Goal: Information Seeking & Learning: Learn about a topic

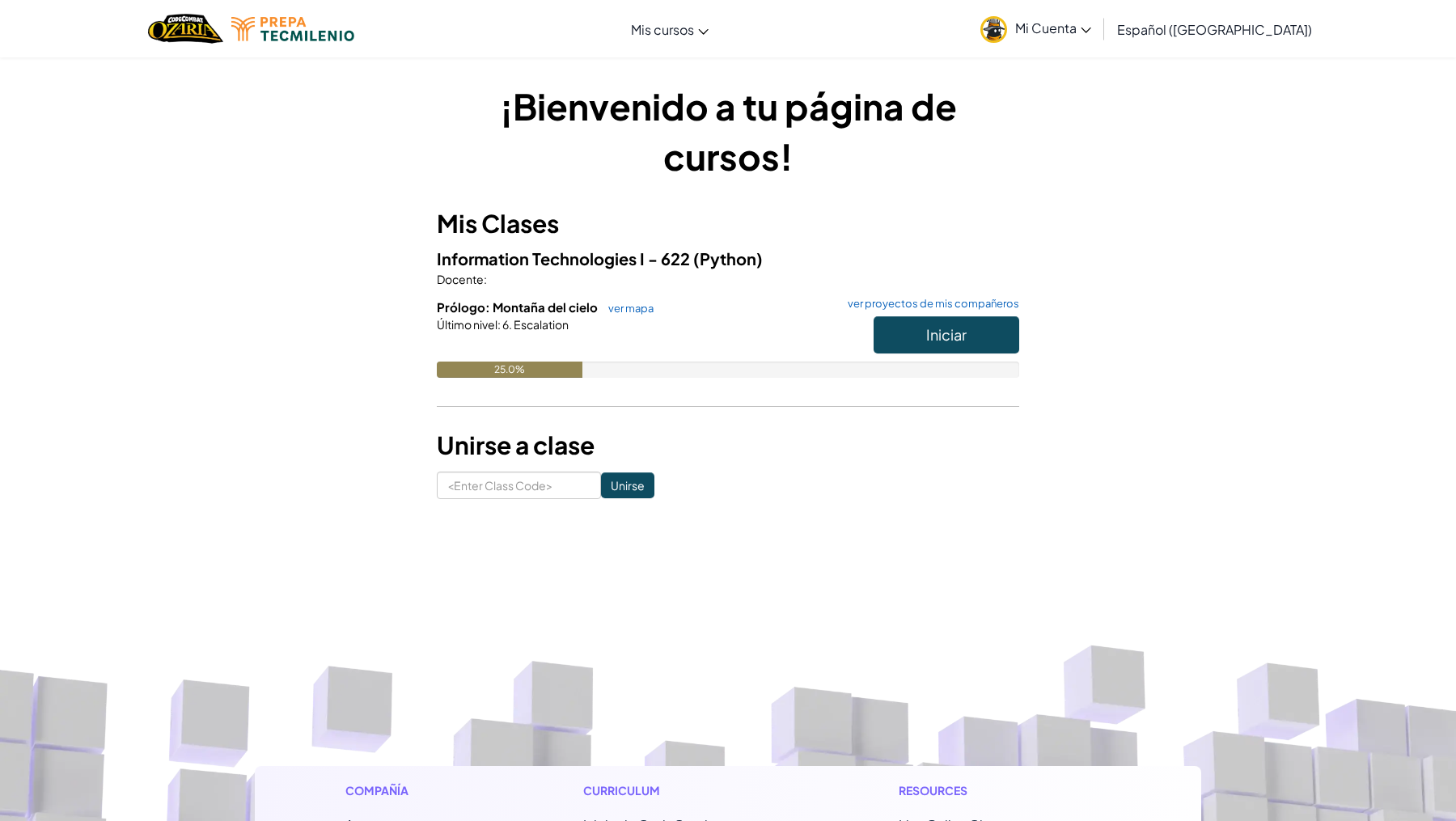
click at [547, 240] on h3 "Mis Clases" at bounding box center [728, 223] width 583 height 36
click at [954, 339] on span "Iniciar" at bounding box center [947, 334] width 41 height 19
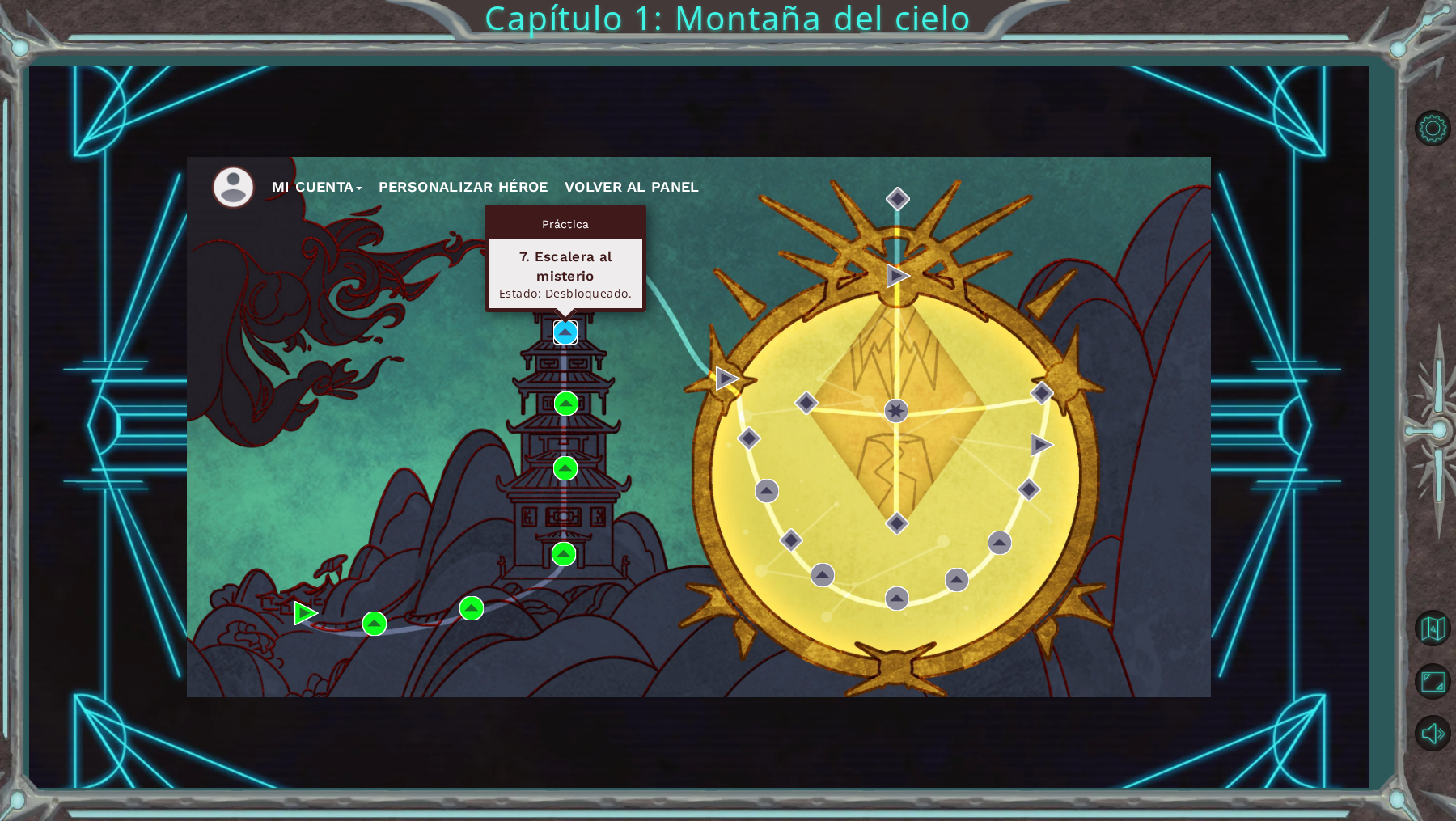
click at [568, 330] on img at bounding box center [566, 332] width 24 height 24
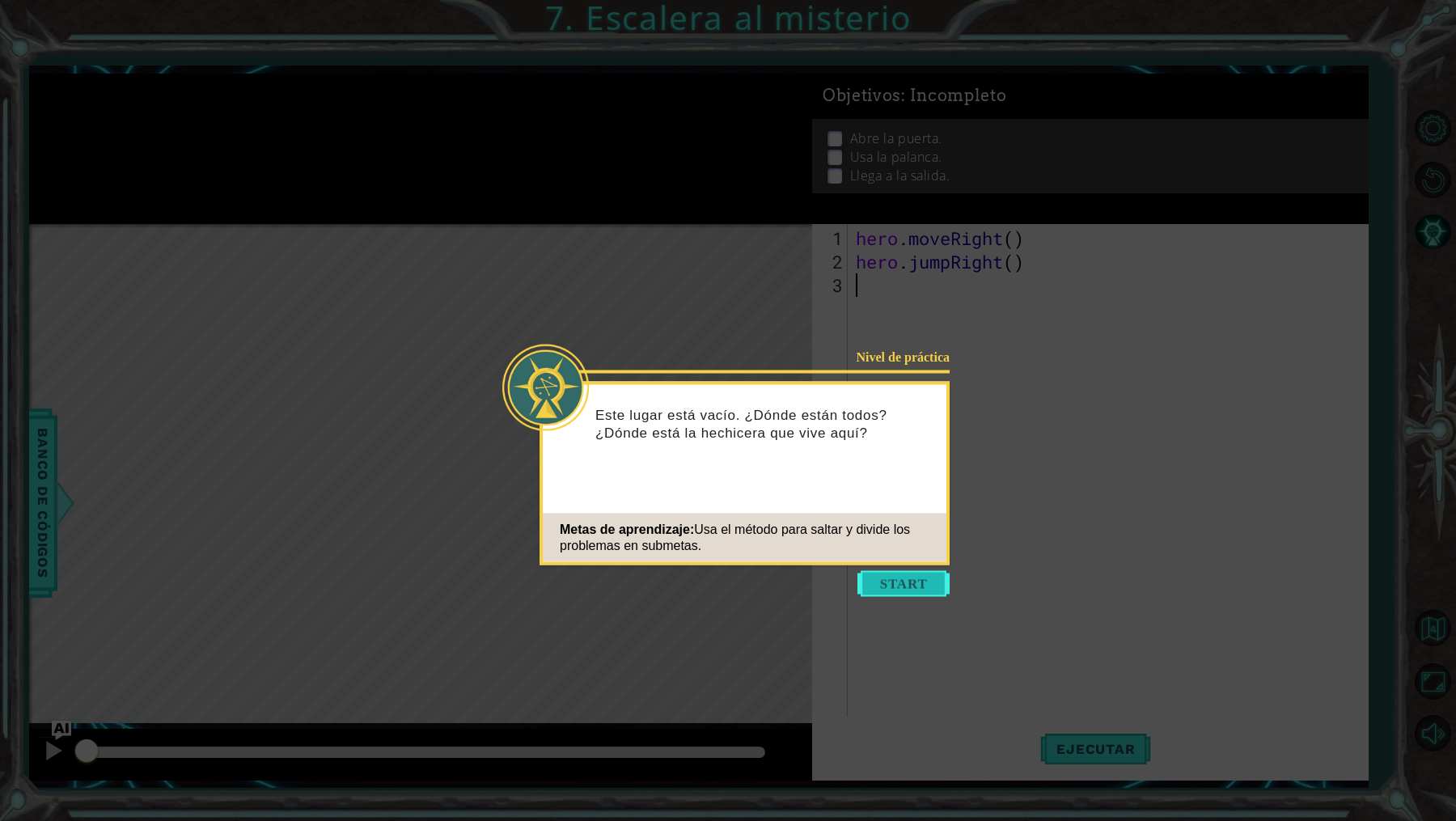
click at [898, 574] on button "Start" at bounding box center [903, 584] width 92 height 26
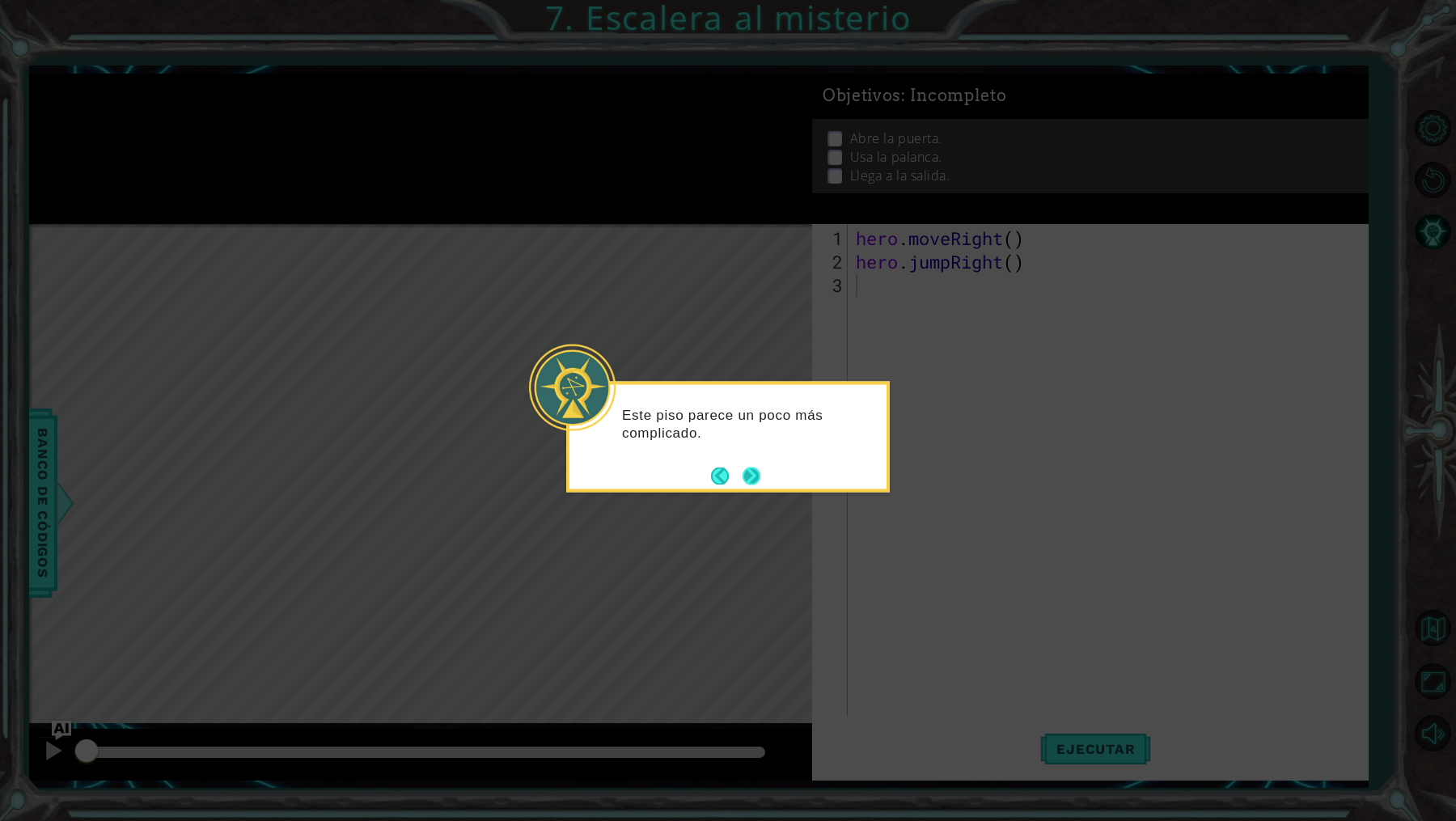
click at [759, 481] on button "Next" at bounding box center [751, 475] width 18 height 18
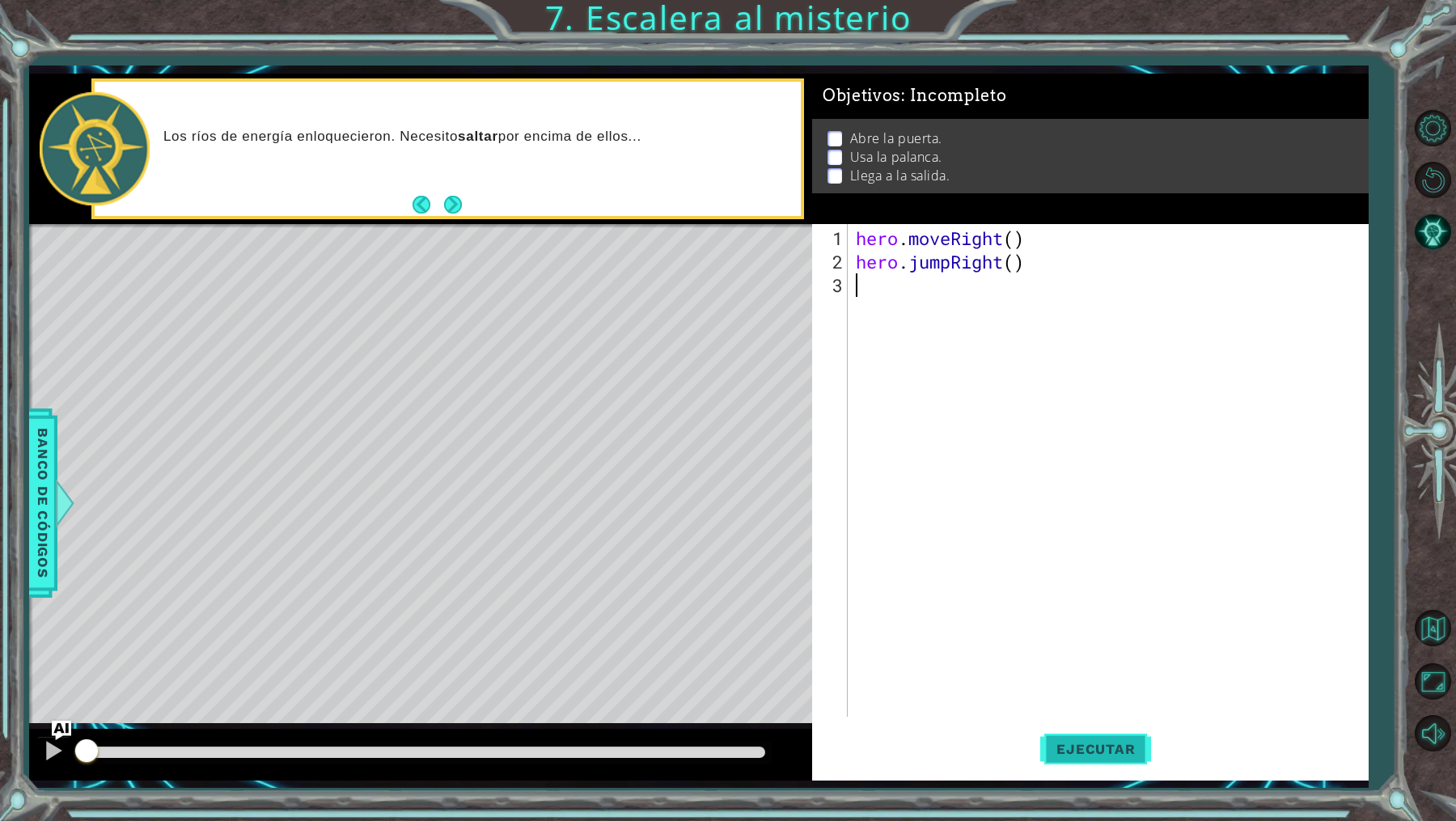
click at [1088, 752] on span "Ejecutar" at bounding box center [1095, 748] width 111 height 16
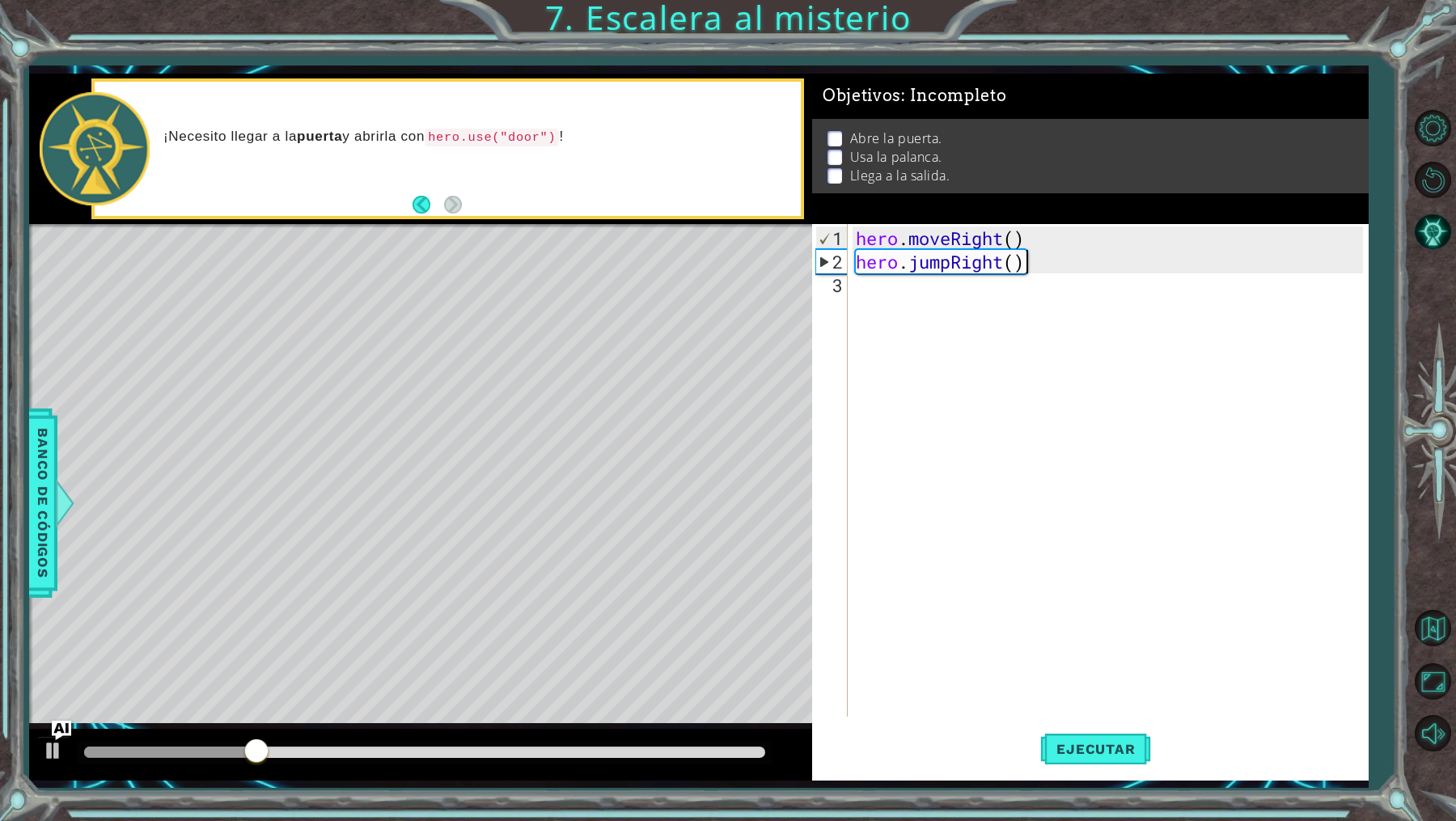
click at [1059, 259] on div "hero . moveRight ( ) hero . jumpRight ( )" at bounding box center [1112, 496] width 518 height 540
click at [1058, 254] on div "hero . moveRight ( ) hero . jumpRight ( )" at bounding box center [1112, 496] width 518 height 540
click at [1058, 243] on div "hero . moveRight ( ) hero . jumpRight ( )" at bounding box center [1112, 496] width 518 height 540
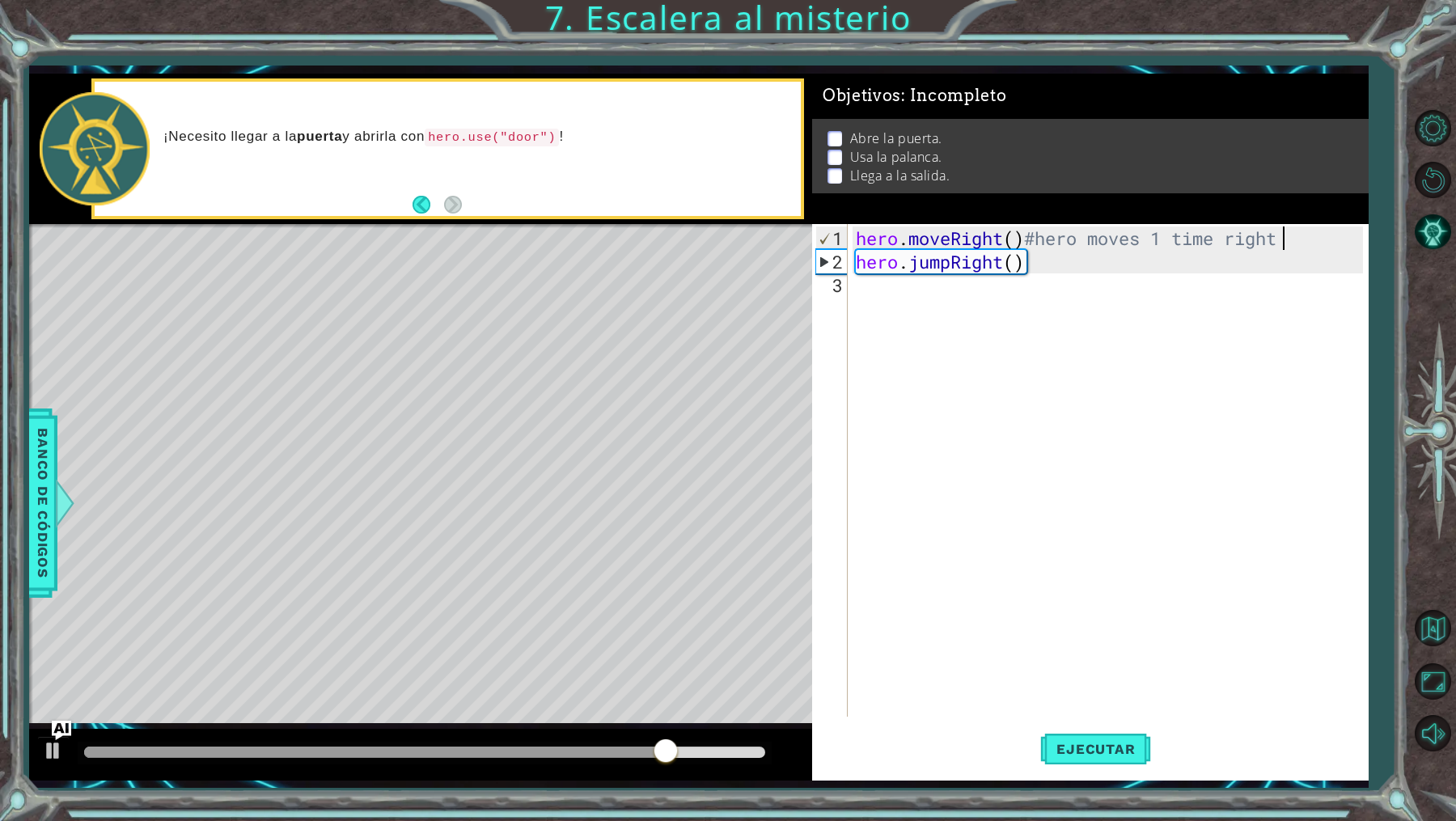
click at [1056, 259] on div "hero . moveRight ( ) #hero moves 1 time right hero . jumpRight ( )" at bounding box center [1112, 496] width 518 height 540
type textarea "hero.jumpRight()"
click at [1056, 259] on div "hero . moveRight ( ) #hero moves 1 time right hero . jumpRight ( )" at bounding box center [1112, 496] width 518 height 540
click at [1029, 296] on div "hero . moveRight ( ) #hero moves 1 time right hero . jumpRight ( )" at bounding box center [1112, 496] width 518 height 540
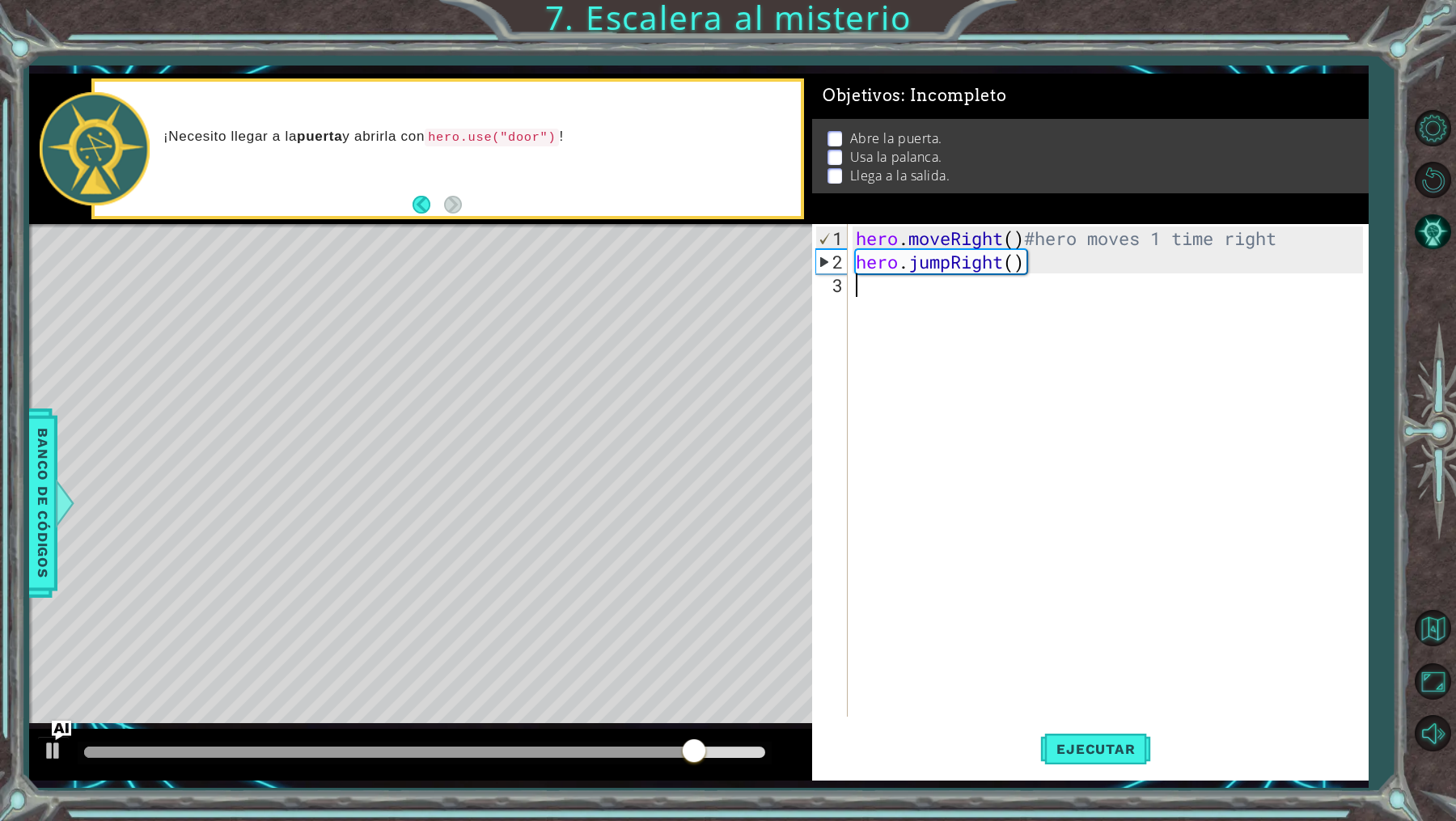
scroll to position [0, 0]
click at [945, 338] on div "hero . moveRight ( ) #hero moves 1 time right hero . jumpRight ( )" at bounding box center [1112, 496] width 518 height 540
click at [916, 254] on div "hero . moveRight ( ) #hero moves 1 time right hero . jumpRight ( )" at bounding box center [1112, 496] width 518 height 540
type textarea "hero.jumpRight()"
click at [915, 334] on div "hero . moveRight ( ) #hero moves 1 time right hero . jumpRight ( )" at bounding box center [1112, 496] width 518 height 540
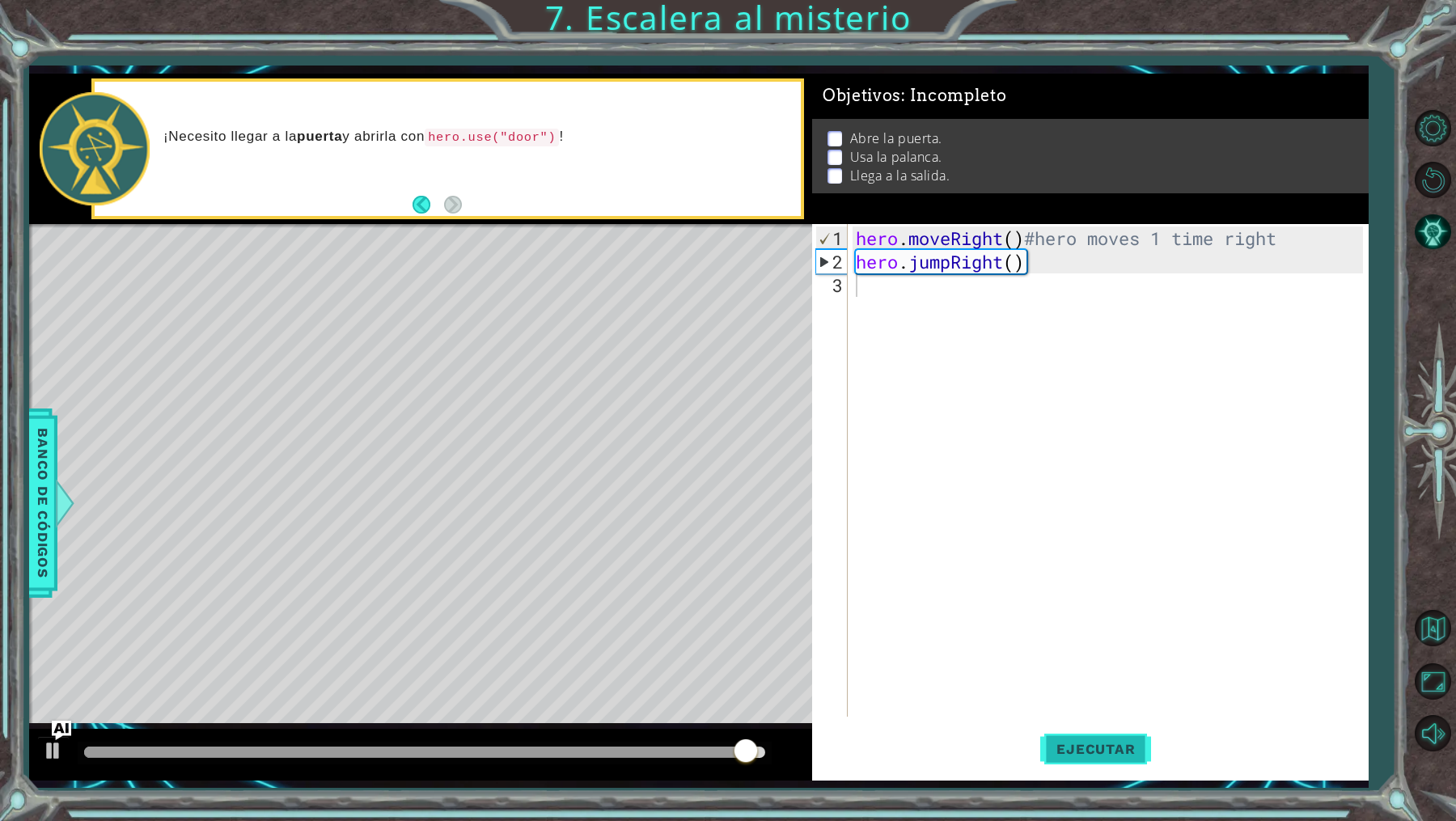
click at [1117, 762] on button "Ejecutar" at bounding box center [1095, 749] width 111 height 56
click at [1101, 752] on span "Ejecutar" at bounding box center [1095, 748] width 111 height 16
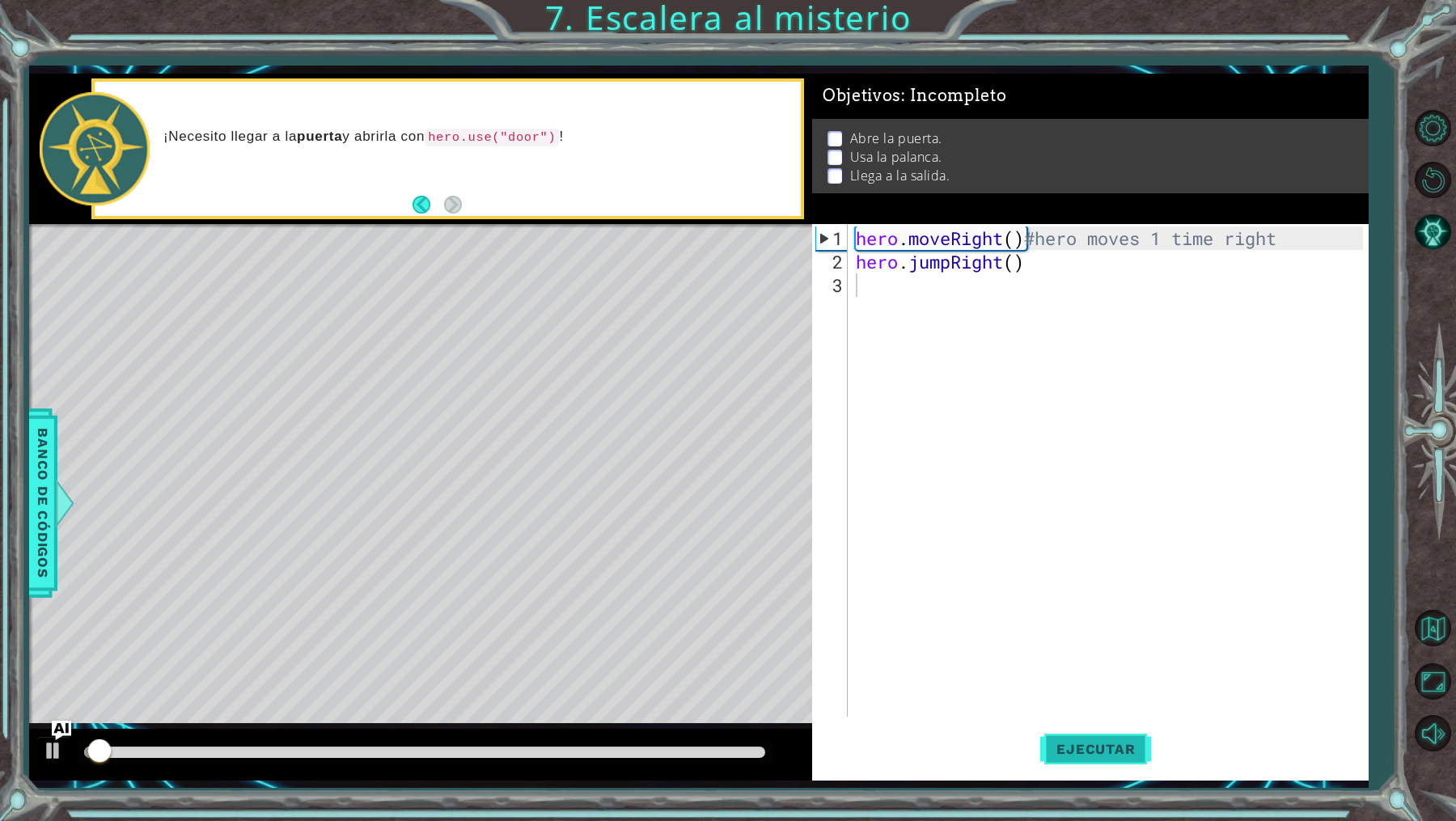
click at [1101, 752] on span "Ejecutar" at bounding box center [1095, 748] width 111 height 16
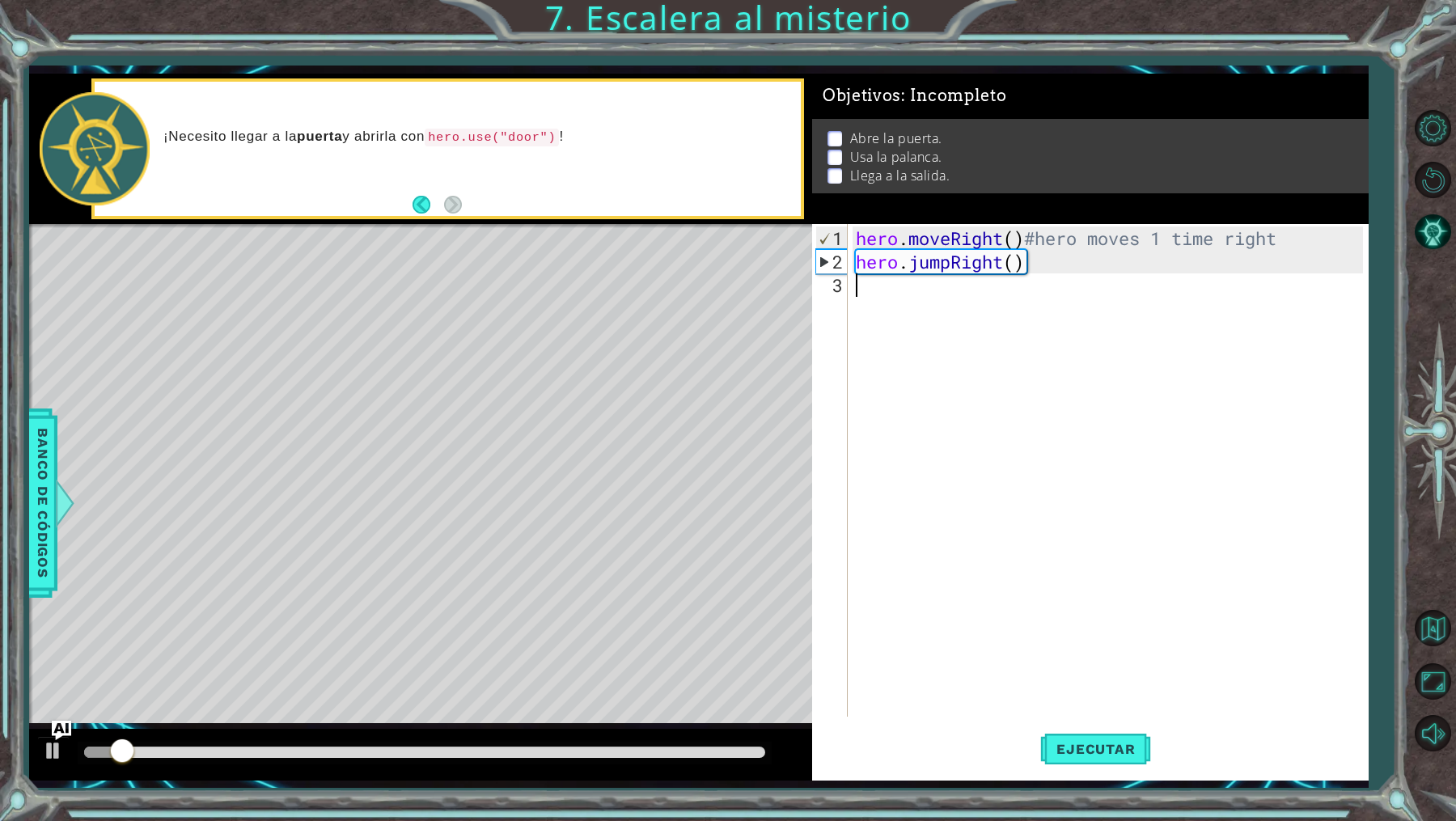
click at [1091, 275] on div "hero . moveRight ( ) #hero moves 1 time right hero . jumpRight ( )" at bounding box center [1112, 496] width 518 height 540
click at [1066, 259] on div "hero . moveRight ( ) #hero moves 1 time right hero . jumpRight ( )" at bounding box center [1112, 496] width 518 height 540
click at [1047, 271] on div "hero . moveRight ( ) #hero moves 1 time right hero . jumpRight ( )" at bounding box center [1112, 496] width 518 height 540
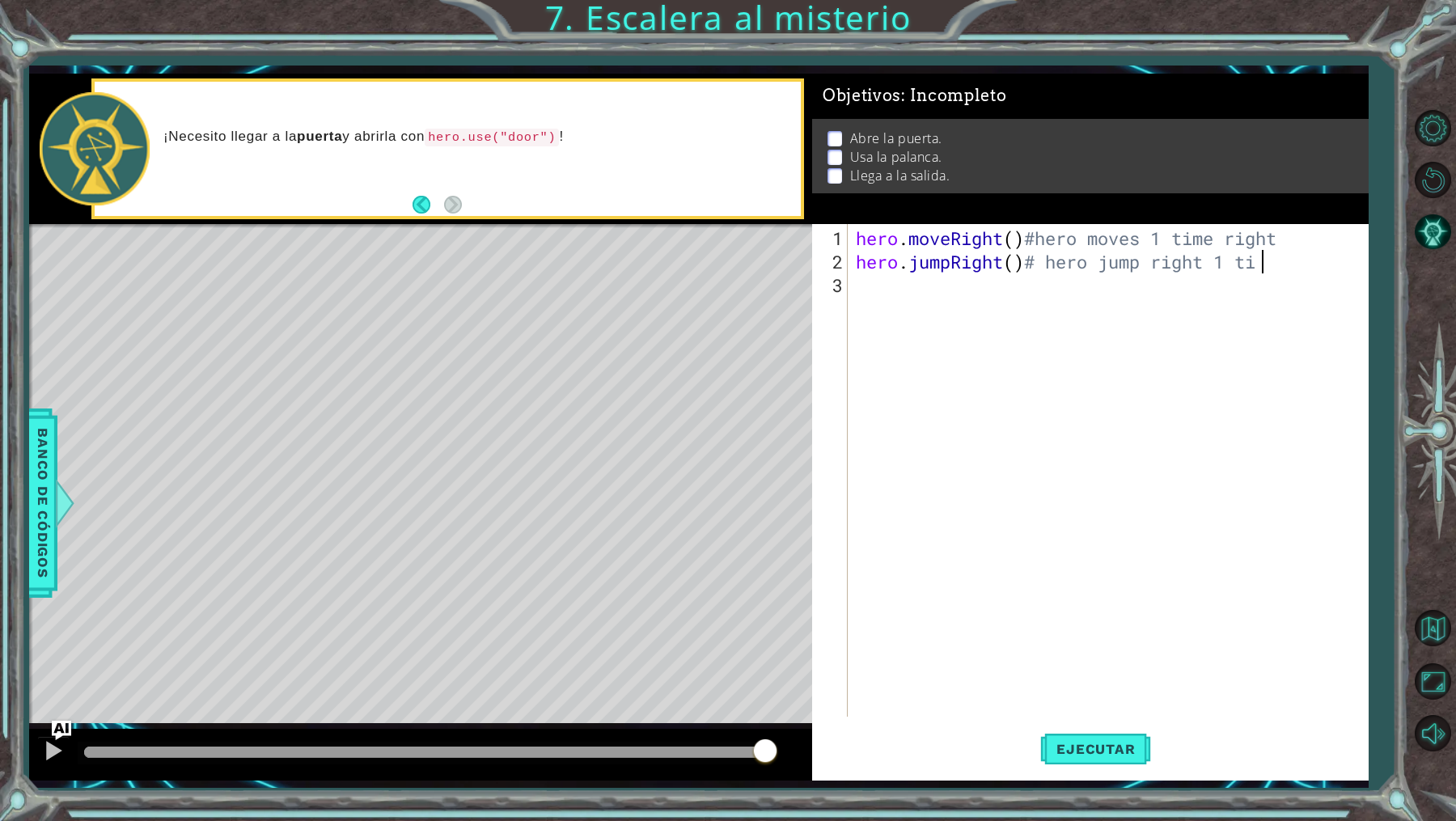
scroll to position [0, 19]
type textarea "hero.jumpRight()# hero jump right 1 time"
click at [986, 330] on div "hero . moveRight ( ) #hero moves 1 time right hero . jumpRight ( ) # hero jump …" at bounding box center [1112, 496] width 518 height 540
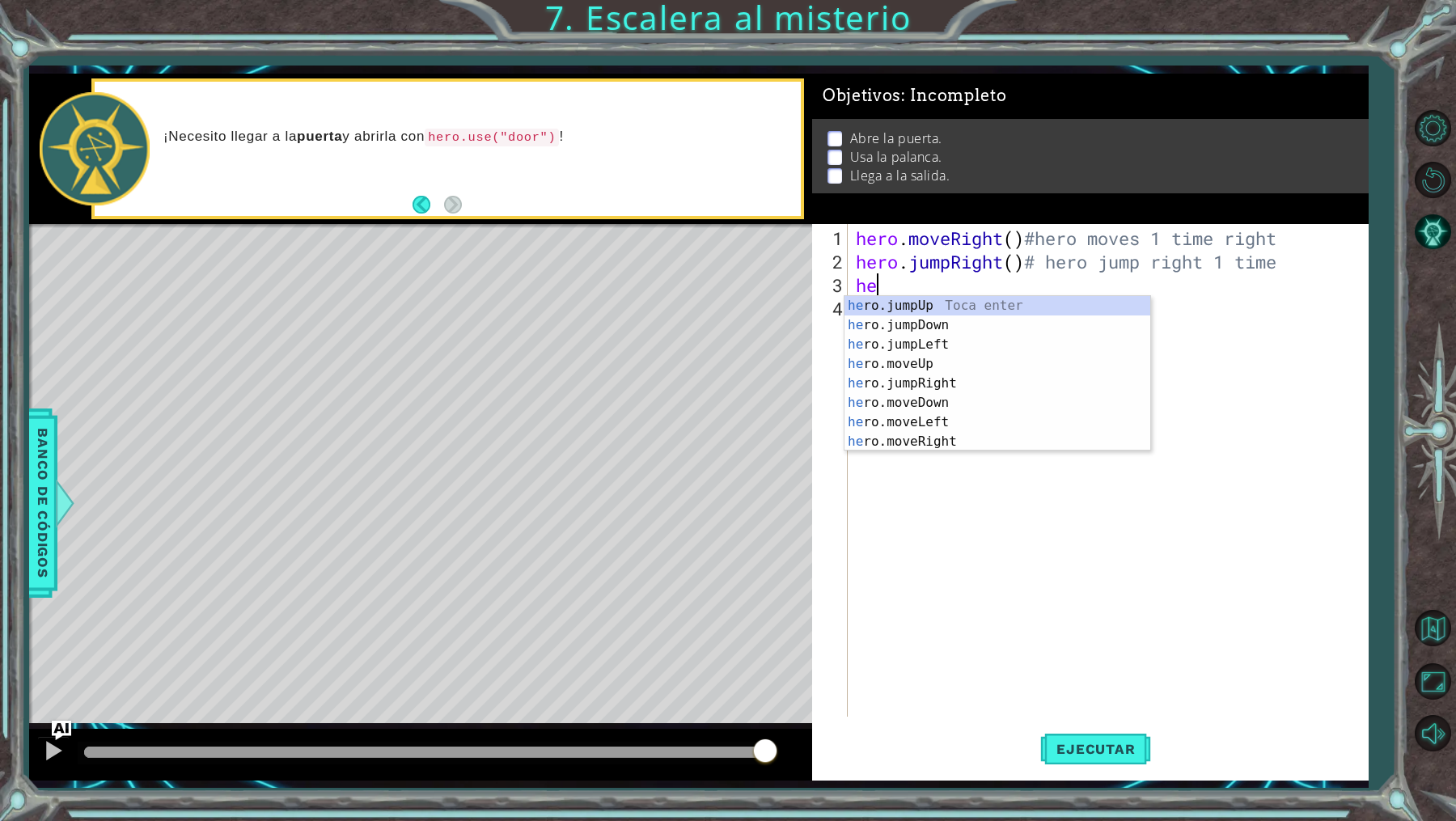
scroll to position [0, 1]
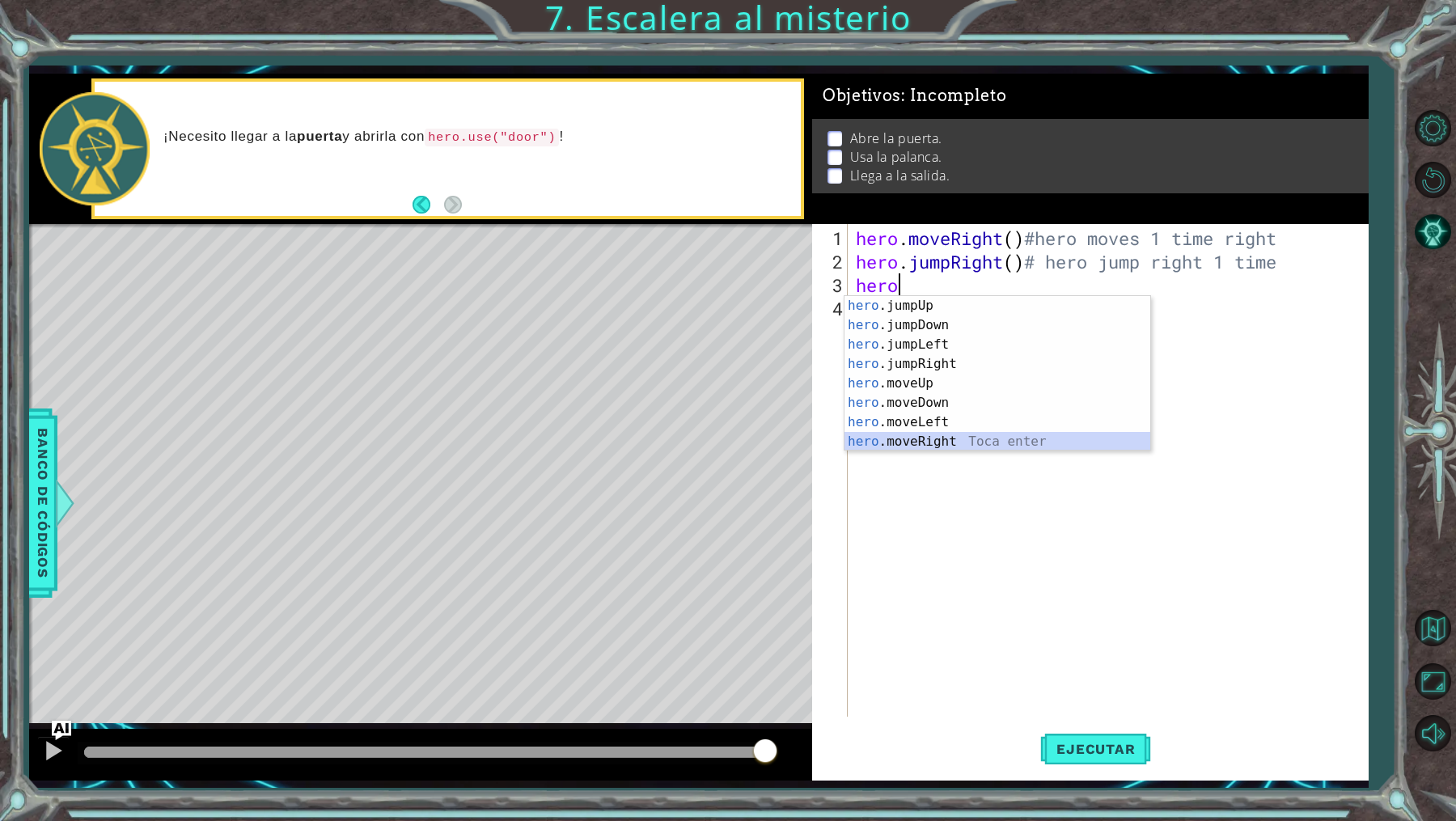
click at [956, 434] on div "hero .jumpUp Toca enter hero .jumpDown Toca enter hero .jumpLeft Toca enter her…" at bounding box center [998, 393] width 307 height 194
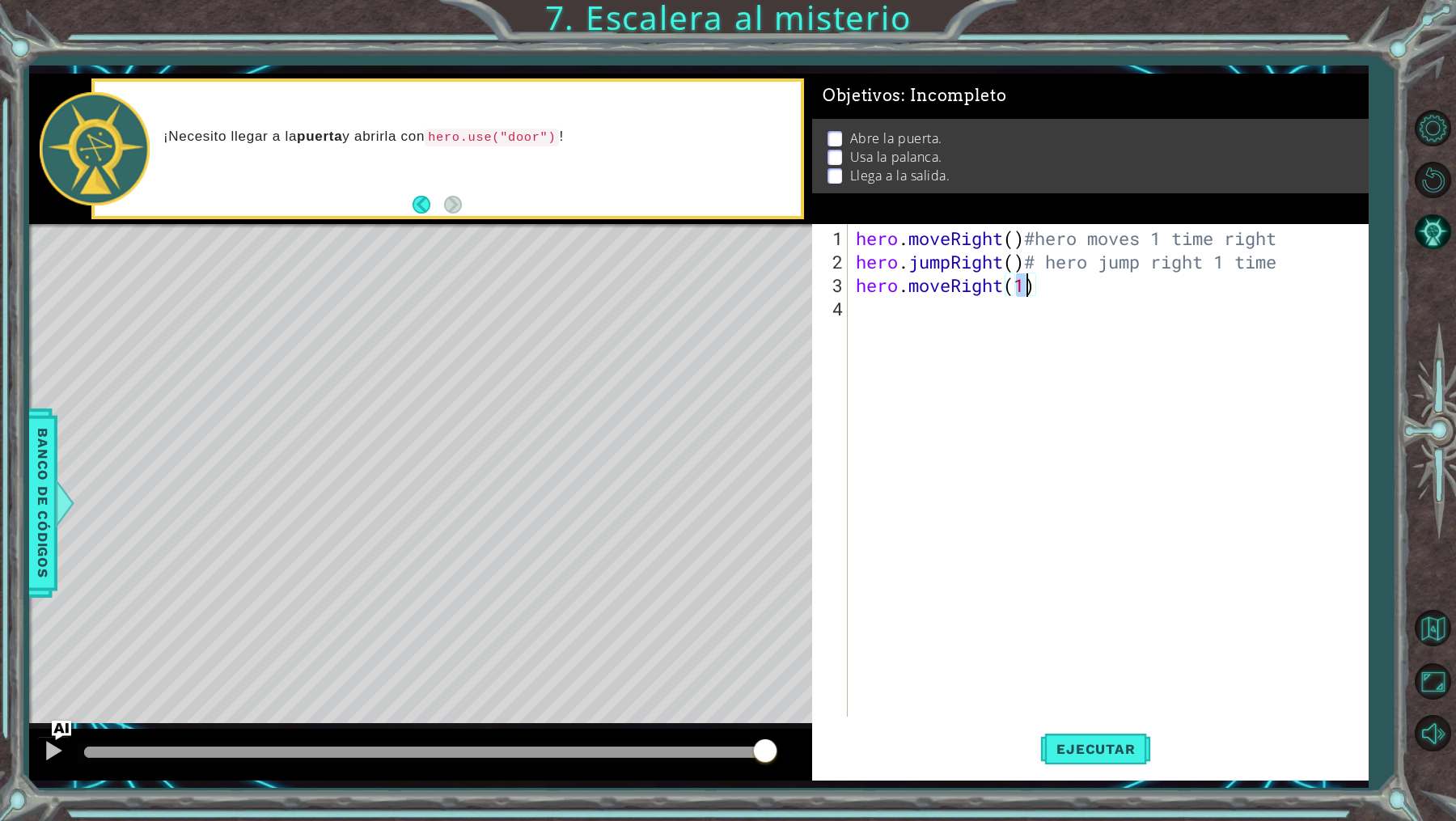
type textarea "hero.moveRight(2)"
click at [1075, 303] on div "hero . moveRight ( ) #hero moves 1 time right hero . jumpRight ( ) # hero jump …" at bounding box center [1112, 496] width 518 height 540
click at [1078, 284] on div "hero . moveRight ( ) #hero moves 1 time right hero . jumpRight ( ) # hero jump …" at bounding box center [1112, 496] width 518 height 540
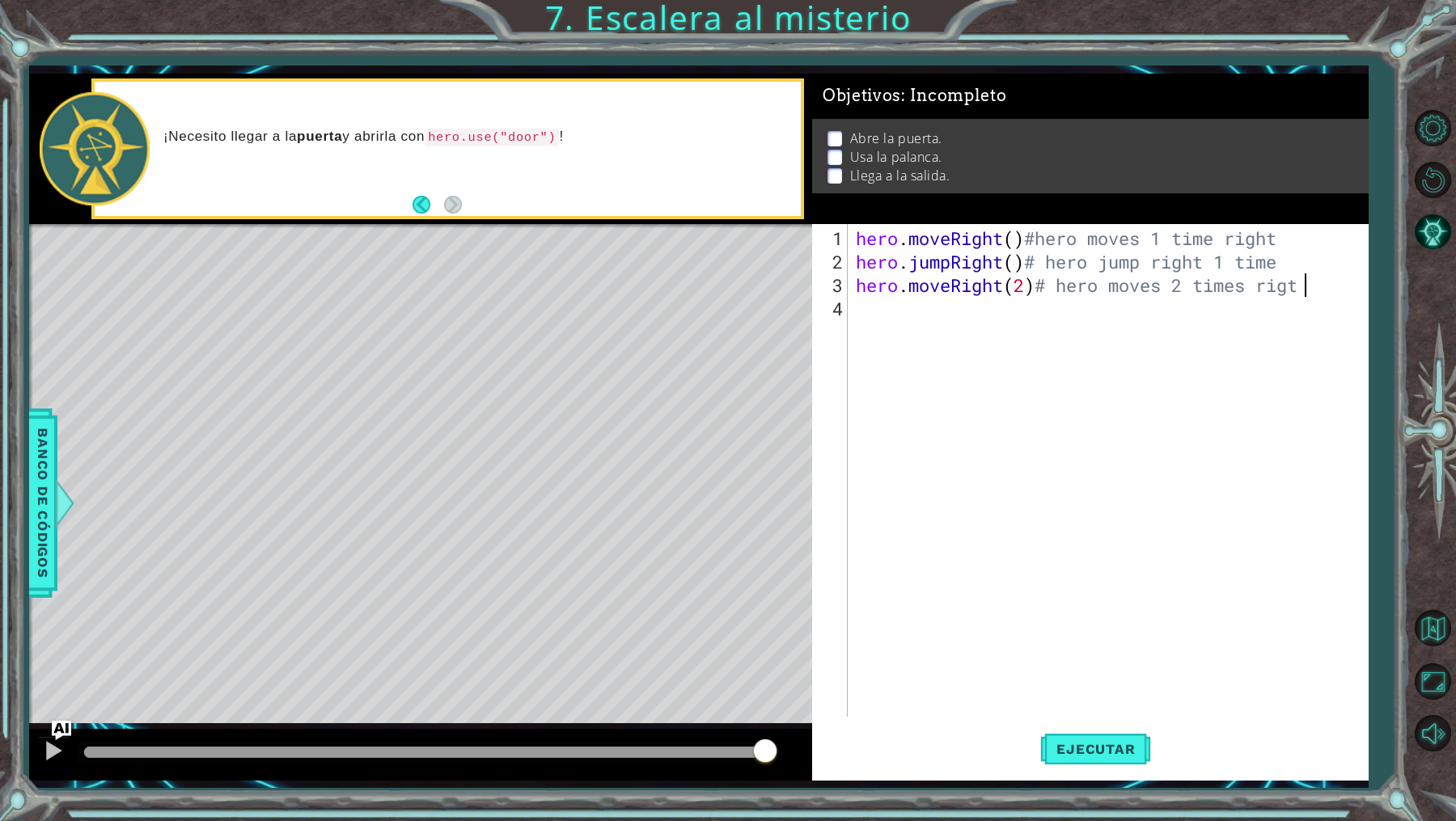
scroll to position [0, 20]
type textarea "hero.moveRight(2)# hero moves 2 times rigth"
click at [954, 334] on div "hero . moveRight ( ) #hero moves 1 time right hero . jumpRight ( ) # hero jump …" at bounding box center [1112, 496] width 518 height 540
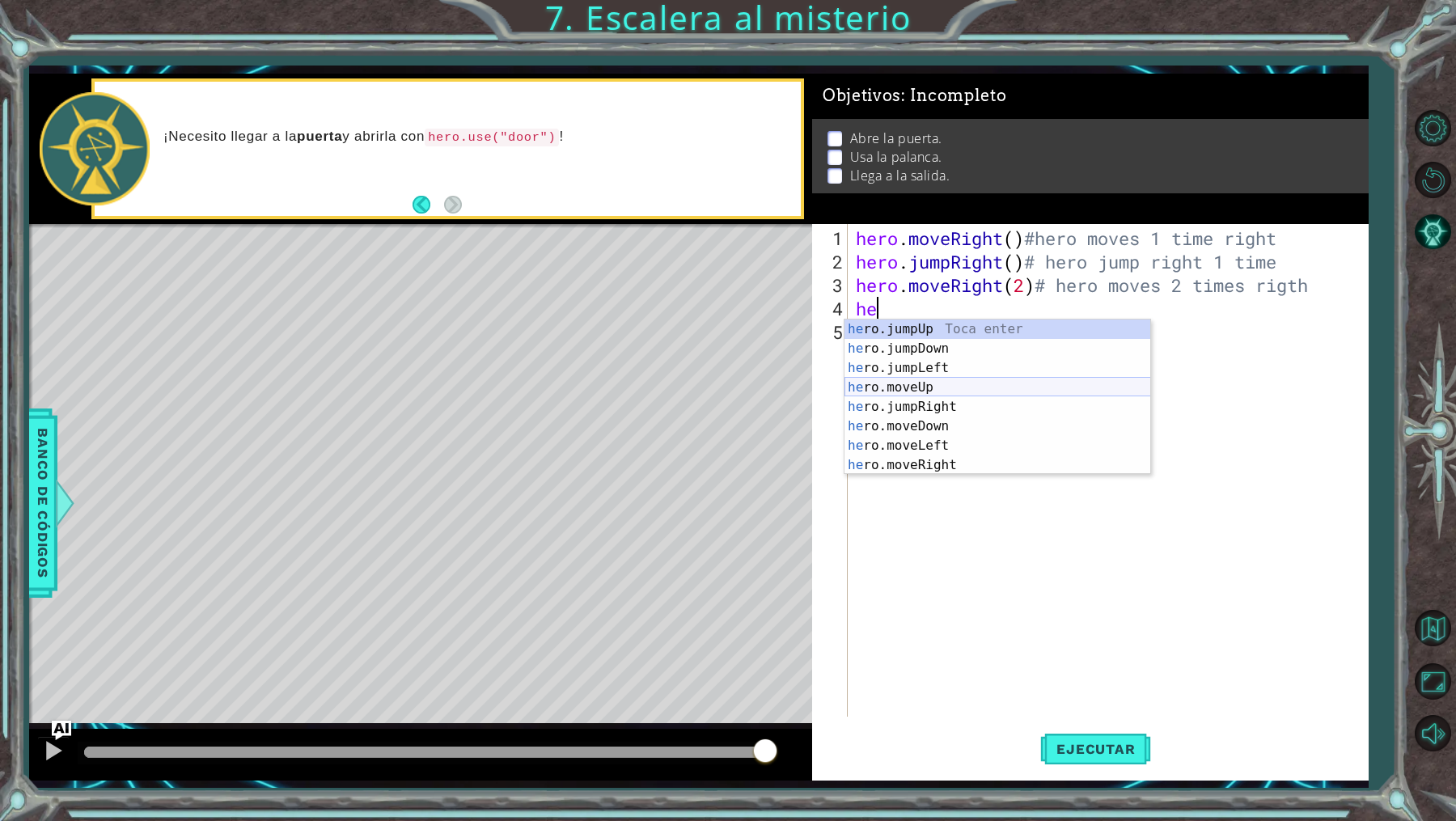
click at [938, 397] on div "he ro.jumpUp Toca enter he ro.jumpDown Toca enter he ro.jumpLeft Toca enter he …" at bounding box center [998, 416] width 307 height 194
type textarea "hero.moveUp(1)"
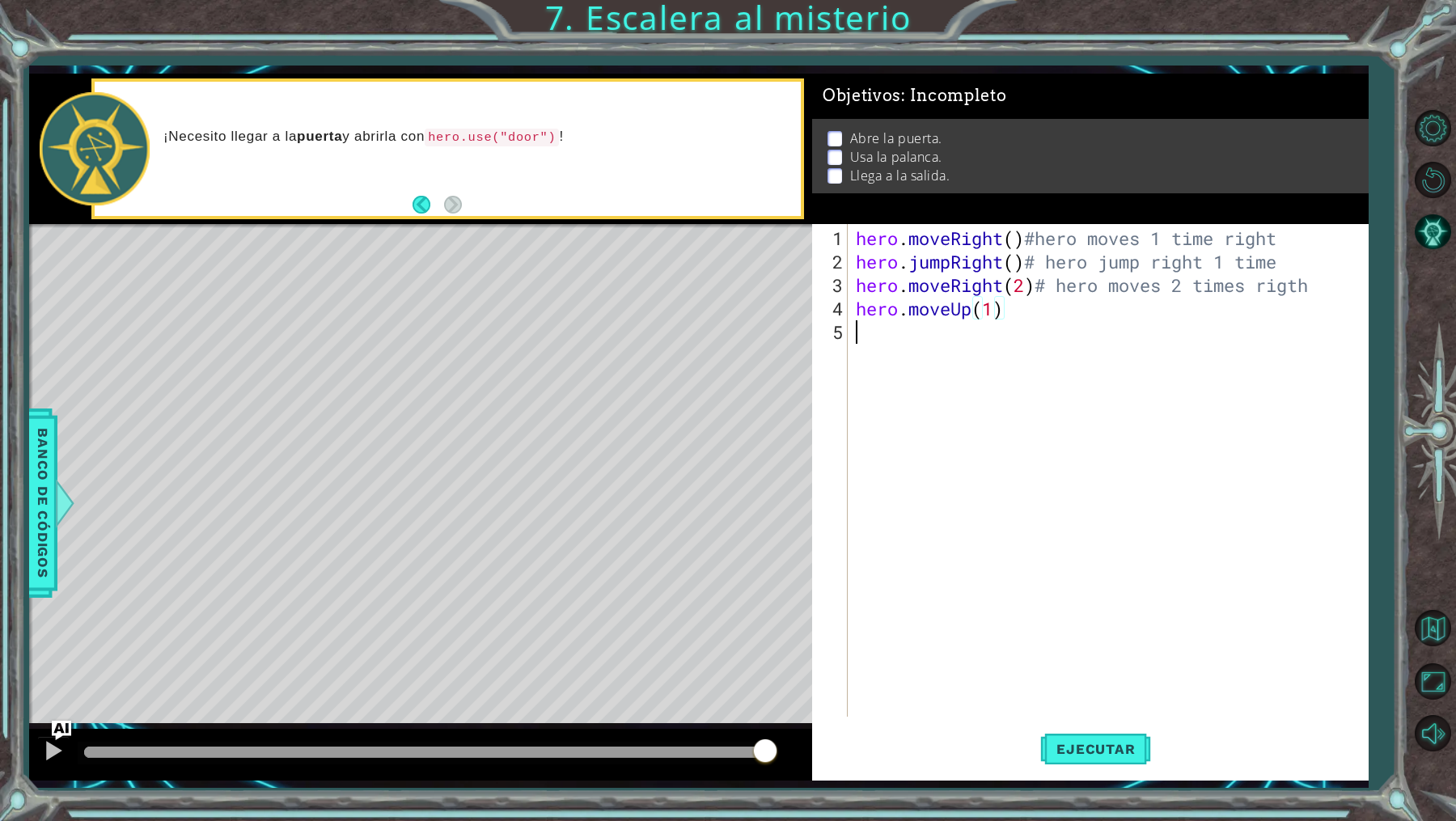
click at [1072, 336] on div "hero . moveRight ( ) #hero moves 1 time right hero . jumpRight ( ) # hero jump …" at bounding box center [1112, 496] width 518 height 540
click at [1065, 320] on div "hero . moveRight ( ) #hero moves 1 time right hero . jumpRight ( ) # hero jump …" at bounding box center [1112, 496] width 518 height 540
click at [1029, 313] on div "hero . moveRight ( ) #hero moves 1 time right hero . jumpRight ( ) # hero jump …" at bounding box center [1112, 496] width 518 height 540
type textarea "hero.moveUp(1)# hero moves 1 time up"
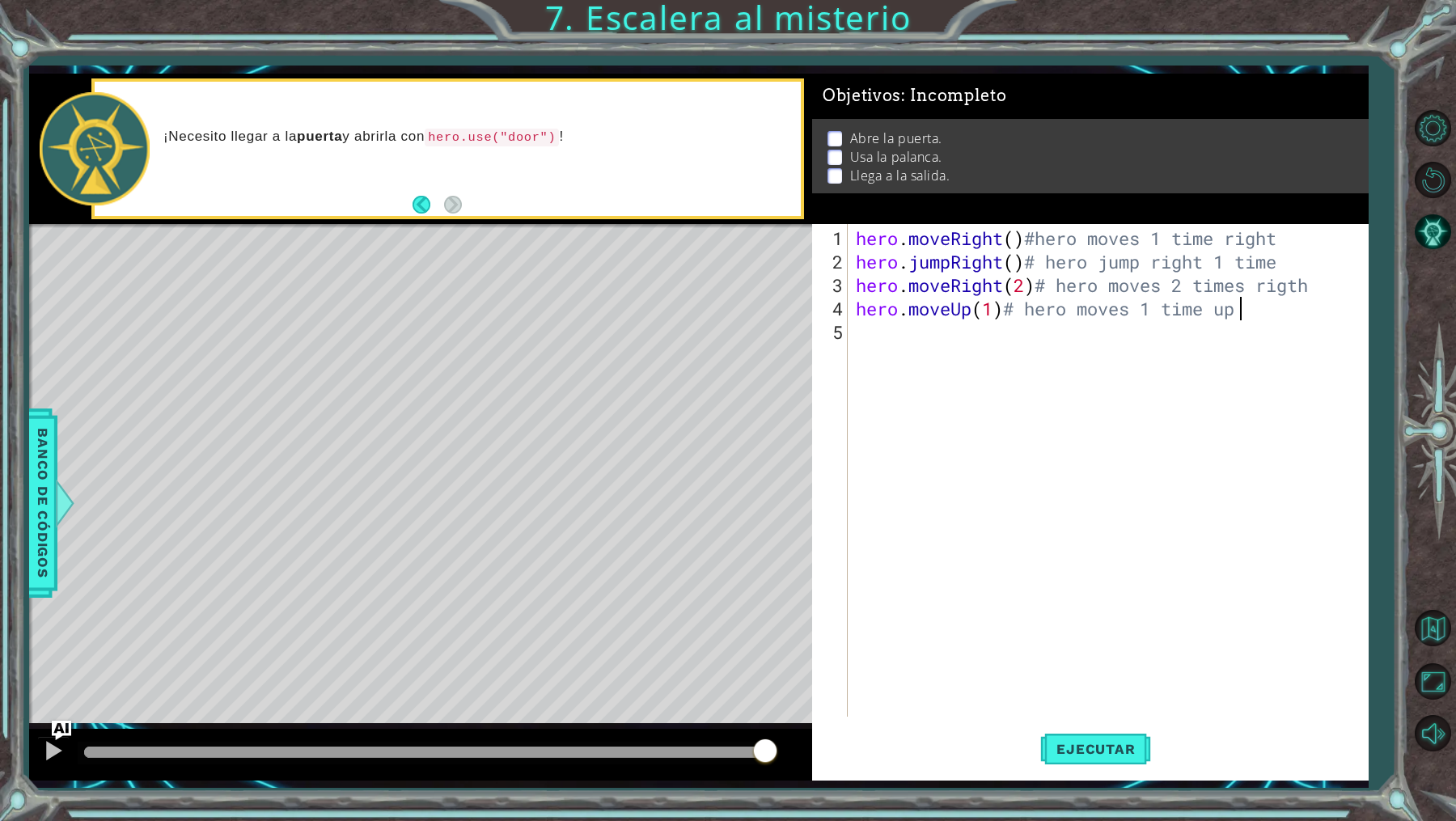
scroll to position [0, 0]
click at [887, 391] on div "hero . moveRight ( ) #hero moves 1 time right hero . jumpRight ( ) # hero jump …" at bounding box center [1112, 496] width 518 height 540
click at [882, 411] on div "hero . moveRight ( ) #hero moves 1 time right hero . jumpRight ( ) # hero jump …" at bounding box center [1112, 496] width 518 height 540
click at [877, 401] on div "hero . moveRight ( ) #hero moves 1 time right hero . jumpRight ( ) # hero jump …" at bounding box center [1112, 496] width 518 height 540
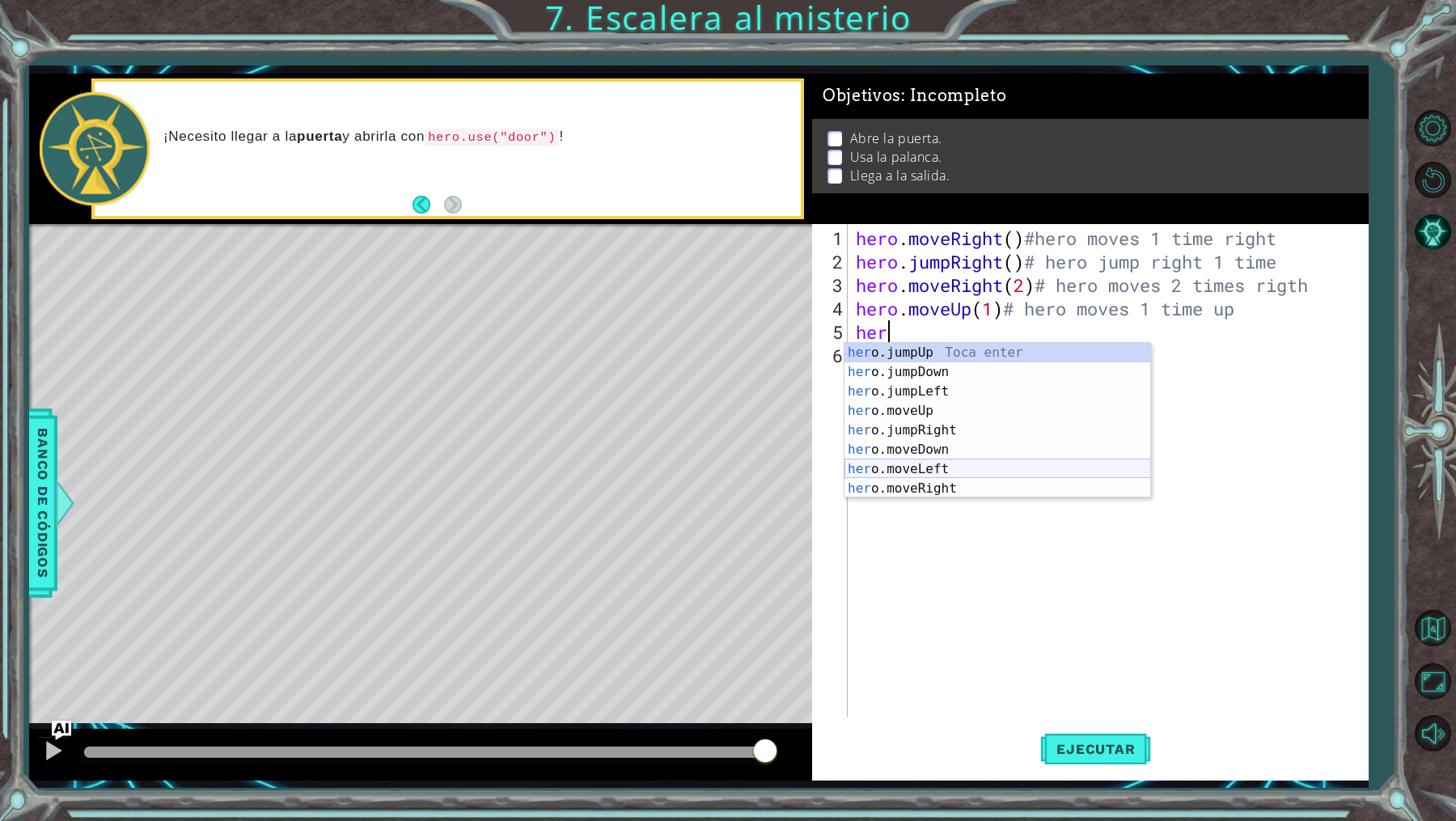
click at [891, 472] on div "her o.jumpUp Toca enter her o.jumpDown Toca enter her o.jumpLeft Toca enter her…" at bounding box center [998, 439] width 307 height 194
type textarea "hero.moveLeft(1)"
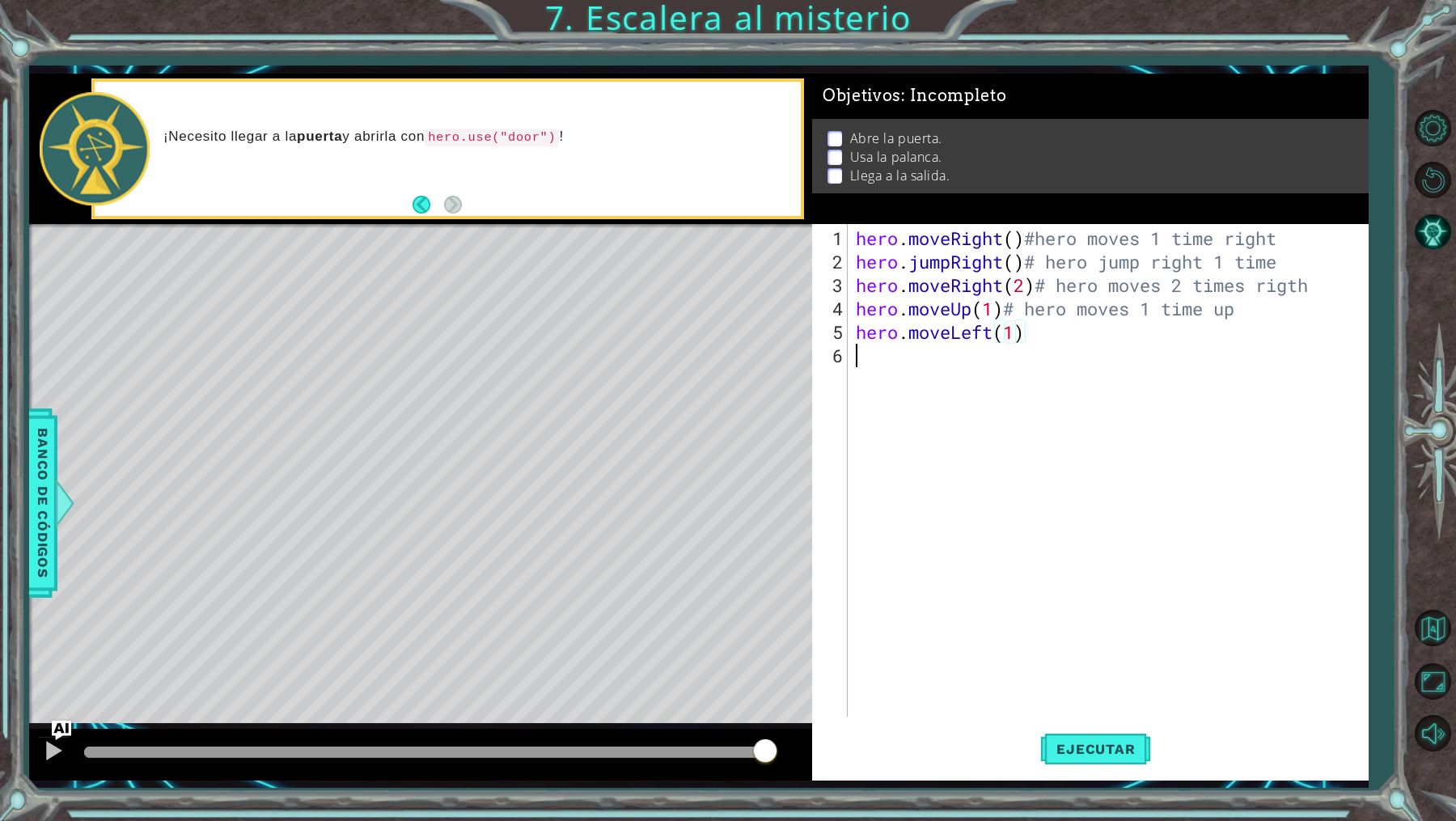
click at [1054, 352] on div "hero . moveRight ( ) #hero moves 1 time right hero . jumpRight ( ) # hero jump …" at bounding box center [1112, 496] width 518 height 540
click at [1052, 336] on div "hero . moveRight ( ) #hero moves 1 time right hero . jumpRight ( ) # hero jump …" at bounding box center [1112, 496] width 518 height 540
type textarea "hero.moveLeft(1)# hero moves 1 time left"
click at [1097, 752] on span "Ejecutar" at bounding box center [1095, 748] width 111 height 16
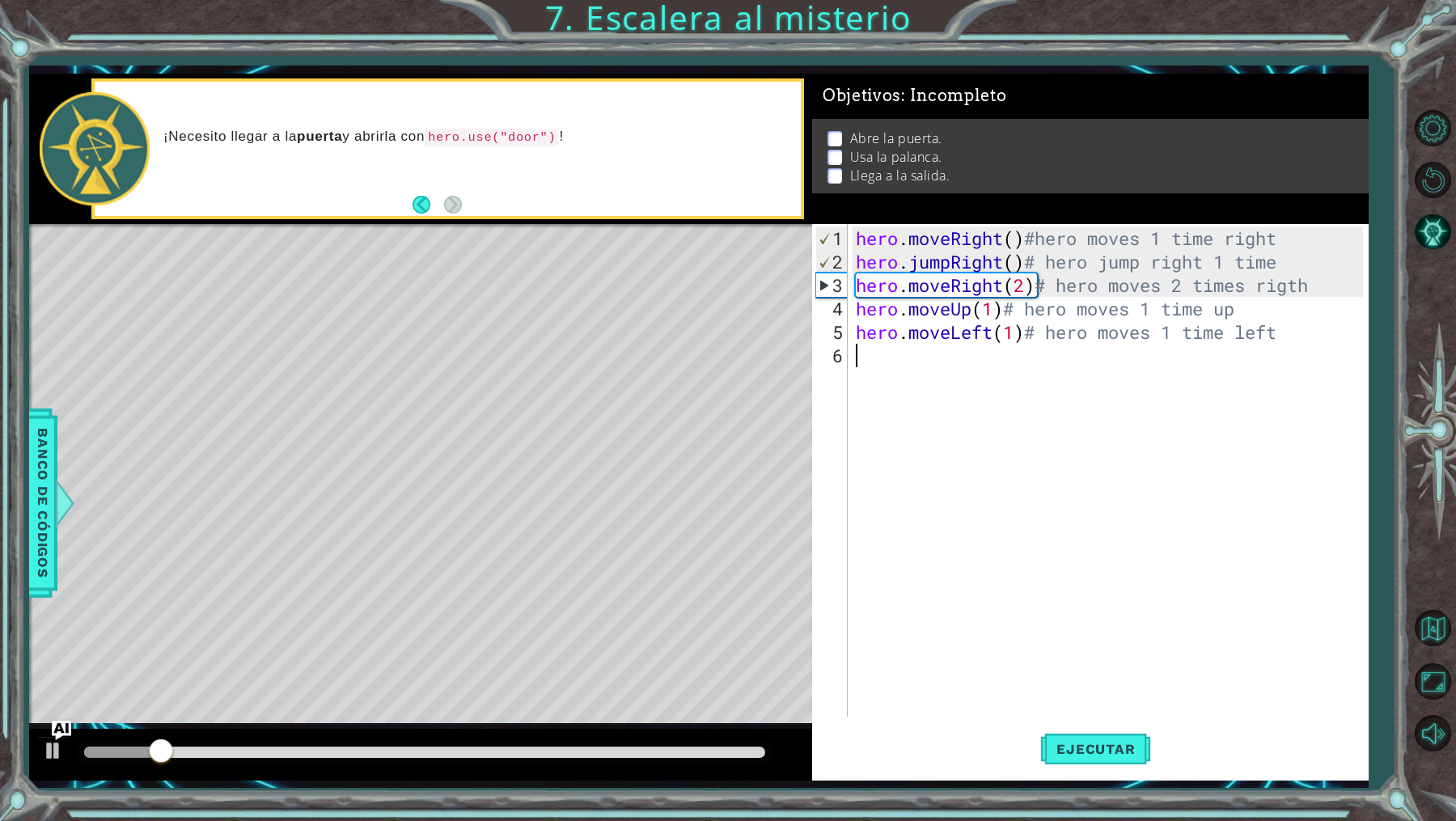
click at [872, 370] on div "hero . moveRight ( ) #hero moves 1 time right hero . jumpRight ( ) # hero jump …" at bounding box center [1112, 496] width 518 height 540
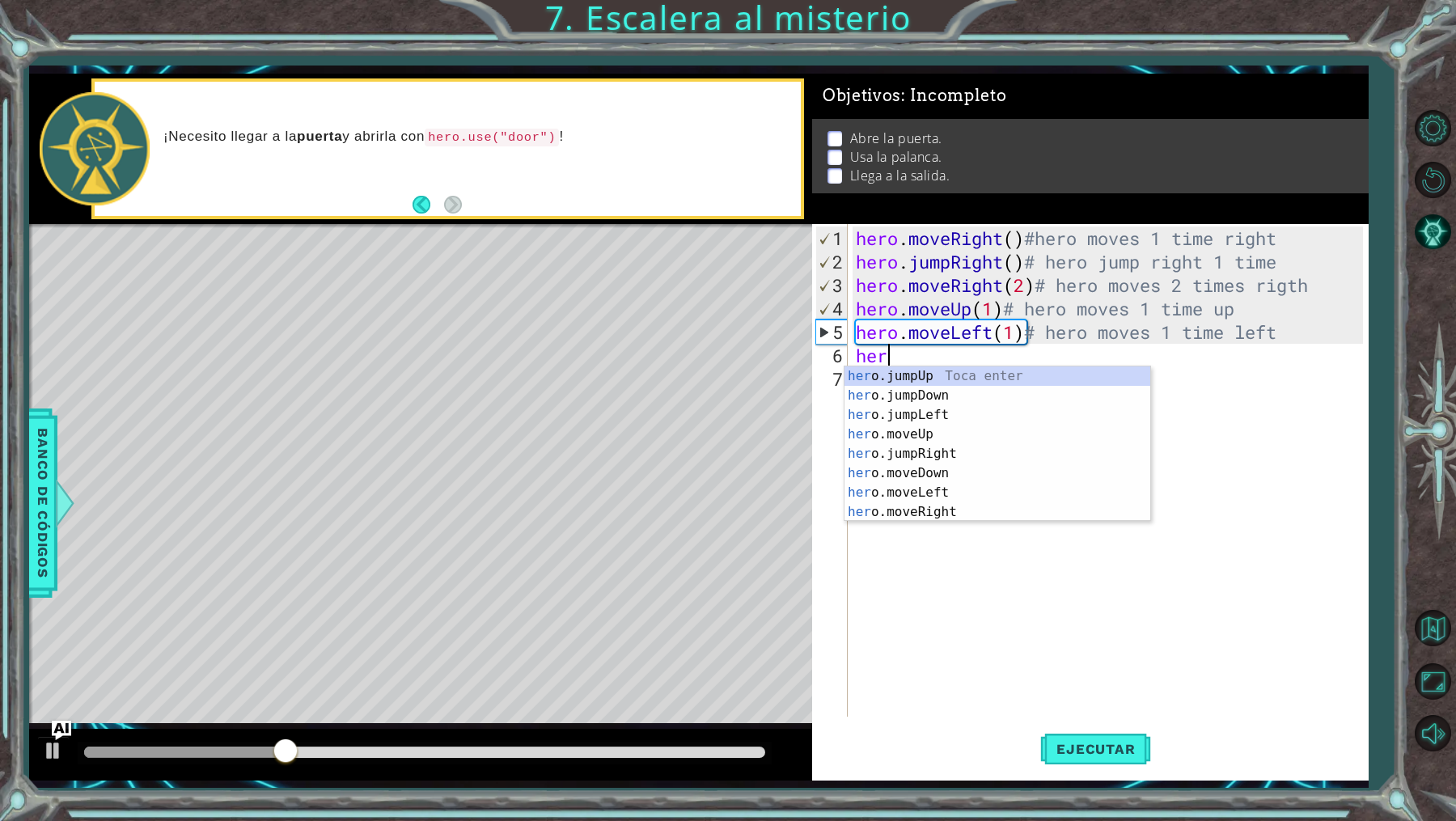
scroll to position [0, 1]
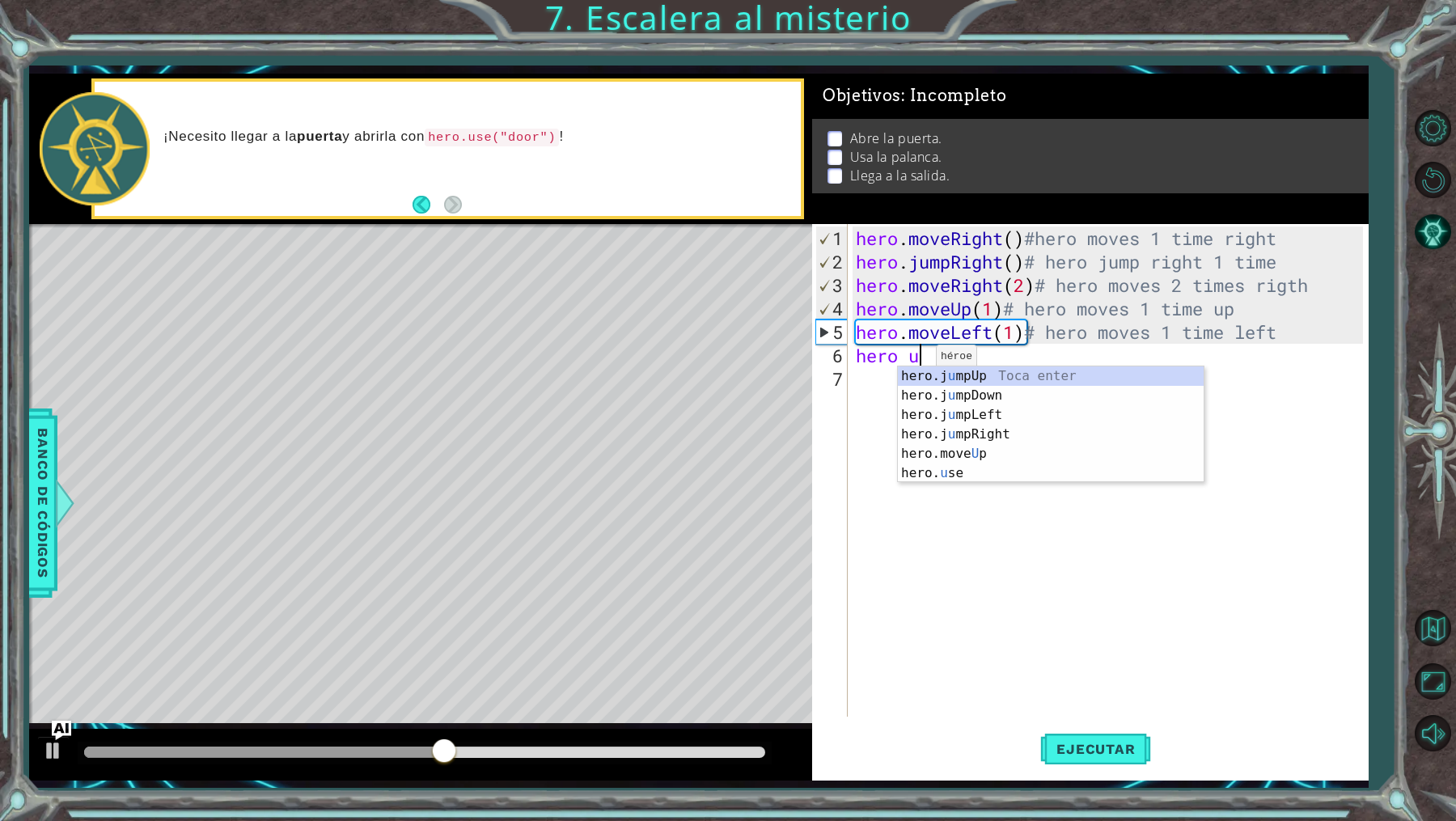
type textarea "hero us"
click at [985, 392] on div "hero . moveRight ( ) #hero moves 1 time right hero . jumpRight ( ) # hero jump …" at bounding box center [1112, 496] width 518 height 540
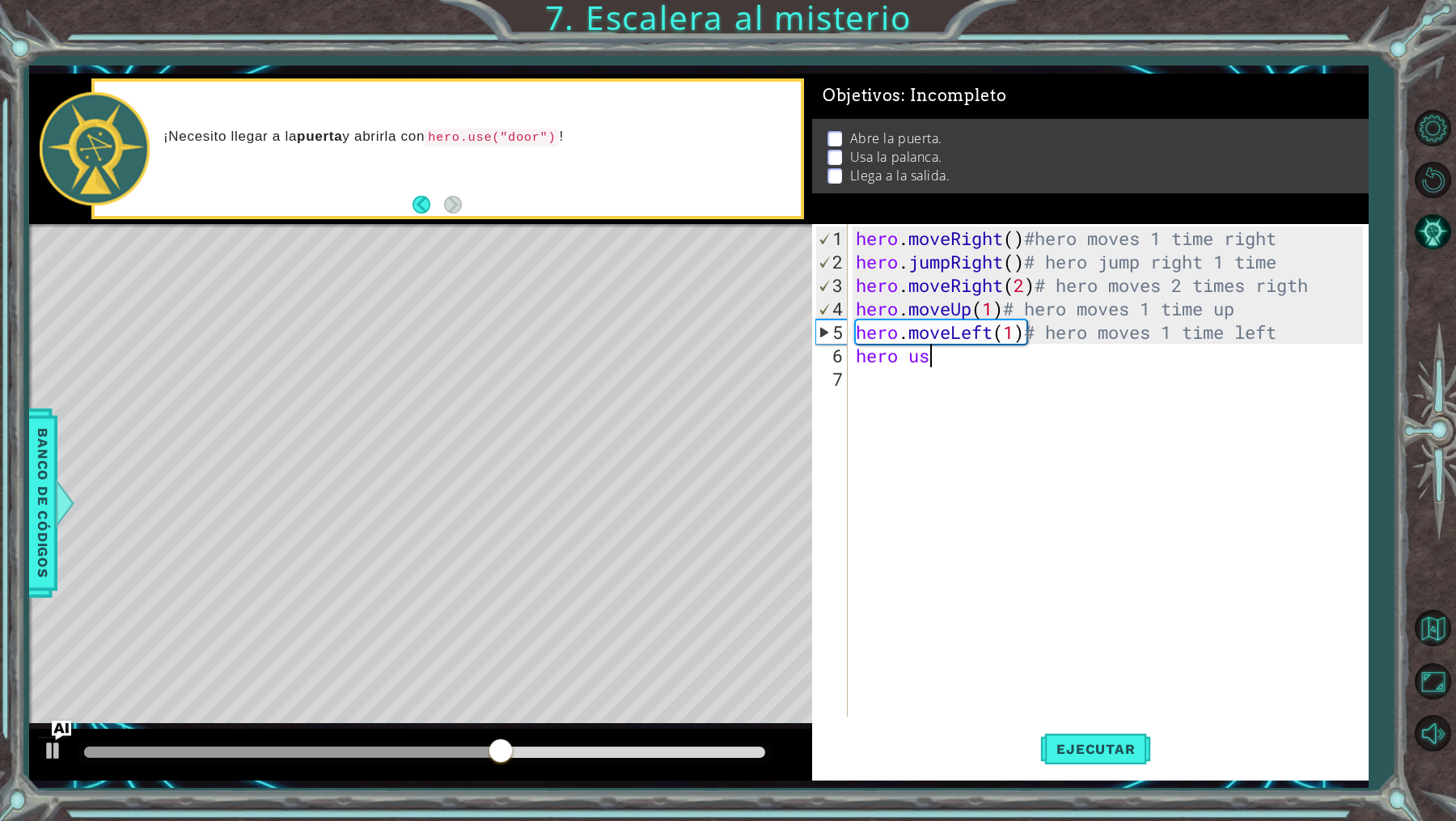
click at [953, 359] on div "hero . moveRight ( ) #hero moves 1 time right hero . jumpRight ( ) # hero jump …" at bounding box center [1112, 496] width 518 height 540
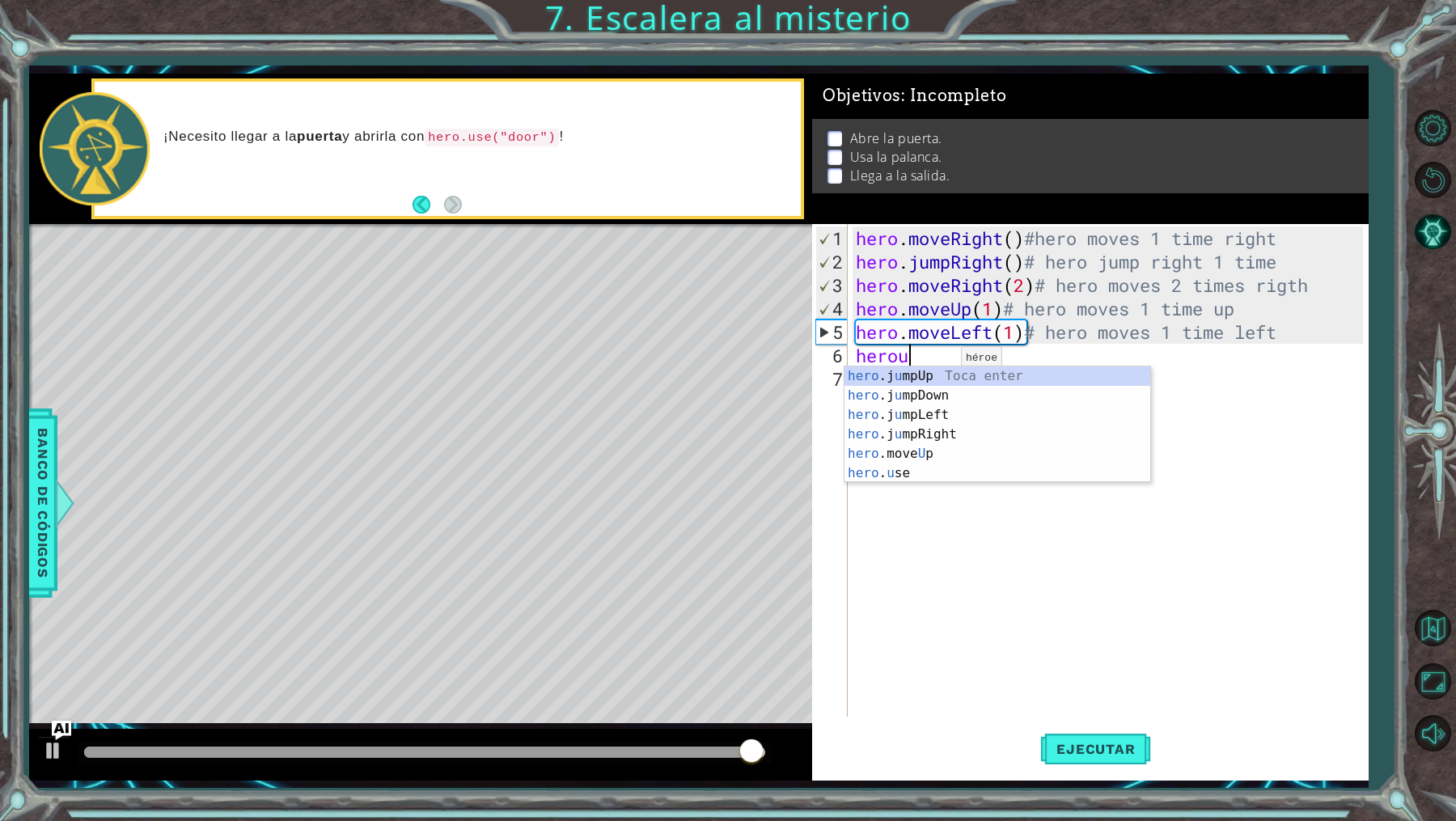
scroll to position [0, 2]
type textarea "herous"
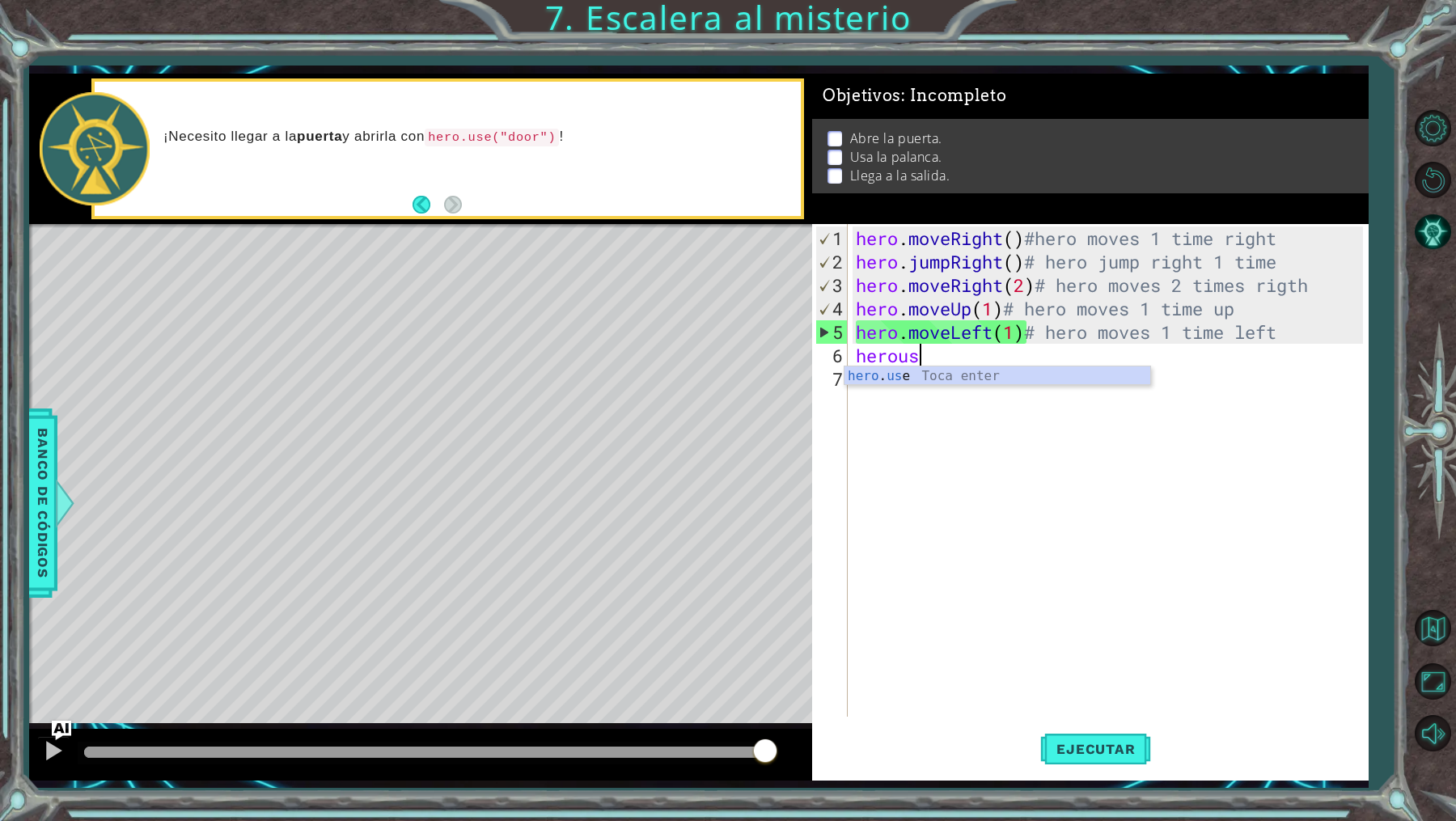
click at [928, 384] on div "hero . moveRight ( ) #hero moves 1 time right hero . jumpRight ( ) # hero jump …" at bounding box center [1112, 496] width 518 height 540
click at [919, 358] on div "hero . moveRight ( ) #hero moves 1 time right hero . jumpRight ( ) # hero jump …" at bounding box center [1112, 496] width 518 height 540
click at [939, 361] on div "hero . moveRight ( ) #hero moves 1 time right hero . jumpRight ( ) # hero jump …" at bounding box center [1112, 496] width 518 height 540
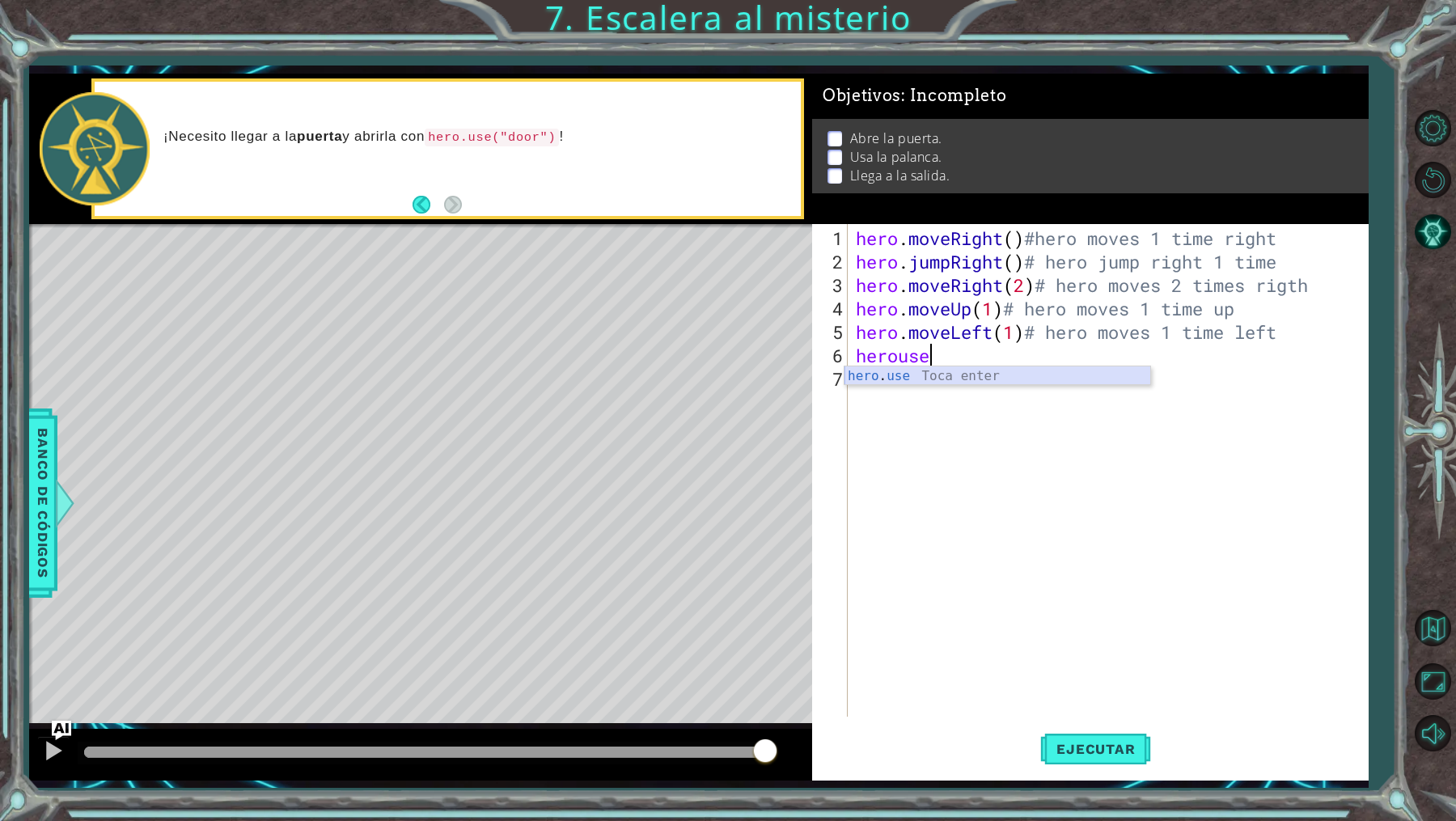
type textarea "herouse"
click at [939, 375] on div "hero . moveRight ( ) #hero moves 1 time right hero . jumpRight ( ) # hero jump …" at bounding box center [1112, 496] width 518 height 540
click at [941, 364] on div "hero . moveRight ( ) #hero moves 1 time right hero . jumpRight ( ) # hero jump …" at bounding box center [1112, 496] width 518 height 540
type textarea "herouse"
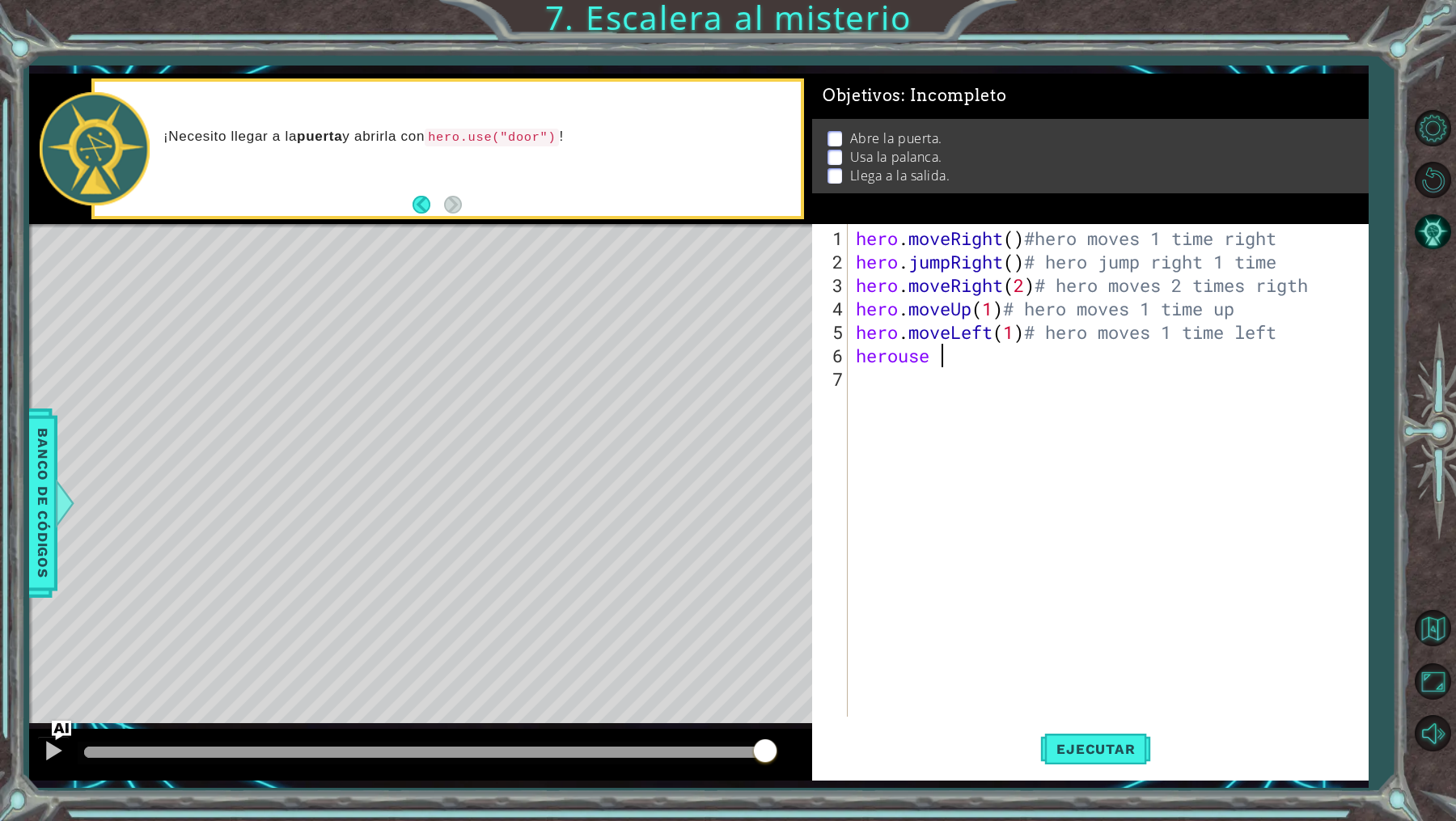
click at [919, 359] on div "hero . moveRight ( ) #hero moves 1 time right hero . jumpRight ( ) # hero jump …" at bounding box center [1112, 496] width 518 height 540
click at [962, 371] on div "hero. use Toca enter" at bounding box center [1051, 395] width 307 height 59
type textarea "hero.use("door")"
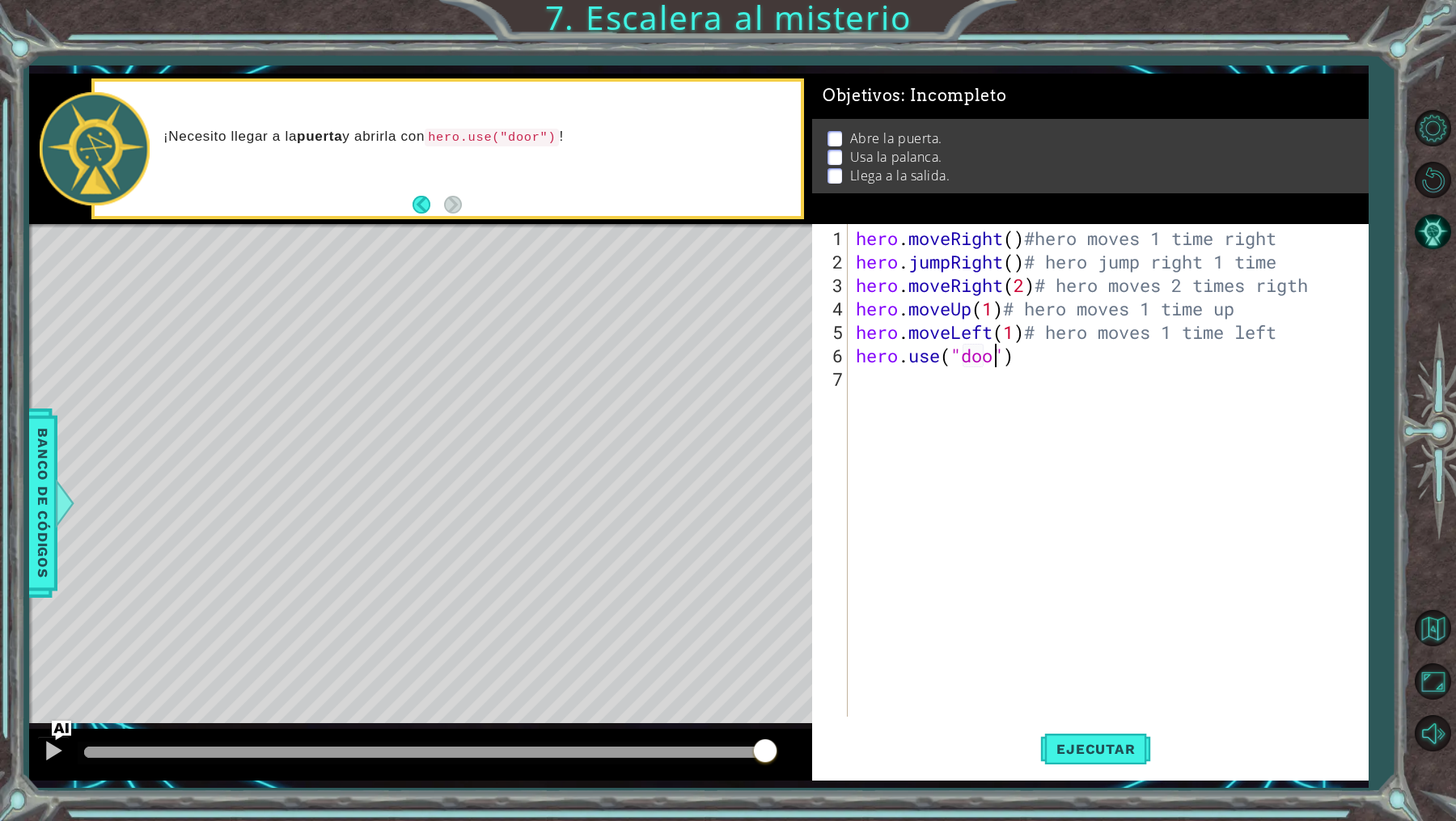
scroll to position [0, 7]
click at [1070, 377] on div "hero . moveRight ( ) #hero moves 1 time right hero . jumpRight ( ) # hero jump …" at bounding box center [1112, 496] width 518 height 540
click at [1058, 356] on div "hero . moveRight ( ) #hero moves 1 time right hero . jumpRight ( ) # hero jump …" at bounding box center [1112, 496] width 518 height 540
type textarea "hero.use("door") # hero uses the door"
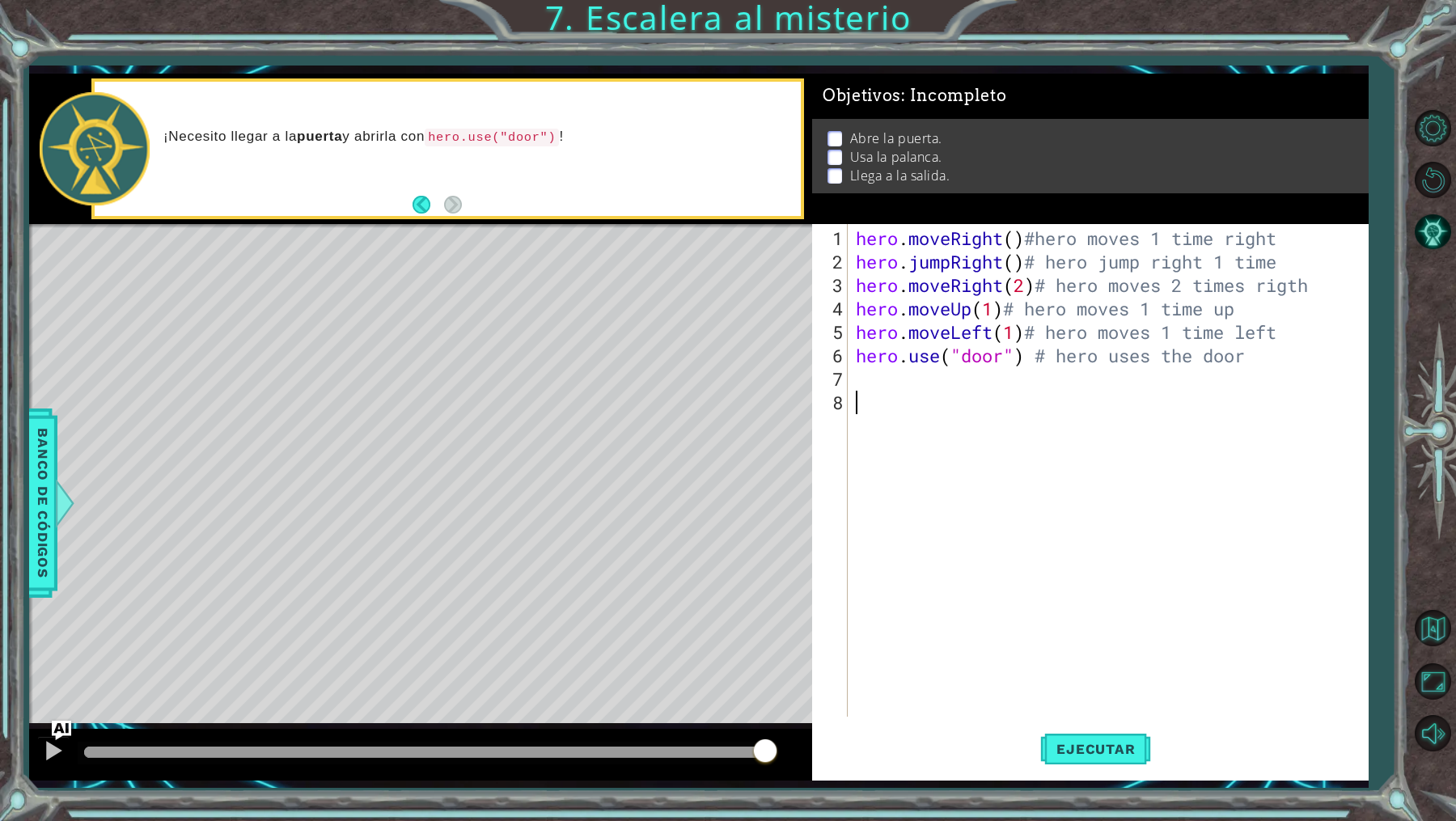
click at [1013, 449] on div "hero . moveRight ( ) #hero moves 1 time right hero . jumpRight ( ) # hero jump …" at bounding box center [1112, 496] width 518 height 540
click at [866, 426] on div "hero . moveRight ( ) #hero moves 1 time right hero . jumpRight ( ) # hero jump …" at bounding box center [1112, 496] width 518 height 540
click at [1084, 759] on button "Ejecutar" at bounding box center [1095, 749] width 111 height 56
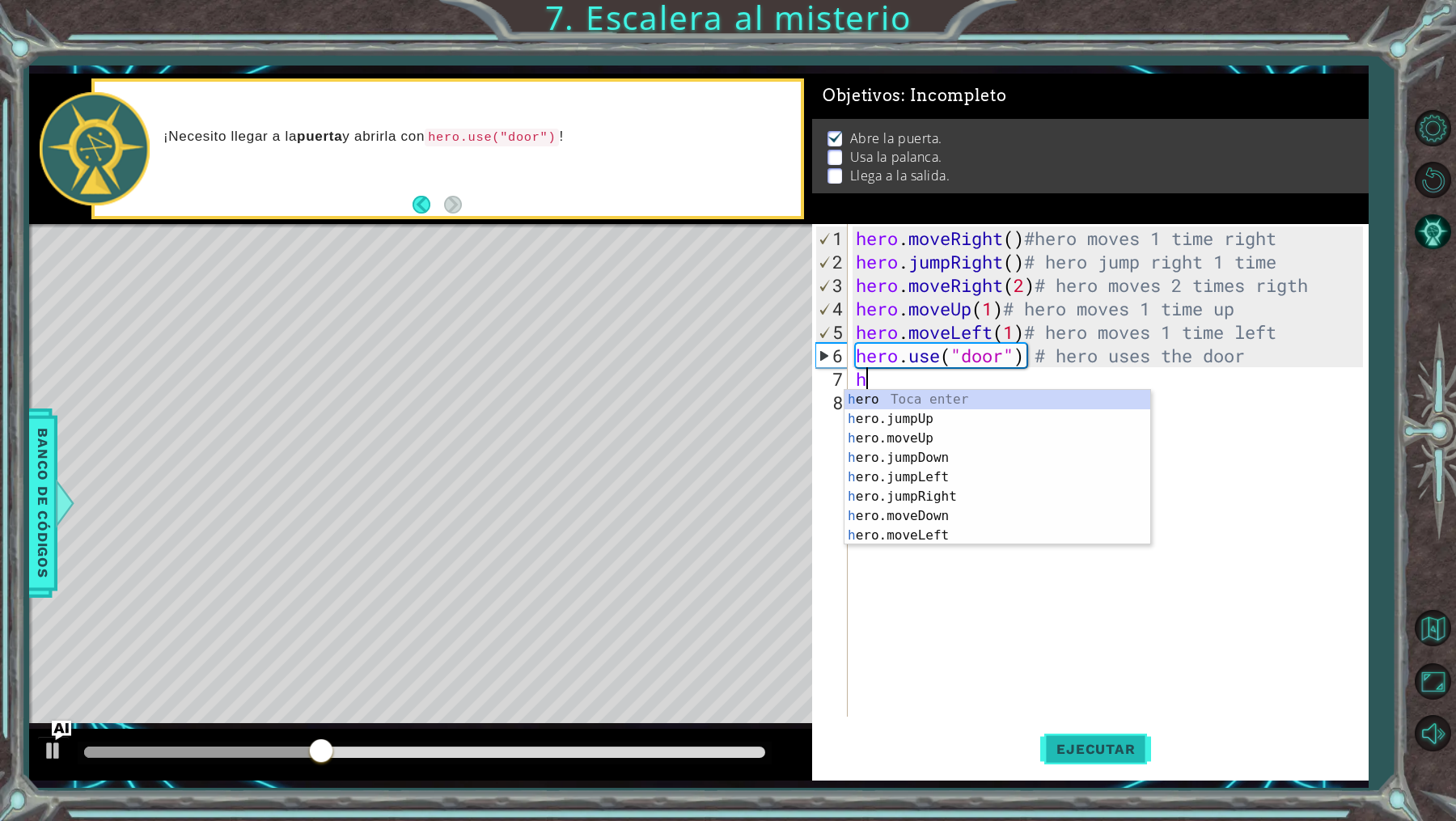
type textarea "hero"
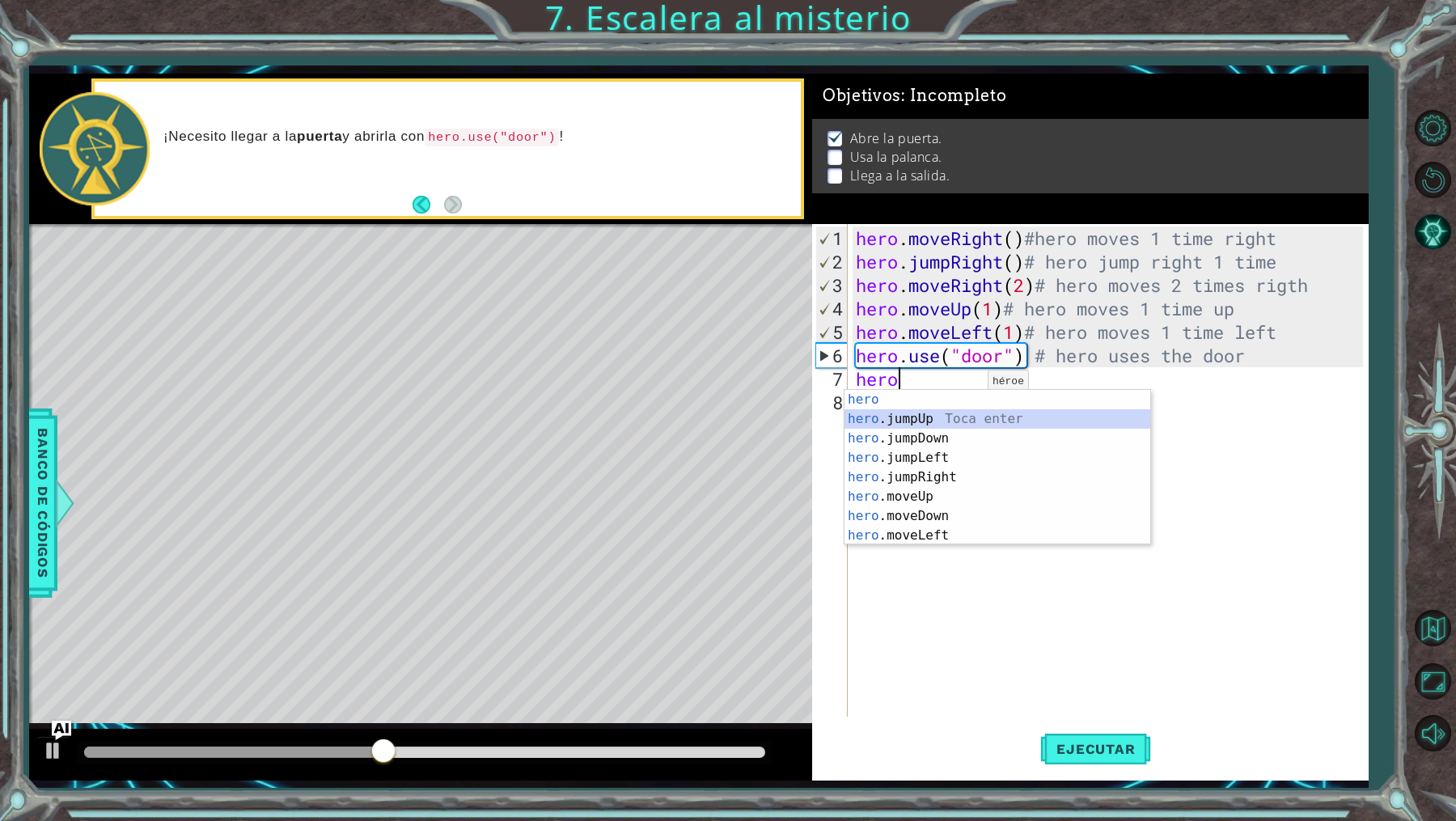
click at [974, 419] on div "hero Toca enter hero .jumpUp Toca enter hero .jumpDown Toca enter hero .jumpLef…" at bounding box center [998, 487] width 307 height 194
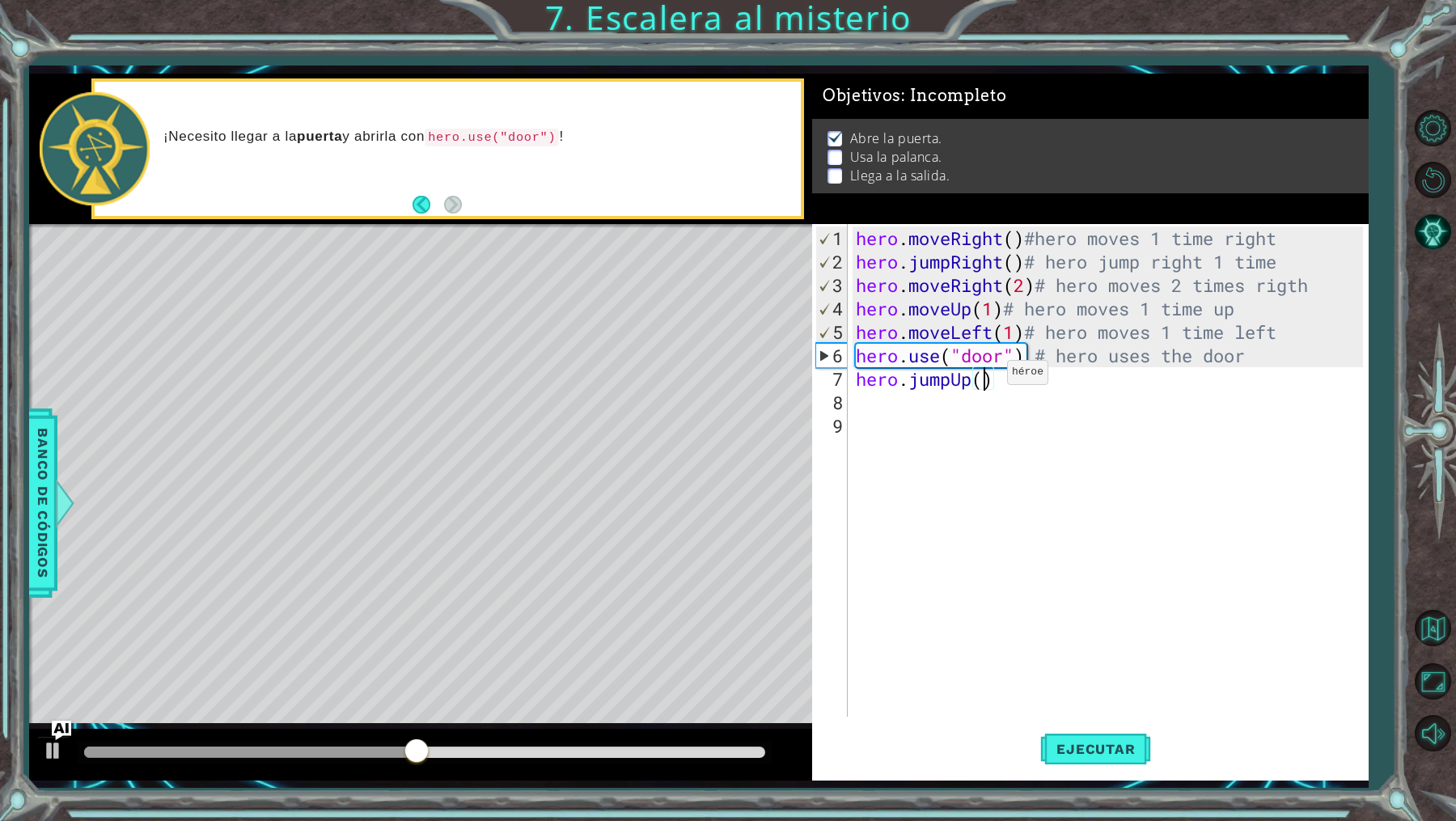
click at [982, 378] on div "hero . moveRight ( ) #hero moves 1 time right hero . jumpRight ( ) # hero jump …" at bounding box center [1112, 496] width 518 height 540
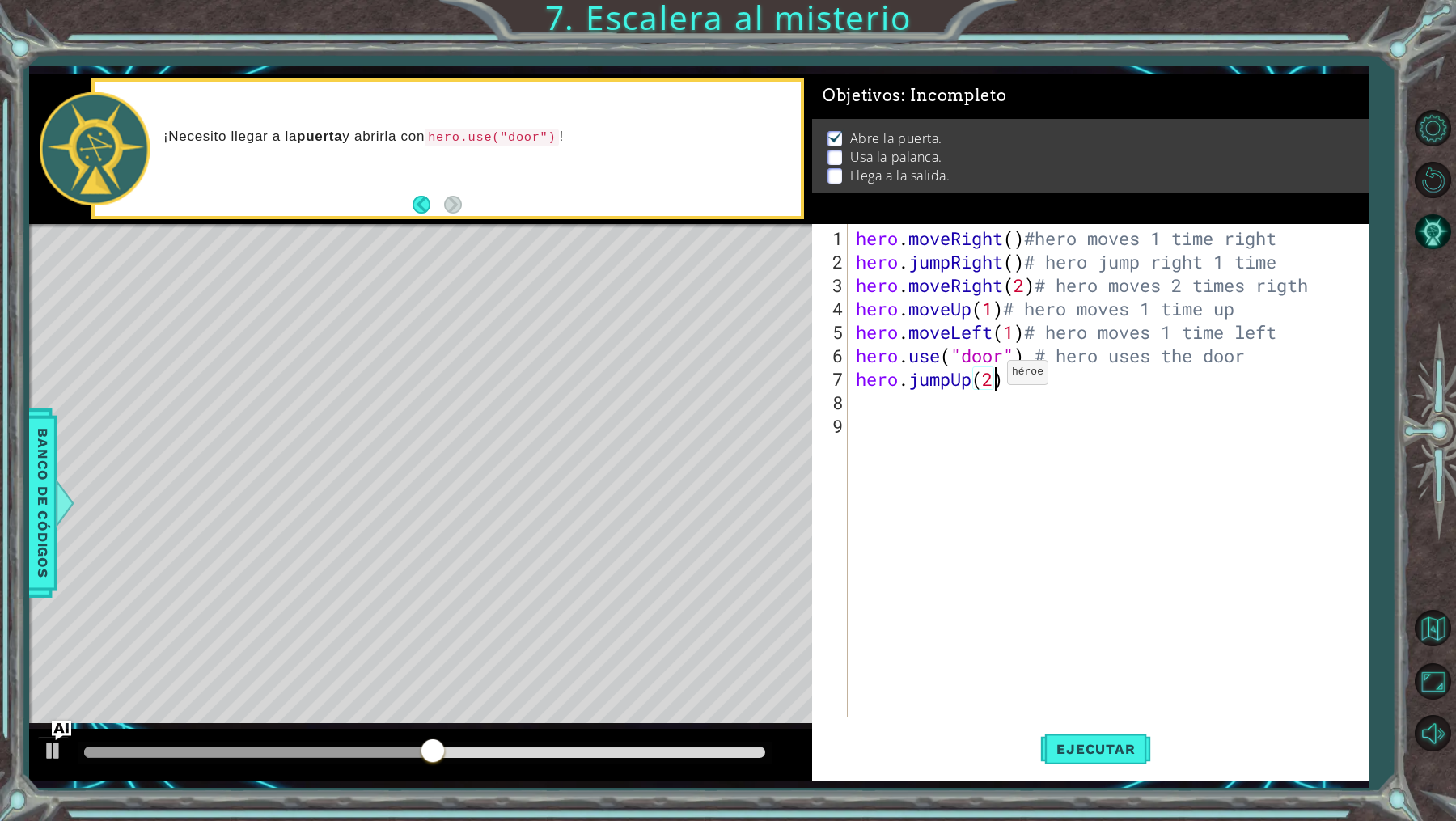
scroll to position [0, 6]
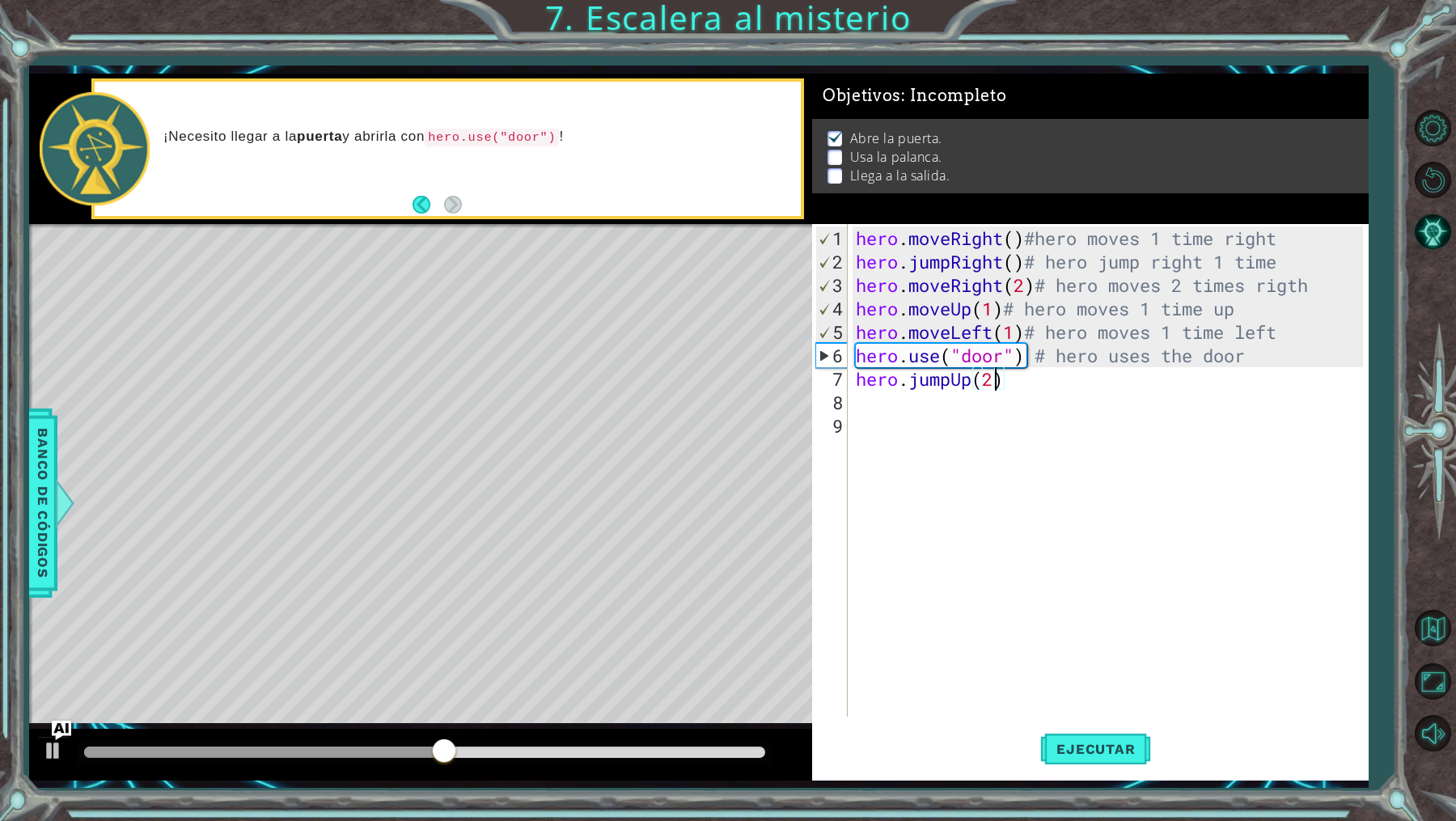
click at [1030, 383] on div "hero . moveRight ( ) #hero moves 1 time right hero . jumpRight ( ) # hero jump …" at bounding box center [1112, 496] width 518 height 540
type textarea "hero.jumpUp(2)# hero moves 2 times up"
click at [902, 430] on div "hero . moveRight ( ) #hero moves 1 time right hero . jumpRight ( ) # hero jump …" at bounding box center [1112, 496] width 518 height 540
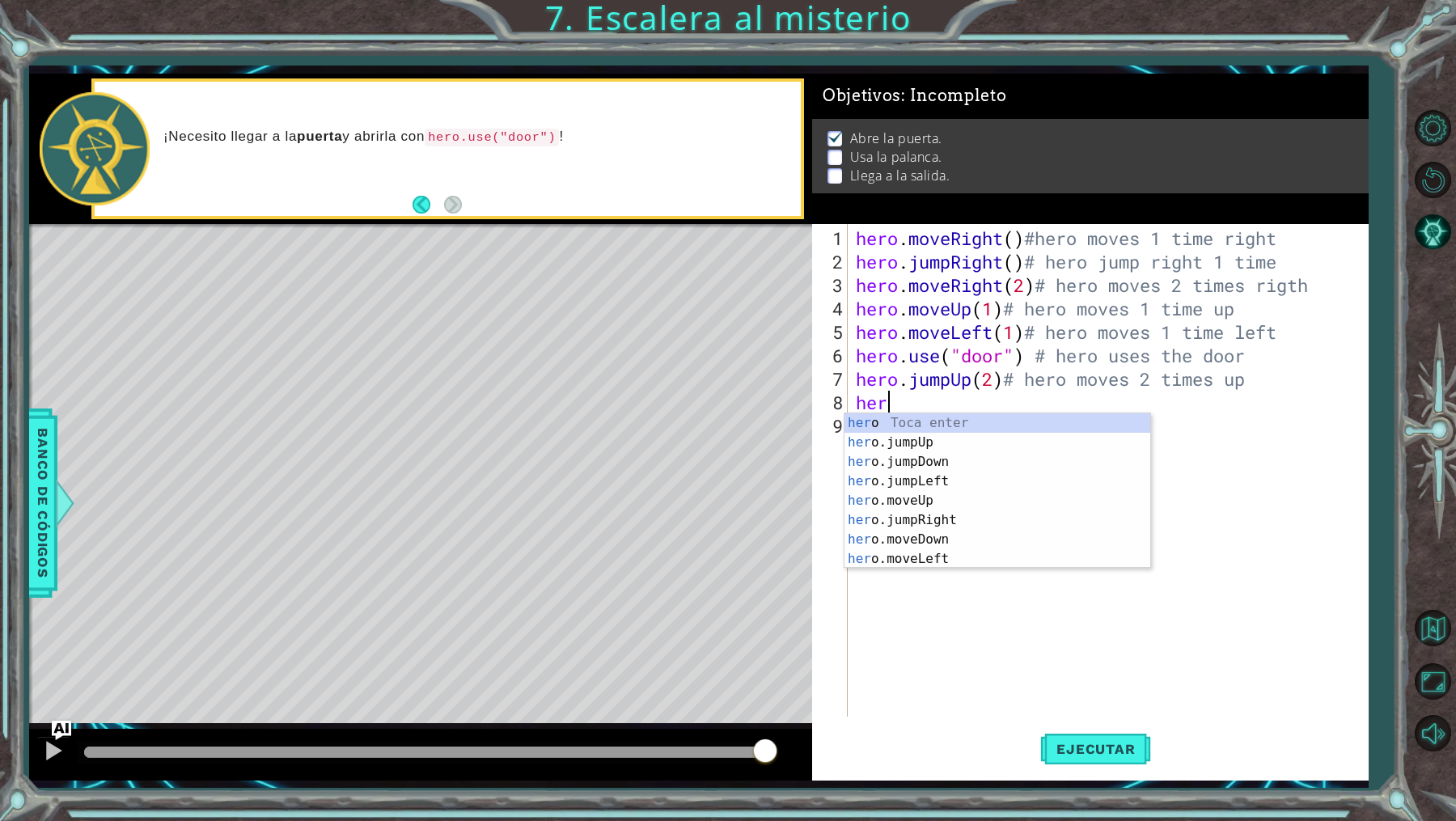
scroll to position [0, 1]
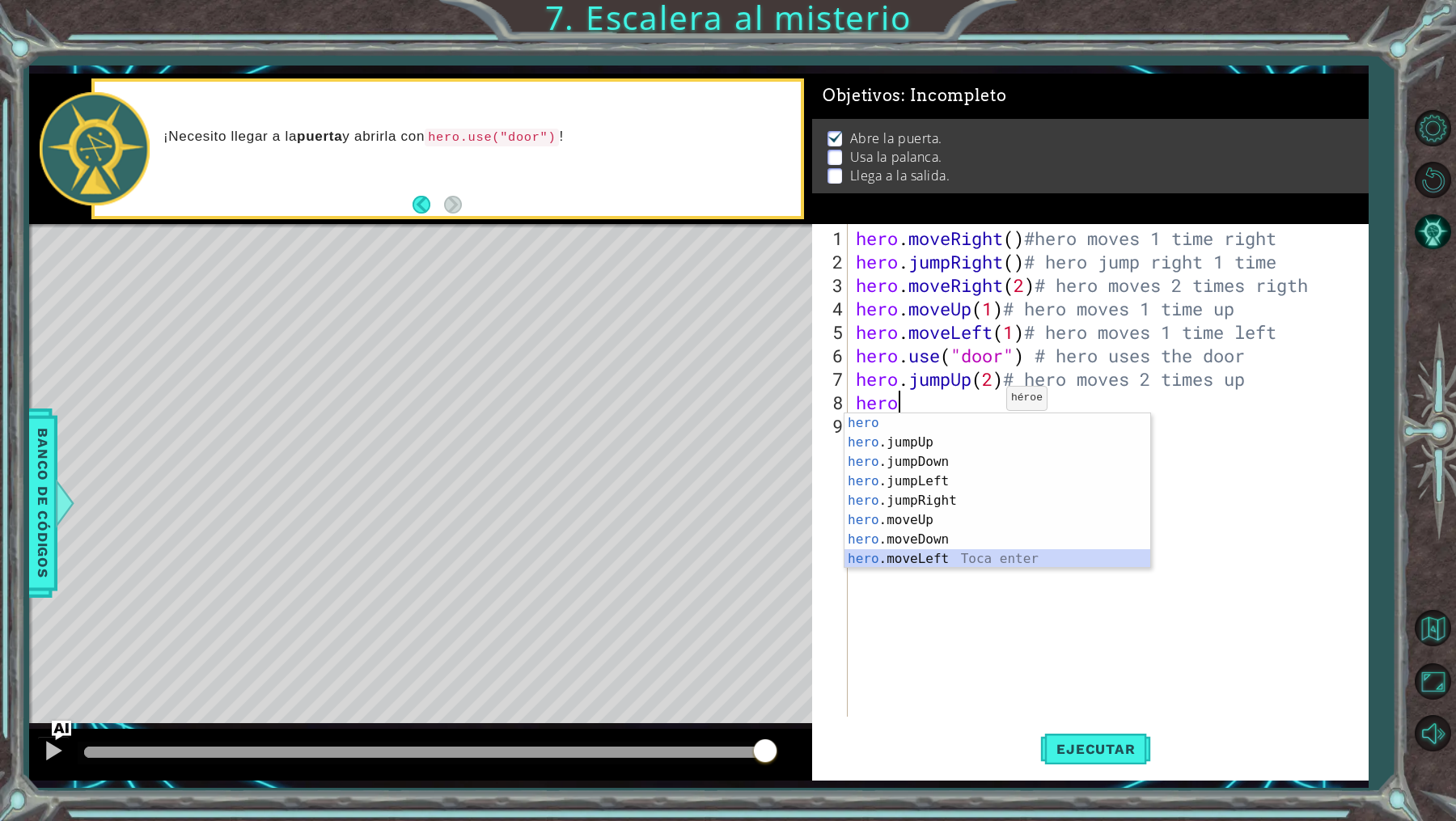
click at [936, 562] on div "hero Toca enter hero .jumpUp Toca enter hero .jumpDown Toca enter hero .jumpLef…" at bounding box center [998, 510] width 307 height 194
type textarea "hero.moveLeft(1)"
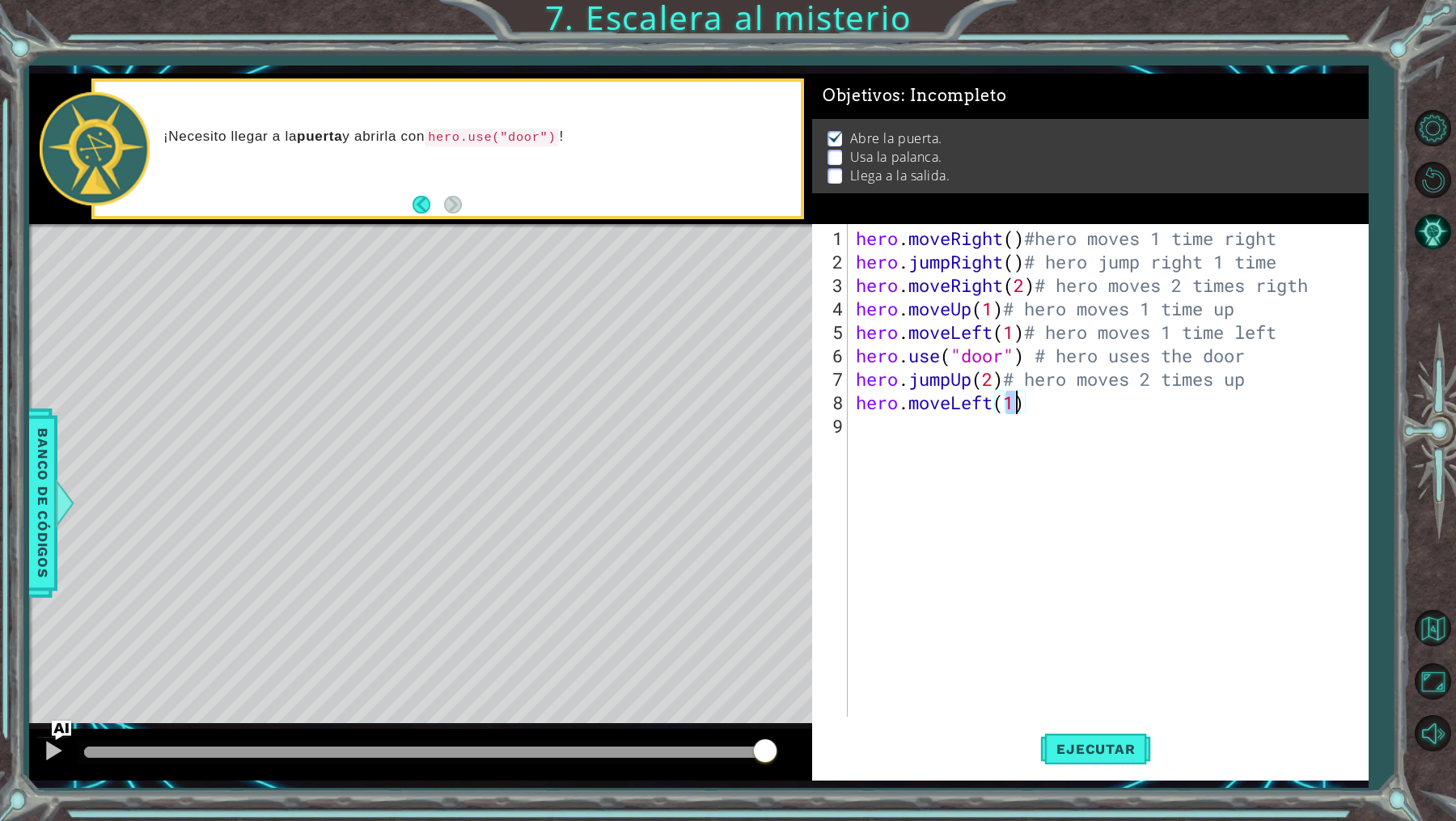
click at [1075, 422] on div "hero . moveRight ( ) #hero moves 1 time right hero . jumpRight ( ) # hero jump …" at bounding box center [1112, 496] width 518 height 540
click at [1059, 403] on div "hero . moveRight ( ) #hero moves 1 time right hero . jumpRight ( ) # hero jump …" at bounding box center [1112, 496] width 518 height 540
type textarea "hero.moveLeft(1) # hero mo ves 1 time left"
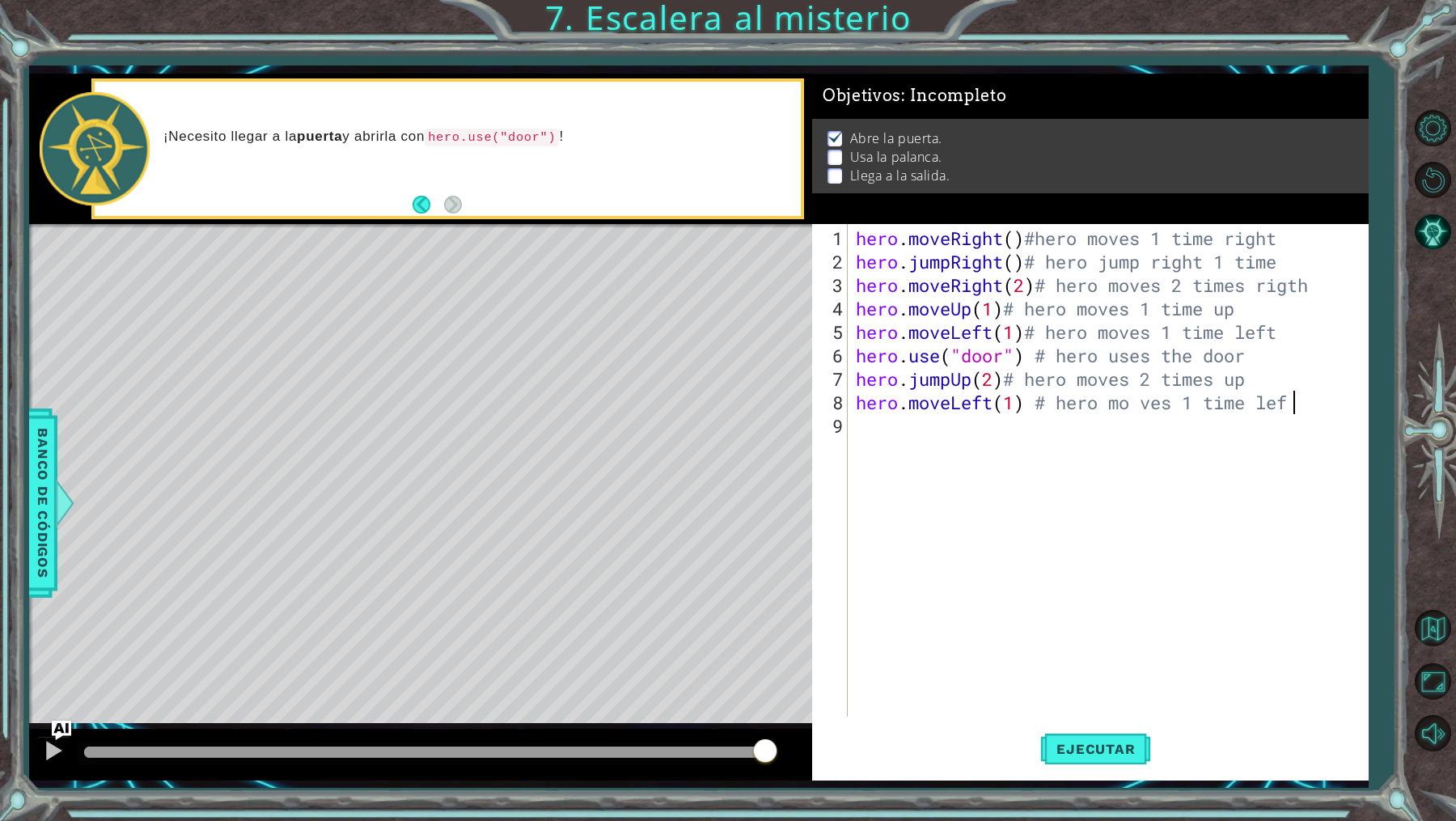
scroll to position [0, 20]
click at [953, 424] on div "hero . moveRight ( ) #hero moves 1 time right hero . jumpRight ( ) # hero jump …" at bounding box center [1112, 496] width 518 height 540
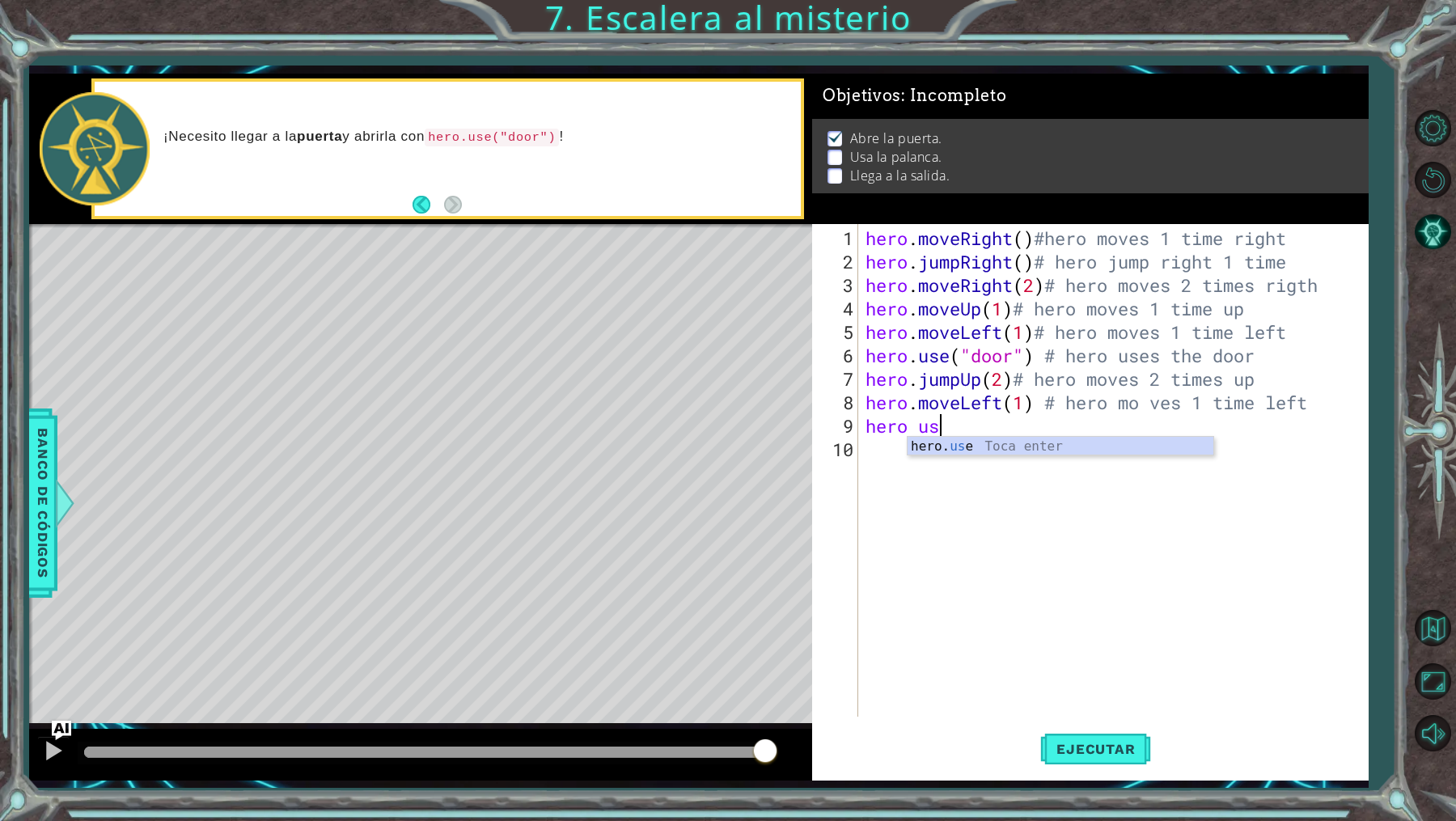
scroll to position [0, 3]
click at [972, 449] on div "hero. us e Toca enter" at bounding box center [1061, 465] width 307 height 59
click at [418, 200] on button "Back" at bounding box center [428, 204] width 32 height 18
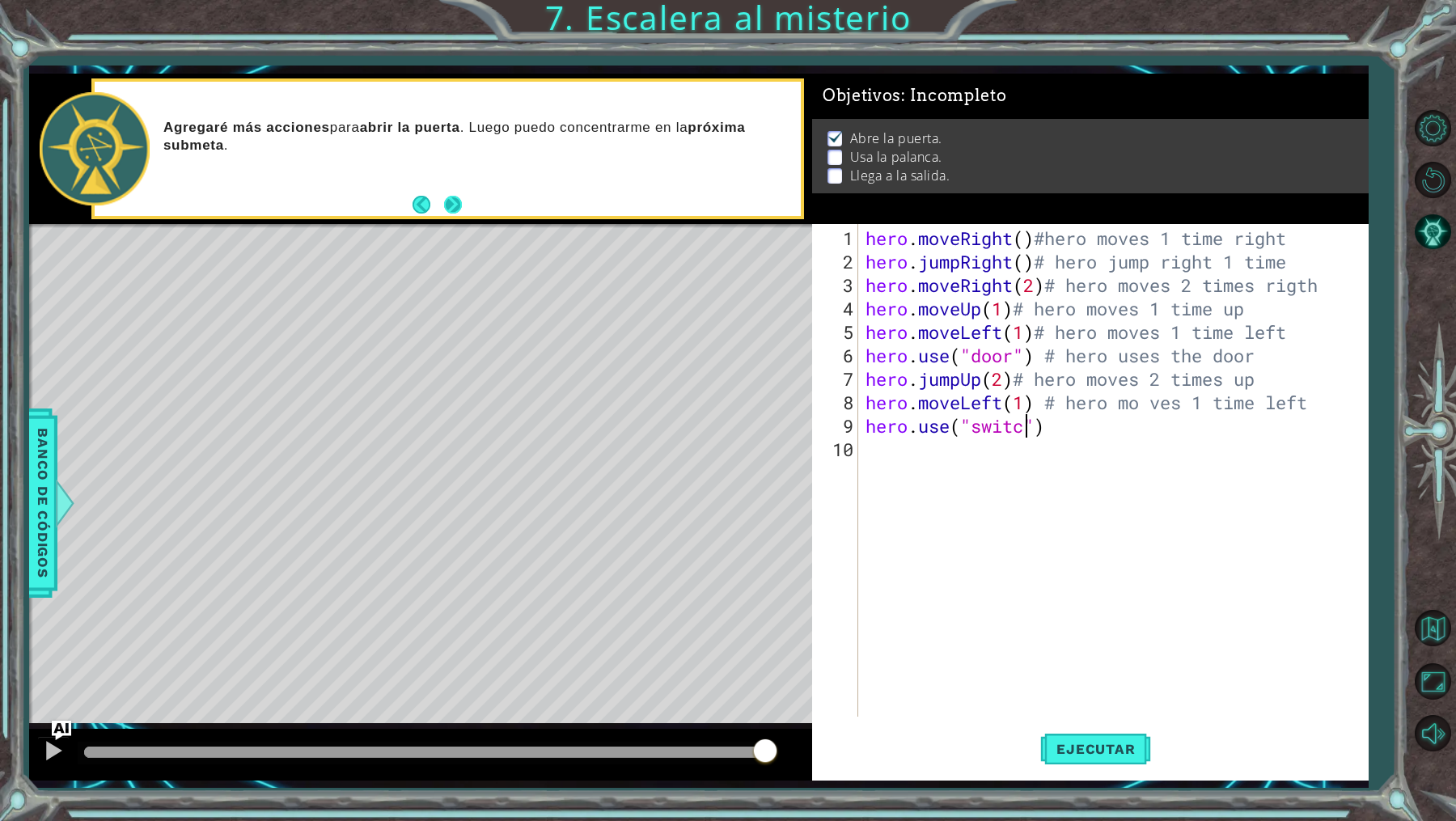
scroll to position [0, 7]
type textarea "hero.use("switch")"
click at [1097, 450] on div "hero . moveRight ( ) #hero moves 1 time right hero . jumpRight ( ) # hero jump …" at bounding box center [1117, 496] width 509 height 540
click at [1094, 429] on div "hero . moveRight ( ) #hero moves 1 time right hero . jumpRight ( ) # hero jump …" at bounding box center [1117, 496] width 509 height 540
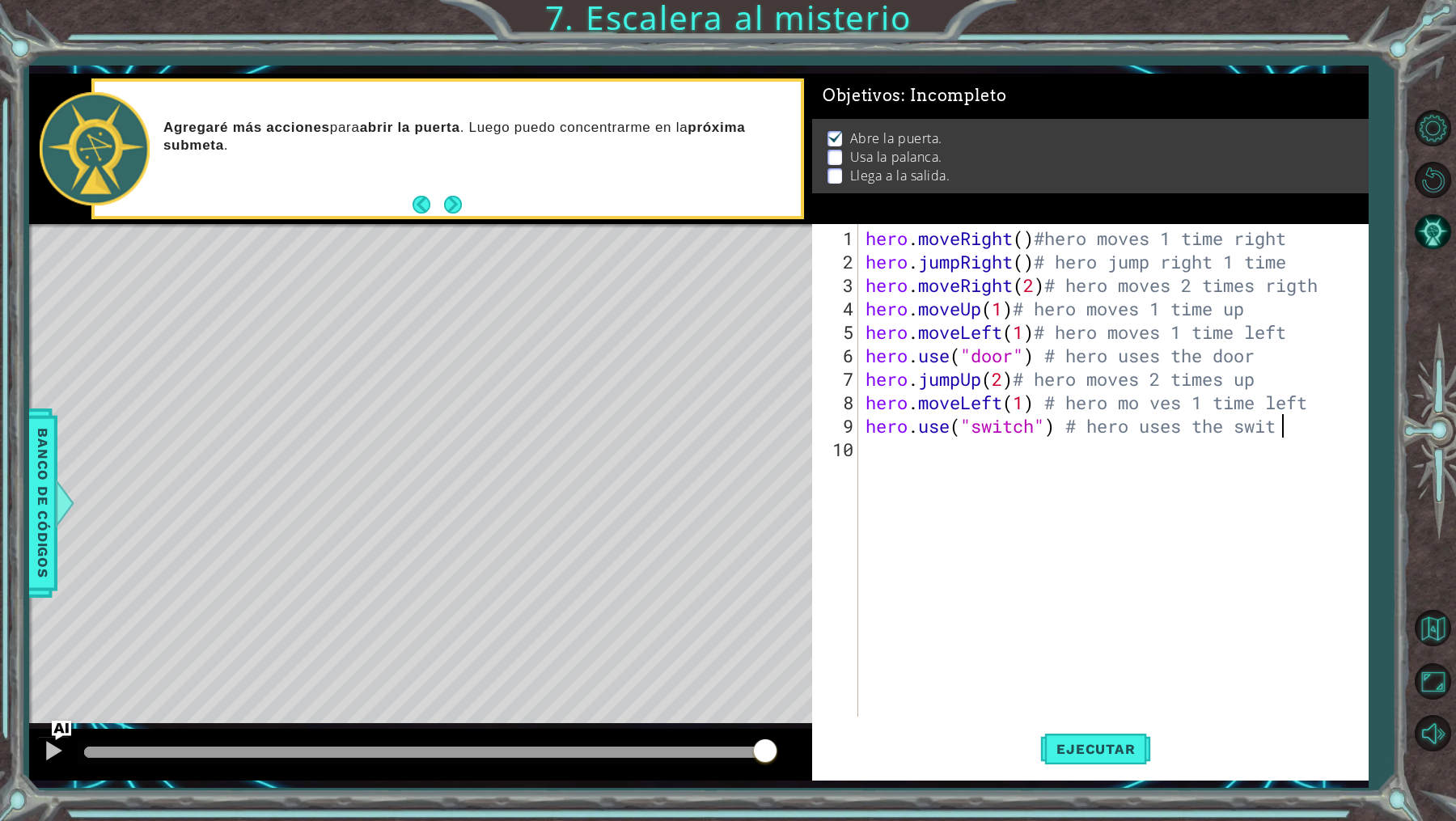
scroll to position [0, 18]
type textarea "hero.use("switch") # hero uses the swith"
click at [1109, 755] on span "Ejecutar" at bounding box center [1095, 748] width 111 height 16
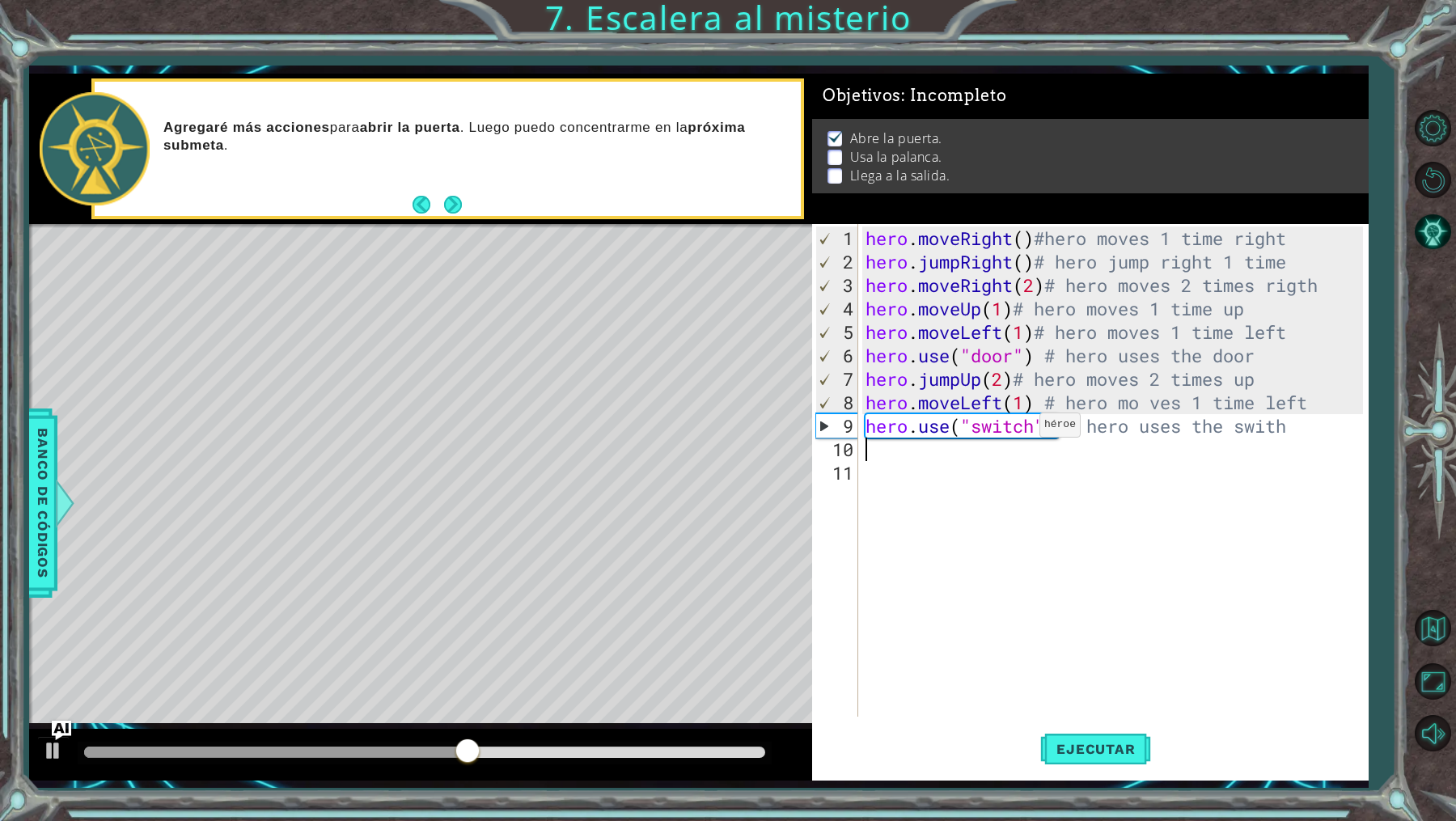
click at [1025, 430] on div "hero . moveRight ( ) #hero moves 1 time right hero . jumpRight ( ) # hero jump …" at bounding box center [1117, 496] width 509 height 540
click at [1315, 427] on div "hero . moveRight ( ) #hero moves 1 time right hero . jumpRight ( ) # hero jump …" at bounding box center [1117, 496] width 509 height 540
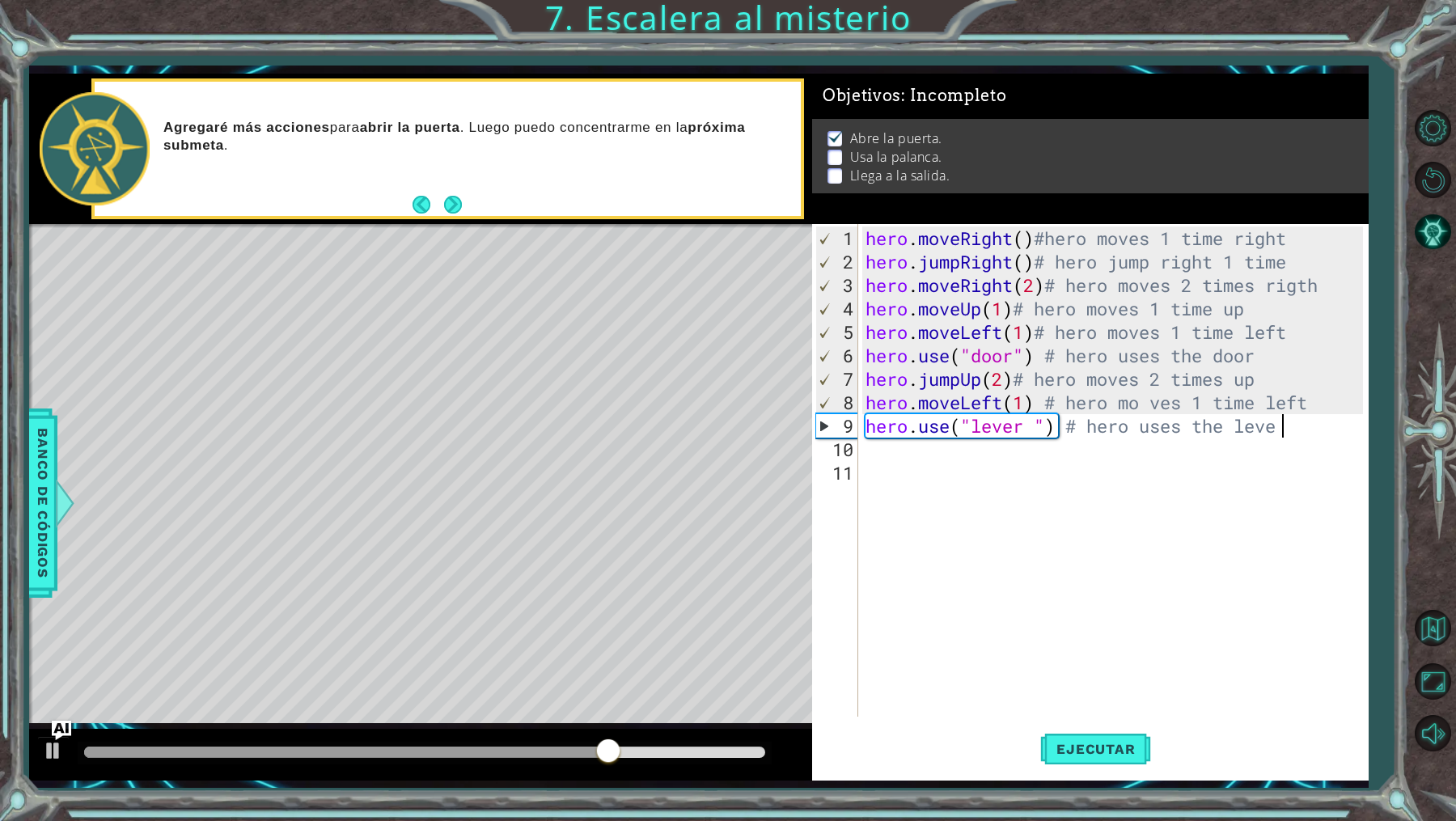
type textarea "hero.use("lever ") # hero uses the lever"
click at [1095, 549] on div "hero . moveRight ( ) #hero moves 1 time right hero . jumpRight ( ) # hero jump …" at bounding box center [1117, 496] width 509 height 540
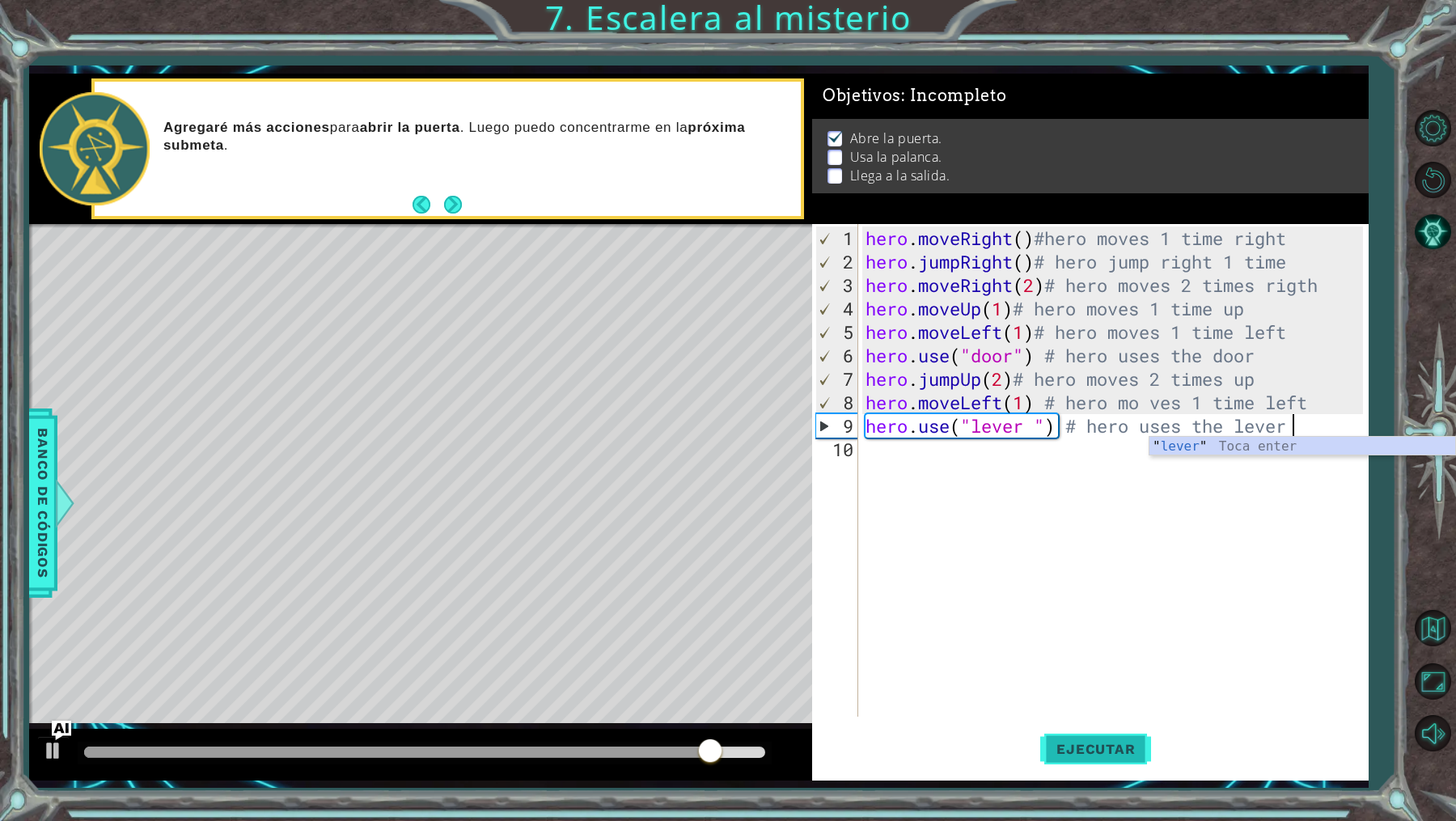
click at [1120, 759] on button "Ejecutar" at bounding box center [1095, 749] width 111 height 56
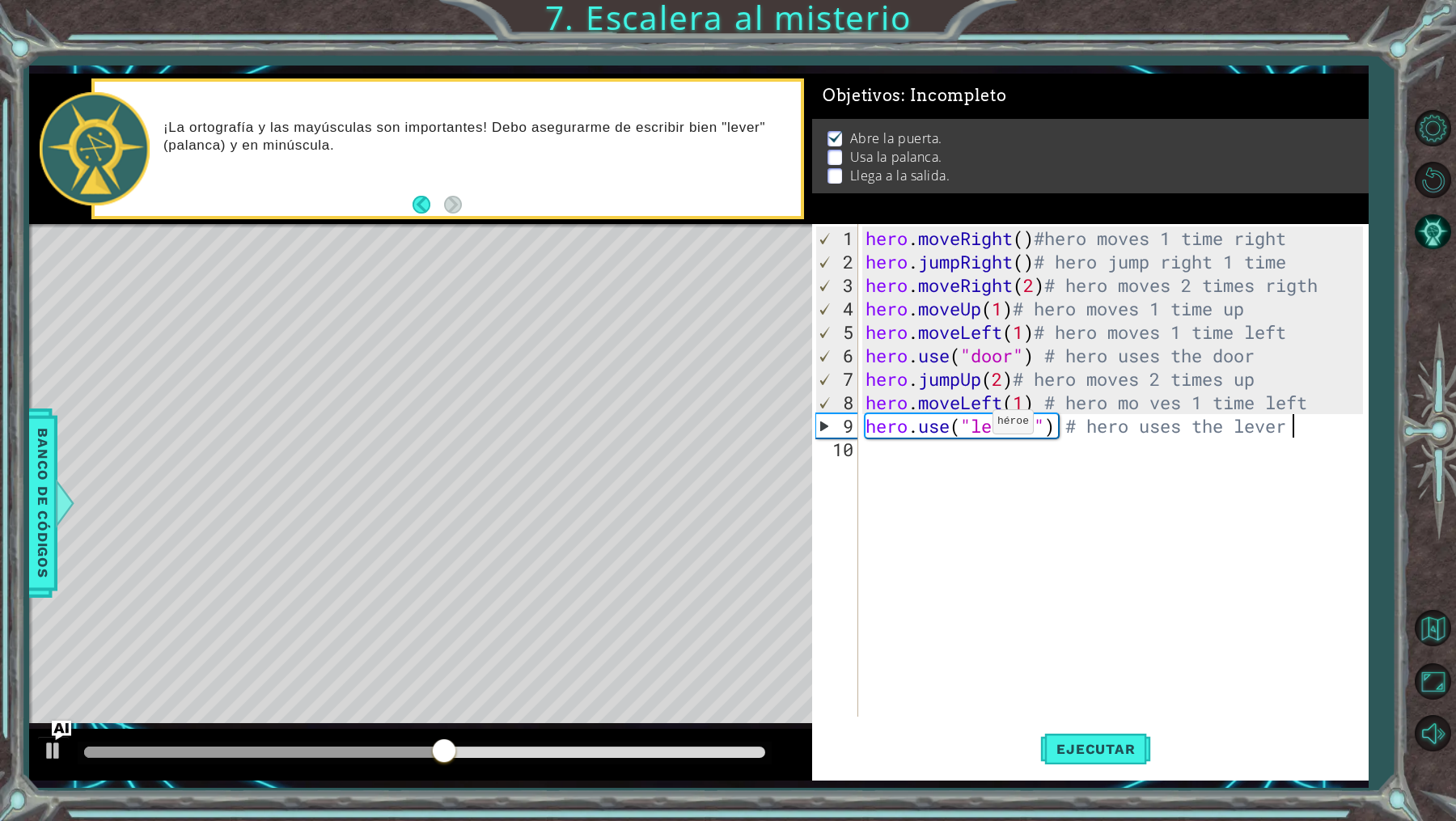
click at [980, 427] on div "hero . moveRight ( ) #hero moves 1 time right hero . jumpRight ( ) # hero jump …" at bounding box center [1117, 496] width 509 height 540
click at [1091, 434] on div "hero . moveRight ( ) #hero moves 1 time right hero . jumpRight ( ) # hero jump …" at bounding box center [1117, 496] width 509 height 540
click at [973, 422] on div "hero . moveRight ( ) #hero moves 1 time right hero . jumpRight ( ) # hero jump …" at bounding box center [1117, 496] width 509 height 540
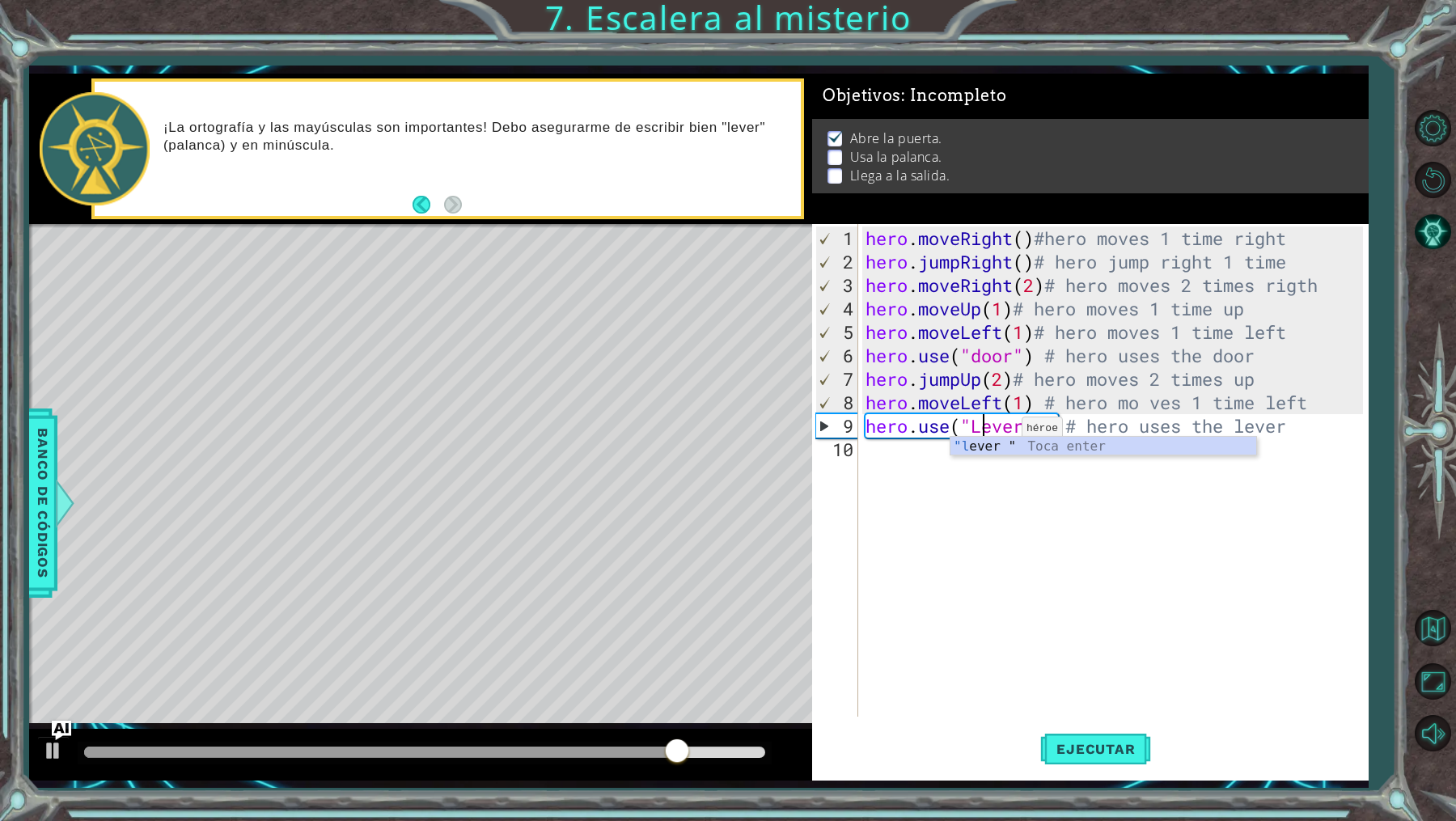
scroll to position [0, 5]
click at [995, 449] on div ""l ever " Toca enter" at bounding box center [1104, 465] width 307 height 59
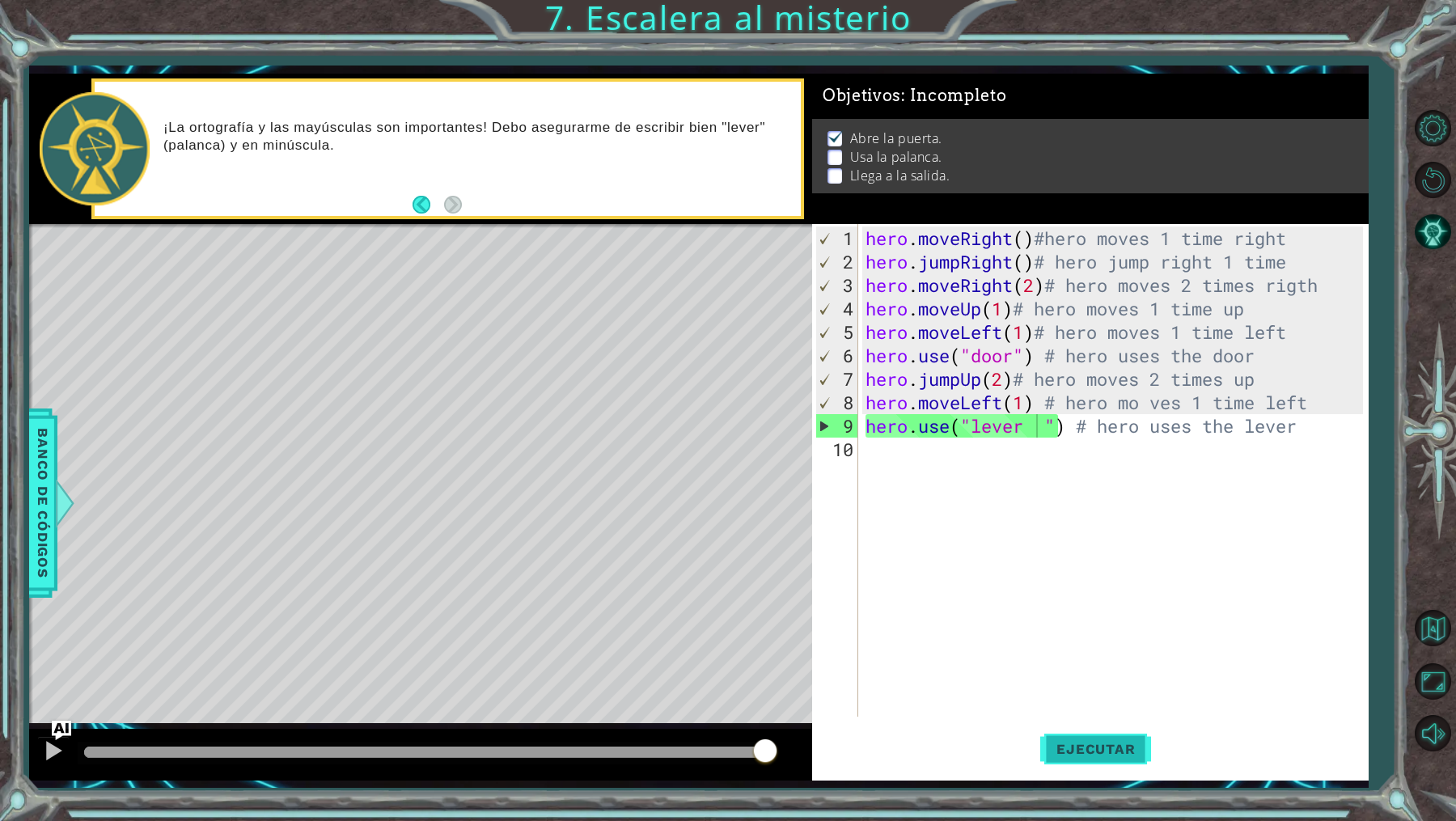
click at [1089, 758] on button "Ejecutar" at bounding box center [1095, 749] width 111 height 56
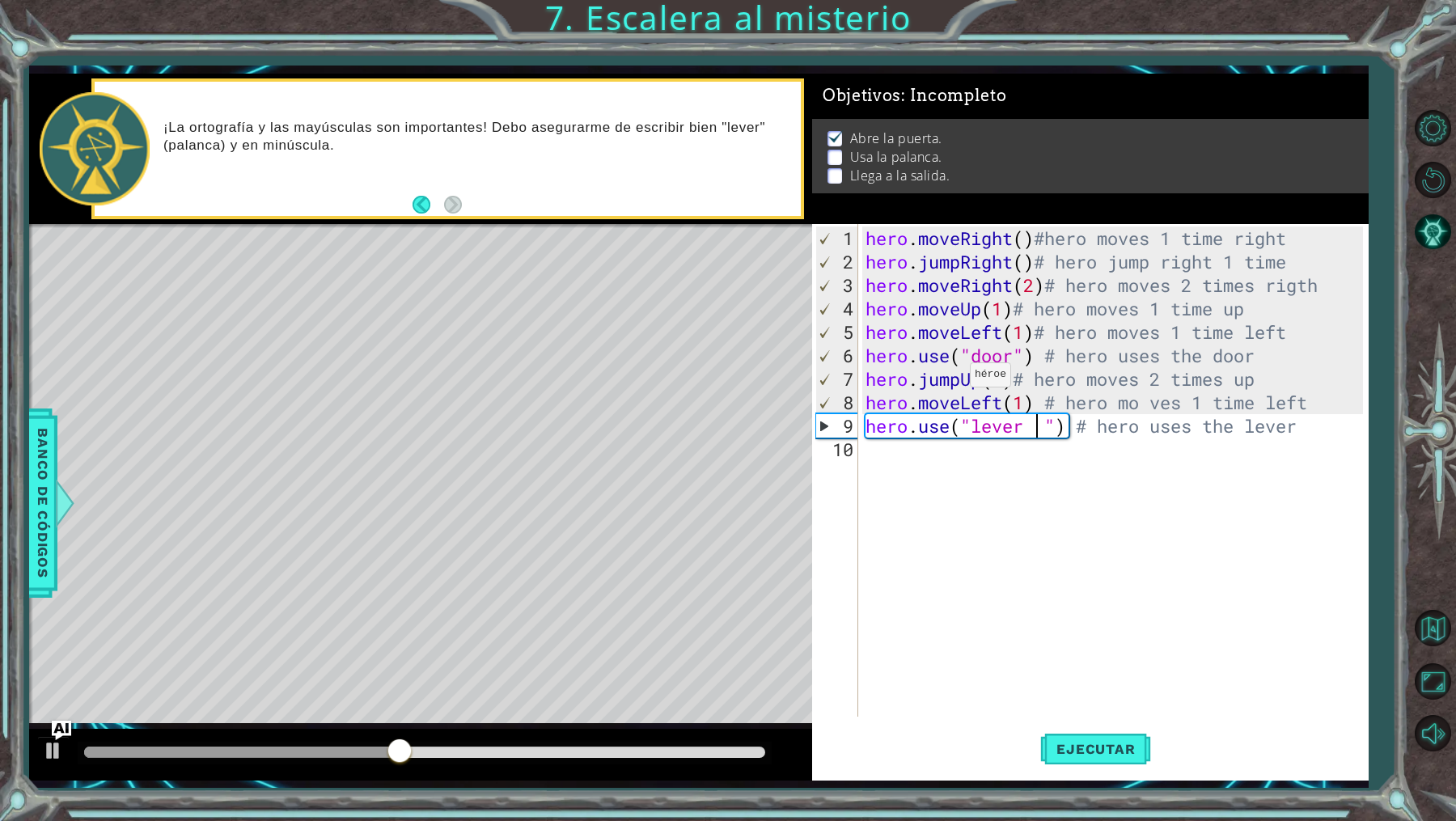
click at [955, 380] on div "hero . moveRight ( ) #hero moves 1 time right hero . jumpRight ( ) # hero jump …" at bounding box center [1117, 496] width 509 height 540
click at [958, 379] on div "hero . moveRight ( ) #hero moves 1 time right hero . jumpRight ( ) # hero jump …" at bounding box center [1117, 496] width 509 height 540
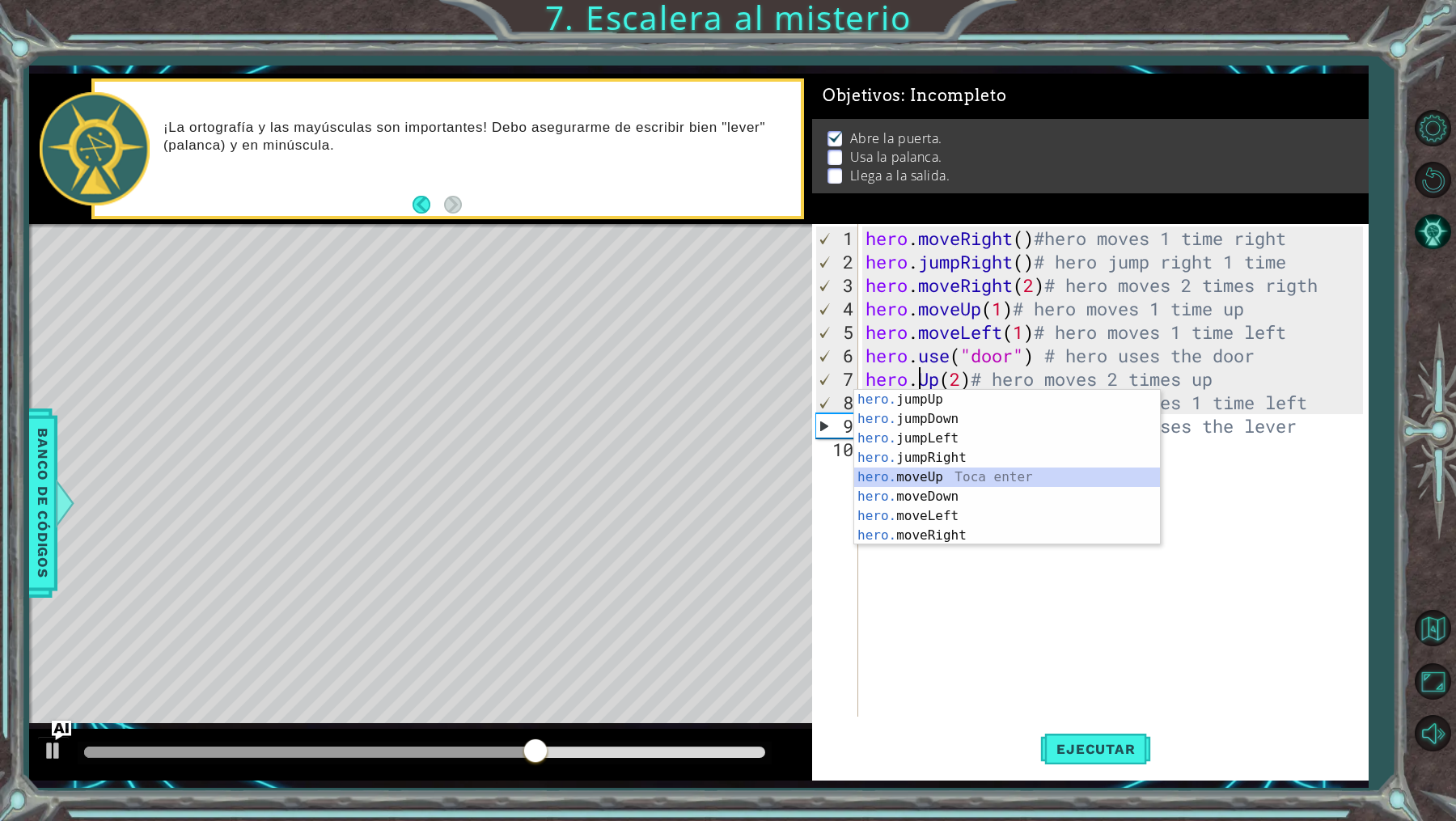
click at [951, 476] on div "hero. jumpUp Toca enter hero. jumpDown Toca enter hero. jumpLeft Toca enter her…" at bounding box center [1007, 487] width 307 height 194
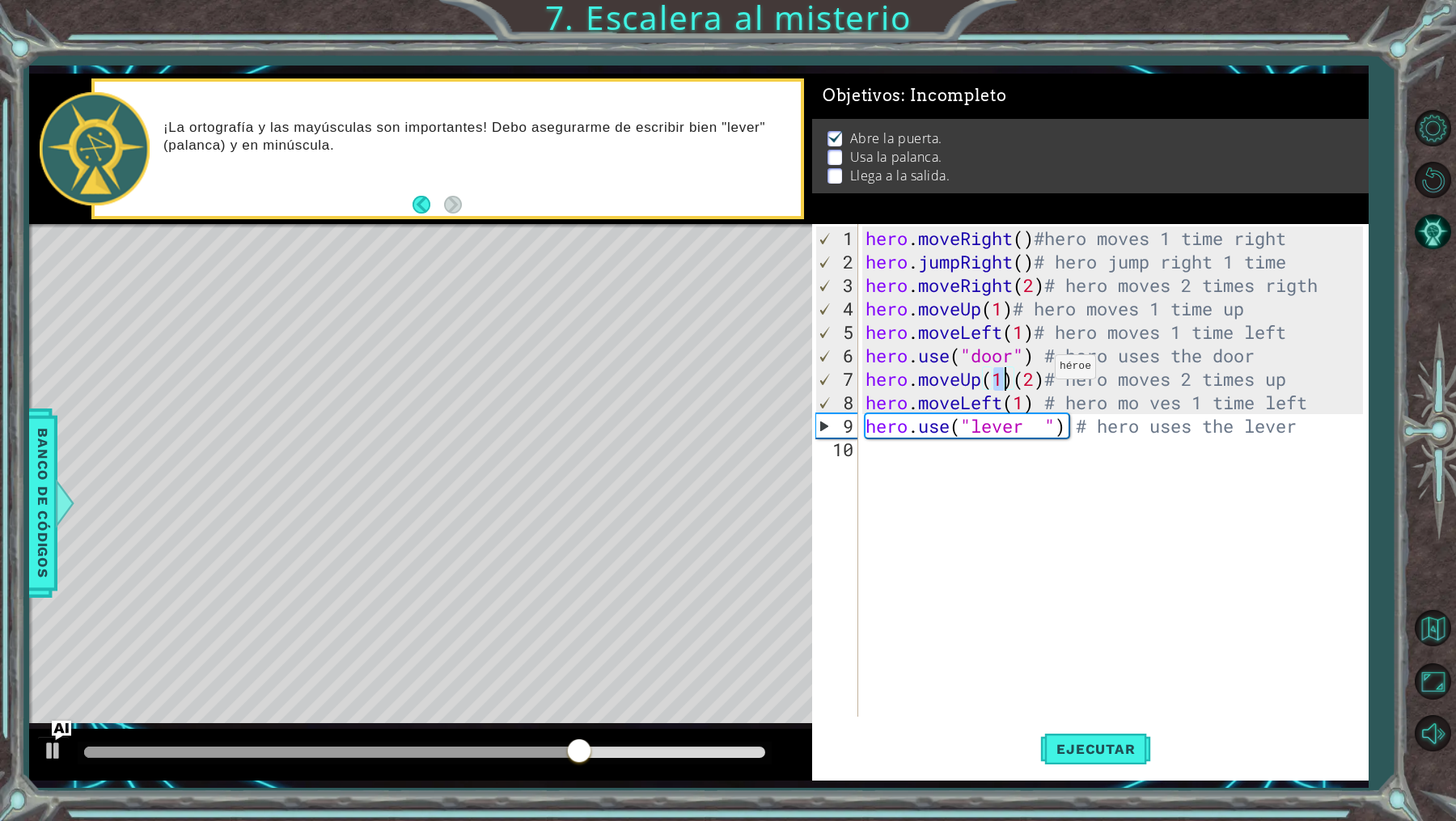
click at [1041, 371] on div "hero . moveRight ( ) #hero moves 1 time right hero . jumpRight ( ) # hero jump …" at bounding box center [1117, 496] width 509 height 540
click at [1022, 371] on div "hero . moveRight ( ) #hero moves 1 time right hero . jumpRight ( ) # hero jump …" at bounding box center [1117, 496] width 509 height 540
click at [1110, 753] on span "Ejecutar" at bounding box center [1095, 748] width 111 height 16
click at [1006, 377] on div "hero . moveRight ( ) #hero moves 1 time right hero . jumpRight ( ) # hero jump …" at bounding box center [1117, 496] width 509 height 540
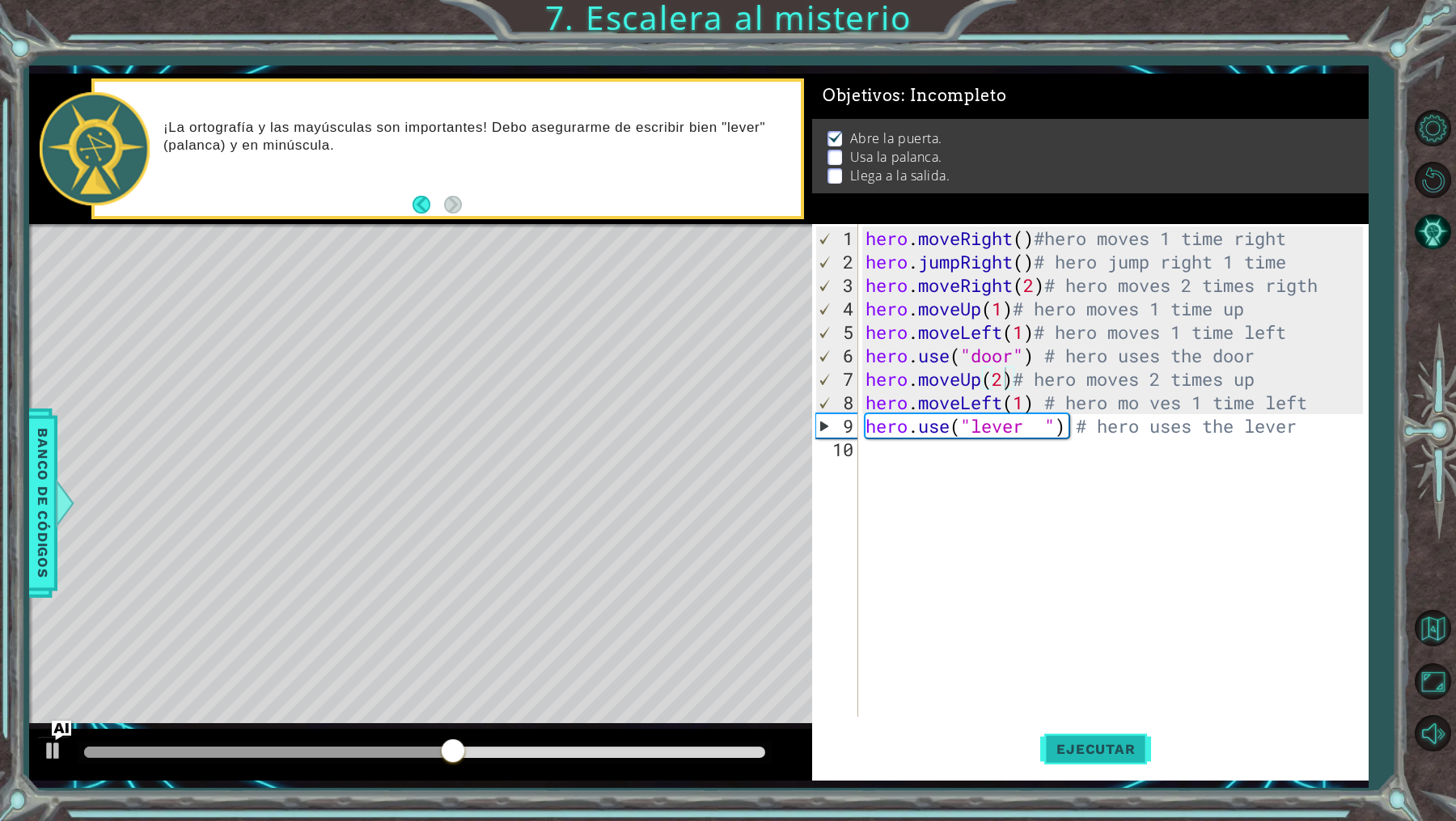
click at [1127, 762] on button "Ejecutar" at bounding box center [1095, 749] width 111 height 56
click at [1046, 423] on div "hero . moveRight ( ) #hero moves 1 time right hero . jumpRight ( ) # hero jump …" at bounding box center [1117, 496] width 509 height 540
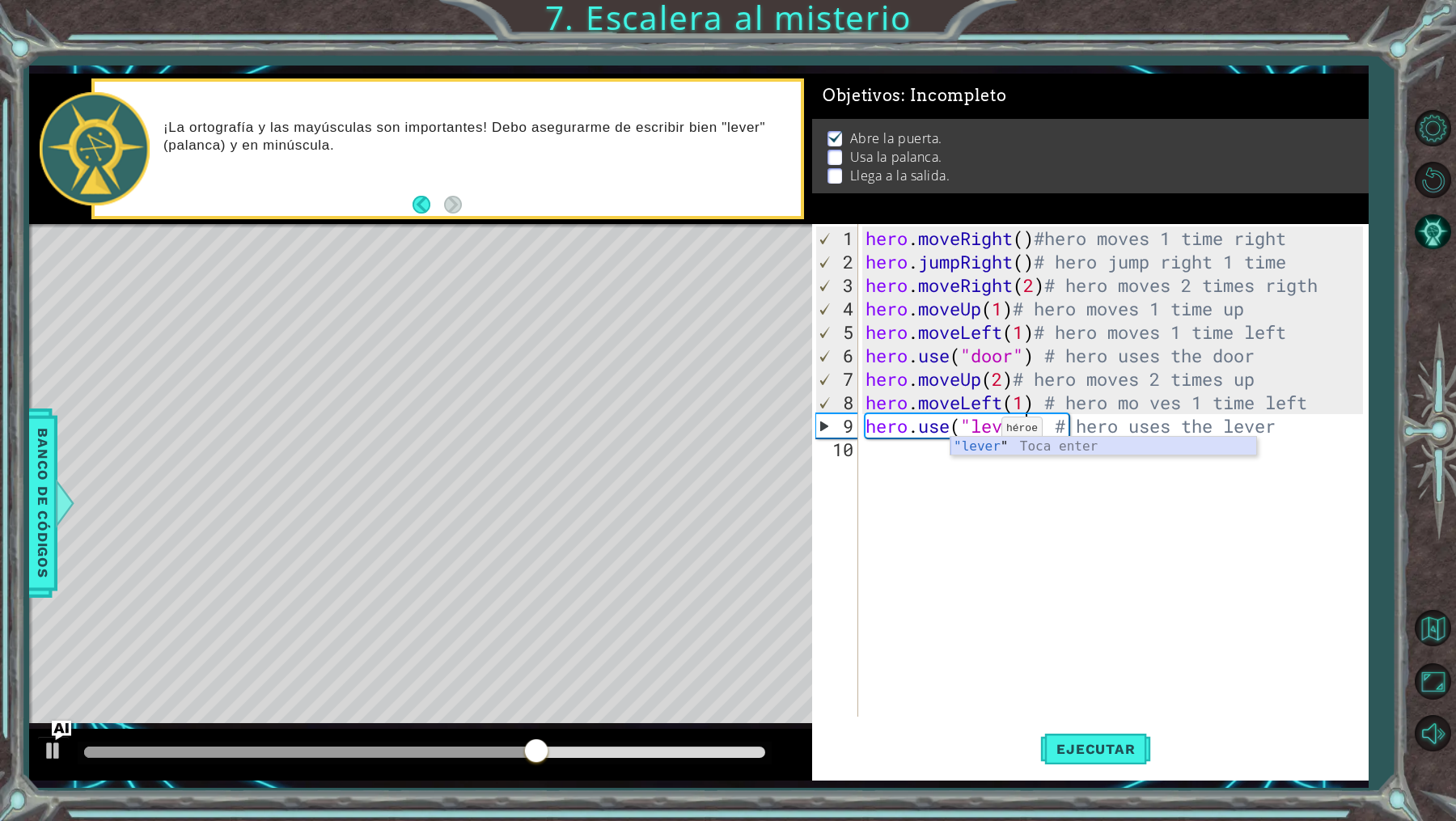
click at [986, 442] on div ""lever " Toca enter" at bounding box center [1104, 465] width 307 height 59
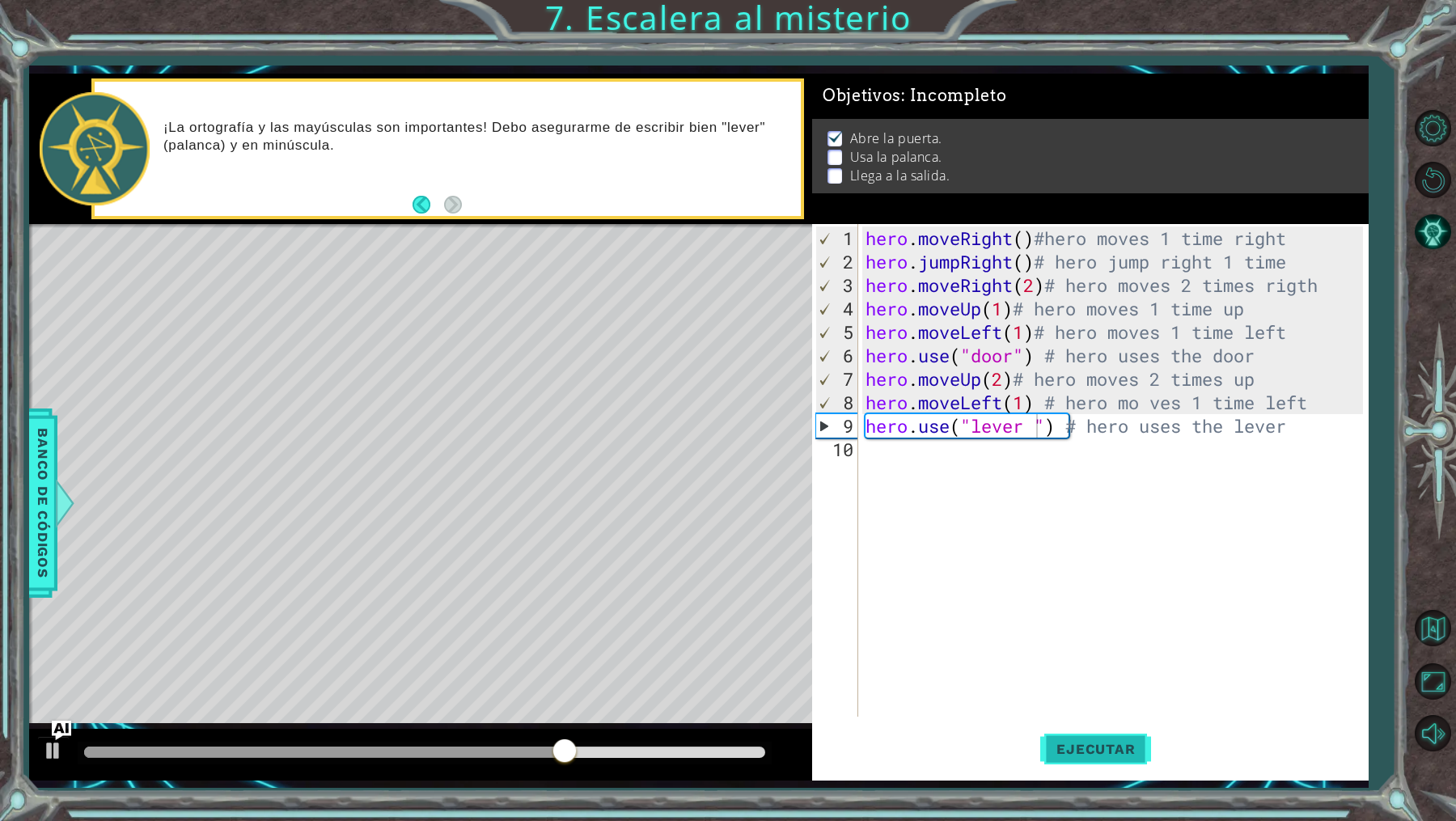
click at [1107, 723] on button "Ejecutar" at bounding box center [1095, 749] width 111 height 56
click at [982, 424] on div "hero . moveRight ( ) #hero moves 1 time right hero . jumpRight ( ) # hero jump …" at bounding box center [1117, 496] width 509 height 540
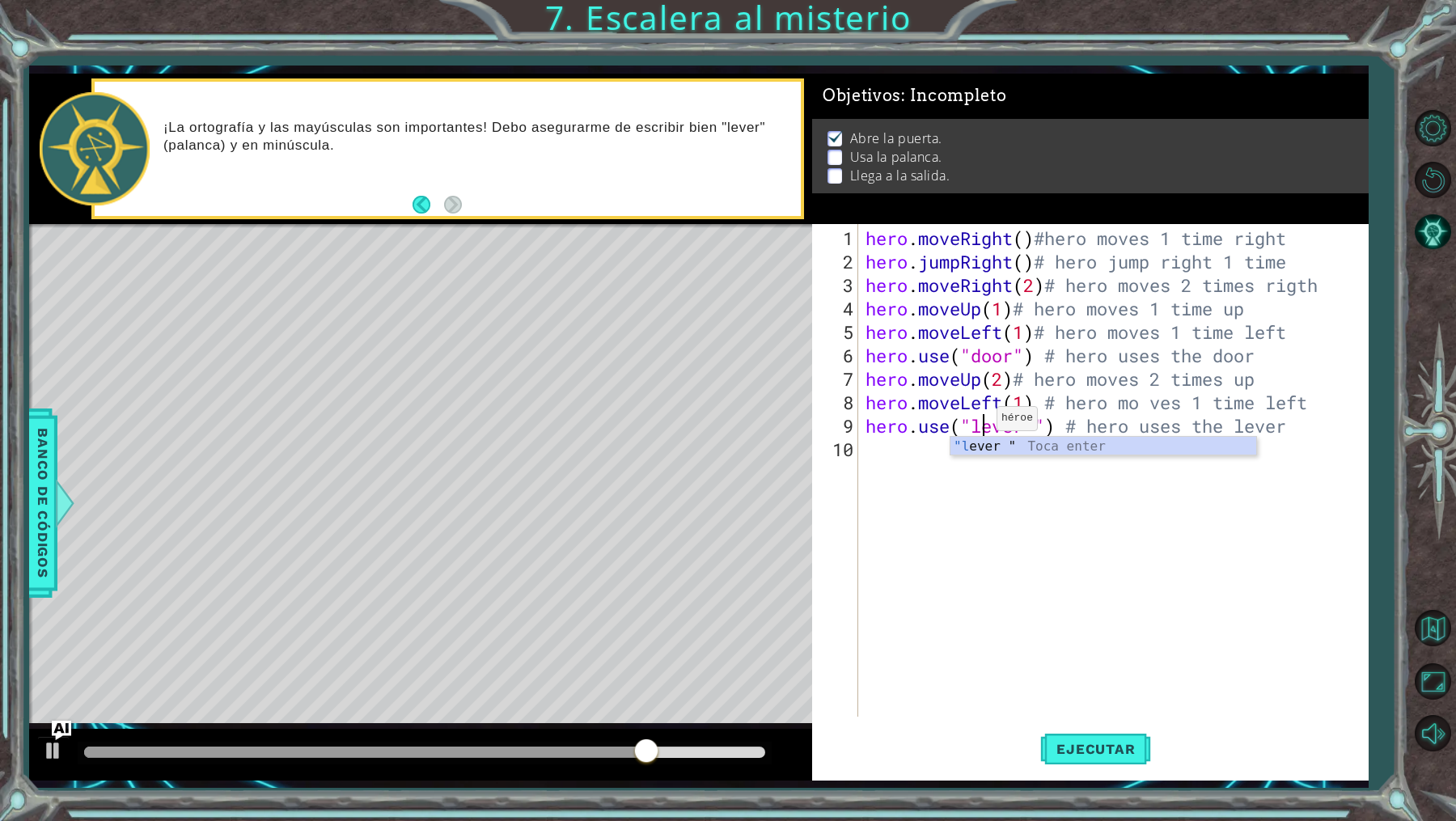
scroll to position [0, 5]
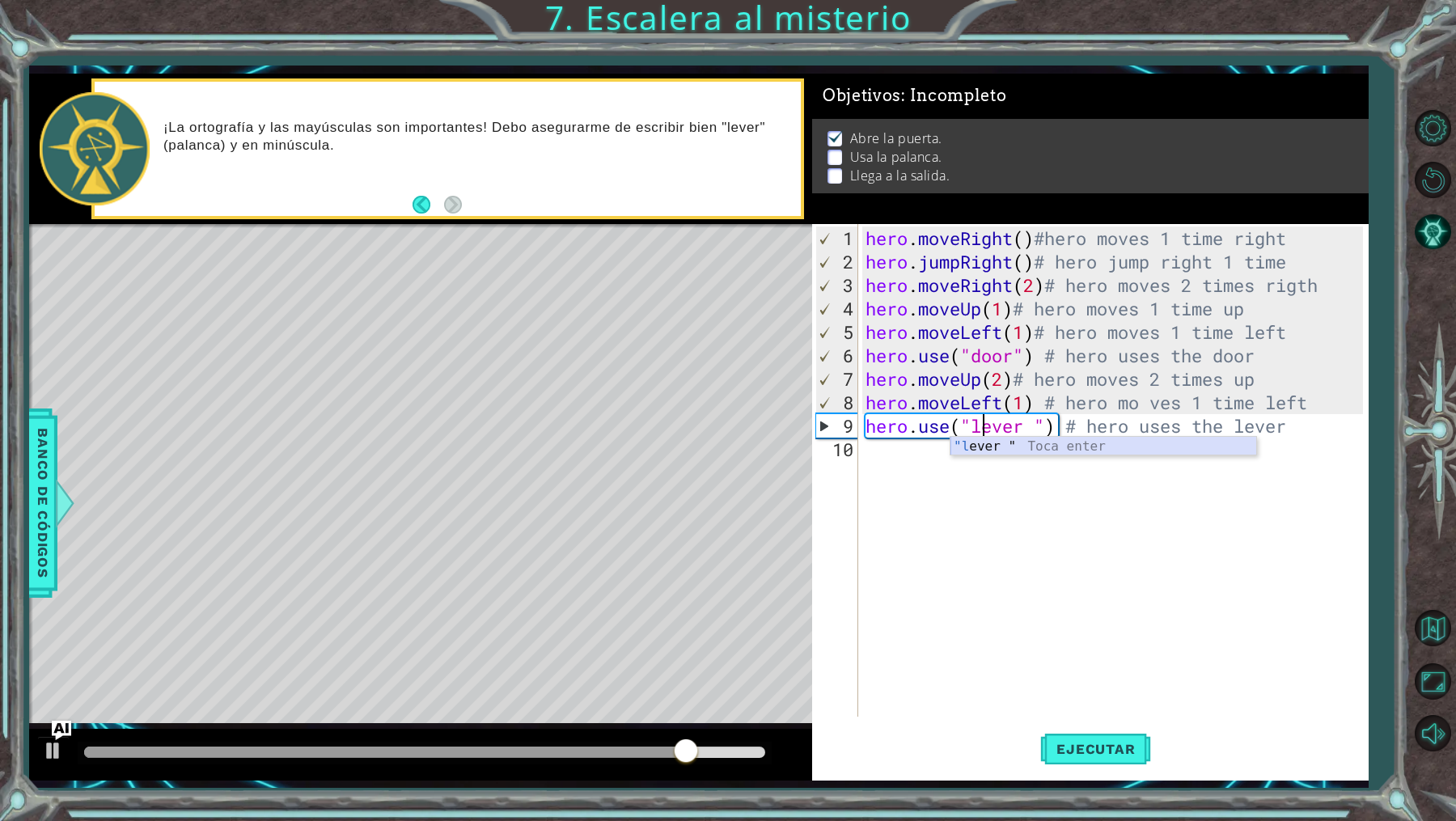
click at [1087, 443] on div ""l ever " Toca enter" at bounding box center [1104, 465] width 307 height 59
click at [1046, 422] on div "hero . moveRight ( ) #hero moves 1 time right hero . jumpRight ( ) # hero jump …" at bounding box center [1117, 496] width 509 height 540
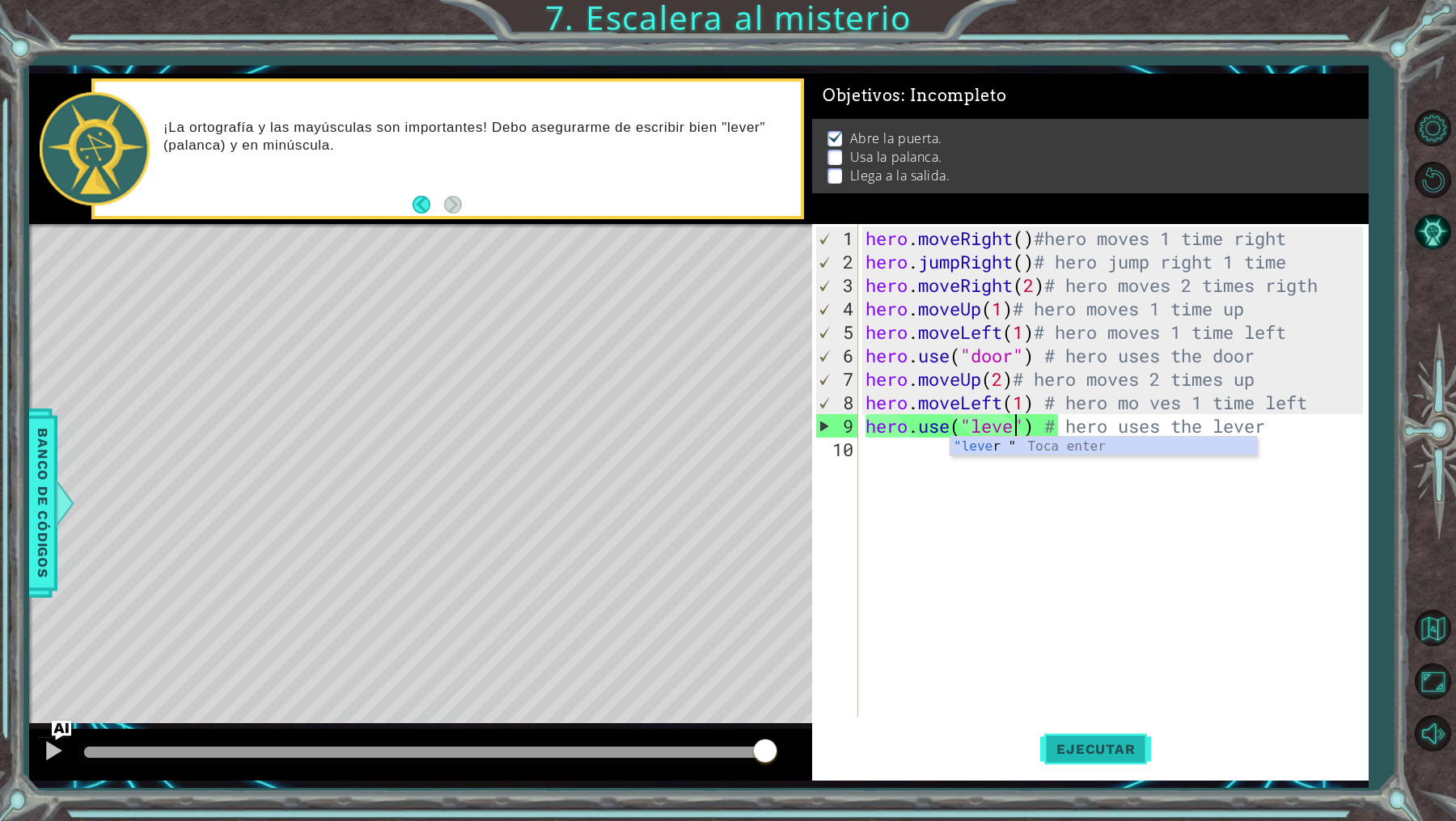
click at [1088, 749] on span "Ejecutar" at bounding box center [1095, 748] width 111 height 16
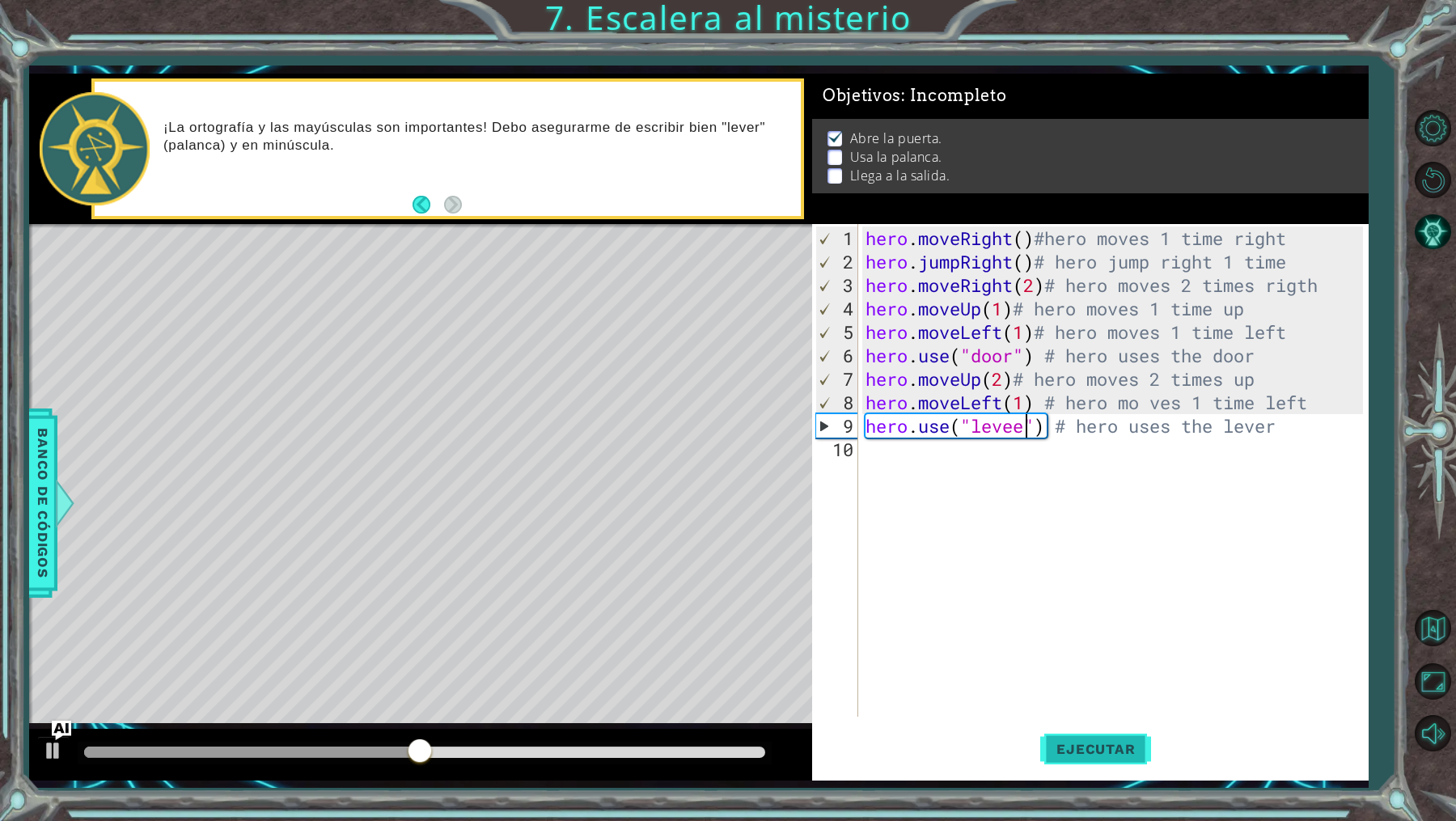
scroll to position [0, 7]
type textarea "hero.use("lever") # hero uses the lever"
click at [1110, 726] on button "Ejecutar" at bounding box center [1095, 749] width 111 height 56
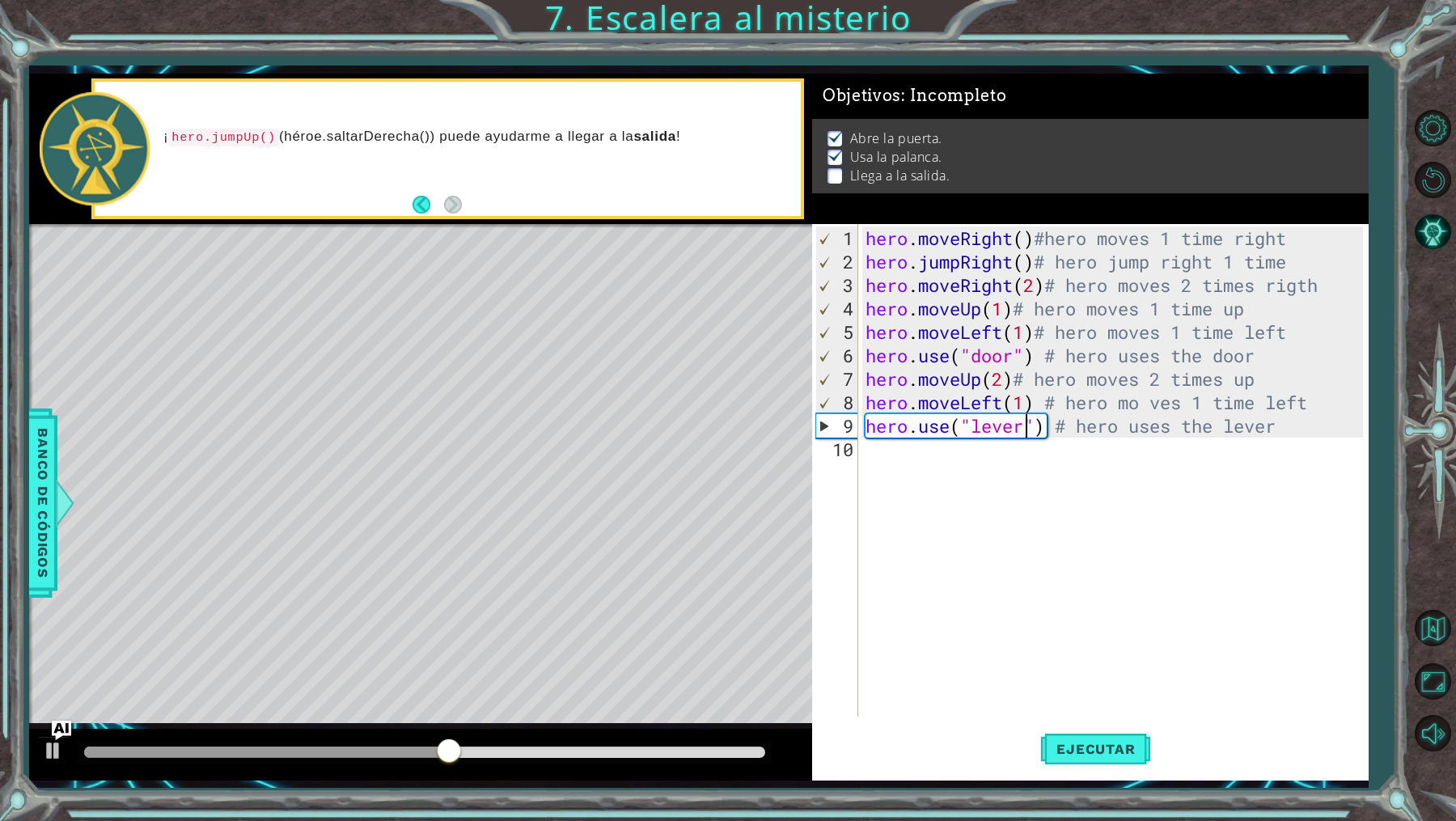
click at [899, 440] on div "hero . moveRight ( ) #hero moves 1 time right hero . jumpRight ( ) # hero jump …" at bounding box center [1117, 496] width 509 height 540
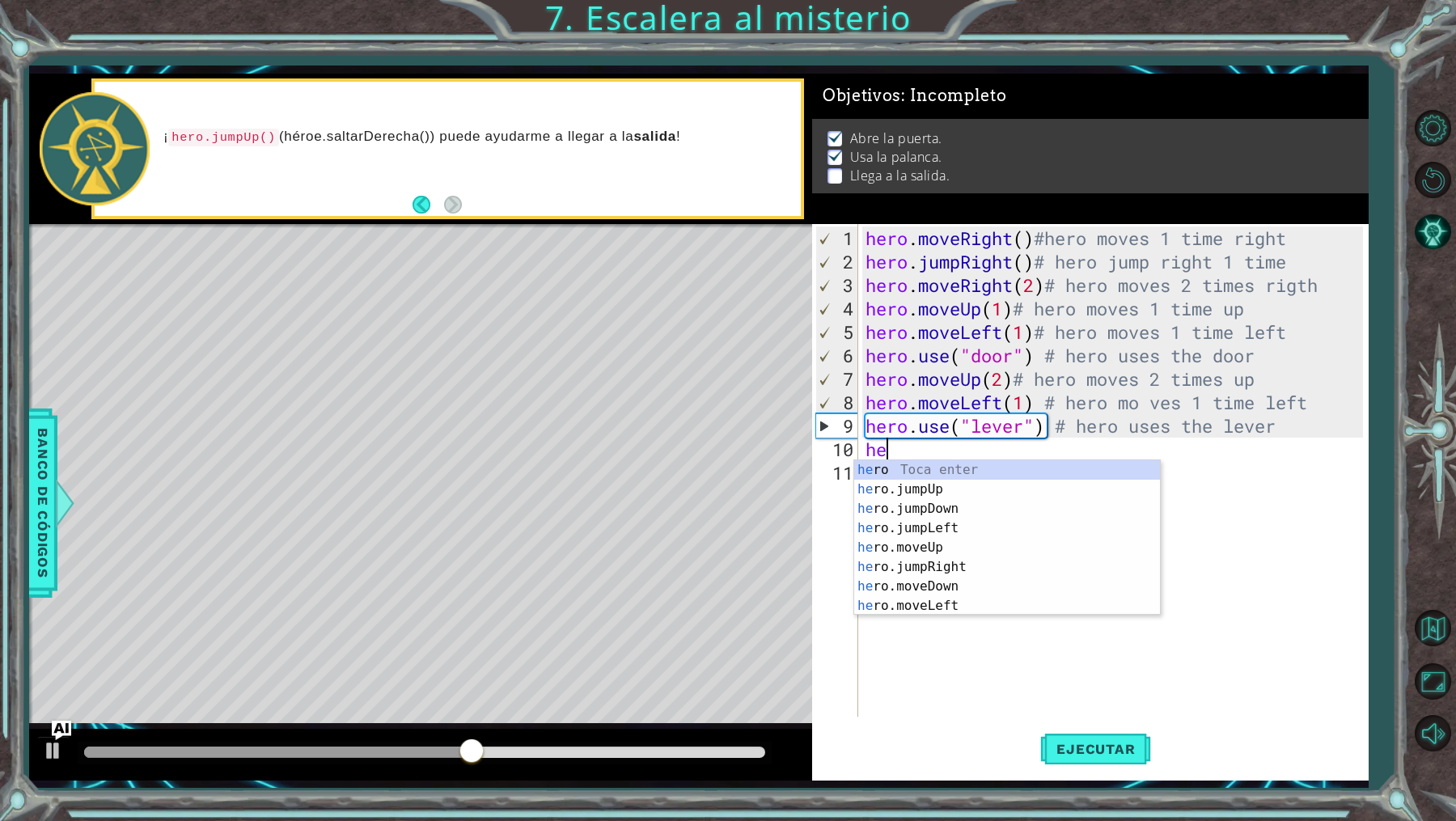
scroll to position [0, 0]
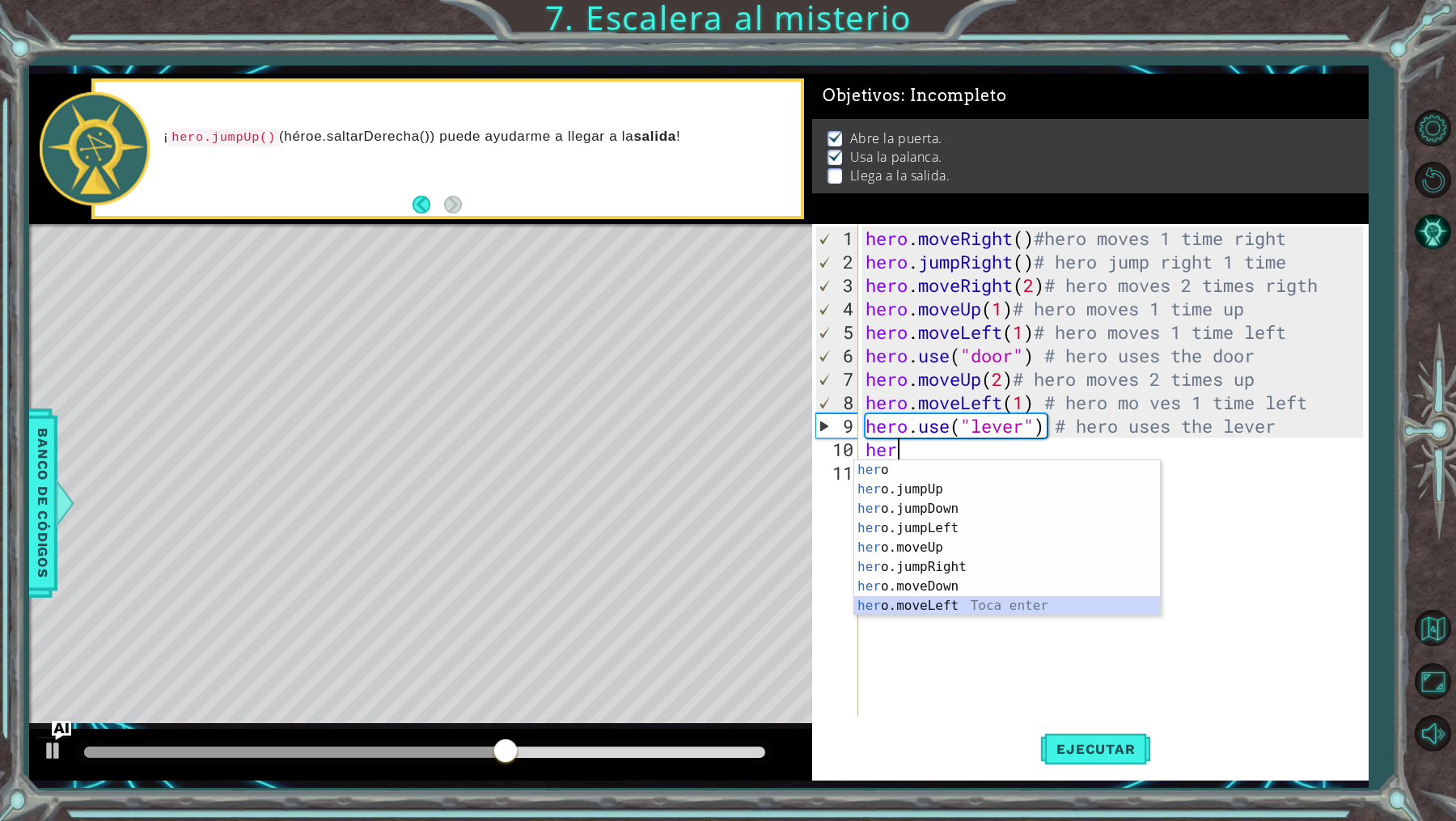
click at [923, 606] on div "her o Toca enter her o.jumpUp Toca enter her o.jumpDown Toca enter her o.jumpLe…" at bounding box center [1007, 556] width 307 height 194
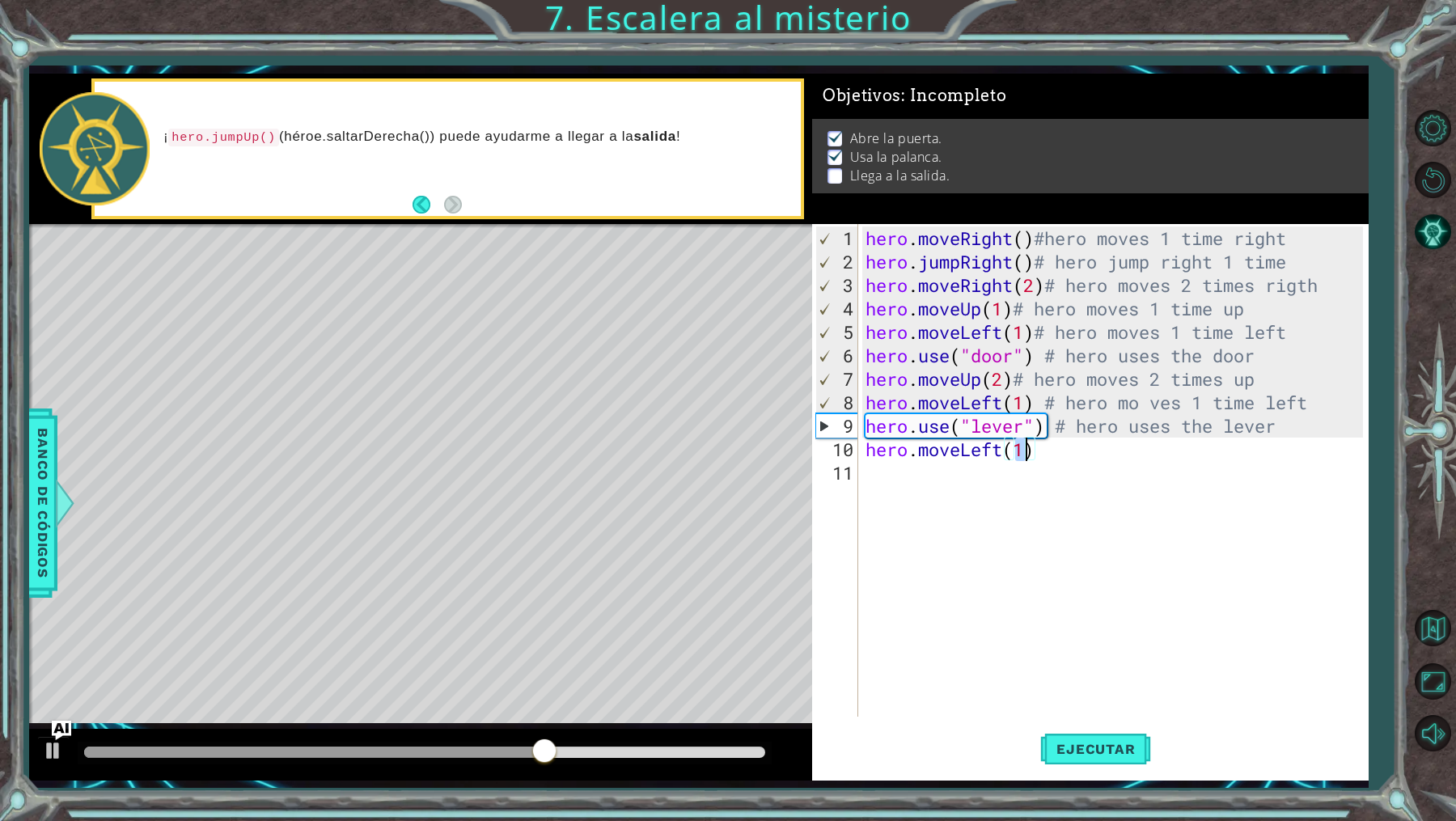
scroll to position [0, 7]
click at [1094, 450] on div "hero . moveRight ( ) #hero moves 1 time right hero . jumpRight ( ) # hero jump …" at bounding box center [1117, 496] width 509 height 540
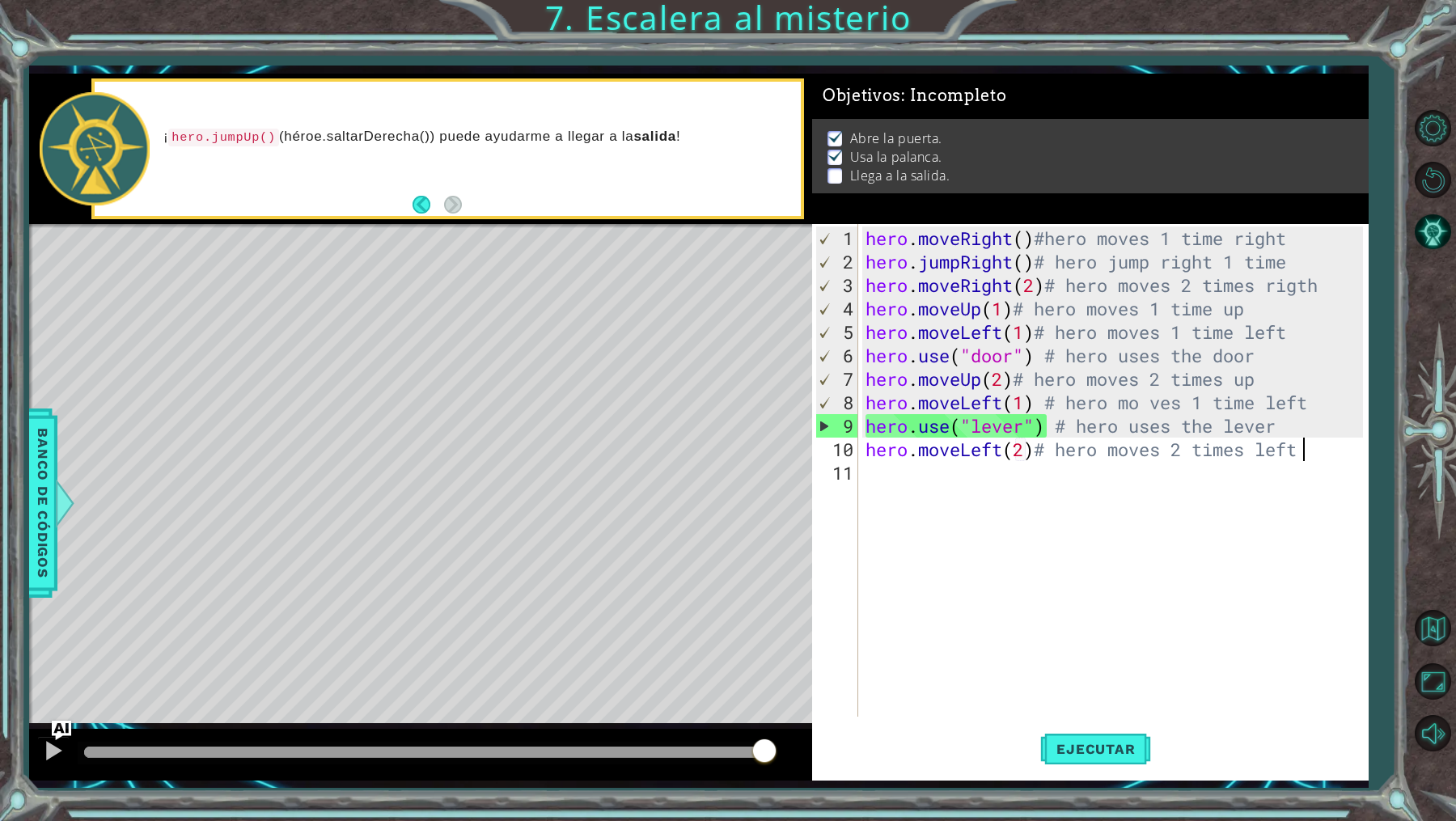
type textarea "hero.moveLeft(2)# hero moves 2 times left"
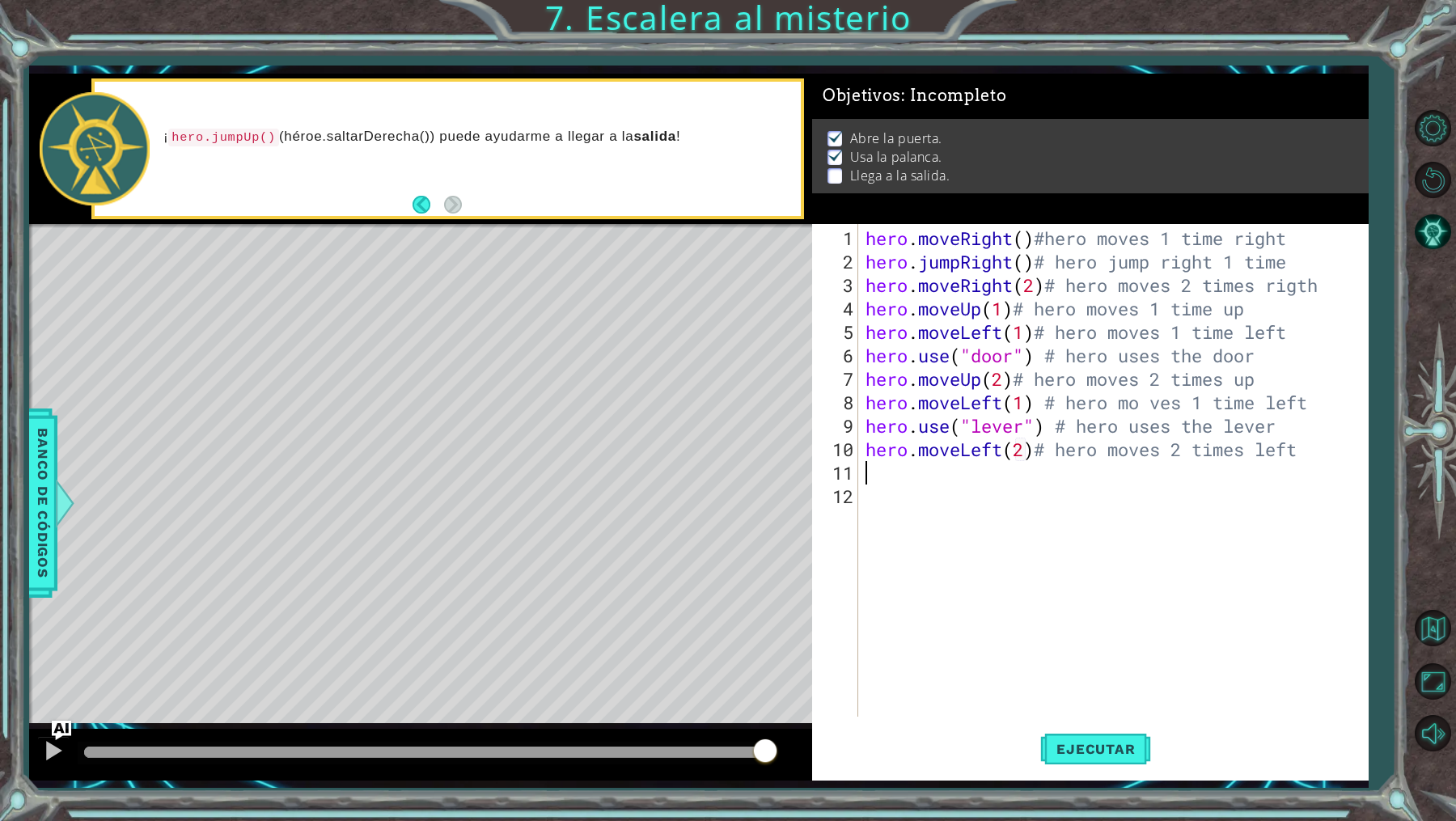
scroll to position [0, 0]
type textarea "j"
type textarea "hero.moveLeft(2)# hero moves 2 times left"
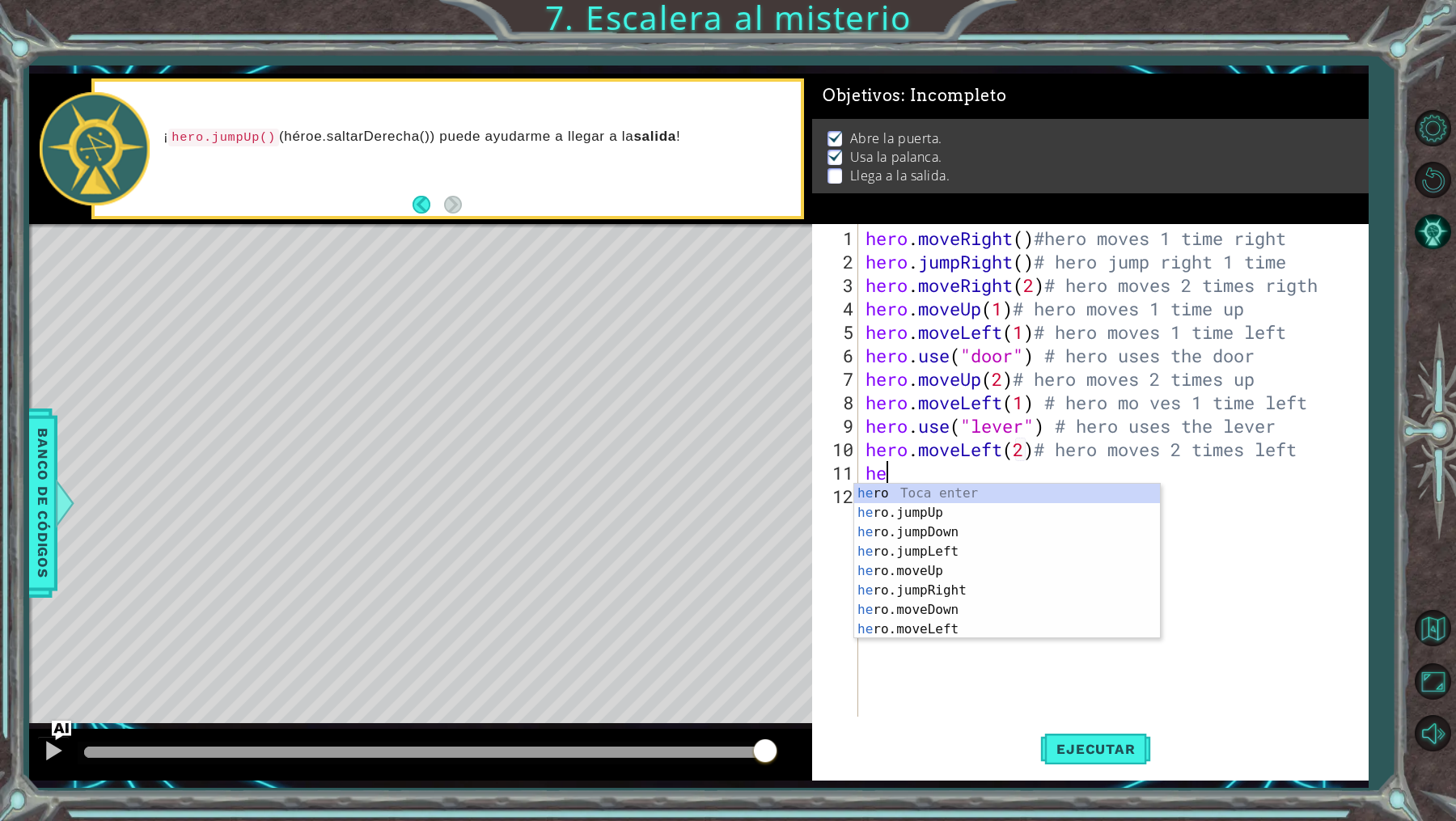
type textarea "hero"
click at [1010, 504] on div "hero Toca enter hero .jumpUp Toca enter hero .jumpDown Toca enter hero .jumpLef…" at bounding box center [1007, 580] width 307 height 194
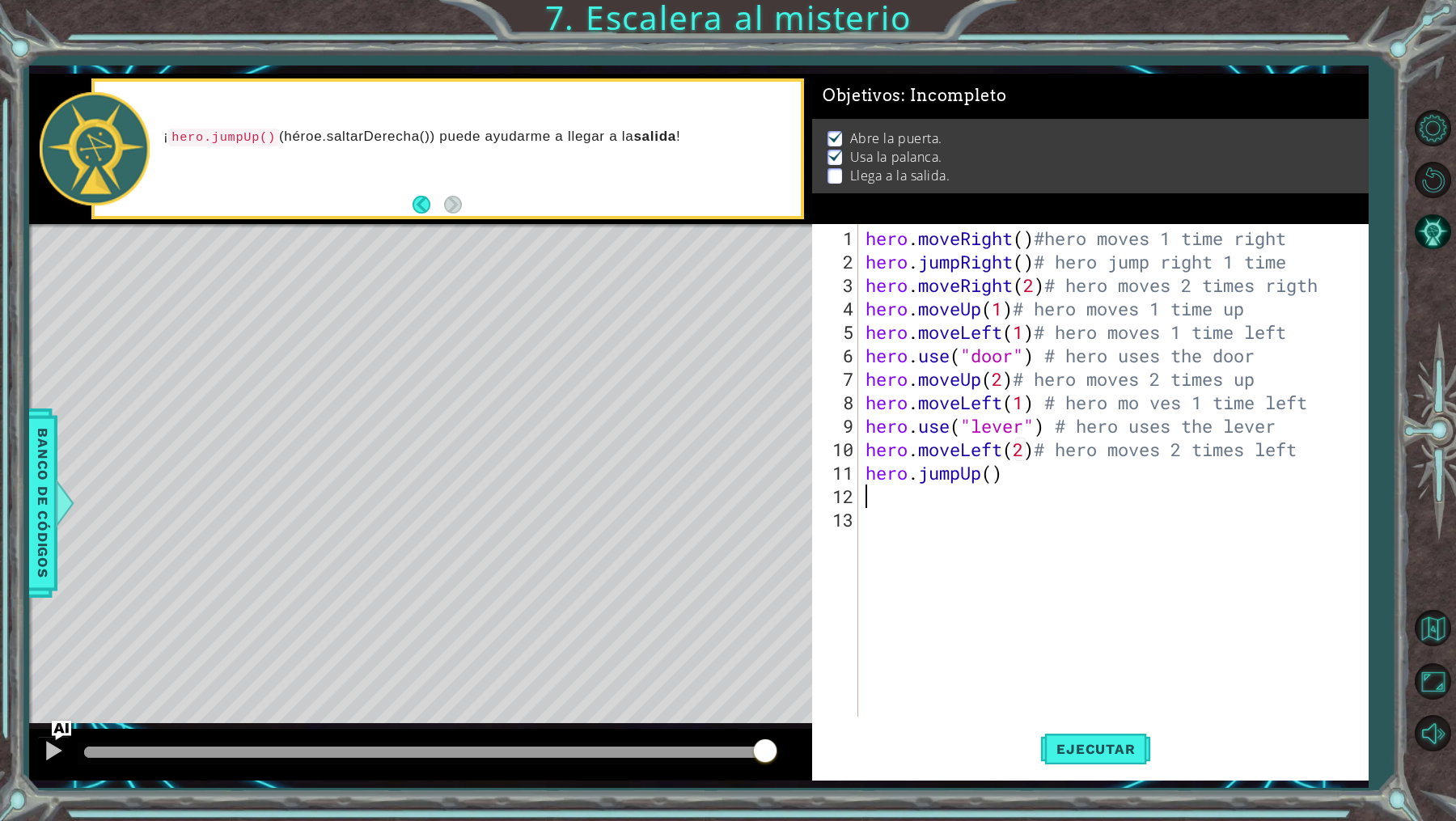
click at [1039, 478] on div "hero . moveRight ( ) #hero moves 1 time right hero . jumpRight ( ) # hero jump …" at bounding box center [1117, 496] width 509 height 540
type textarea "hero.jumpUp()# hero jump up 1 time"
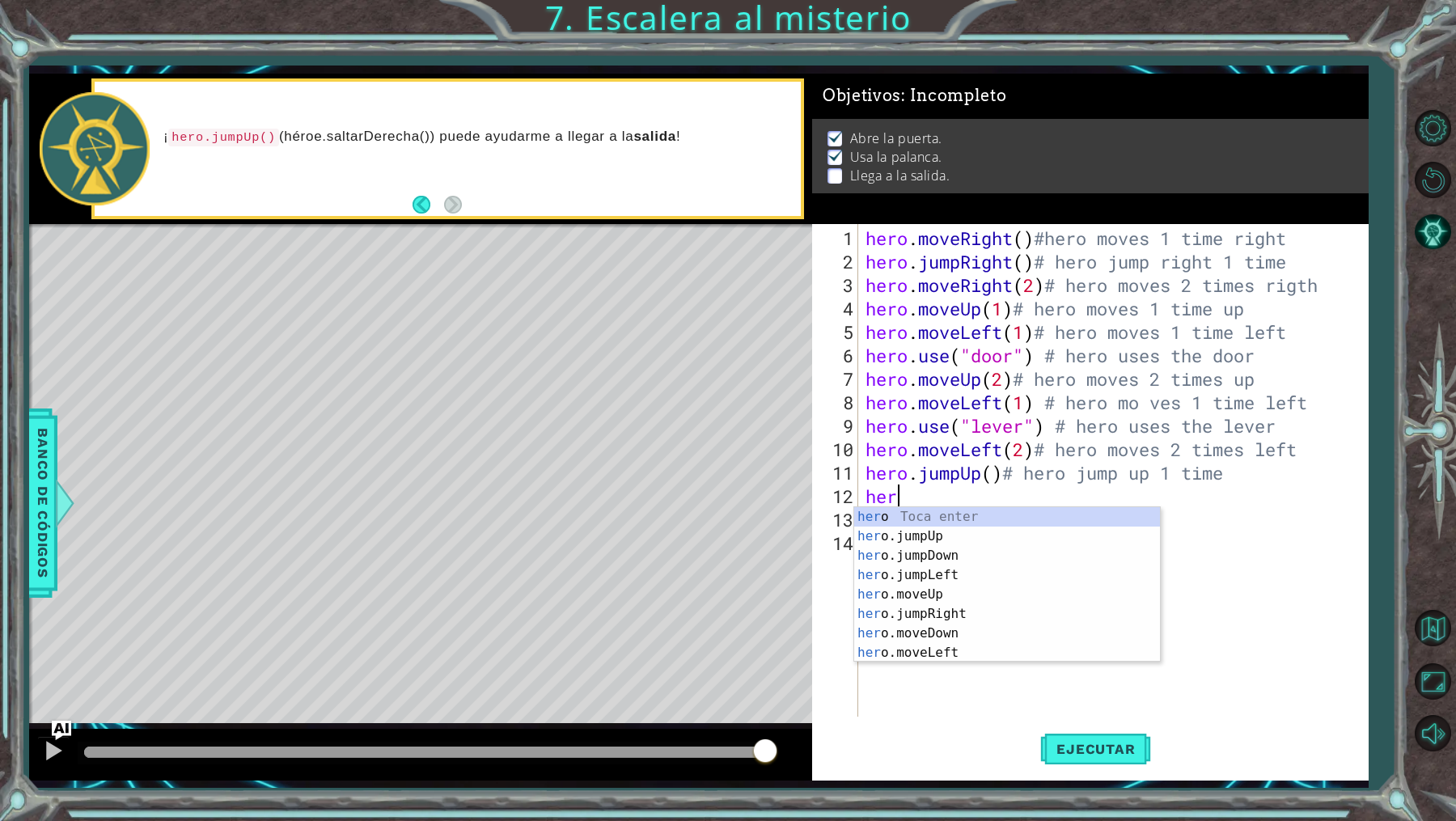
scroll to position [0, 0]
type textarea "hero"
click at [1059, 593] on div "hero Toca enter hero .jumpUp Toca enter hero .jumpDown Toca enter hero .jumpLef…" at bounding box center [1007, 604] width 307 height 194
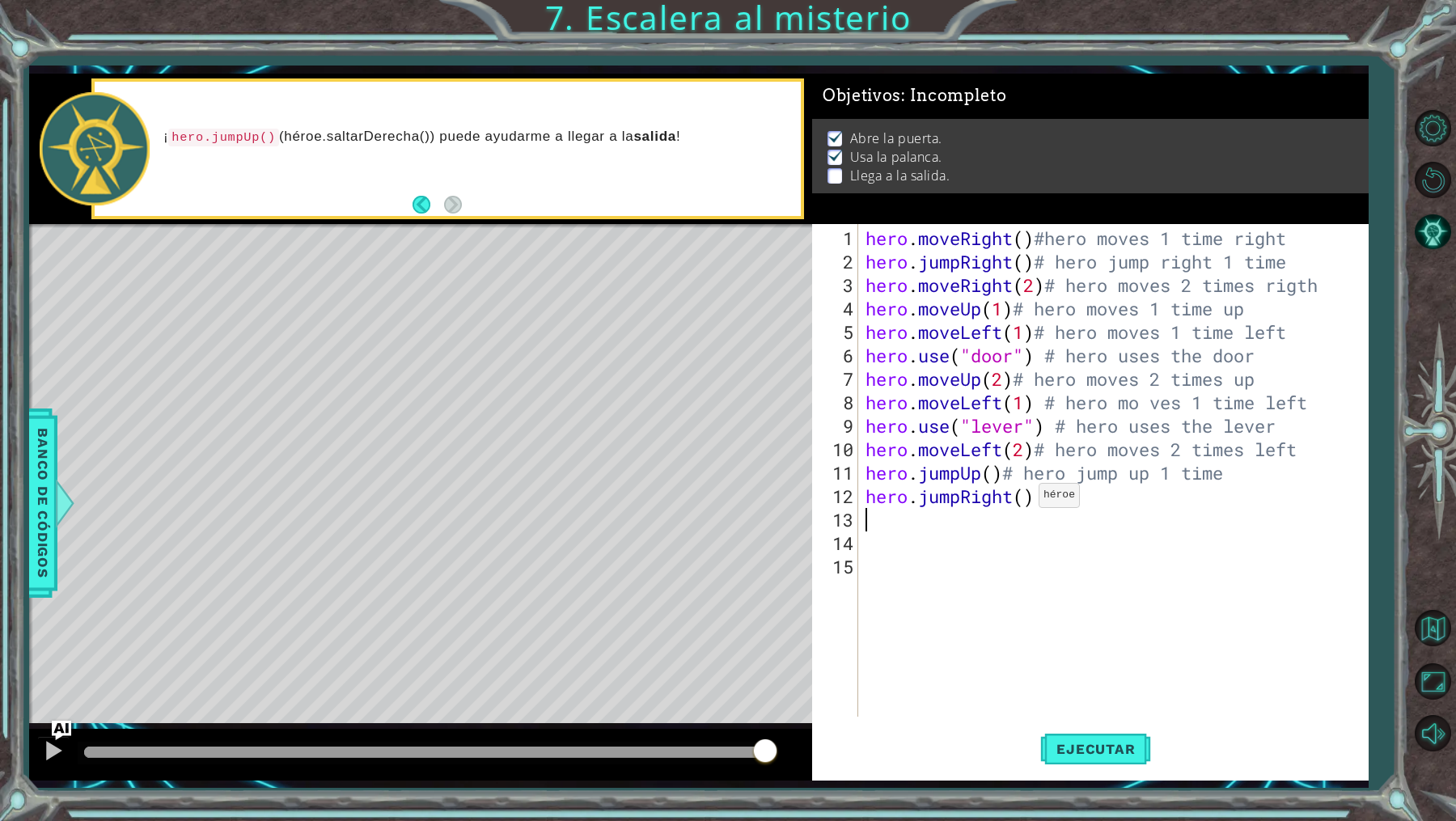
click at [1023, 501] on div "hero . moveRight ( ) #hero moves 1 time right hero . jumpRight ( ) # hero jump …" at bounding box center [1117, 496] width 509 height 540
click at [1097, 497] on div "hero . moveRight ( ) #hero moves 1 time right hero . jumpRight ( ) # hero jump …" at bounding box center [1117, 496] width 509 height 540
type textarea "hero.jumpRight(2) # hero moves rigth 2 times"
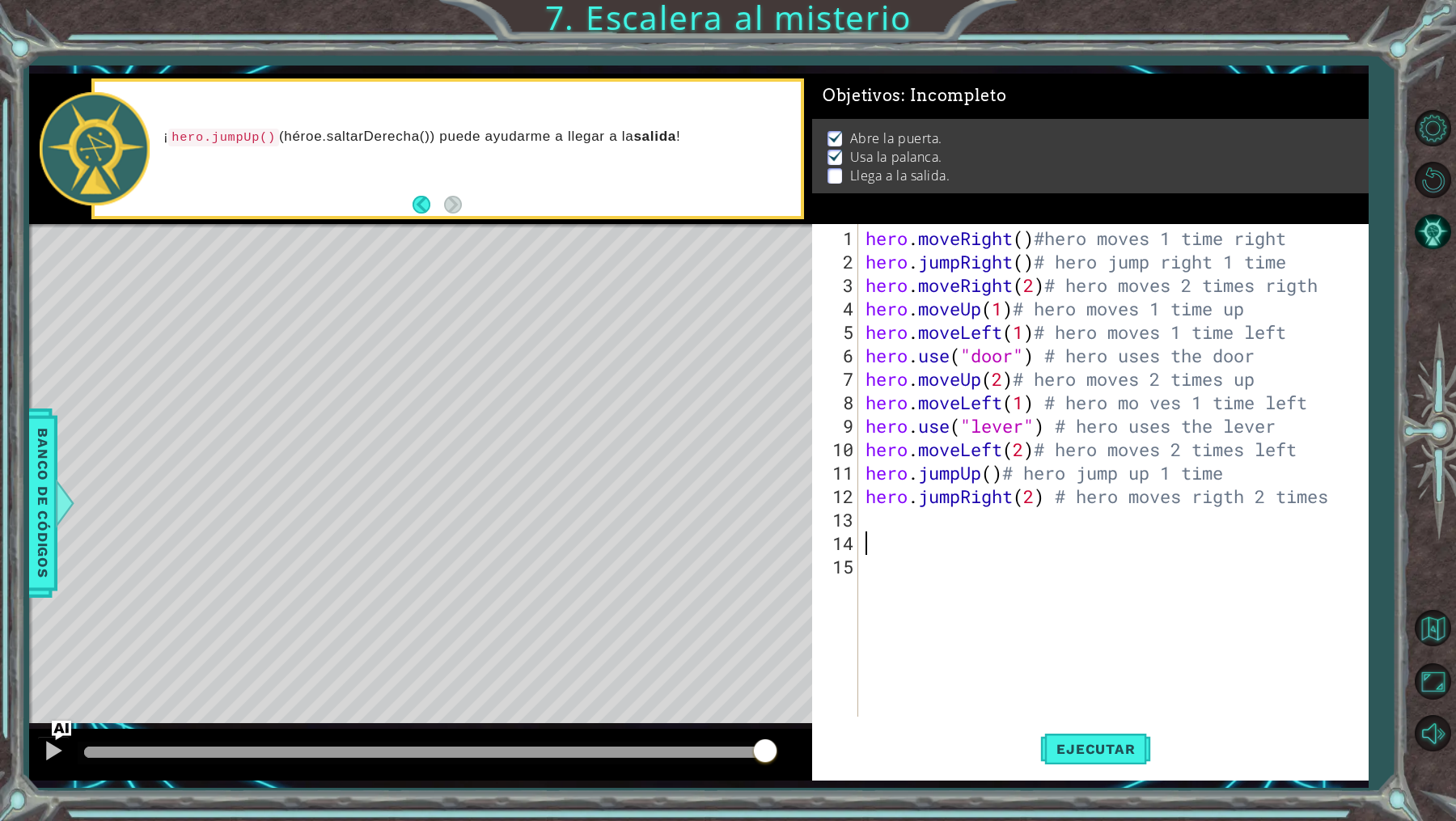
click at [988, 551] on div "hero . moveRight ( ) #hero moves 1 time right hero . jumpRight ( ) # hero jump …" at bounding box center [1117, 496] width 509 height 540
click at [947, 584] on div "hero . moveRight ( ) #hero moves 1 time right hero . jumpRight ( ) # hero jump …" at bounding box center [1117, 496] width 509 height 540
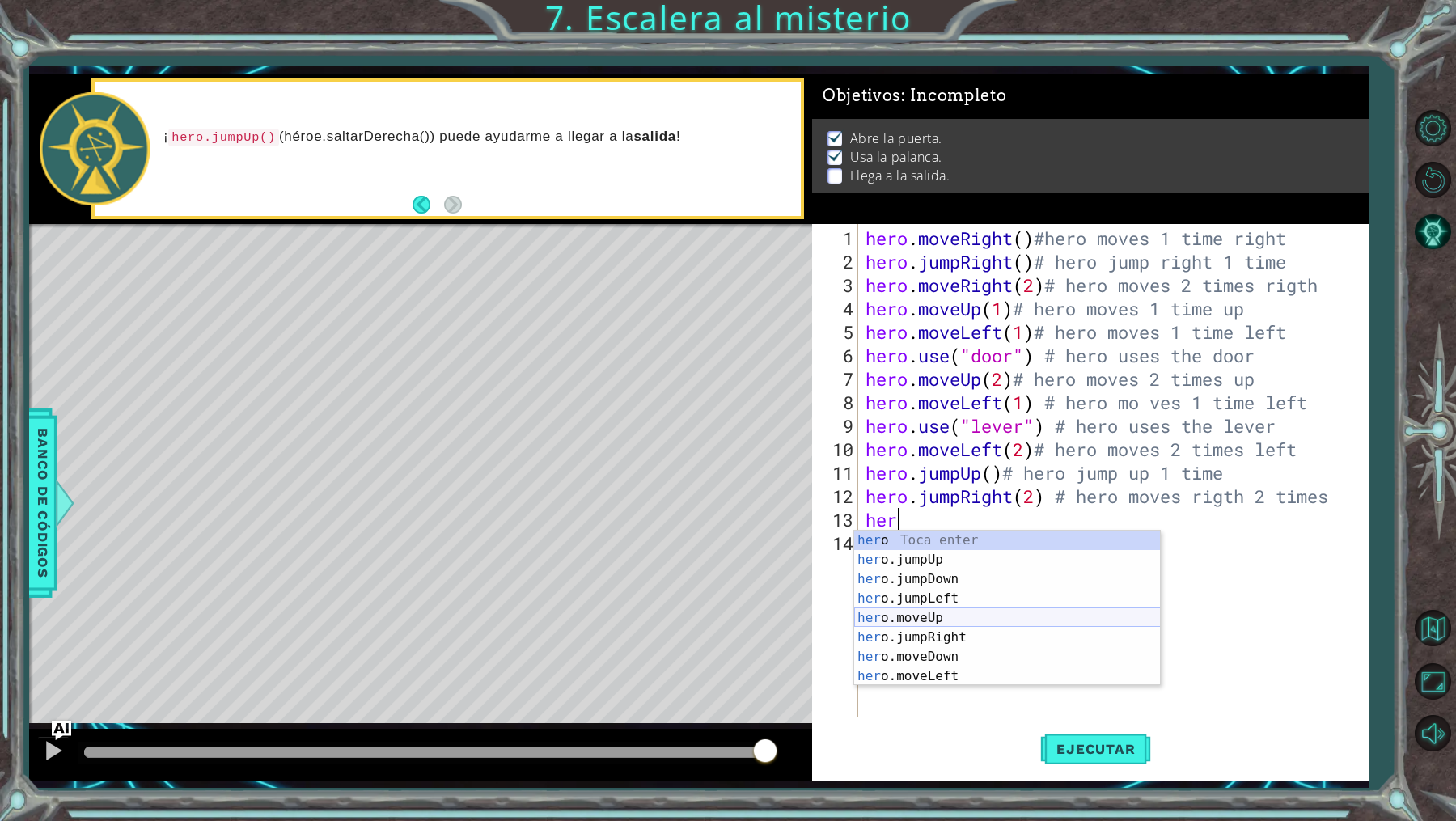
click at [1019, 622] on div "her o Toca enter her o.jumpUp Toca enter her o.jumpDown Toca enter her o.jumpLe…" at bounding box center [1007, 627] width 307 height 194
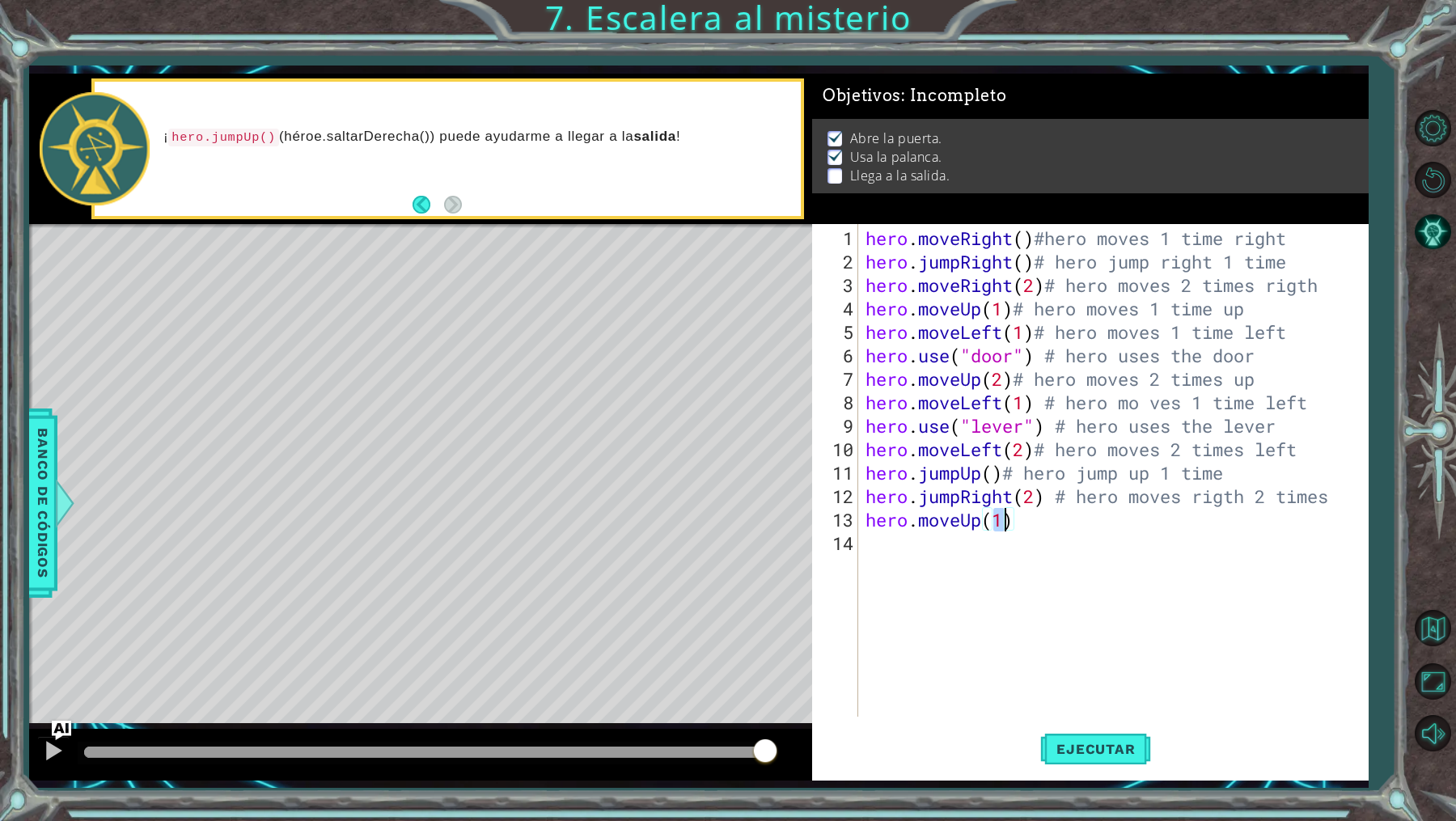
click at [1041, 507] on div "hero . moveRight ( ) #hero moves 1 time right hero . jumpRight ( ) # hero jump …" at bounding box center [1117, 496] width 509 height 540
click at [1103, 751] on span "Ejecutar" at bounding box center [1095, 748] width 111 height 16
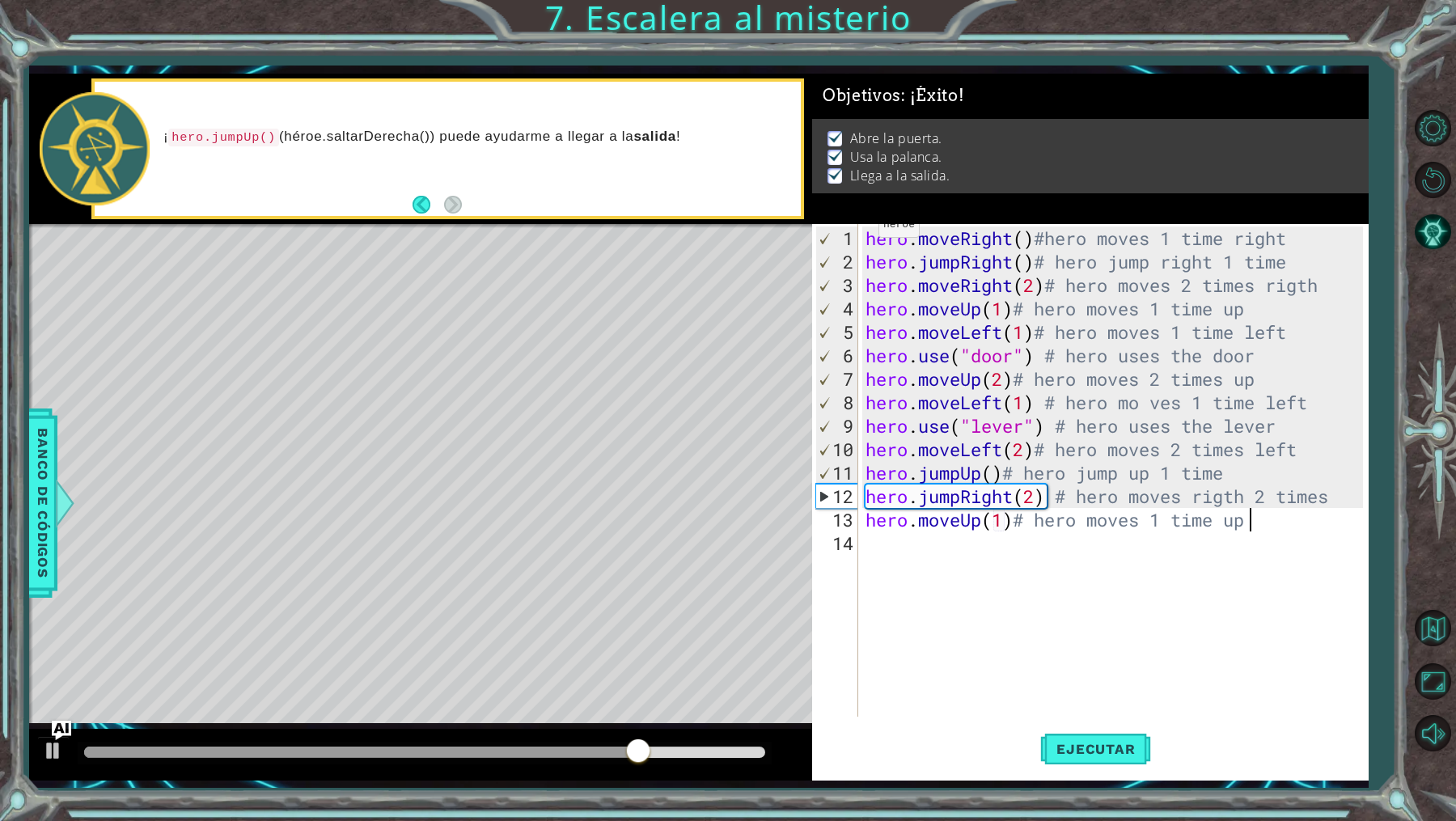
click at [865, 231] on div "hero . moveRight ( ) #hero moves 1 time right hero . jumpRight ( ) # hero jump …" at bounding box center [1117, 496] width 509 height 540
type textarea "hero.moveRight()#hero moves 1 time right"
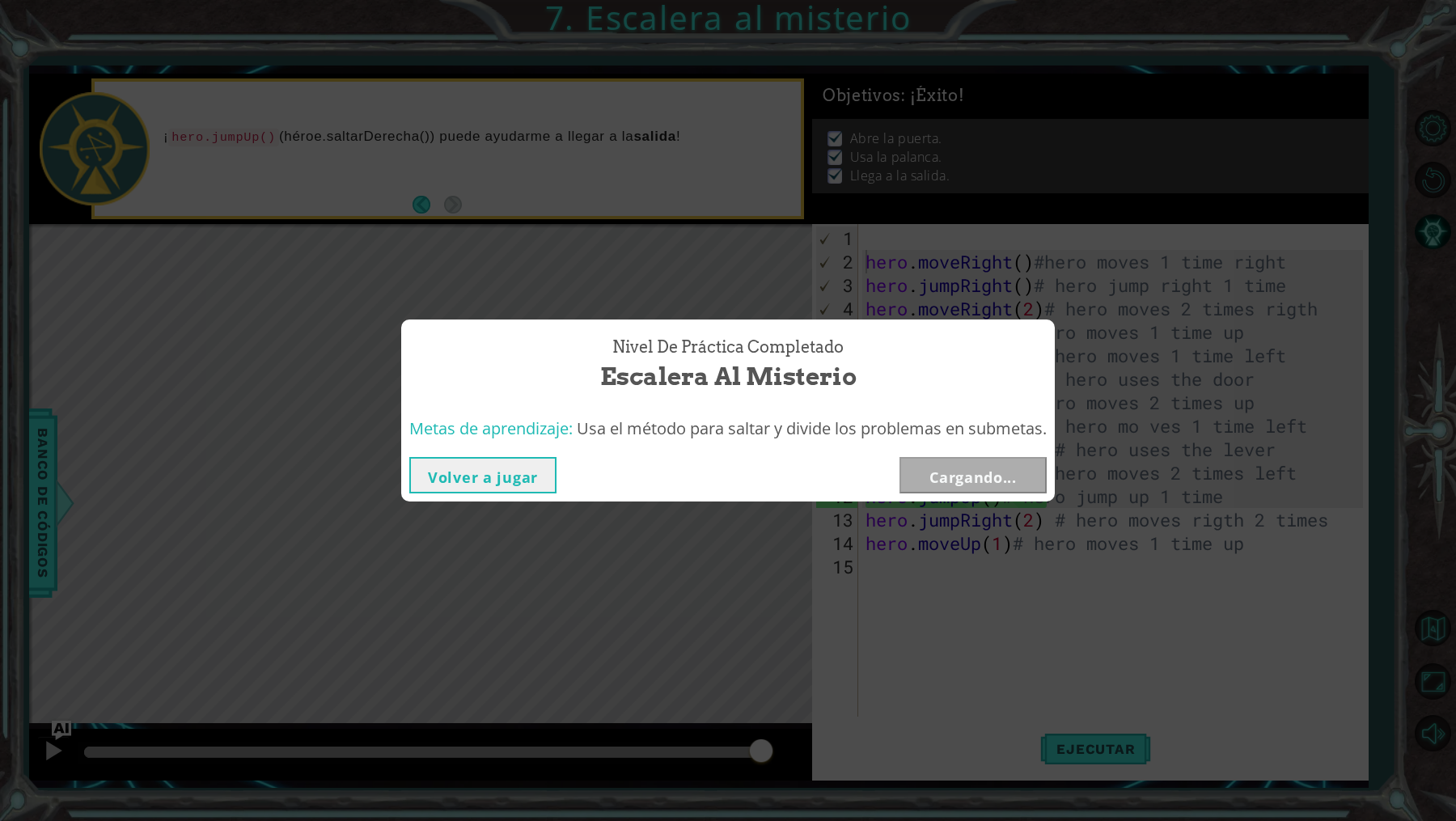
click at [903, 234] on div "Nivel de práctica Completado [PERSON_NAME] al misterio Metas de aprendizaje: Us…" at bounding box center [728, 410] width 1456 height 821
click at [504, 475] on button "Volver a jugar" at bounding box center [483, 475] width 147 height 36
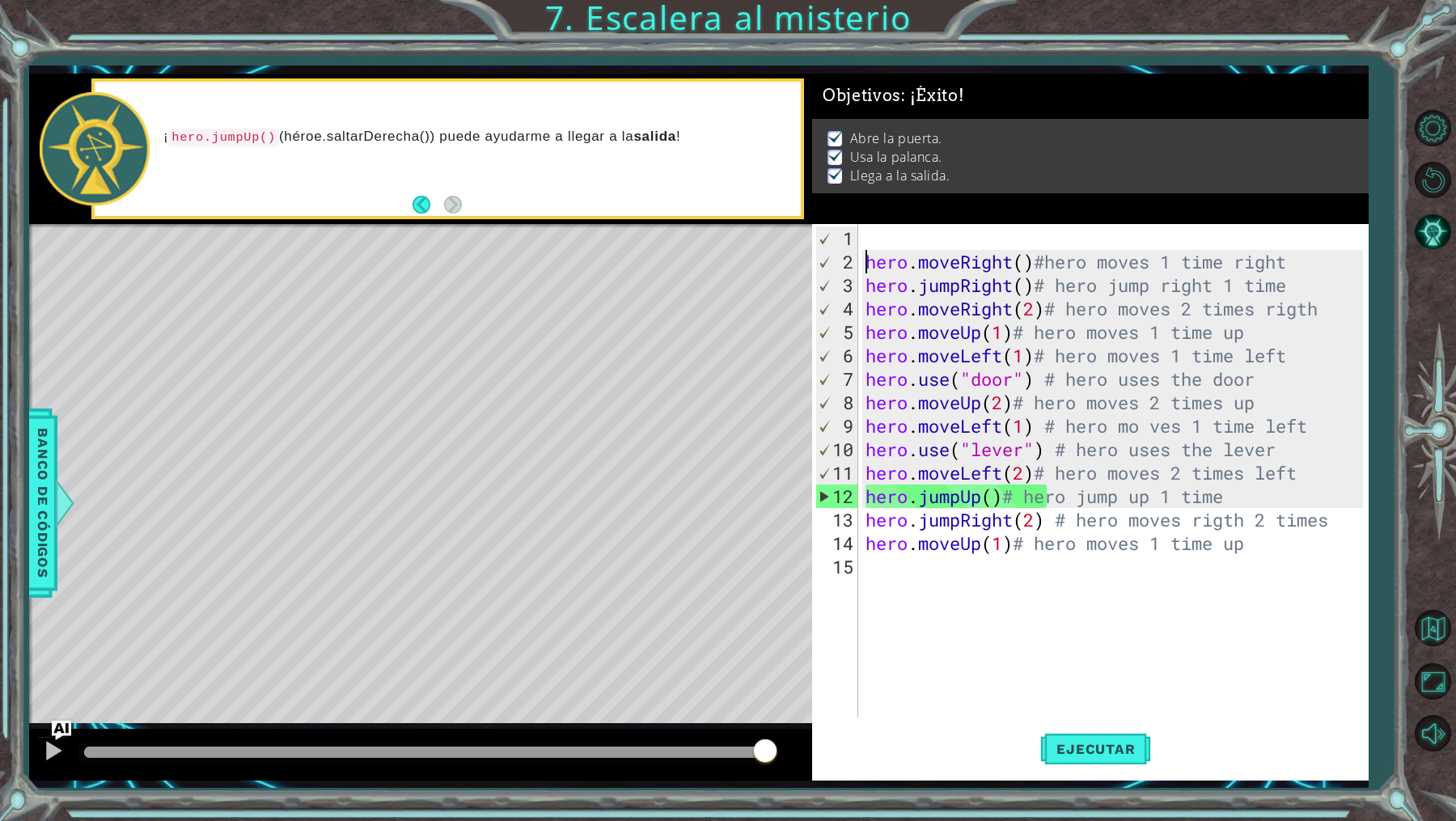
click at [924, 232] on div "hero . moveRight ( ) #hero moves 1 time right hero . jumpRight ( ) # hero jump …" at bounding box center [1117, 496] width 509 height 540
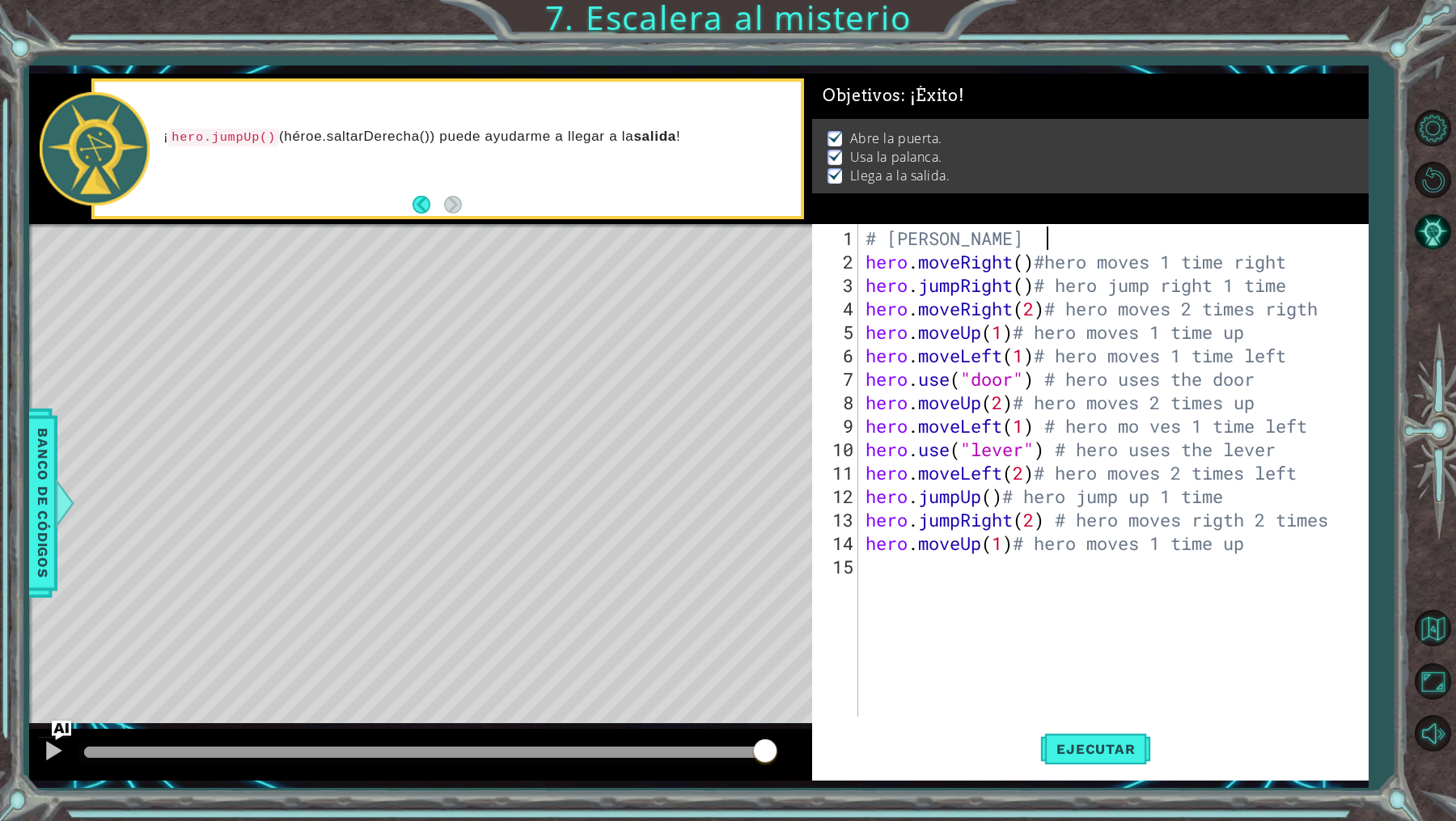
scroll to position [0, 8]
type textarea "# [PERSON_NAME]"
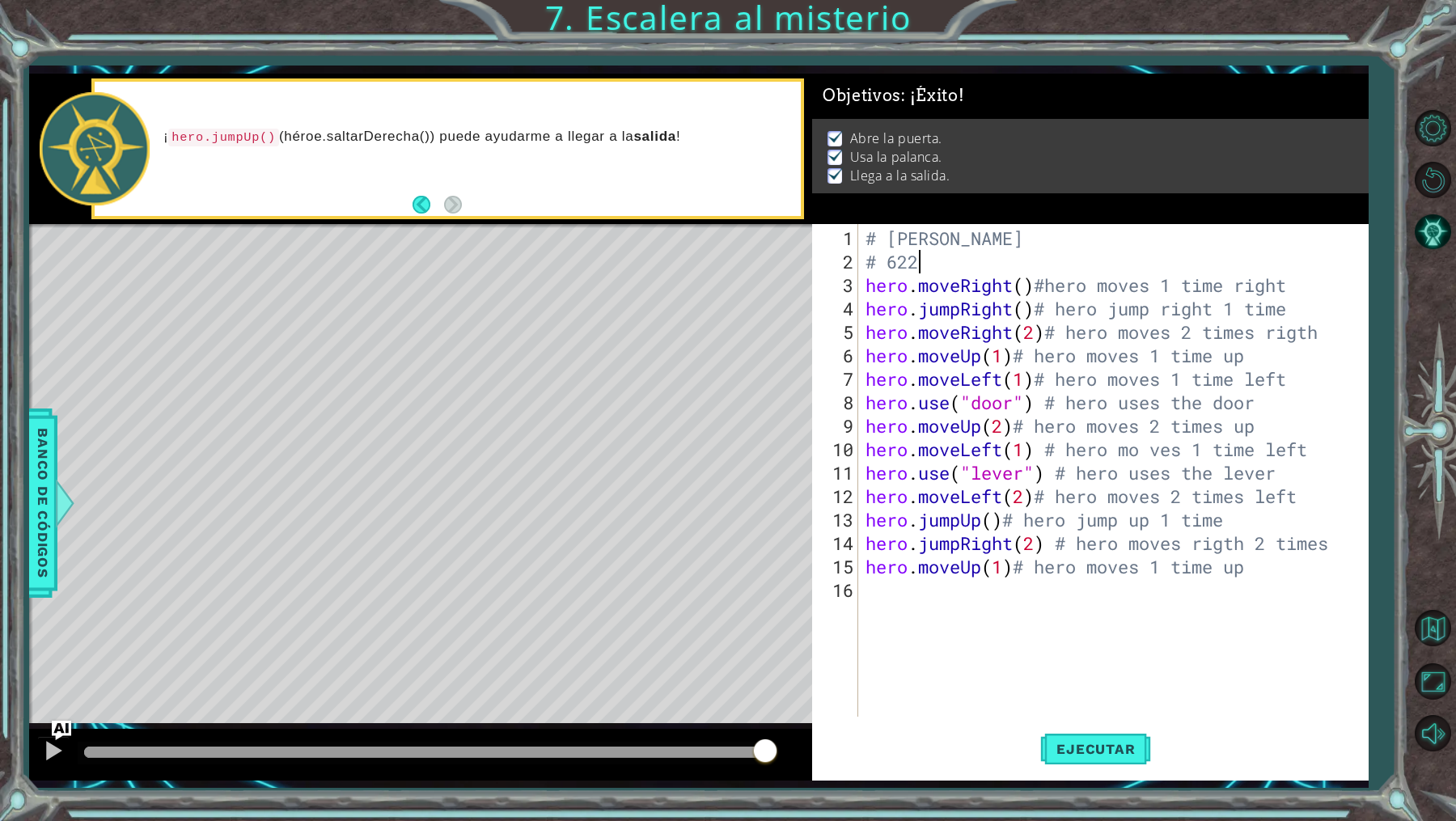
scroll to position [0, 1]
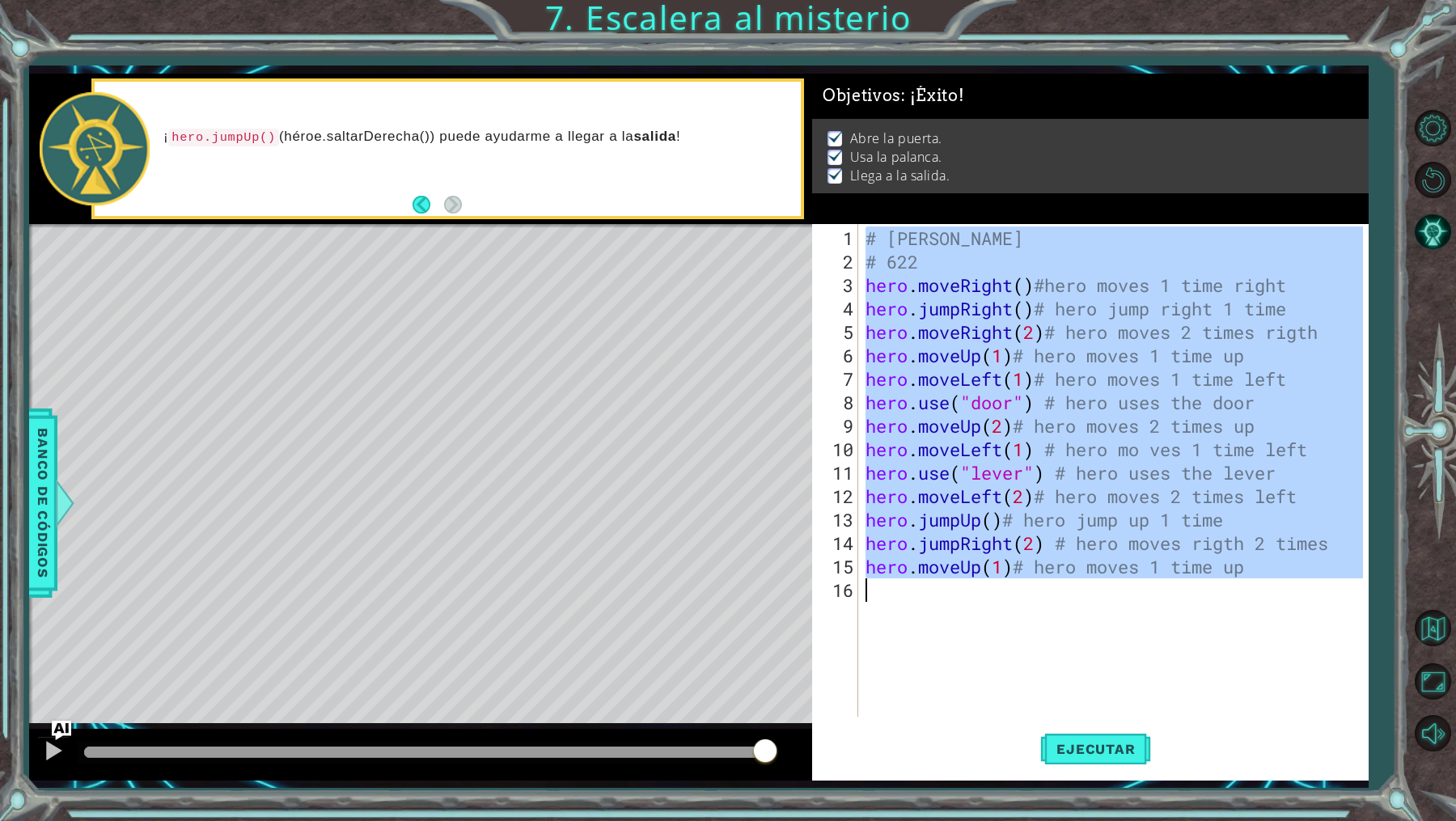
drag, startPoint x: 868, startPoint y: 241, endPoint x: 1169, endPoint y: 586, distance: 457.8
click at [1169, 586] on div "# [PERSON_NAME] # 622 hero . moveRight ( ) #hero moves 1 time right hero . jump…" at bounding box center [1117, 496] width 509 height 540
type textarea "hero.moveUp(1)# hero moves 1 time up"
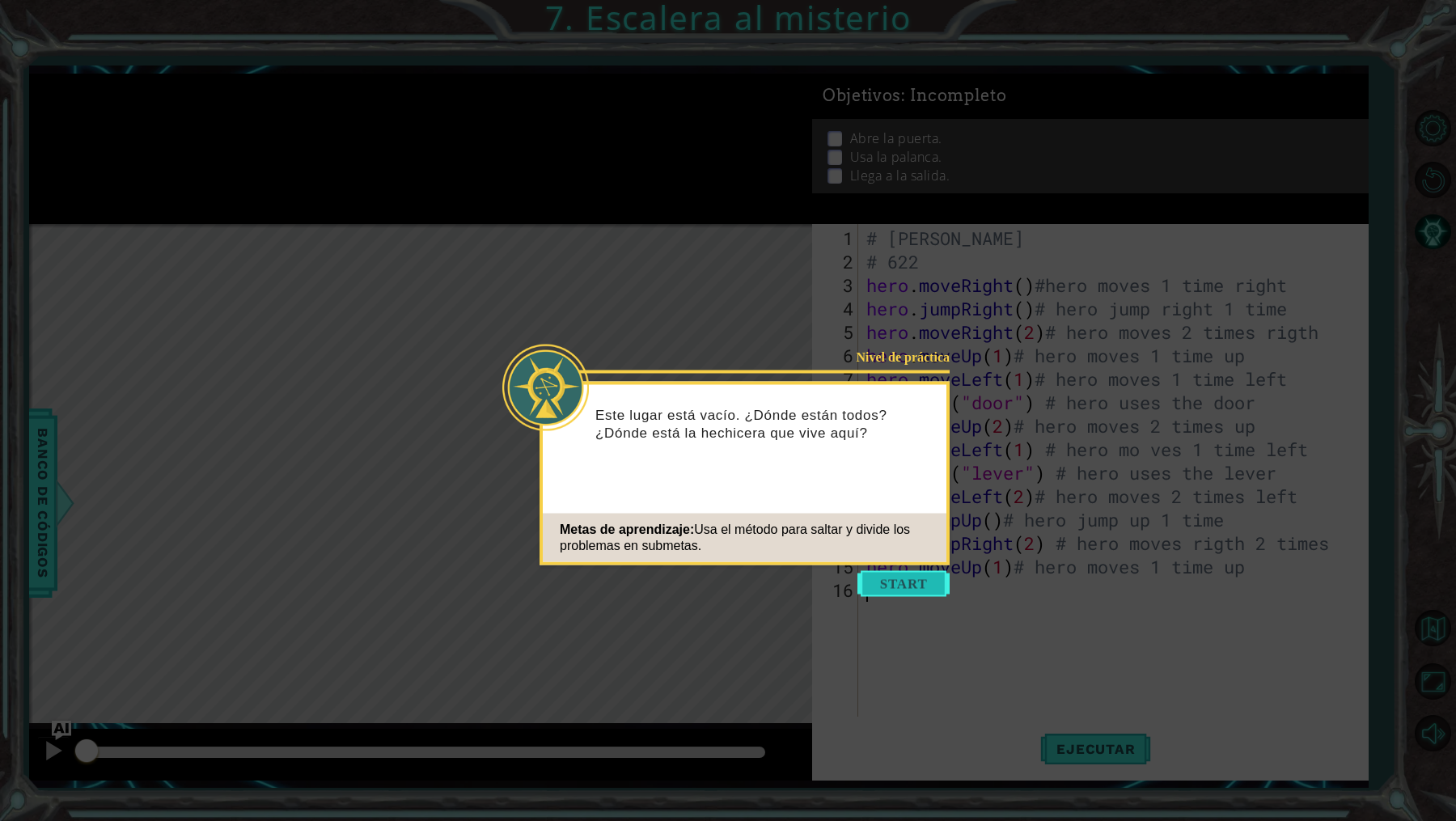
click at [911, 580] on button "Start" at bounding box center [903, 584] width 92 height 26
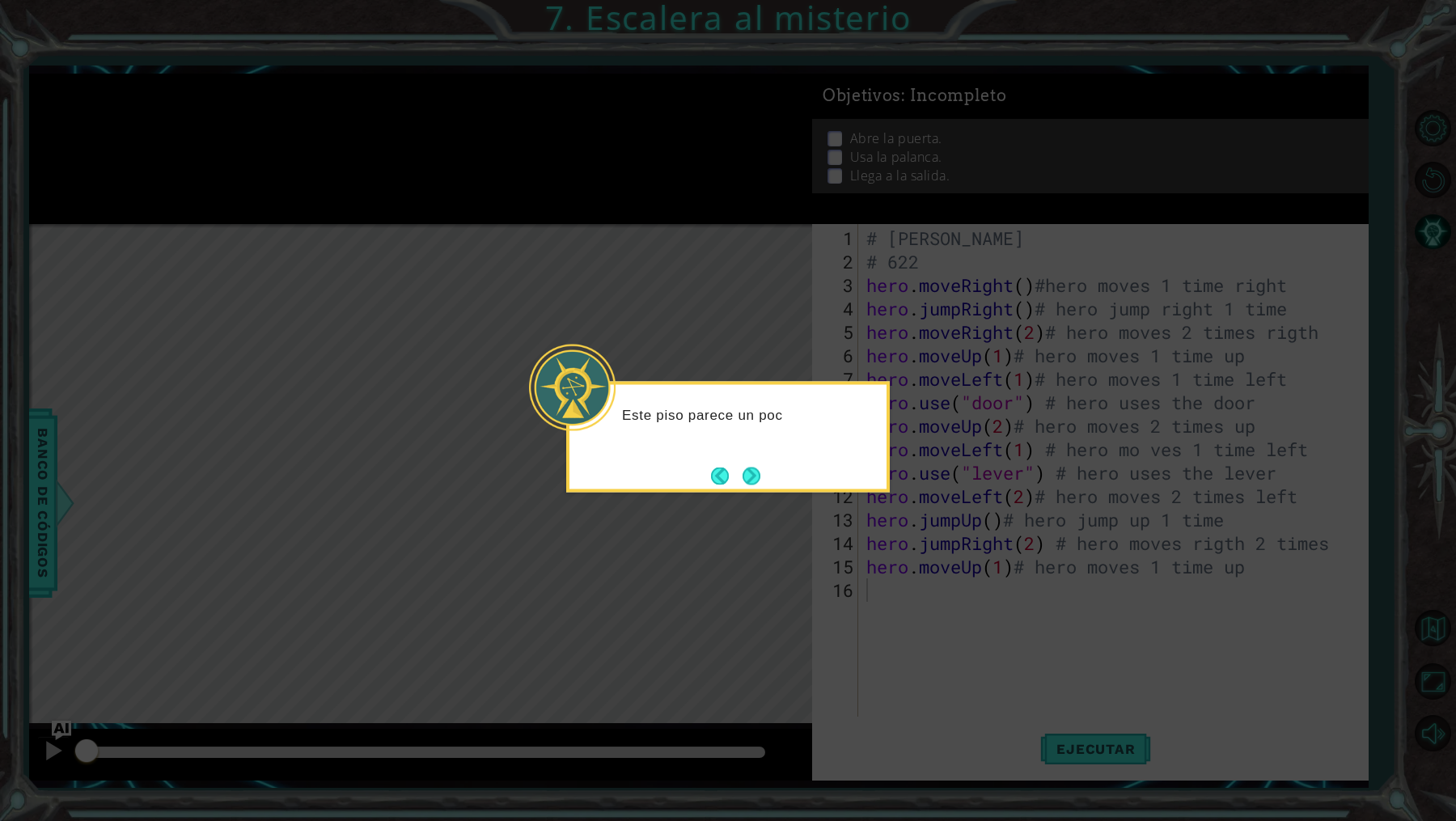
click at [745, 491] on icon at bounding box center [728, 410] width 1456 height 821
click at [747, 484] on button "Next" at bounding box center [751, 475] width 18 height 18
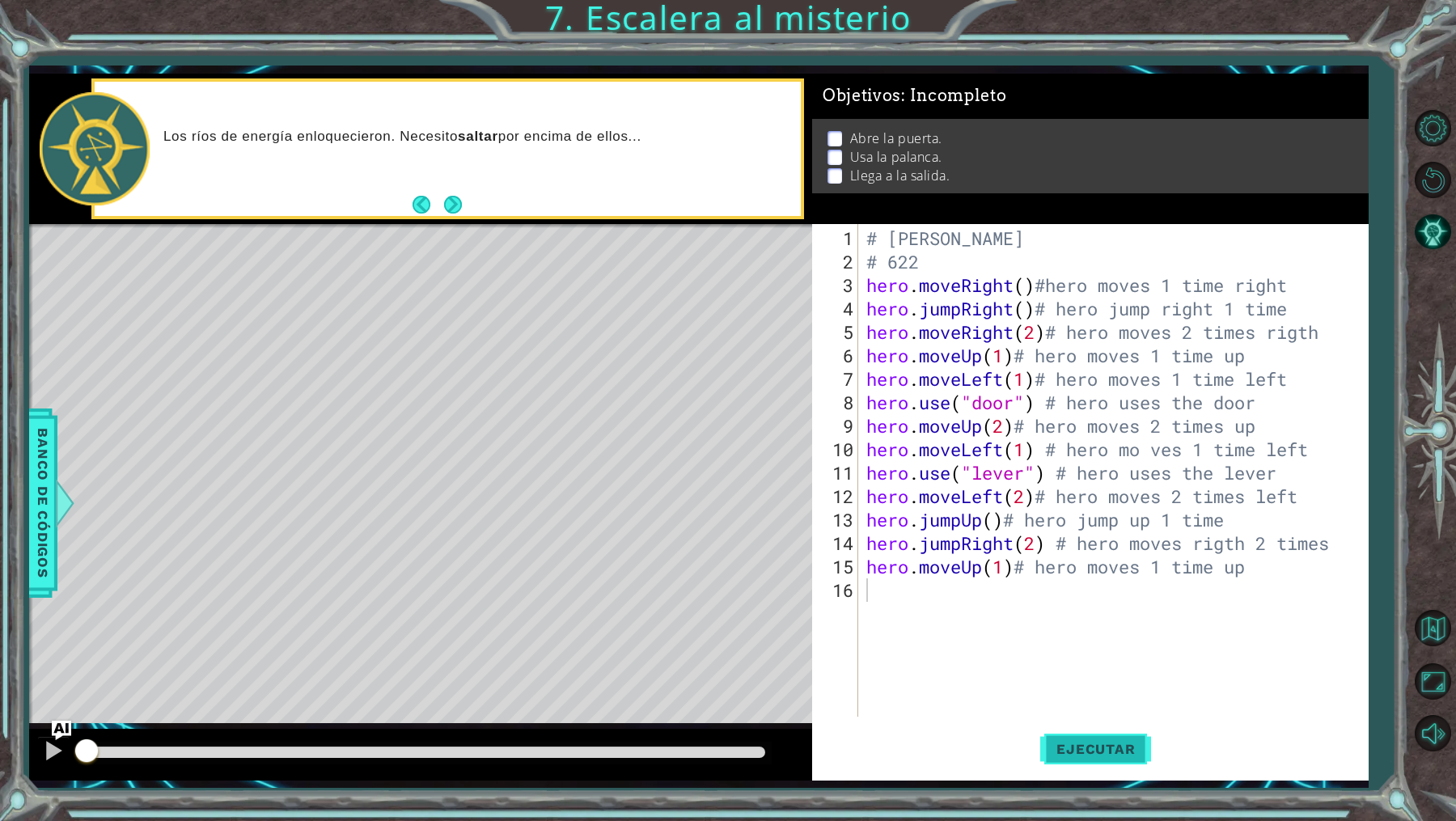
click at [1099, 739] on button "Ejecutar" at bounding box center [1095, 749] width 111 height 56
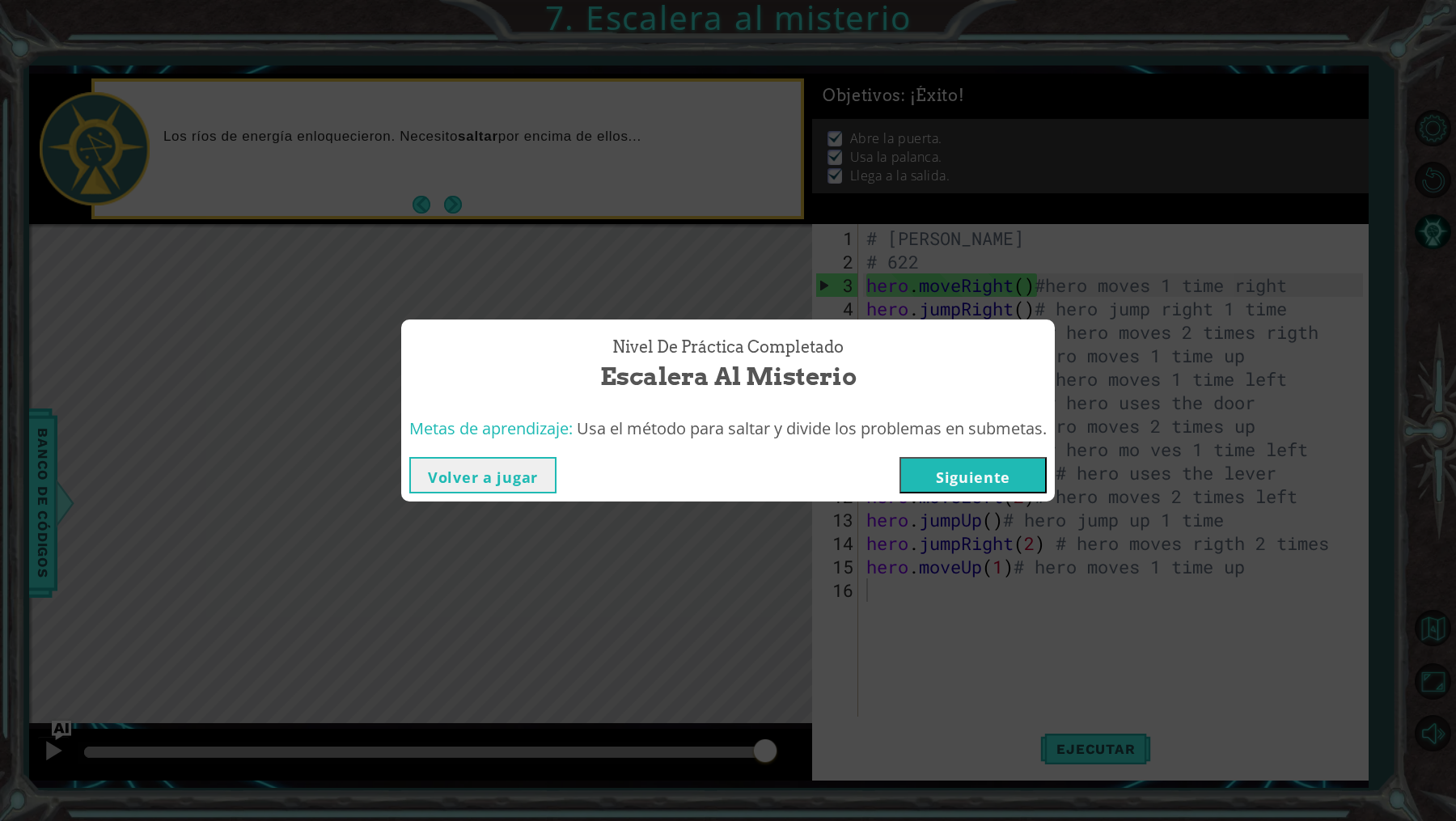
click at [904, 481] on button "Siguiente" at bounding box center [973, 475] width 147 height 36
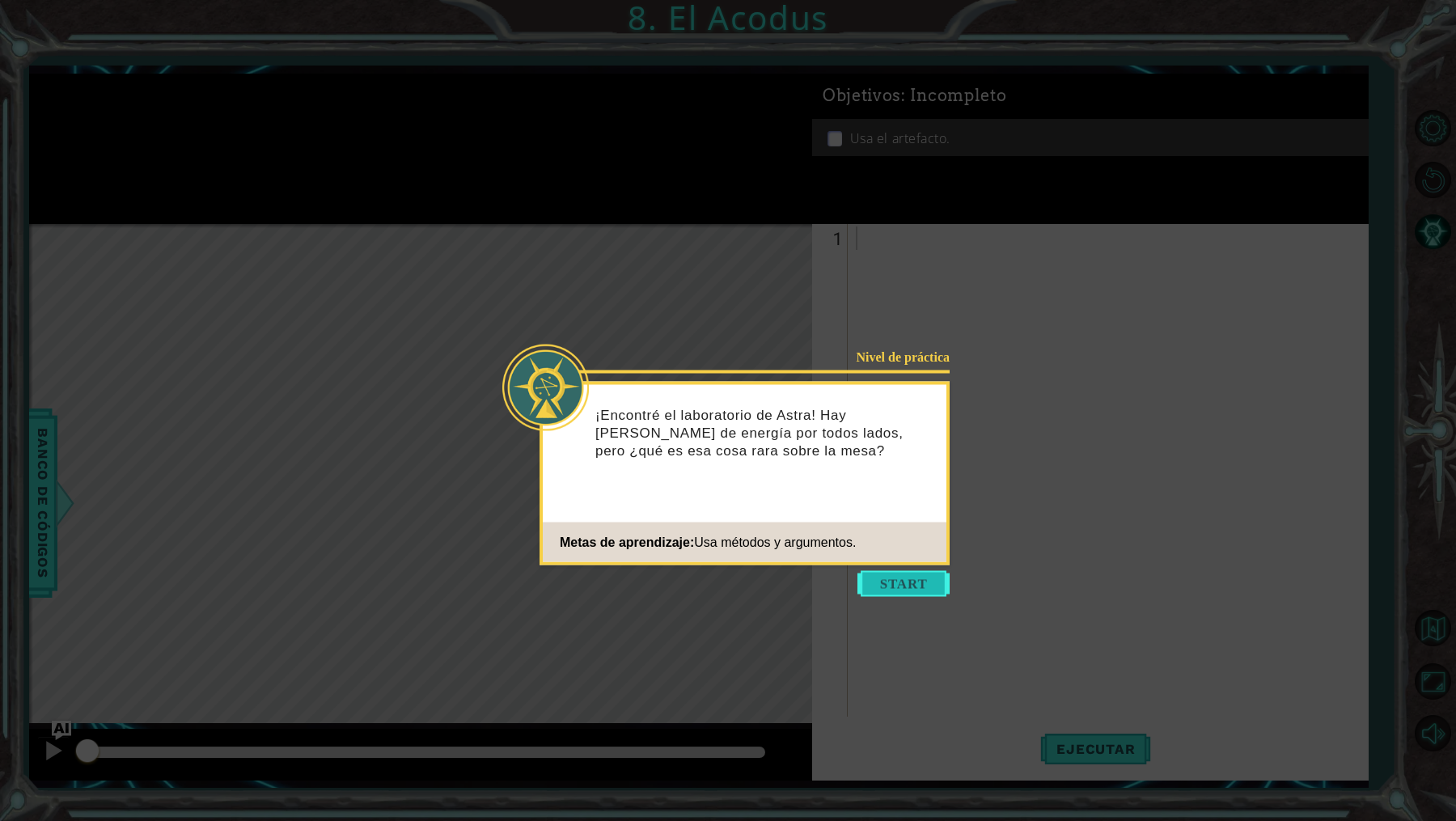
click at [923, 582] on button "Start" at bounding box center [903, 584] width 92 height 26
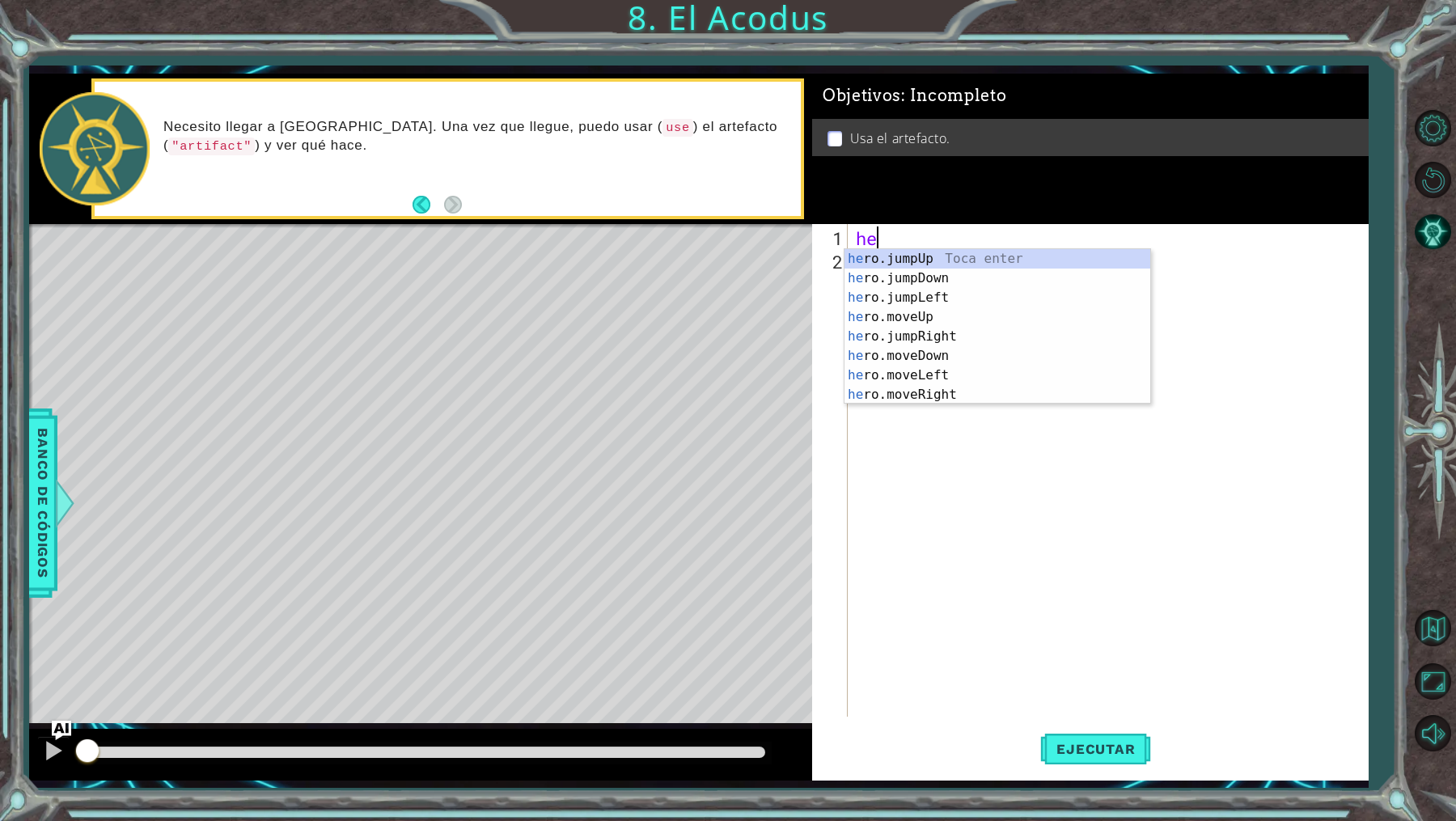
type textarea "her"
click at [900, 257] on div "her o.jumpUp Toca enter her o.jumpDown Toca enter her o.jumpLeft Toca enter her…" at bounding box center [998, 345] width 307 height 194
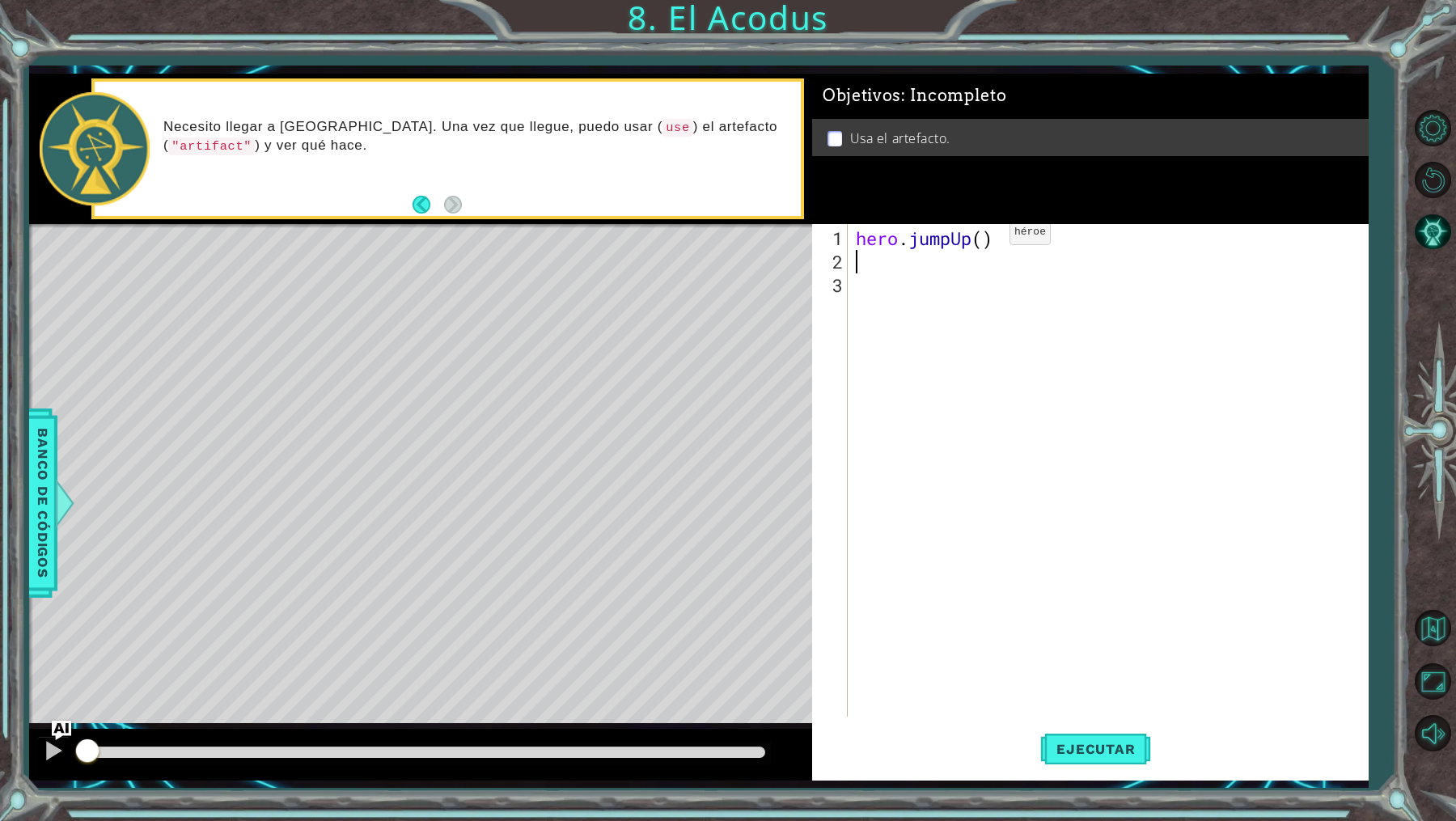
click at [985, 238] on div "hero . jumpUp ( )" at bounding box center [1112, 496] width 518 height 540
type textarea "hero.jumpUp(2)"
click at [1043, 254] on div "hero . jumpUp ( 2 )" at bounding box center [1112, 496] width 518 height 540
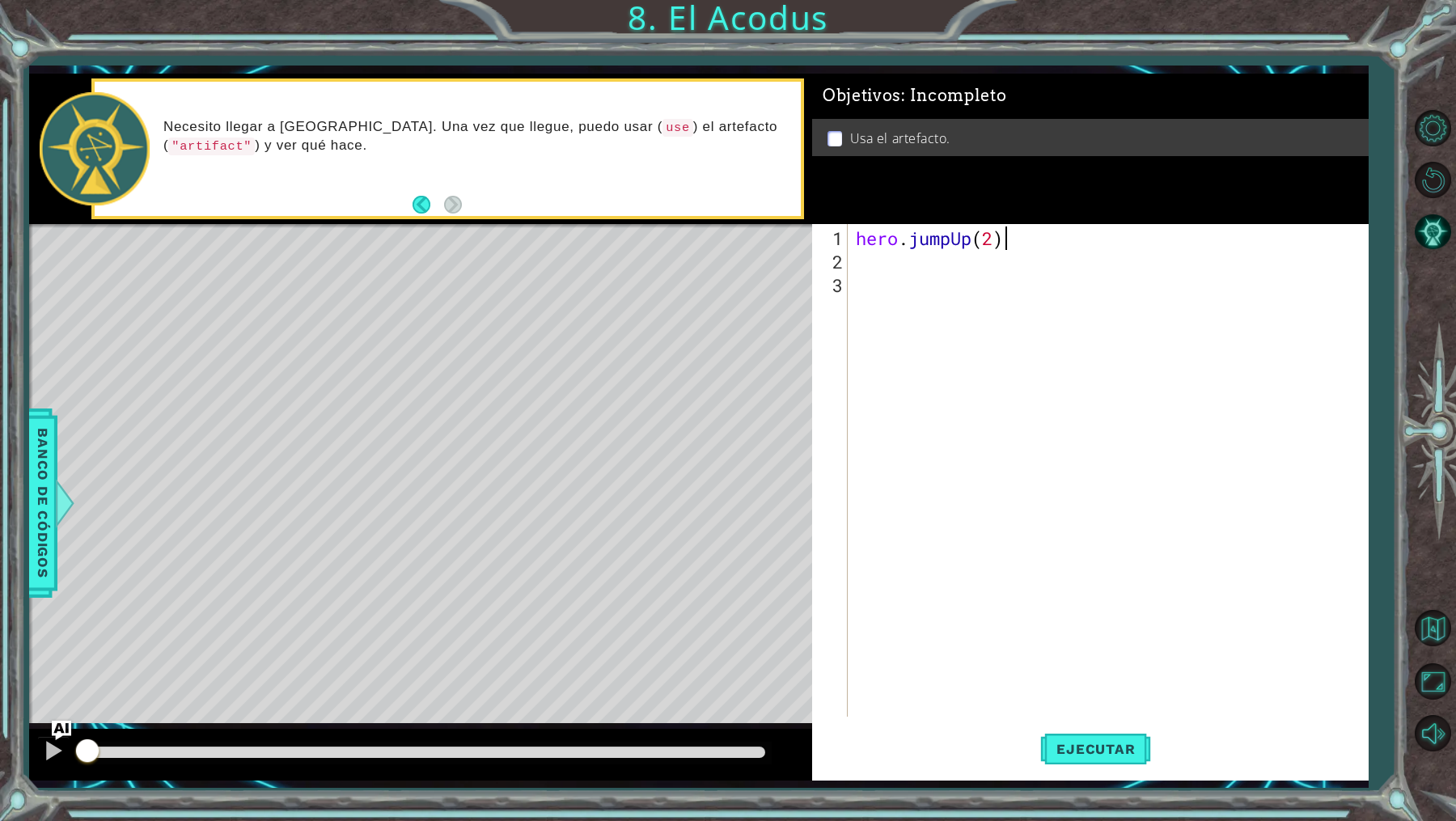
click at [1034, 228] on div "hero . jumpUp ( 2 )" at bounding box center [1112, 496] width 518 height 540
click at [846, 239] on div "1" at bounding box center [832, 238] width 33 height 23
type textarea "hero.jumpUp(2)"
click at [853, 228] on div "hero . jumpUp ( 2 )" at bounding box center [1112, 496] width 518 height 540
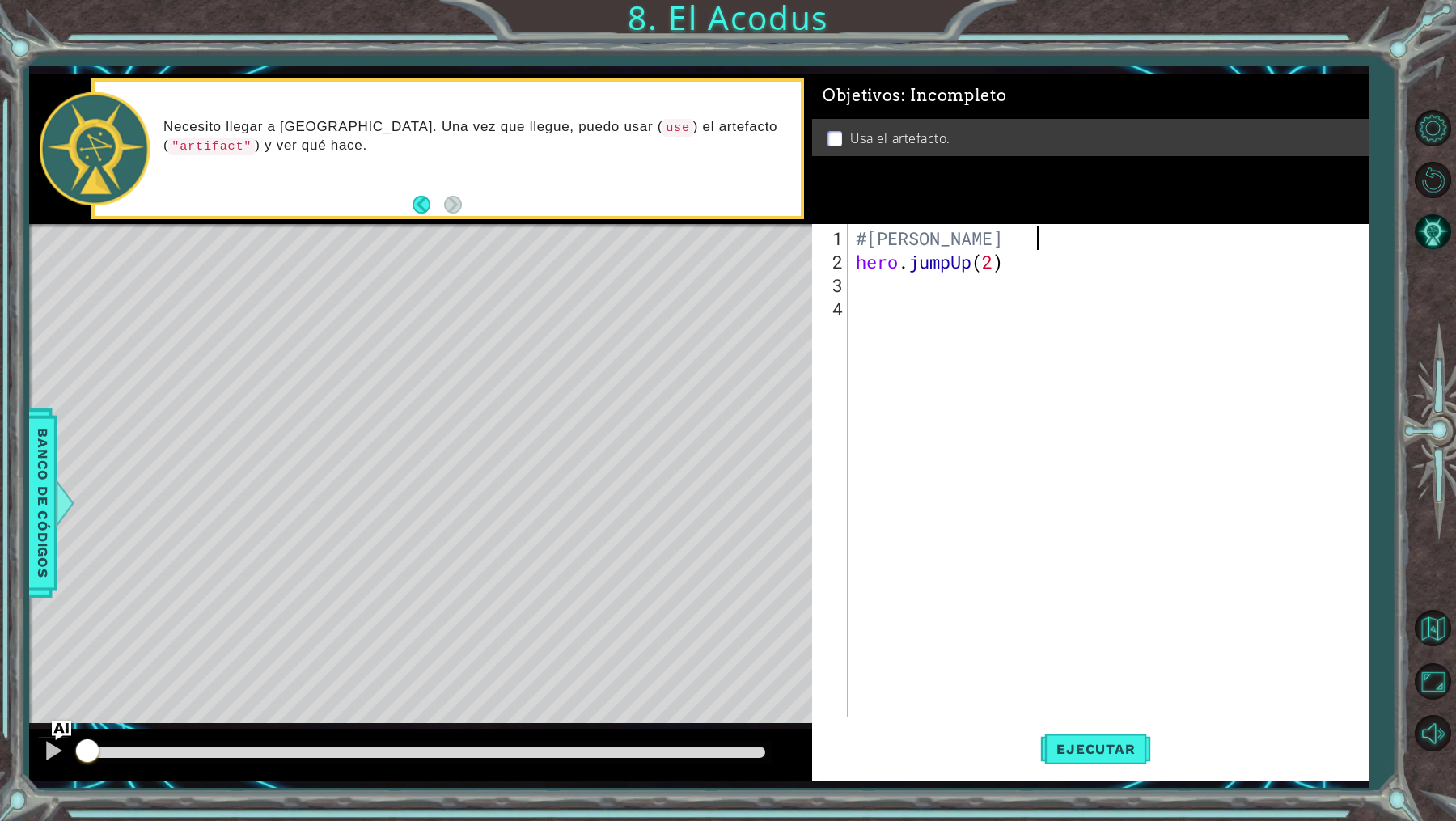
type textarea "#[PERSON_NAME]"
click at [1042, 289] on div "#[PERSON_NAME] # 622 hero . jumpUp ( 2 )" at bounding box center [1112, 496] width 518 height 540
type textarea "hero.jumpUp(2)# hero moves 1 time up"
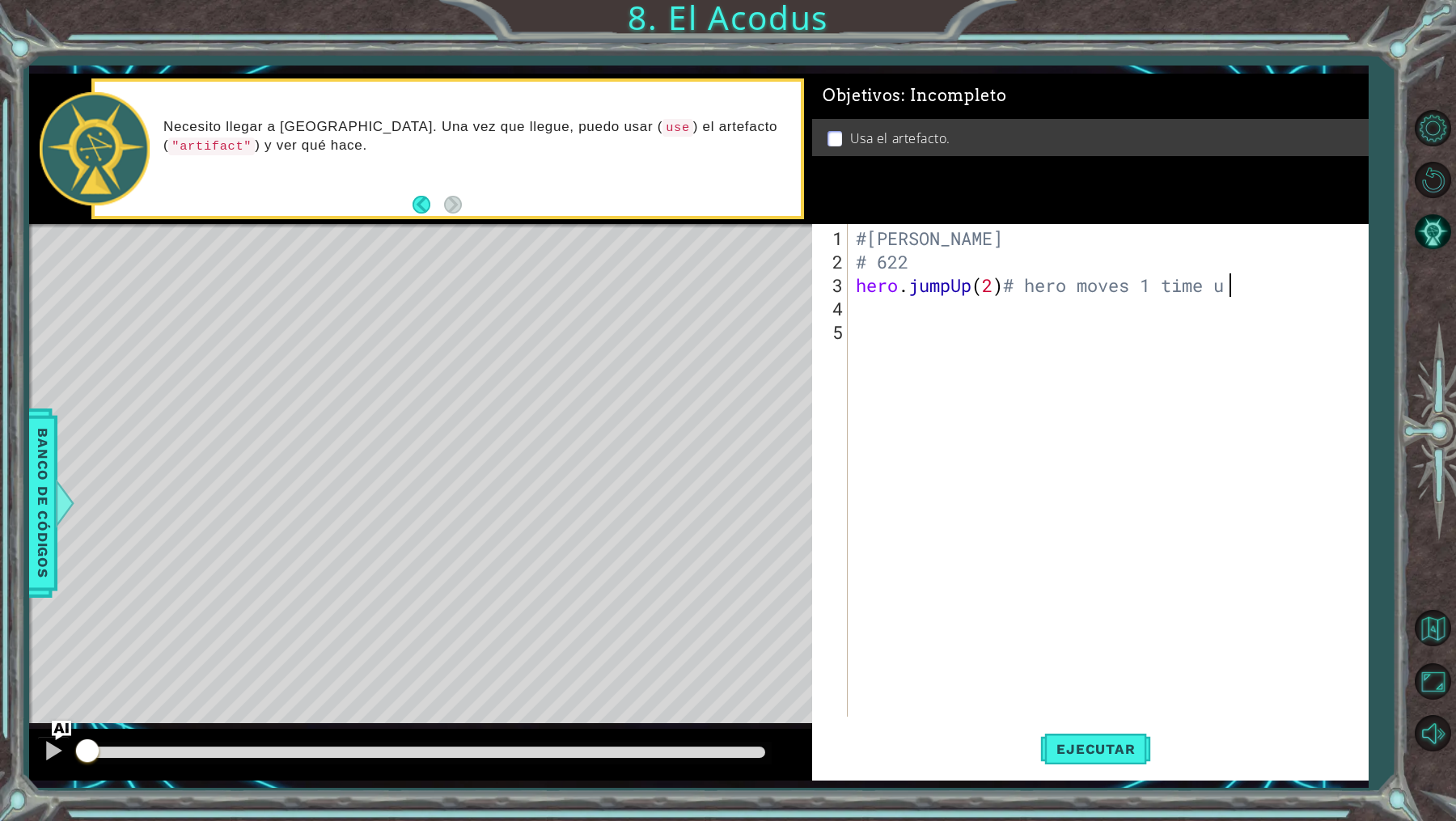
scroll to position [0, 16]
click at [952, 329] on div "#[PERSON_NAME] # 622 hero . jumpUp ( 2 ) # hero moves 1 time up" at bounding box center [1112, 496] width 518 height 540
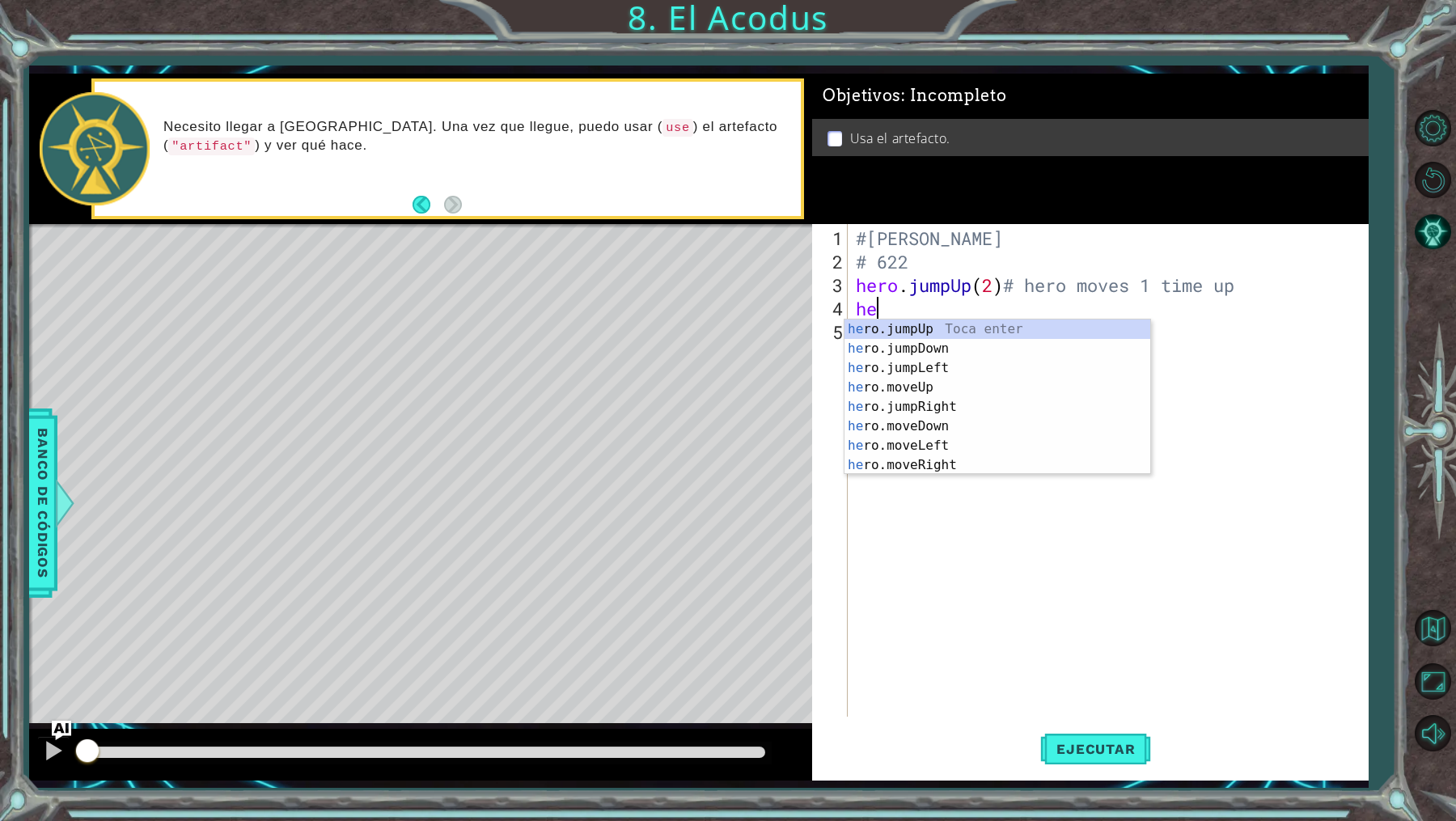
scroll to position [0, 1]
click at [963, 439] on div "hero .jumpUp Toca enter hero .jumpDown Toca enter hero .jumpLeft Toca enter her…" at bounding box center [998, 416] width 307 height 194
type textarea "hero.moveLeft(1)"
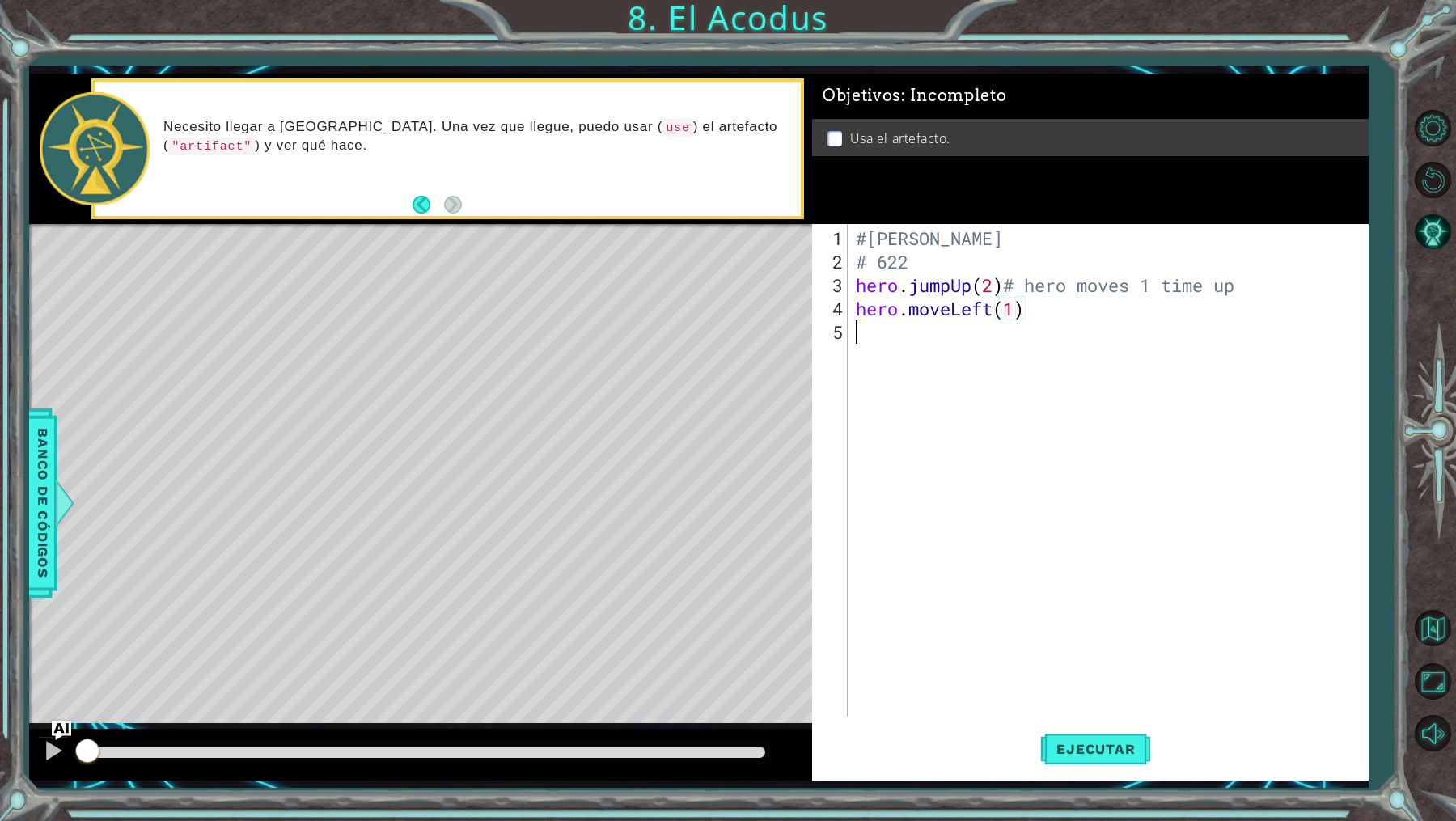
click at [1063, 328] on div "#[PERSON_NAME] # 622 hero . jumpUp ( 2 ) # hero moves 1 time up hero . moveLeft…" at bounding box center [1112, 496] width 518 height 540
click at [1055, 319] on div "#[PERSON_NAME] # 622 hero . jumpUp ( 2 ) # hero moves 1 time up hero . moveLeft…" at bounding box center [1112, 496] width 518 height 540
click at [1048, 313] on div "#[PERSON_NAME] # 622 hero . jumpUp ( 2 ) # hero moves 1 time up hero . moveLeft…" at bounding box center [1112, 496] width 518 height 540
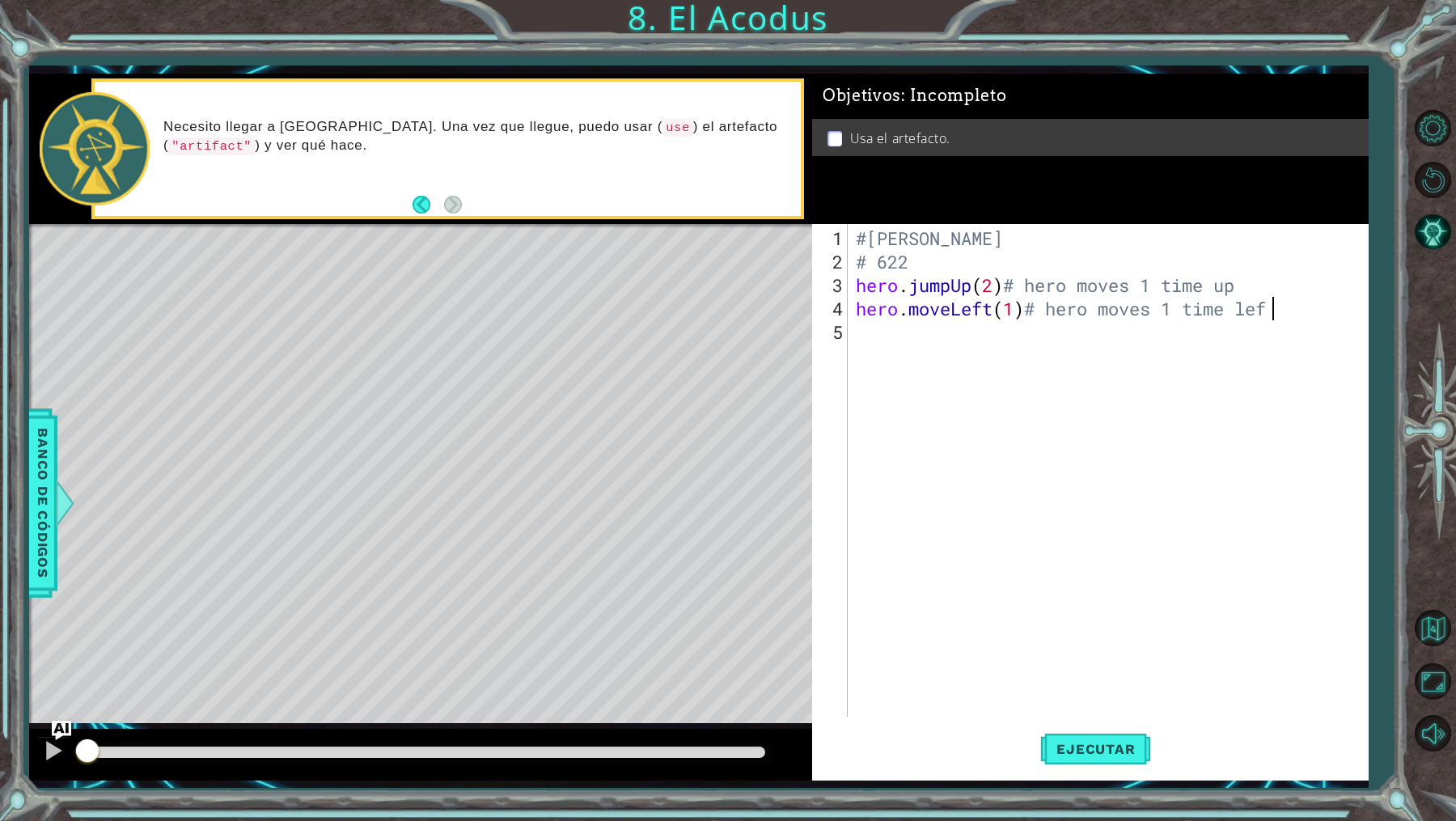
type textarea "hero.moveLeft(1)# hero moves 1 time left"
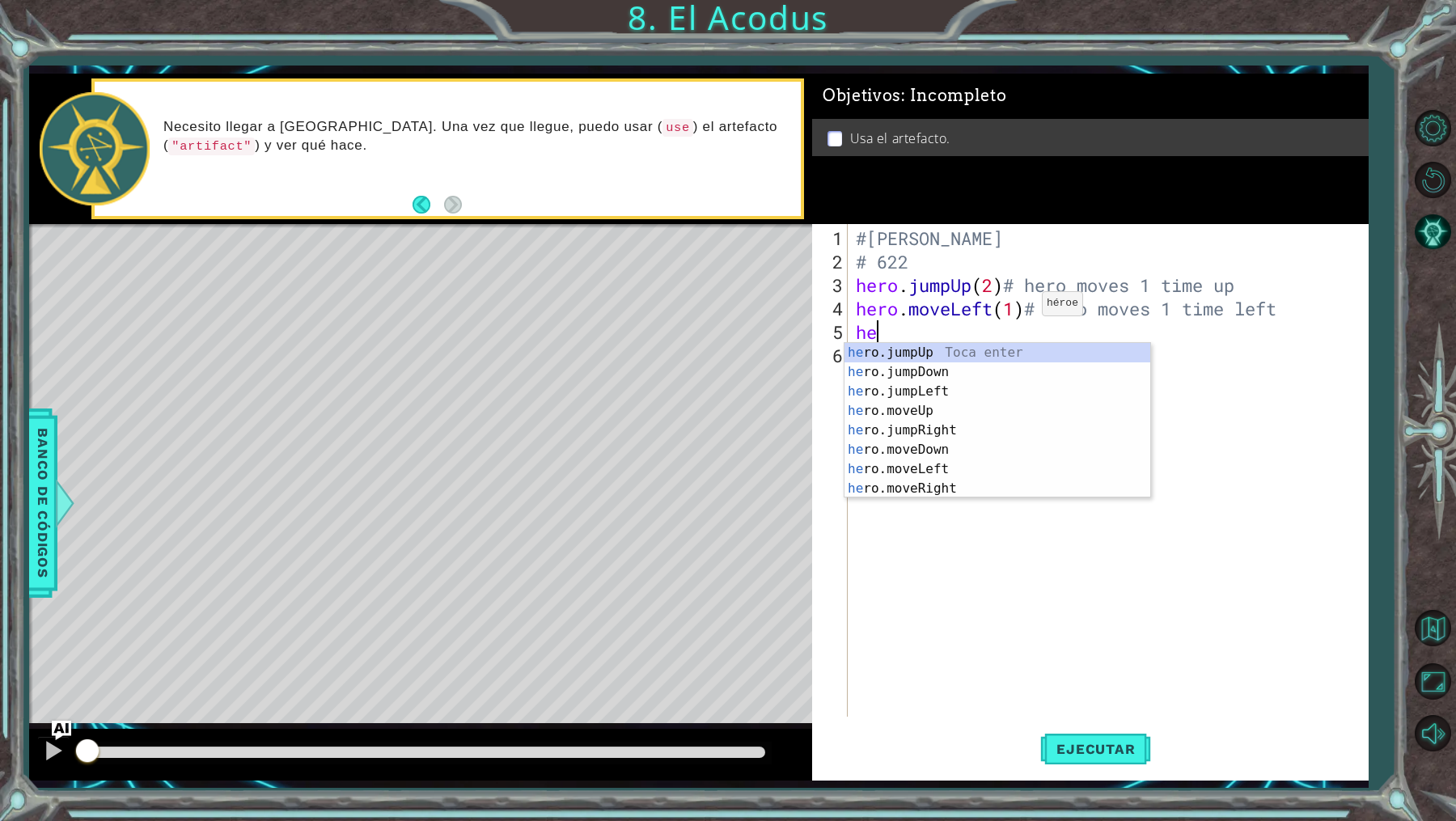
scroll to position [0, 1]
click at [945, 452] on div "hero .jumpUp Toca enter hero .jumpDown Toca enter hero .jumpLeft Toca enter her…" at bounding box center [998, 439] width 307 height 194
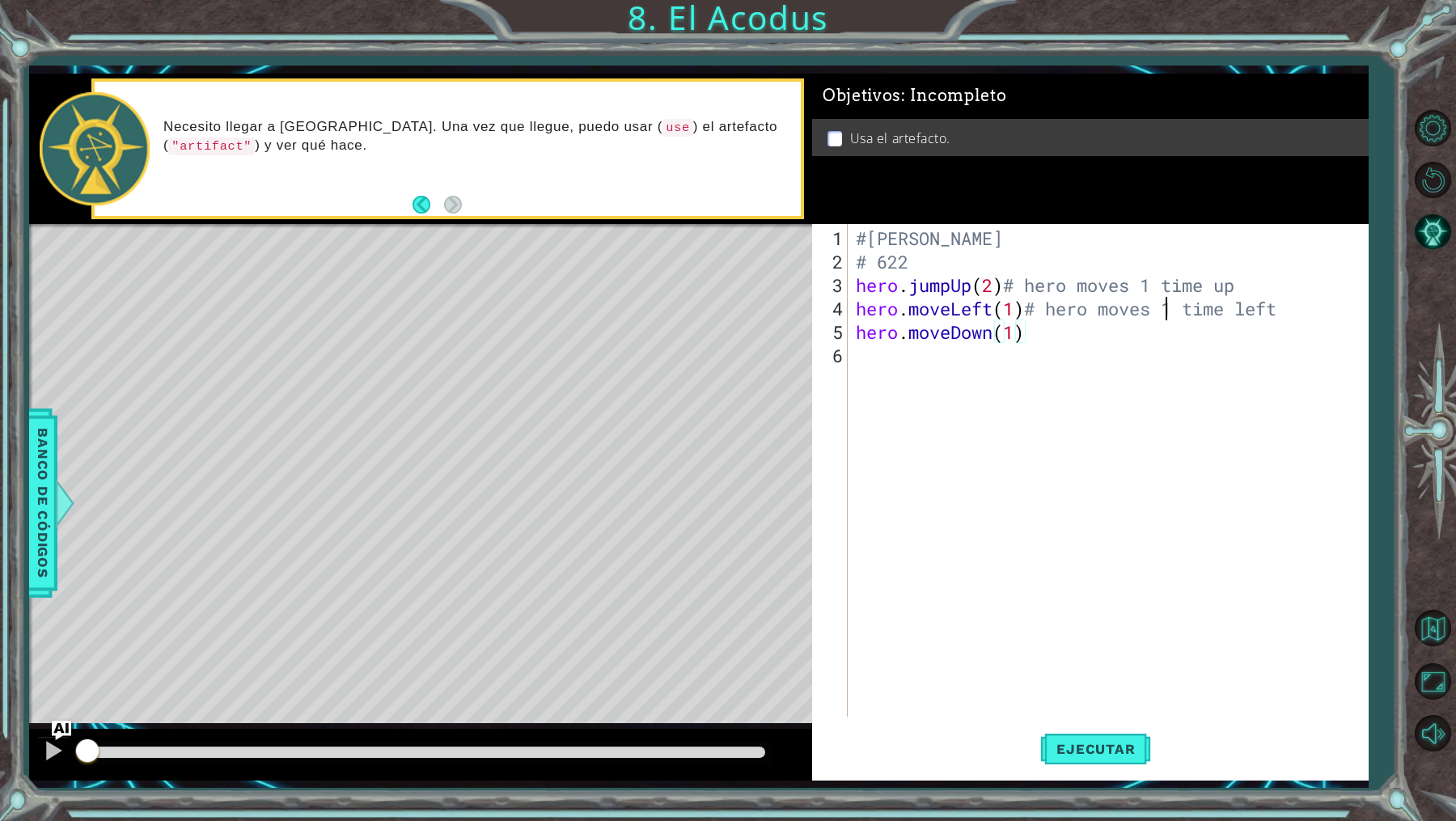
click at [1161, 314] on div "#[PERSON_NAME] # 622 hero . jumpUp ( 2 ) # hero moves 1 time up hero . moveLeft…" at bounding box center [1112, 496] width 518 height 540
type textarea "hero.moveLeft(1)# hero moves 1 time left"
click at [1087, 352] on div "#[PERSON_NAME] # 622 hero . jumpUp ( 2 ) # hero moves 1 time up hero . moveLeft…" at bounding box center [1112, 496] width 518 height 540
click at [1049, 340] on div "#[PERSON_NAME] # 622 hero . jumpUp ( 2 ) # hero moves 1 time up hero . moveLeft…" at bounding box center [1112, 496] width 518 height 540
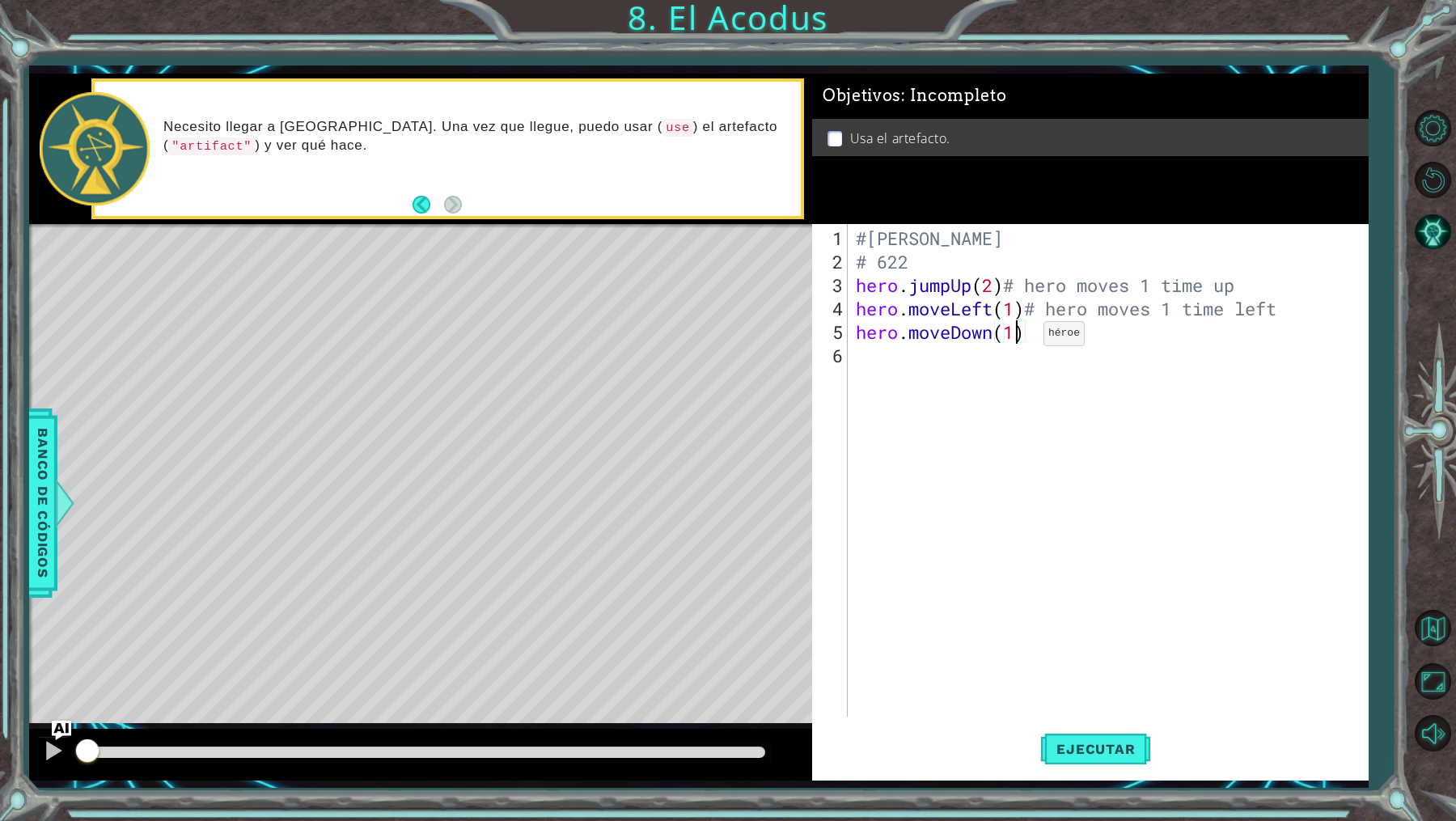
click at [1019, 340] on div "#[PERSON_NAME] # 622 hero . jumpUp ( 2 ) # hero moves 1 time up hero . moveLeft…" at bounding box center [1112, 496] width 518 height 540
click at [1063, 336] on div "#[PERSON_NAME] # 622 hero . jumpUp ( 2 ) # hero moves 1 time up hero . moveLeft…" at bounding box center [1112, 496] width 518 height 540
drag, startPoint x: 1196, startPoint y: 332, endPoint x: 1217, endPoint y: 332, distance: 21.0
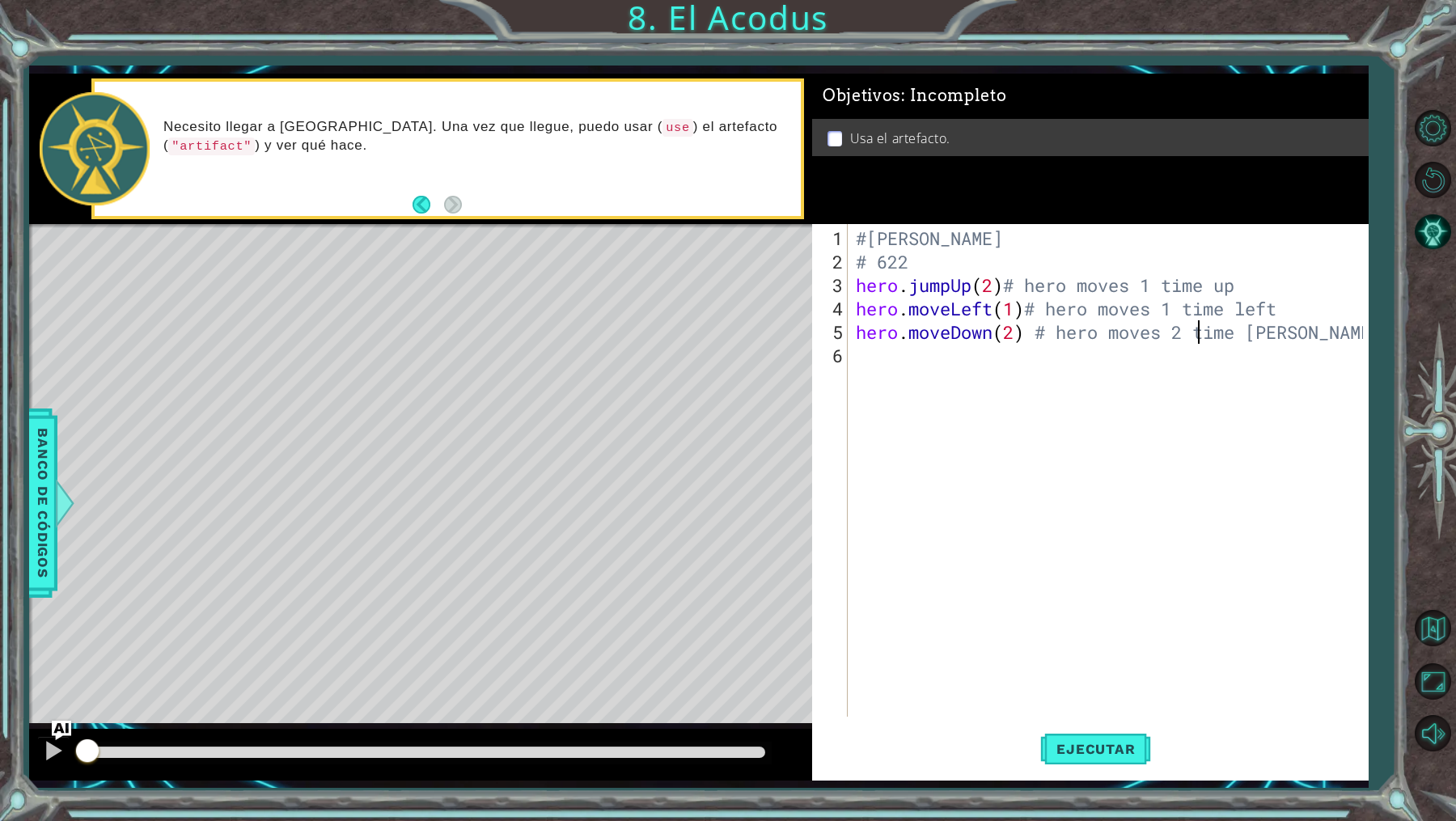
click at [1197, 332] on div "#[PERSON_NAME] # 622 hero . jumpUp ( 2 ) # hero moves 1 time up hero . moveLeft…" at bounding box center [1112, 496] width 518 height 540
click at [1217, 332] on div "#[PERSON_NAME] # 622 hero . jumpUp ( 2 ) # hero moves 1 time up hero . moveLeft…" at bounding box center [1112, 496] width 518 height 540
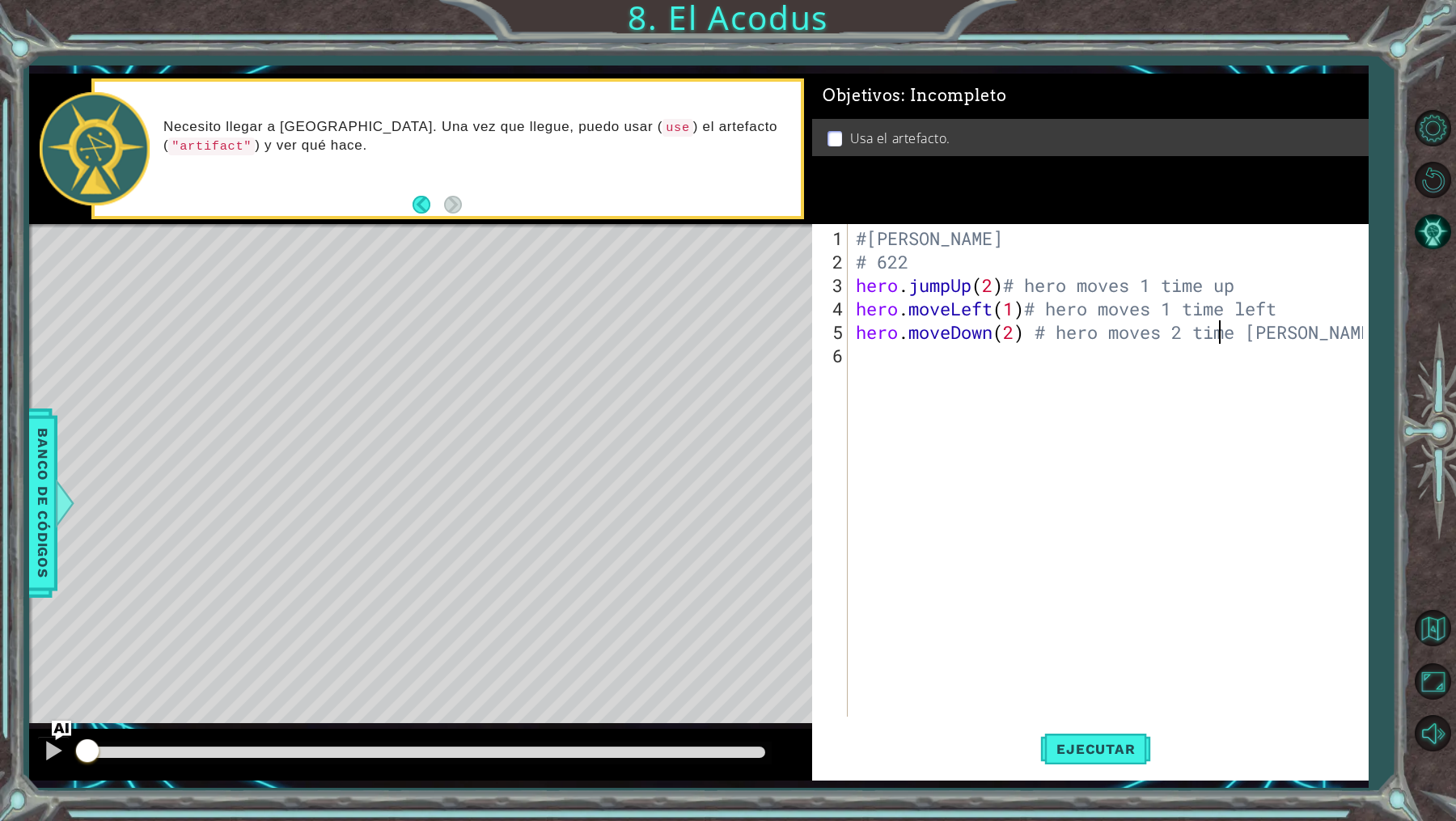
click at [1217, 332] on div "#[PERSON_NAME] # 622 hero . jumpUp ( 2 ) # hero moves 1 time up hero . moveLeft…" at bounding box center [1112, 496] width 518 height 540
click at [1188, 284] on div "#[PERSON_NAME] # 622 hero . jumpUp ( 2 ) # hero moves 1 time up hero . moveLeft…" at bounding box center [1112, 496] width 518 height 540
click at [1237, 259] on div "#[PERSON_NAME] # 622 hero . jumpUp ( 2 ) # hero moves 1 up hero . moveLeft ( 1 …" at bounding box center [1112, 496] width 518 height 540
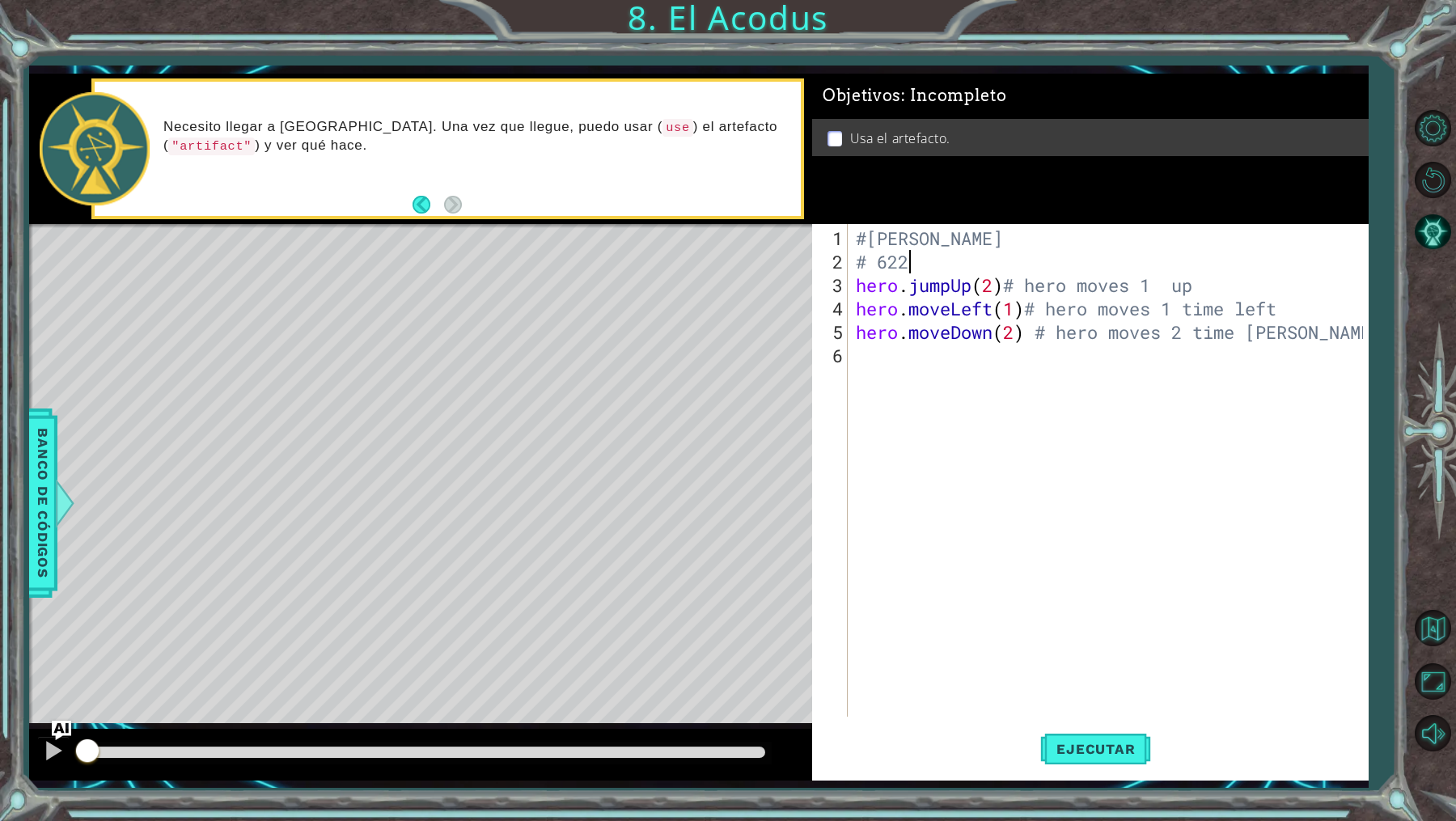
click at [1155, 290] on div "#[PERSON_NAME] # 622 hero . jumpUp ( 2 ) # hero moves 1 up hero . moveLeft ( 1 …" at bounding box center [1112, 496] width 518 height 540
click at [1179, 290] on div "#[PERSON_NAME] # 622 hero . jumpUp ( 2 ) # hero moves 1 up hero . moveLeft ( 1 …" at bounding box center [1112, 496] width 518 height 540
click at [1197, 272] on div "#[PERSON_NAME] # 622 hero . jumpUp ( 2 ) # hero moves up hero . moveLeft ( 1 ) …" at bounding box center [1112, 496] width 518 height 540
click at [1197, 272] on div "#[PERSON_NAME] # 622 hero . jumpUp ( 2 ) # hero moves up 1 timw hero . moveLeft…" at bounding box center [1112, 496] width 518 height 540
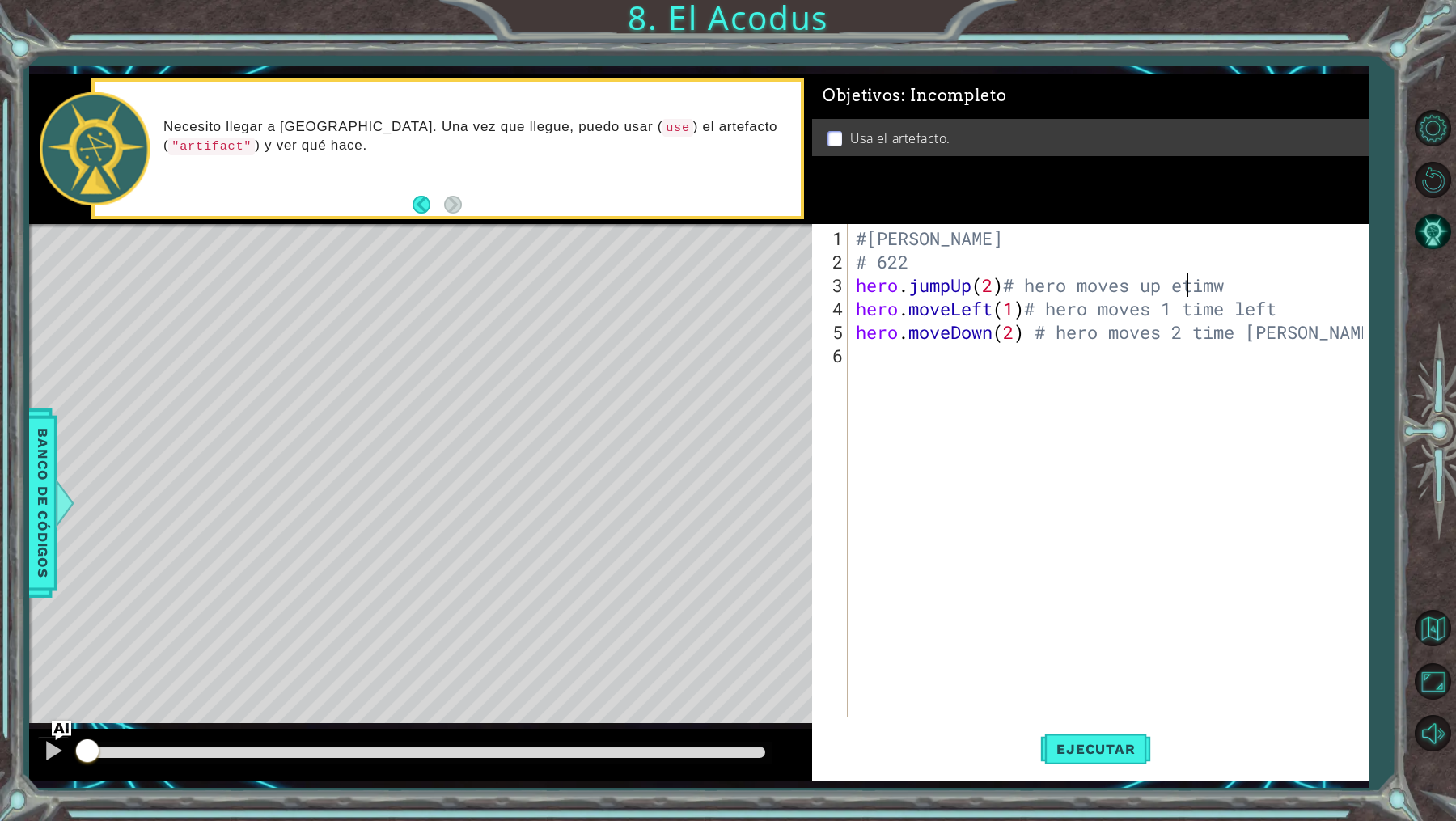
scroll to position [0, 15]
click at [1253, 282] on div "#[PERSON_NAME] # 622 hero . jumpUp ( 2 ) # hero moves up 1 timw hero . moveLeft…" at bounding box center [1112, 496] width 518 height 540
drag, startPoint x: 1166, startPoint y: 309, endPoint x: 1237, endPoint y: 313, distance: 71.1
click at [1237, 313] on div "#[PERSON_NAME] # 622 hero . jumpUp ( 2 ) # hero moves up 1 time hero . moveLeft…" at bounding box center [1112, 496] width 518 height 540
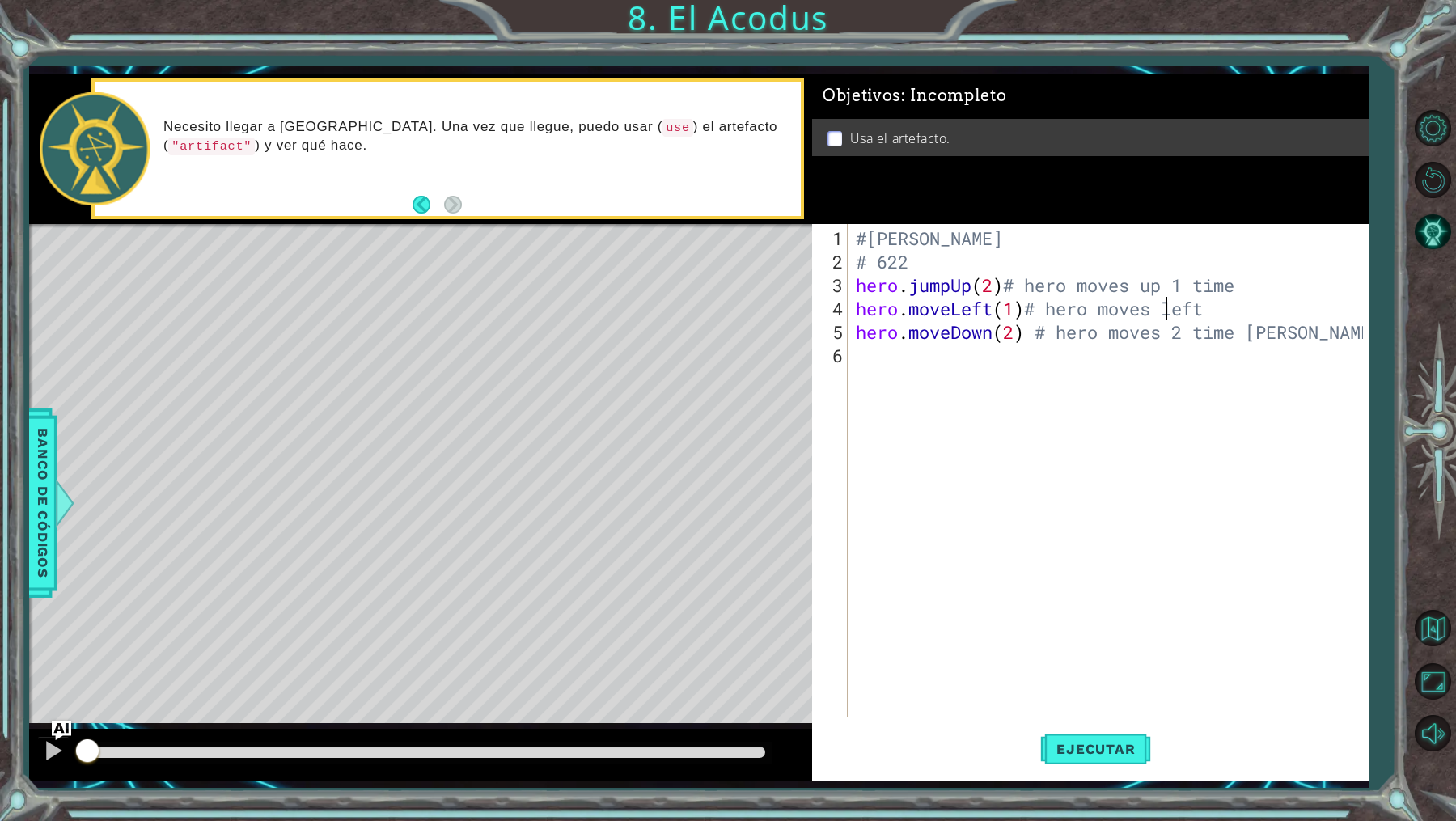
scroll to position [0, 16]
click at [1235, 314] on div "#[PERSON_NAME] # 622 hero . jumpUp ( 2 ) # hero moves up 1 time hero . moveLeft…" at bounding box center [1112, 496] width 518 height 540
type textarea "hero.moveLeft(1)# hero moves left"
paste textarea "Code Area"
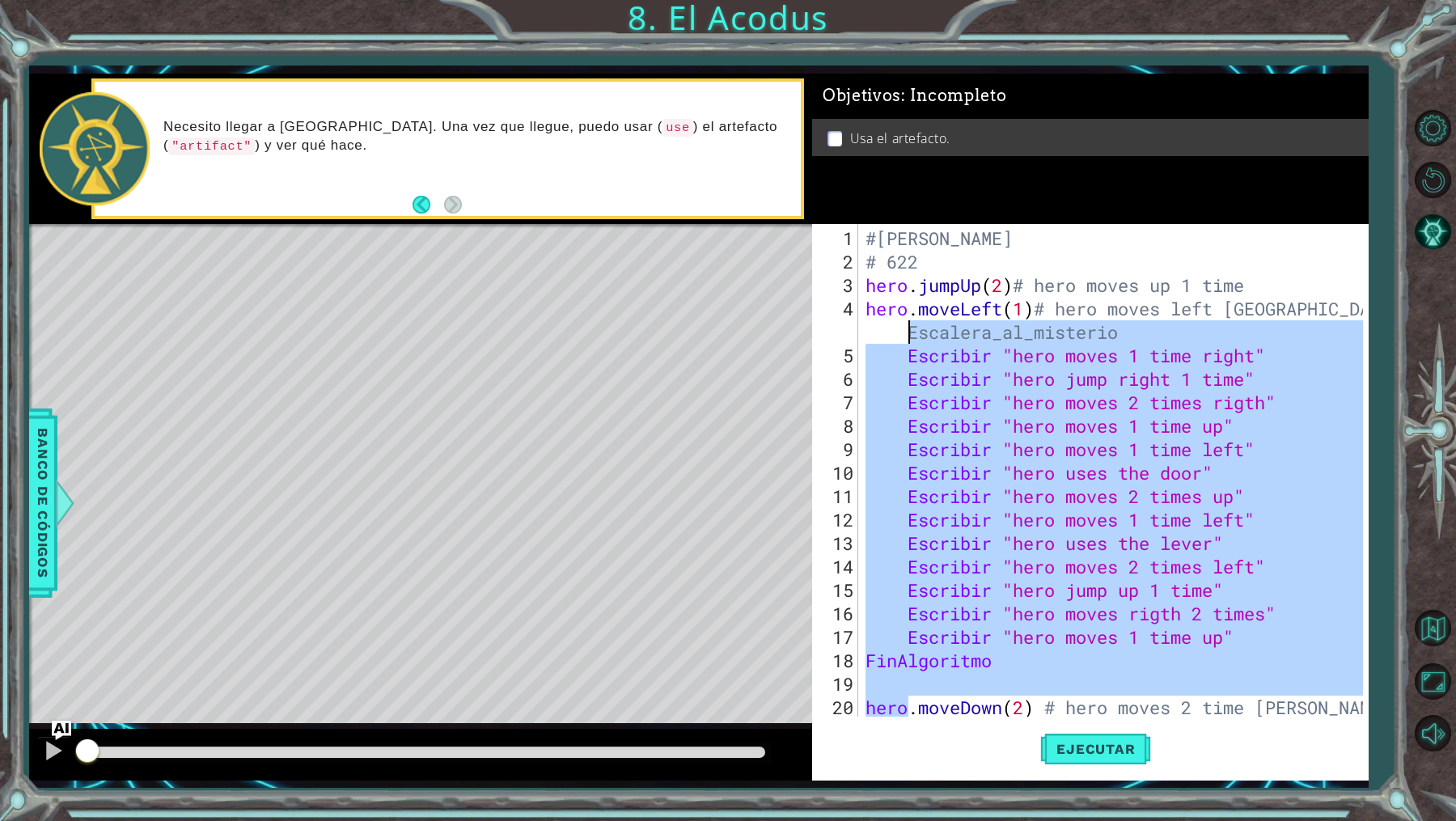
drag, startPoint x: 912, startPoint y: 698, endPoint x: 899, endPoint y: 334, distance: 364.2
click at [899, 334] on div "#[PERSON_NAME] # 622 hero . jumpUp ( 2 ) # hero moves up 1 time hero . moveLeft…" at bounding box center [1117, 496] width 509 height 540
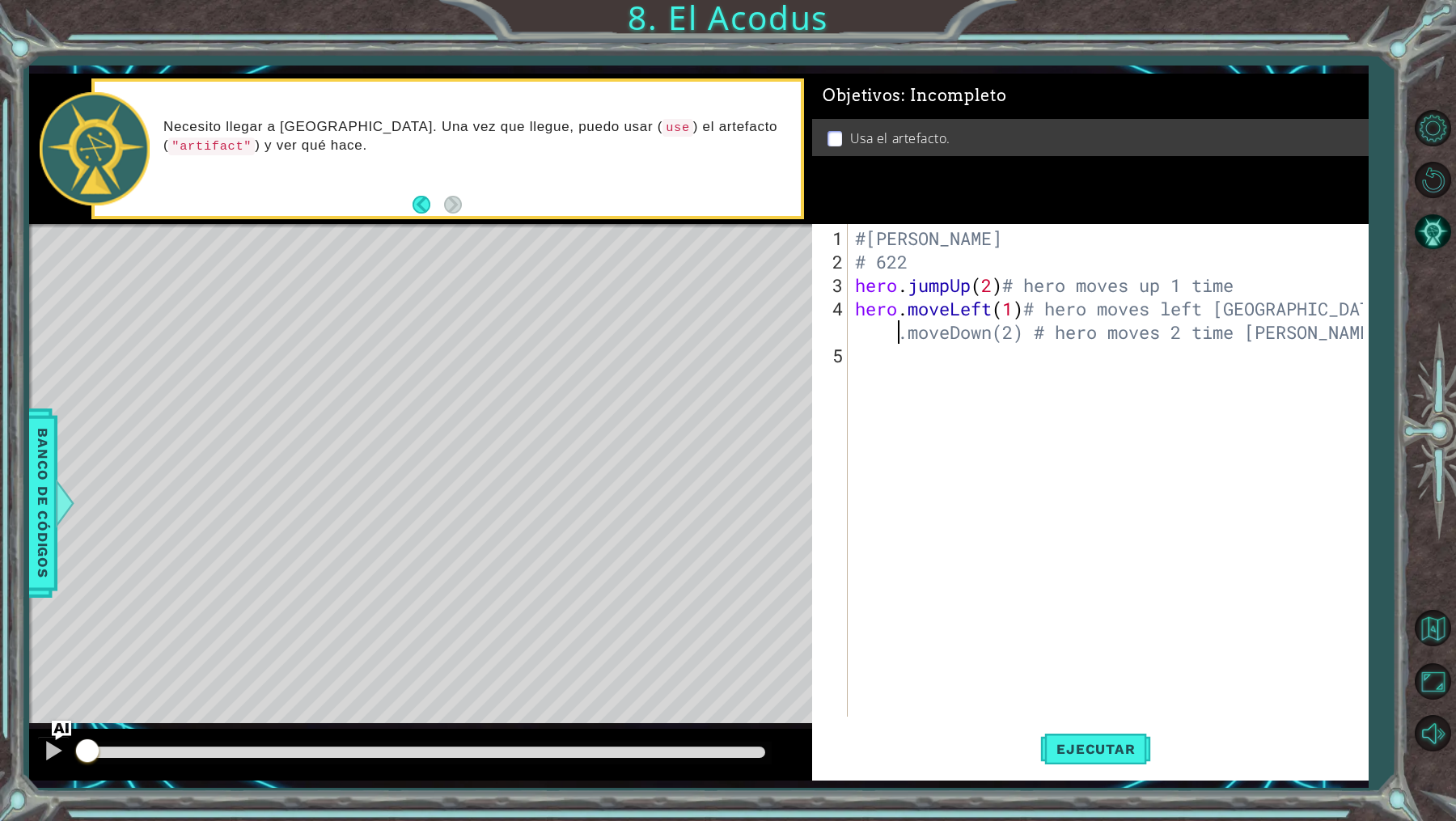
scroll to position [0, 21]
click at [1318, 298] on div "#[PERSON_NAME] # 622 hero . jumpUp ( 2 ) # hero moves up 1 time hero . moveLeft…" at bounding box center [1111, 496] width 519 height 540
click at [866, 334] on div "#[PERSON_NAME] # 622 hero . jumpUp ( 2 ) # hero moves up 1 time hero . moveLeft…" at bounding box center [1111, 496] width 519 height 540
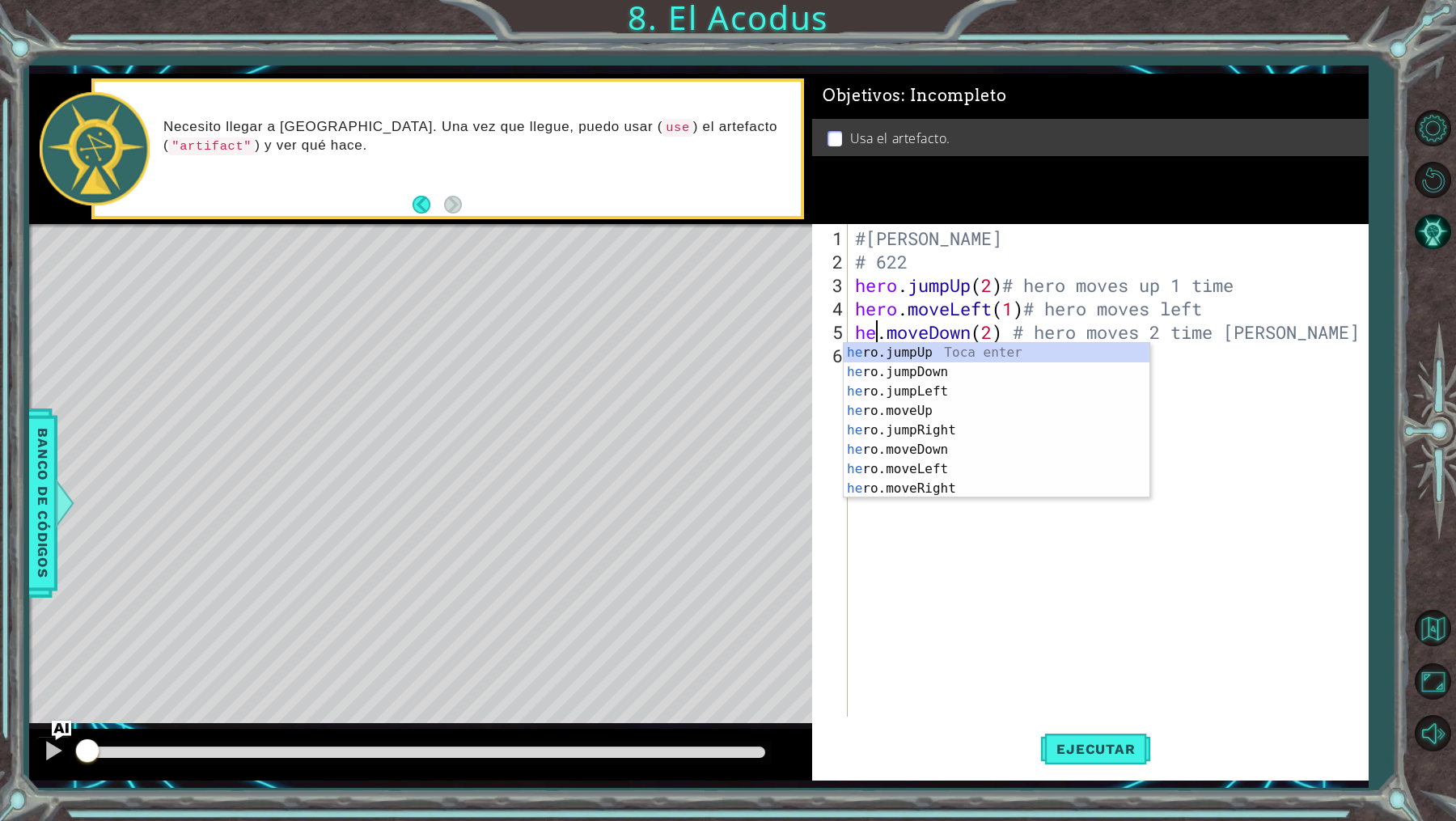
type textarea "hero.moveDown(2) # hero moves 2 time [PERSON_NAME]"
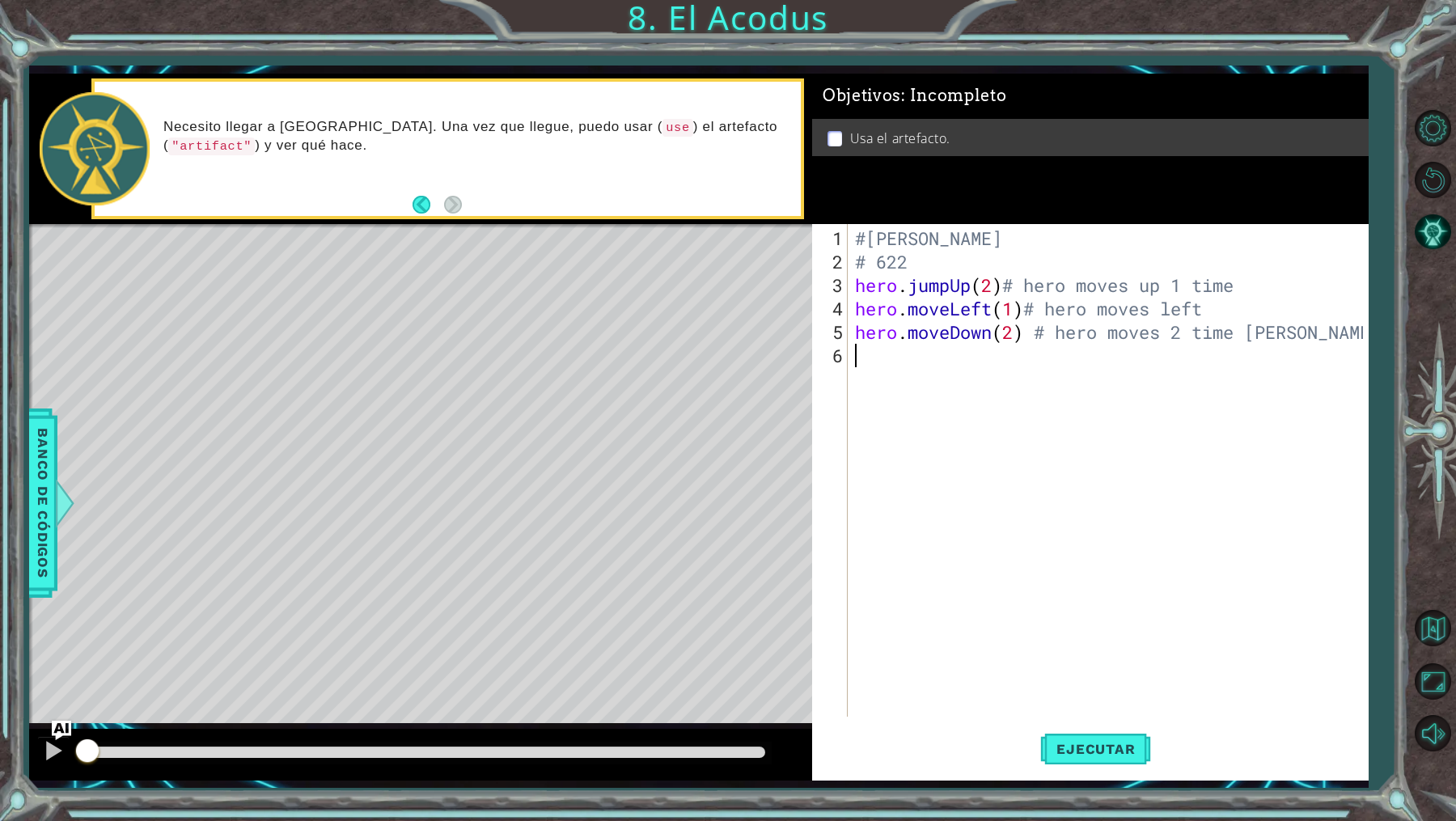
click at [1308, 440] on div "#[PERSON_NAME] # 622 hero . jumpUp ( 2 ) # hero moves up 1 time hero . moveLeft…" at bounding box center [1111, 496] width 519 height 540
click at [1261, 318] on div "#[PERSON_NAME] # 622 hero . jumpUp ( 2 ) # hero moves up 1 time hero . moveLeft…" at bounding box center [1111, 496] width 519 height 540
click at [1185, 279] on div "#[PERSON_NAME] # 622 hero . jumpUp ( 2 ) # hero moves up 1 time hero . moveLeft…" at bounding box center [1111, 496] width 519 height 540
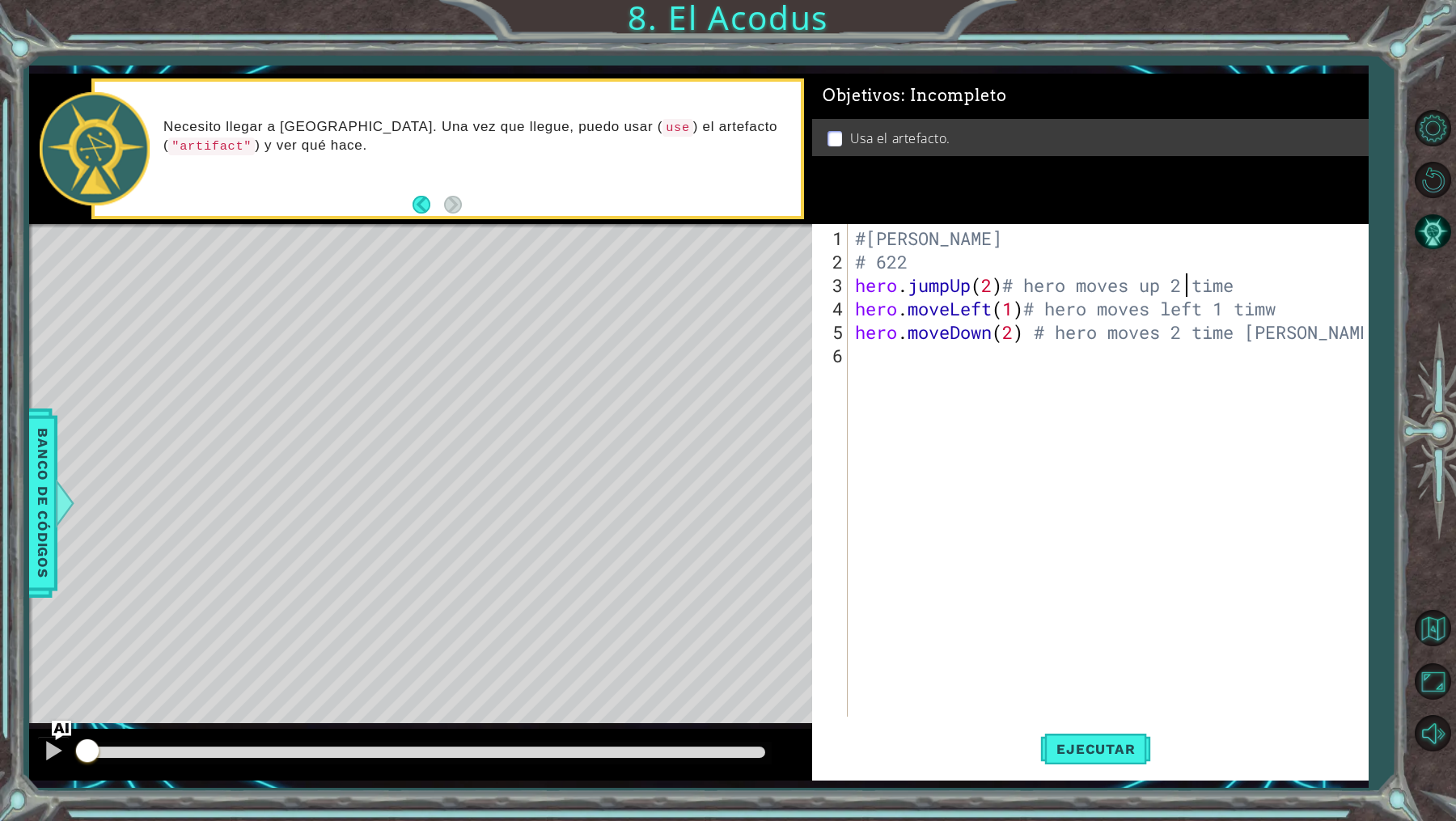
scroll to position [0, 15]
click at [1306, 310] on div "#[PERSON_NAME] # 622 hero . jumpUp ( 2 ) # hero moves up 2 time hero . moveLeft…" at bounding box center [1111, 496] width 519 height 540
drag, startPoint x: 1172, startPoint y: 330, endPoint x: 1237, endPoint y: 328, distance: 65.0
click at [1237, 328] on div "#[PERSON_NAME] # 622 hero . jumpUp ( 2 ) # hero moves up 2 time hero . moveLeft…" at bounding box center [1111, 496] width 519 height 540
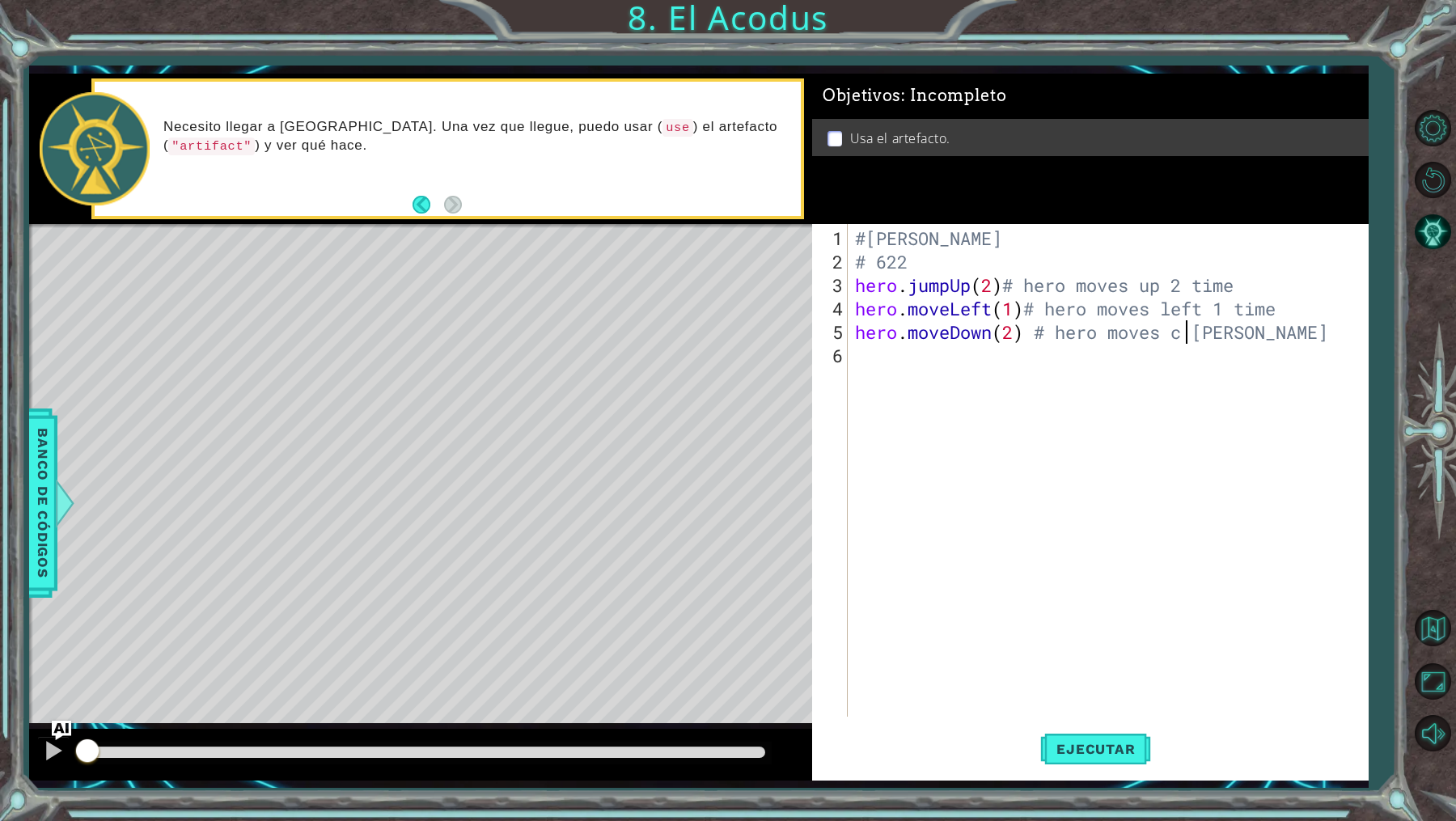
scroll to position [0, 15]
click at [1247, 330] on div "#[PERSON_NAME] # 622 hero . jumpUp ( 2 ) # hero moves up 2 time hero . moveLeft…" at bounding box center [1111, 496] width 519 height 540
paste textarea "2 time"
click at [1227, 334] on div "#[PERSON_NAME] # 622 hero . jumpUp ( 2 ) # hero moves up 2 time hero . moveLeft…" at bounding box center [1111, 496] width 519 height 540
click at [1185, 334] on div "#[PERSON_NAME] # 622 hero . jumpUp ( 2 ) # hero moves up 2 time hero . moveLeft…" at bounding box center [1111, 496] width 519 height 540
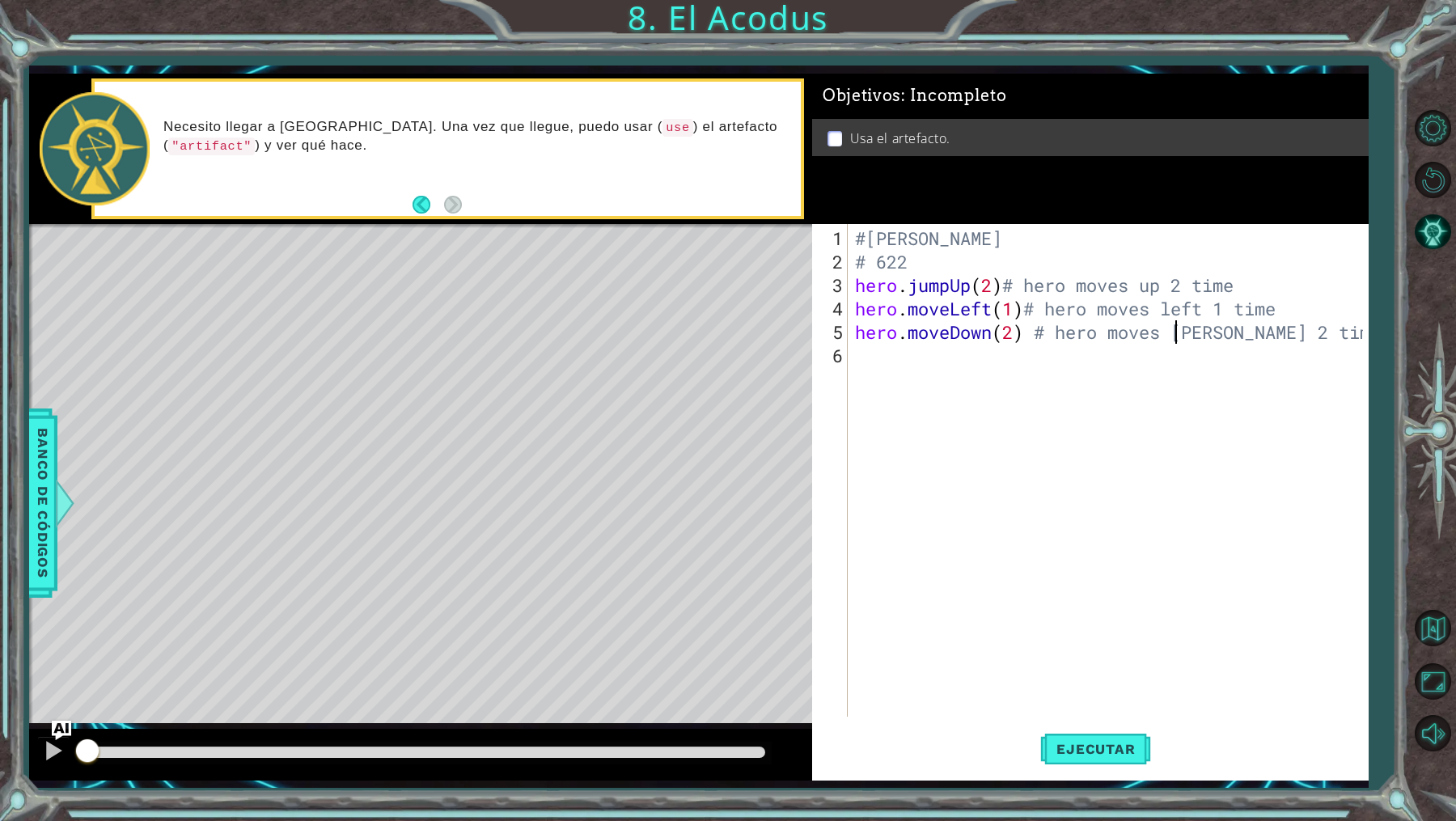
click at [1199, 334] on div "#[PERSON_NAME] # 622 hero . jumpUp ( 2 ) # hero moves up 2 time hero . moveLeft…" at bounding box center [1111, 496] width 519 height 540
type textarea "hero.moveDown(2) # hero moves down 2 time"
click at [1316, 334] on div "#[PERSON_NAME] # 622 hero . jumpUp ( 2 ) # hero moves up 2 time hero . moveLeft…" at bounding box center [1111, 496] width 519 height 540
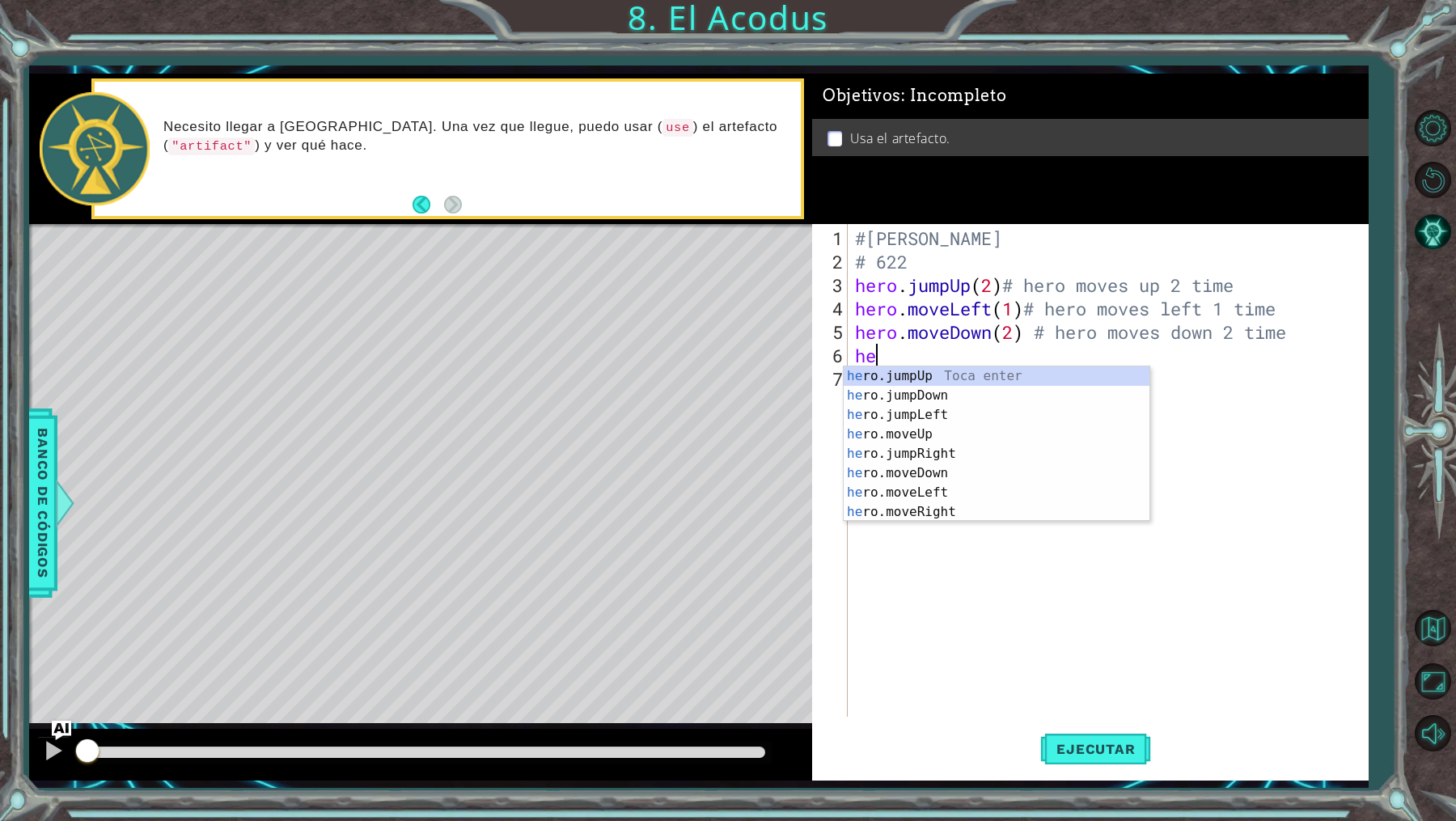
type textarea "hero"
click at [884, 403] on div "hero .jumpUp Toca enter hero .jumpDown Toca enter hero .jumpLeft Toca enter her…" at bounding box center [997, 463] width 307 height 194
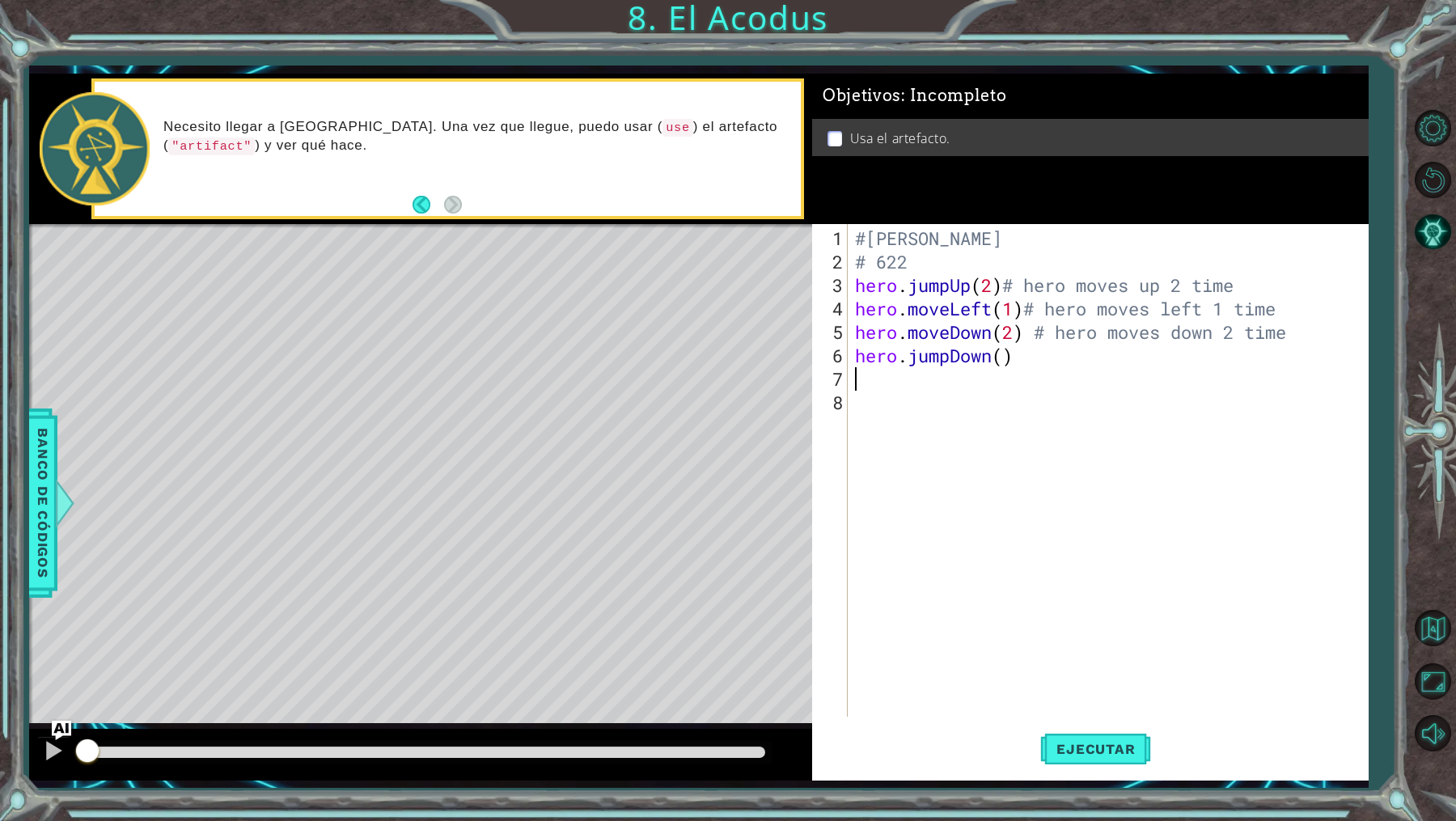
scroll to position [0, 0]
click at [990, 353] on div "#[PERSON_NAME] # 622 hero . jumpUp ( 2 ) # hero moves up 2 time hero . moveLeft…" at bounding box center [1111, 496] width 519 height 540
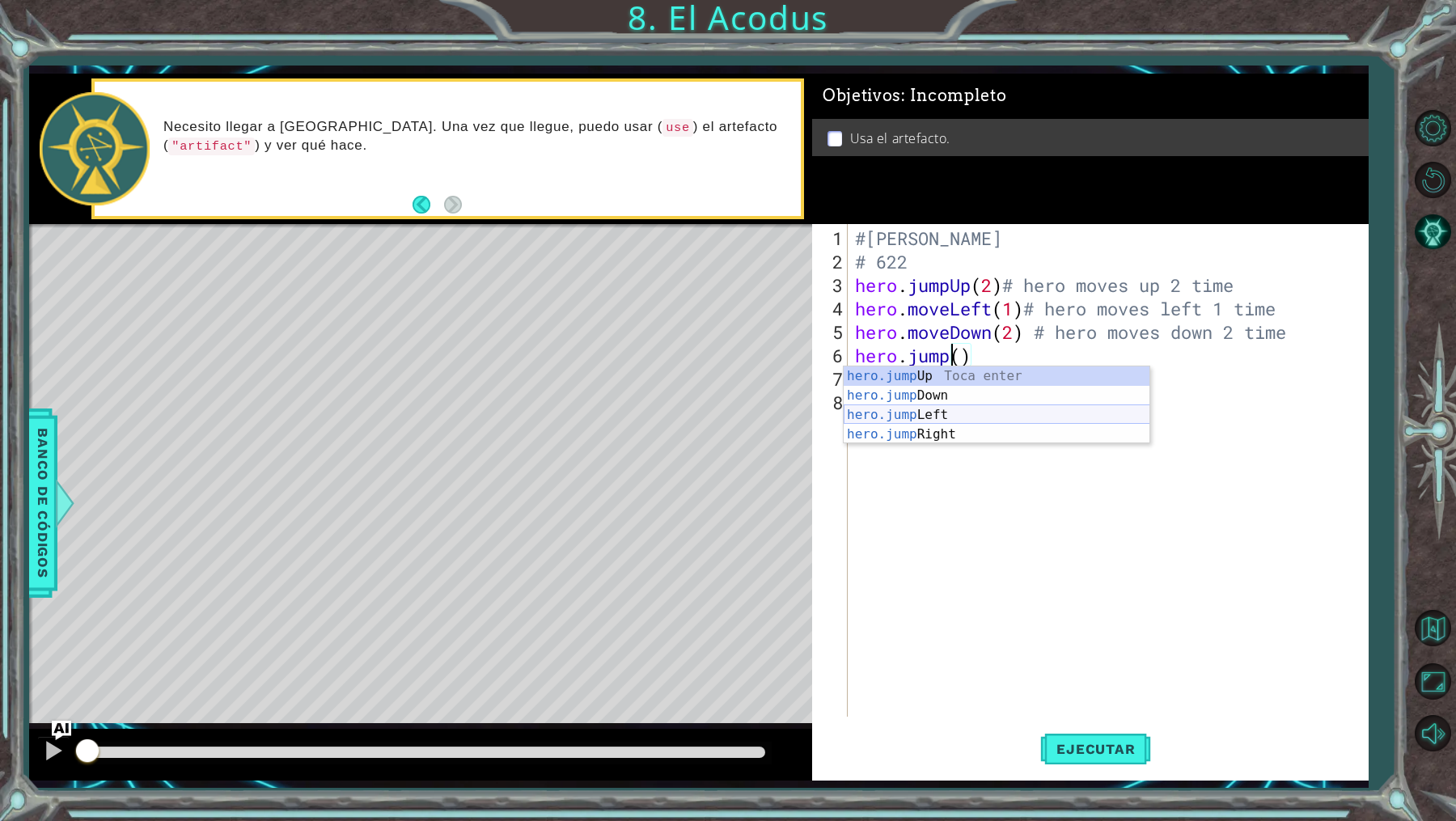
click at [972, 410] on div "hero.jump Up Toca enter hero.jump Down Toca enter hero.jump Left Toca enter her…" at bounding box center [997, 424] width 307 height 116
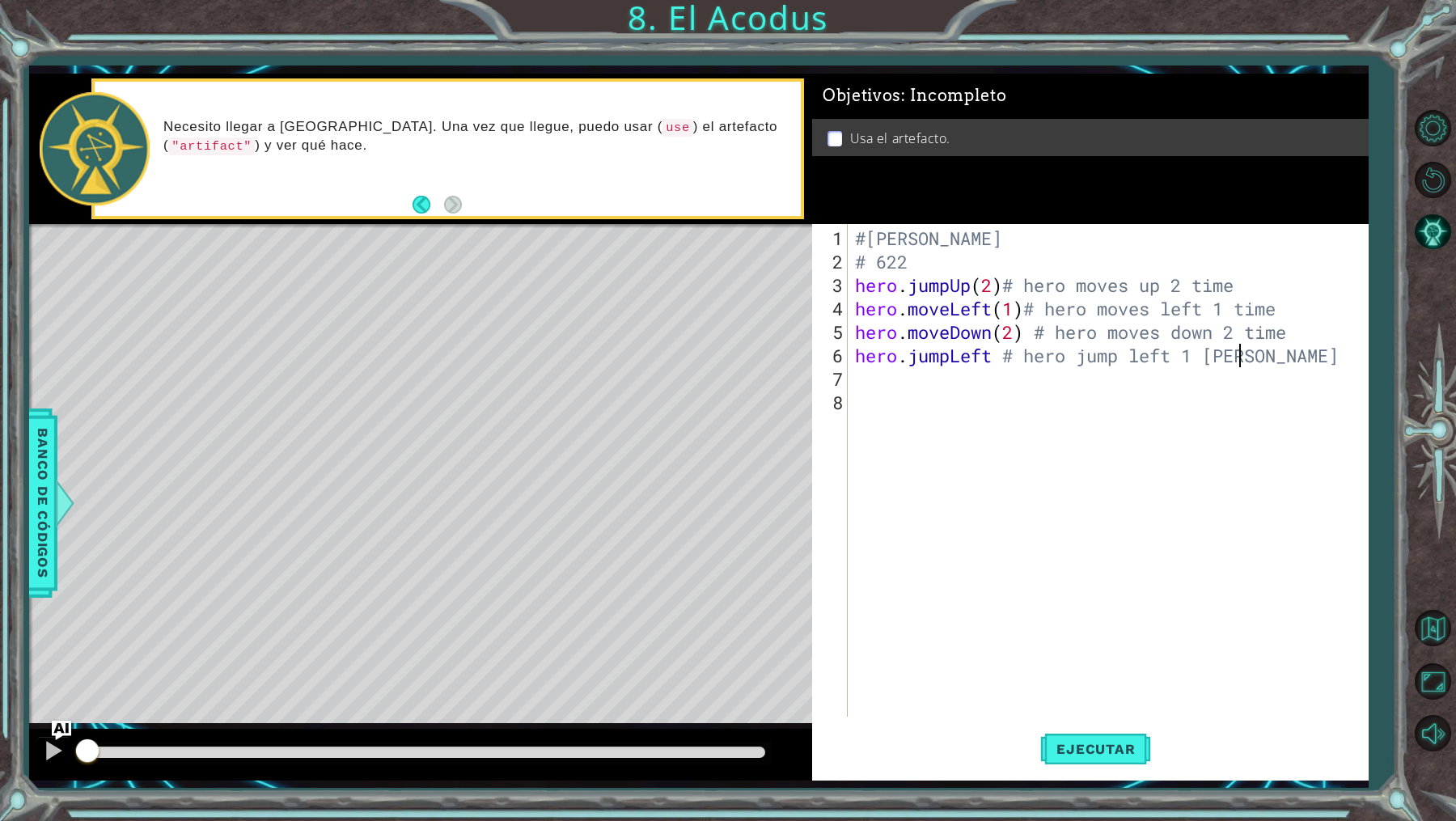
scroll to position [0, 17]
type textarea "hero.jumpLeft # hero jump left 1 time"
type textarea "h"
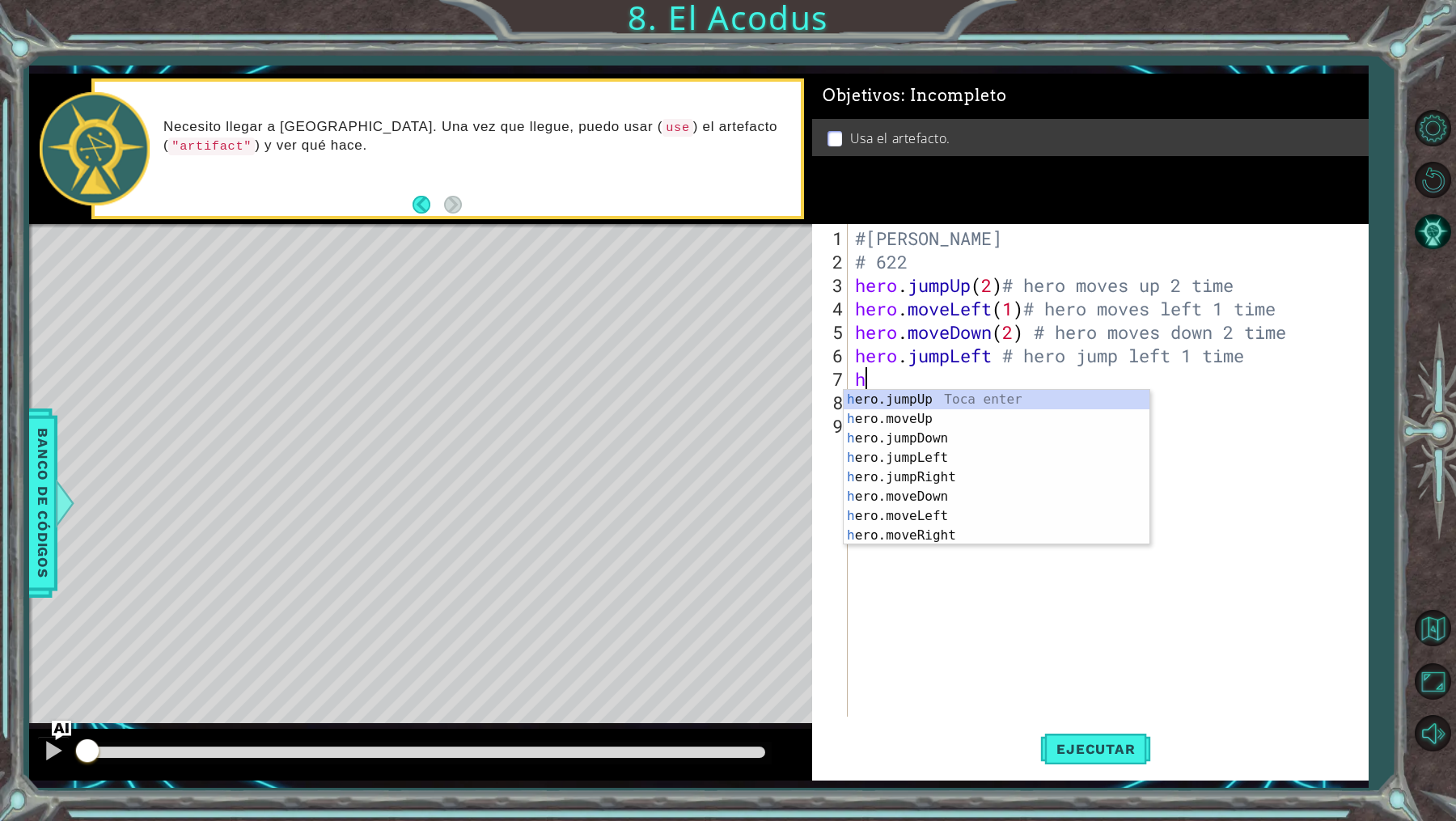
click at [1077, 677] on div "#[PERSON_NAME] # 622 hero . jumpUp ( 2 ) # hero moves up 2 time hero . moveLeft…" at bounding box center [1111, 496] width 519 height 540
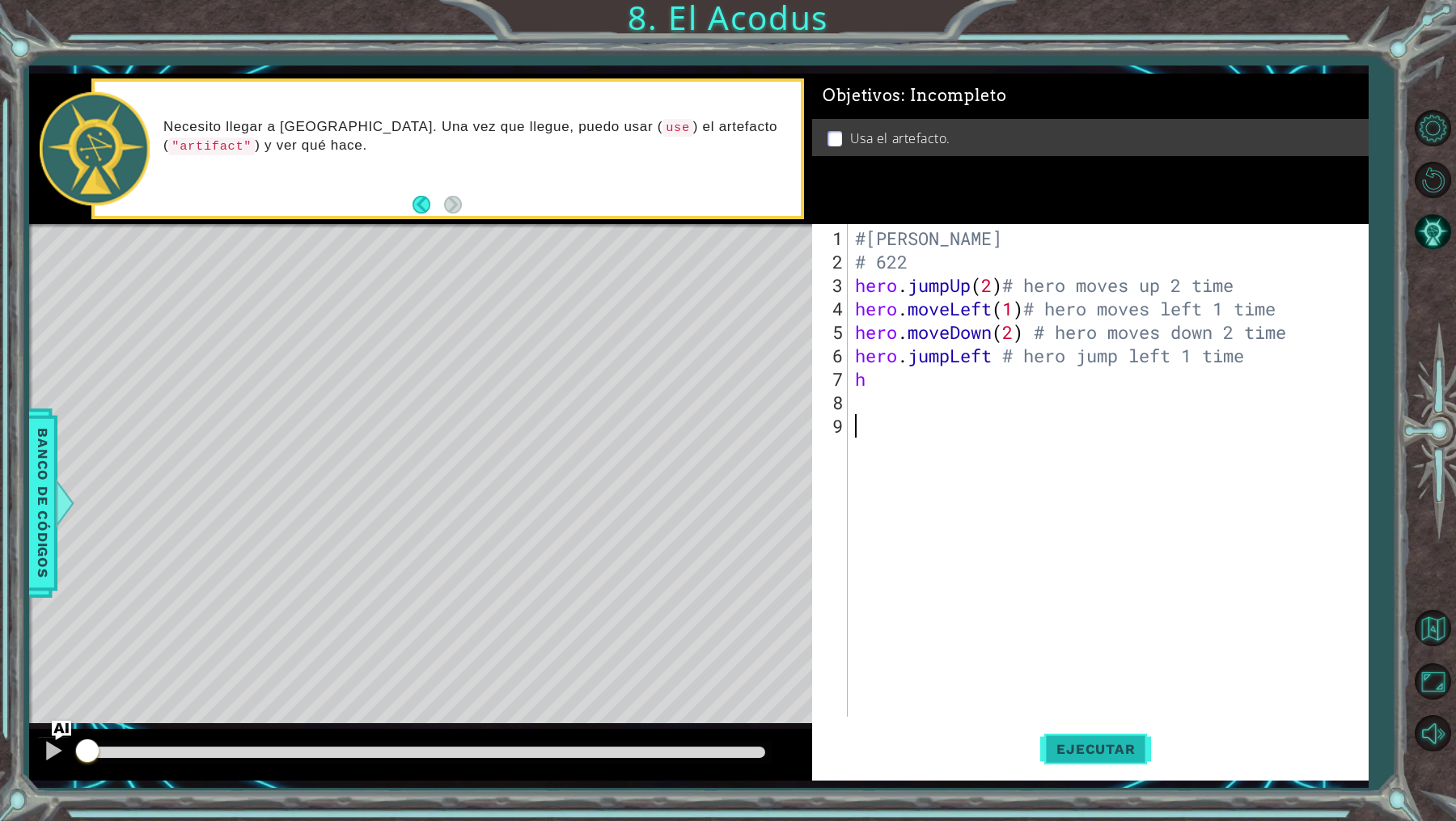
click at [1096, 760] on button "Ejecutar" at bounding box center [1095, 749] width 111 height 56
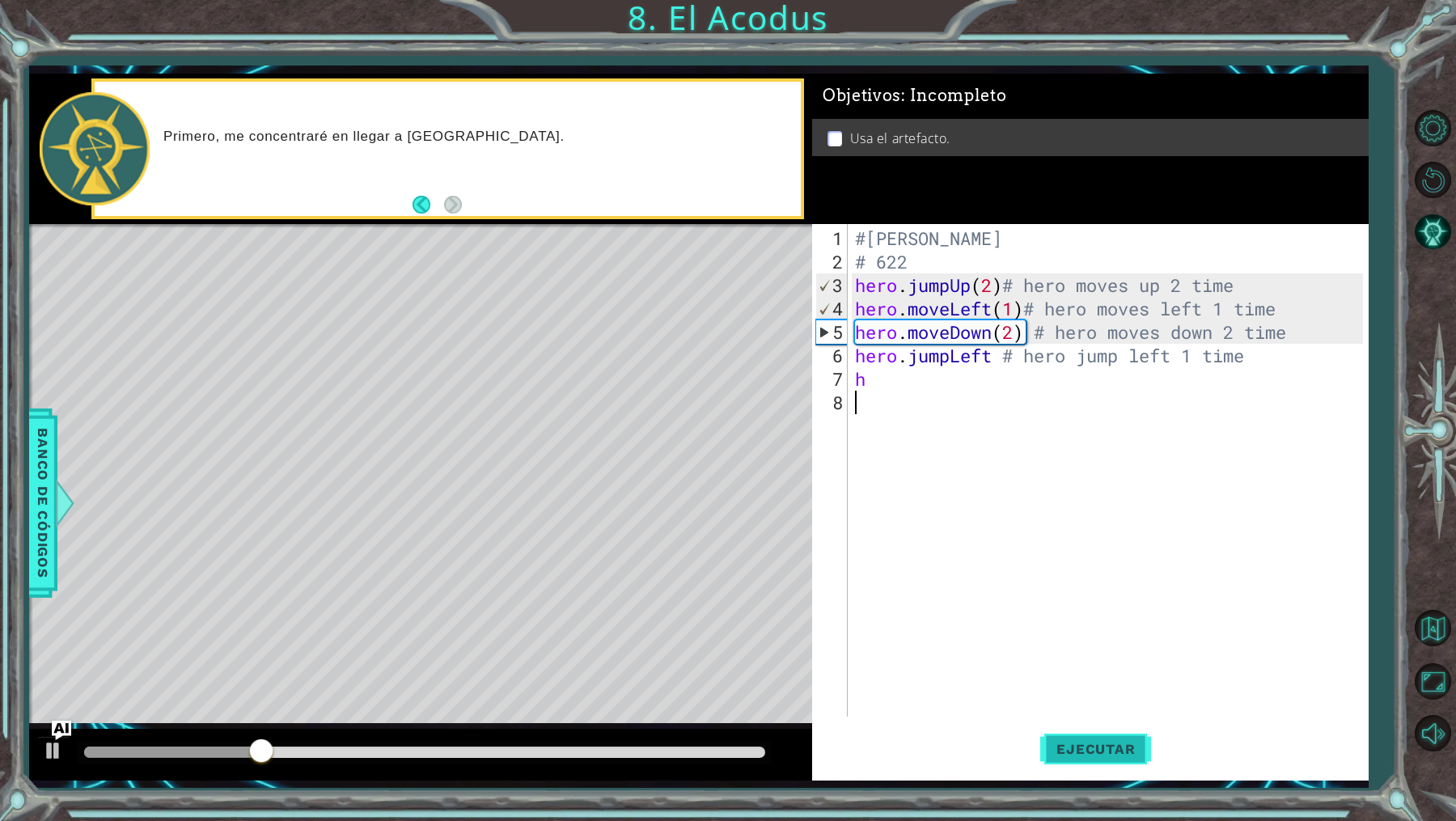
type textarea "h"
click at [1046, 739] on button "Ejecutar" at bounding box center [1095, 749] width 111 height 56
click at [950, 284] on div "#[PERSON_NAME] # 622 hero . jumpUp ( 2 ) # hero moves up 2 time hero . moveLeft…" at bounding box center [1111, 496] width 519 height 540
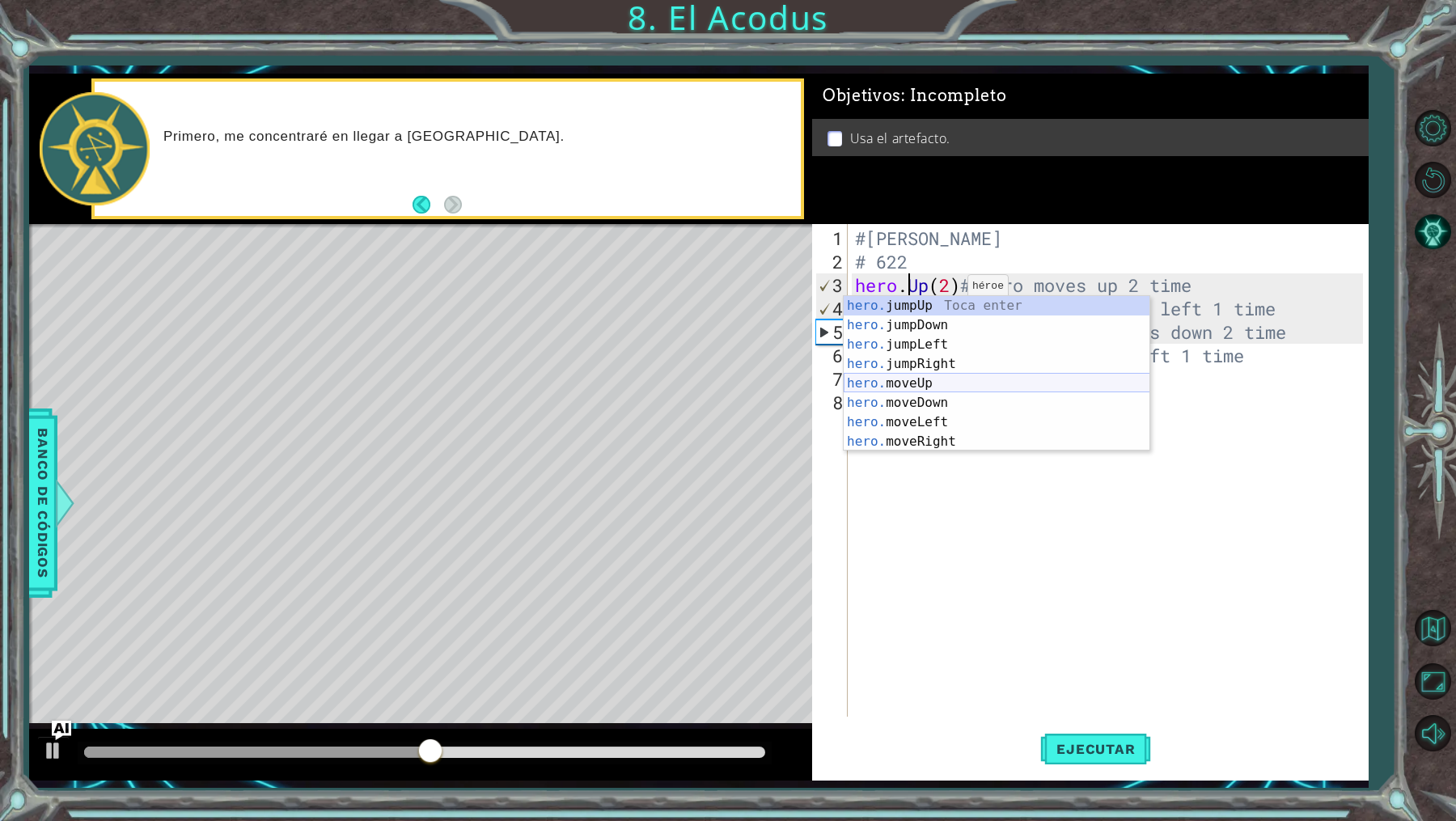
click at [929, 378] on div "hero. jumpUp Toca enter hero. jumpDown Toca enter hero. jumpLeft Toca enter her…" at bounding box center [997, 393] width 307 height 194
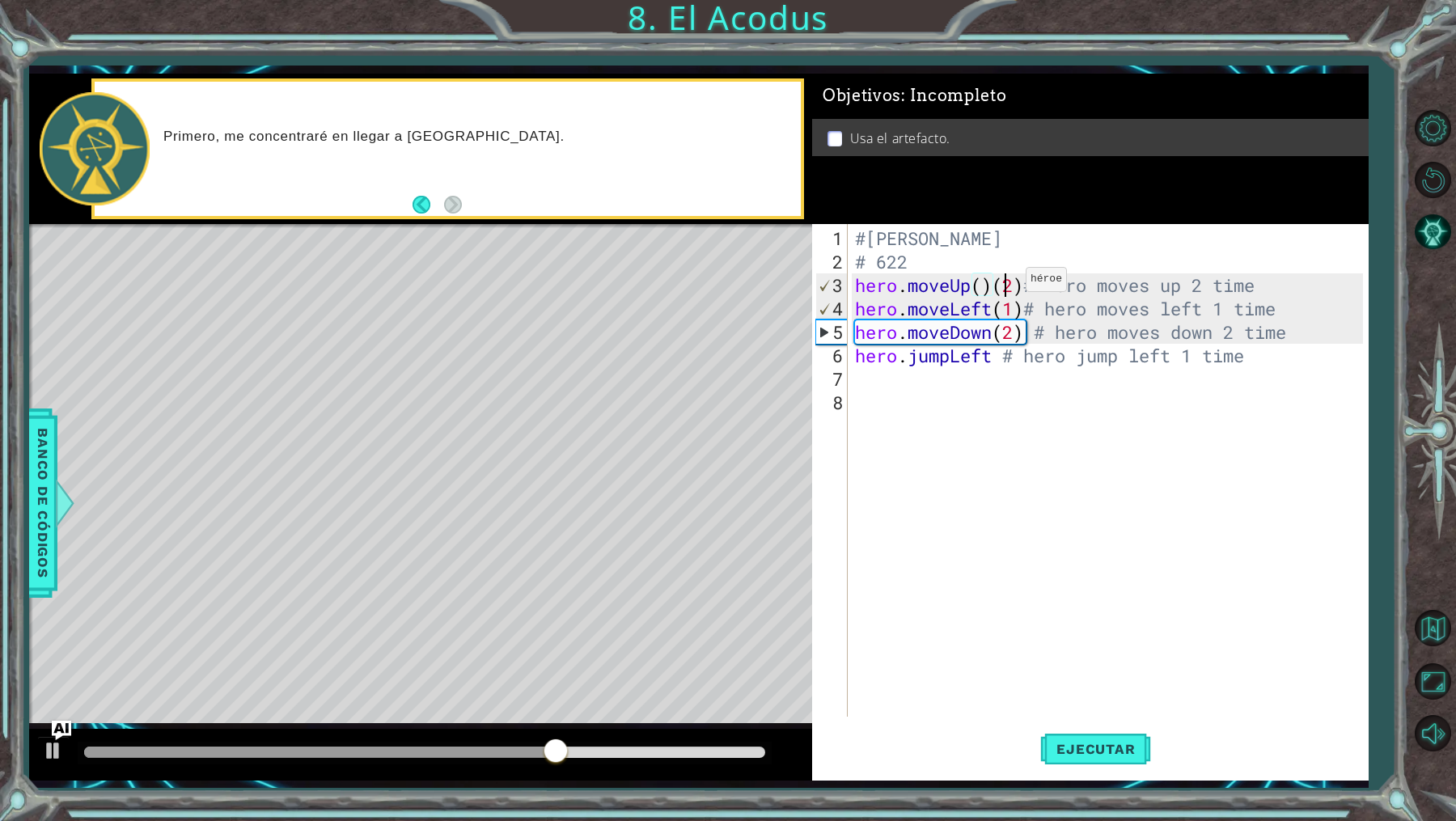
click at [1001, 285] on div "#[PERSON_NAME] # 622 hero . moveUp ( ) ( 2 ) # hero moves up 2 time hero . move…" at bounding box center [1111, 496] width 519 height 540
click at [991, 286] on div "#[PERSON_NAME] # 622 hero . moveUp ( ) ( 2 ) # hero moves up 2 time hero . move…" at bounding box center [1111, 496] width 519 height 540
type textarea "hero.moveUp(2)# hero moves up 2 time"
click at [978, 440] on div "#[PERSON_NAME] # 622 hero . moveUp ( 2 ) # hero moves up 2 time hero . moveLeft…" at bounding box center [1111, 496] width 519 height 540
click at [1018, 307] on div "#[PERSON_NAME] # 622 hero . moveUp ( 2 ) # hero moves up 2 time hero . moveLeft…" at bounding box center [1111, 496] width 519 height 540
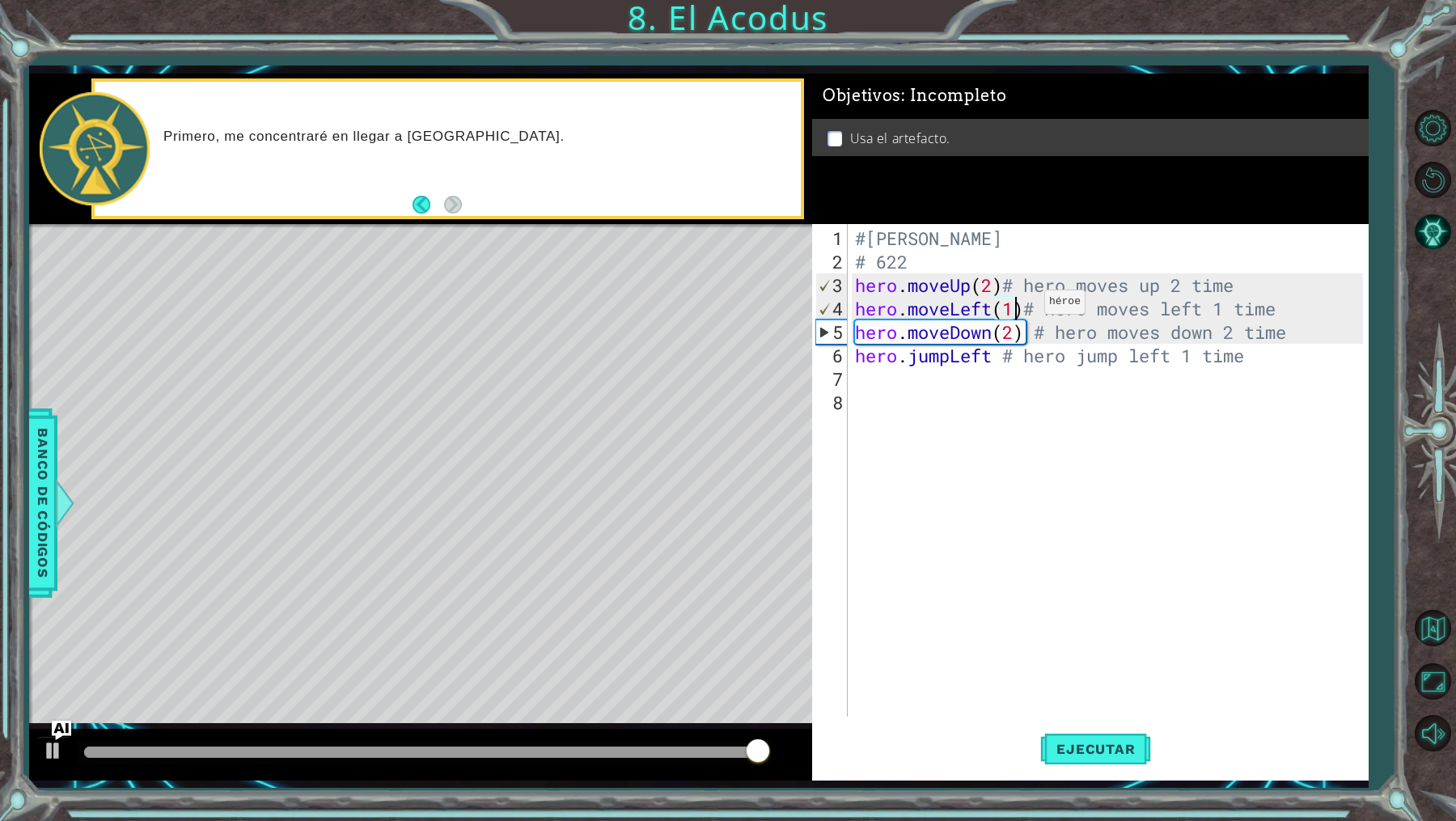
scroll to position [0, 7]
click at [1013, 334] on div "#[PERSON_NAME] # 622 hero . moveUp ( 2 ) # hero moves up 2 time hero . moveLeft…" at bounding box center [1111, 496] width 519 height 540
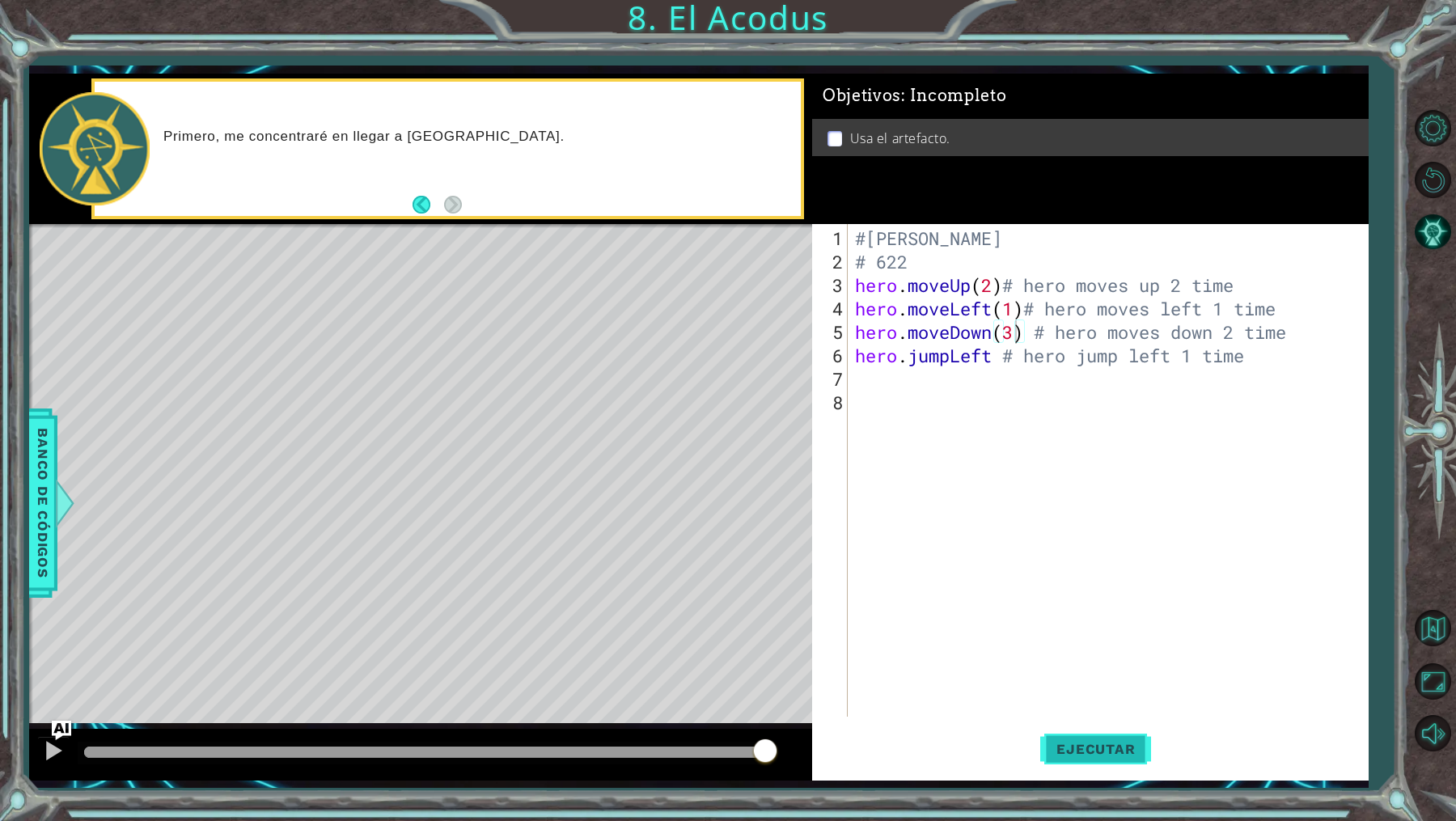
click at [1116, 758] on button "Ejecutar" at bounding box center [1095, 749] width 111 height 56
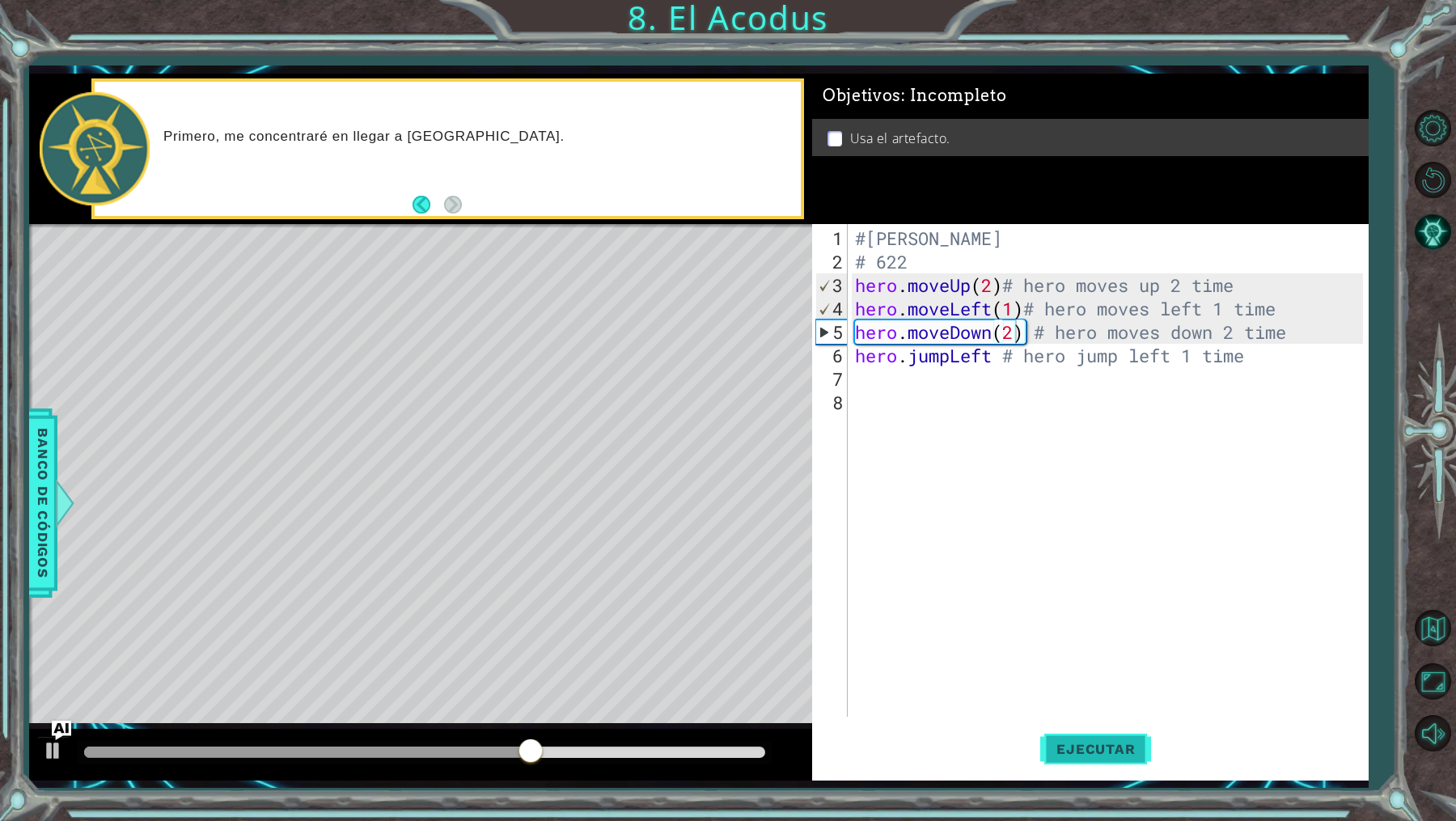
click at [1102, 756] on span "Ejecutar" at bounding box center [1095, 748] width 111 height 16
drag, startPoint x: 993, startPoint y: 360, endPoint x: 912, endPoint y: 357, distance: 81.1
click at [912, 357] on div "#[PERSON_NAME] # 622 hero . moveUp ( 2 ) # hero moves up 2 time hero . moveLeft…" at bounding box center [1111, 496] width 519 height 540
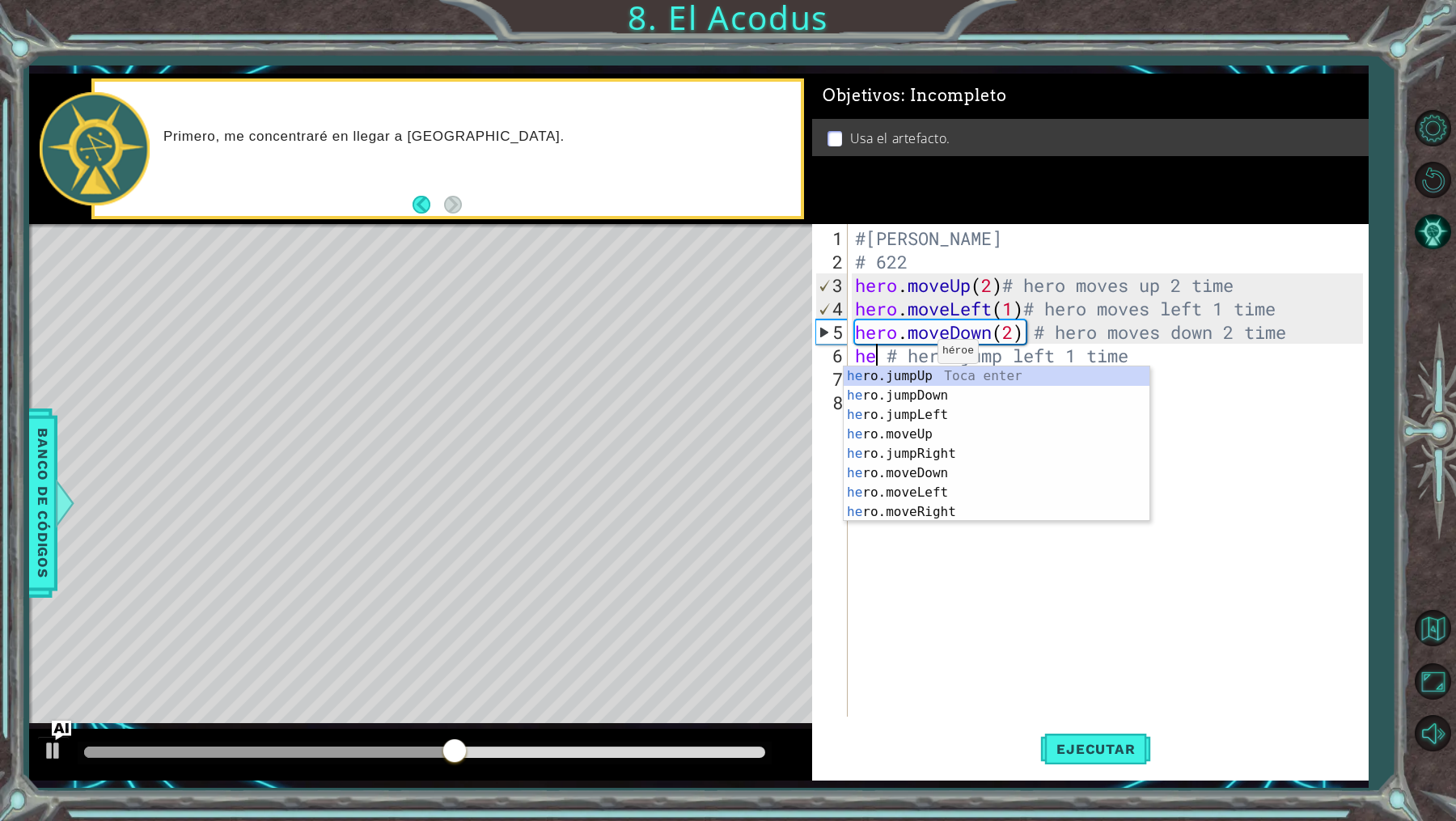
scroll to position [0, 1]
click at [928, 416] on div "he ro.jumpUp Toca enter he ro.jumpDown Toca enter he ro.jumpLeft Toca enter he …" at bounding box center [997, 463] width 307 height 194
type textarea "hero.jumpLeft() # hero jump left 1 time"
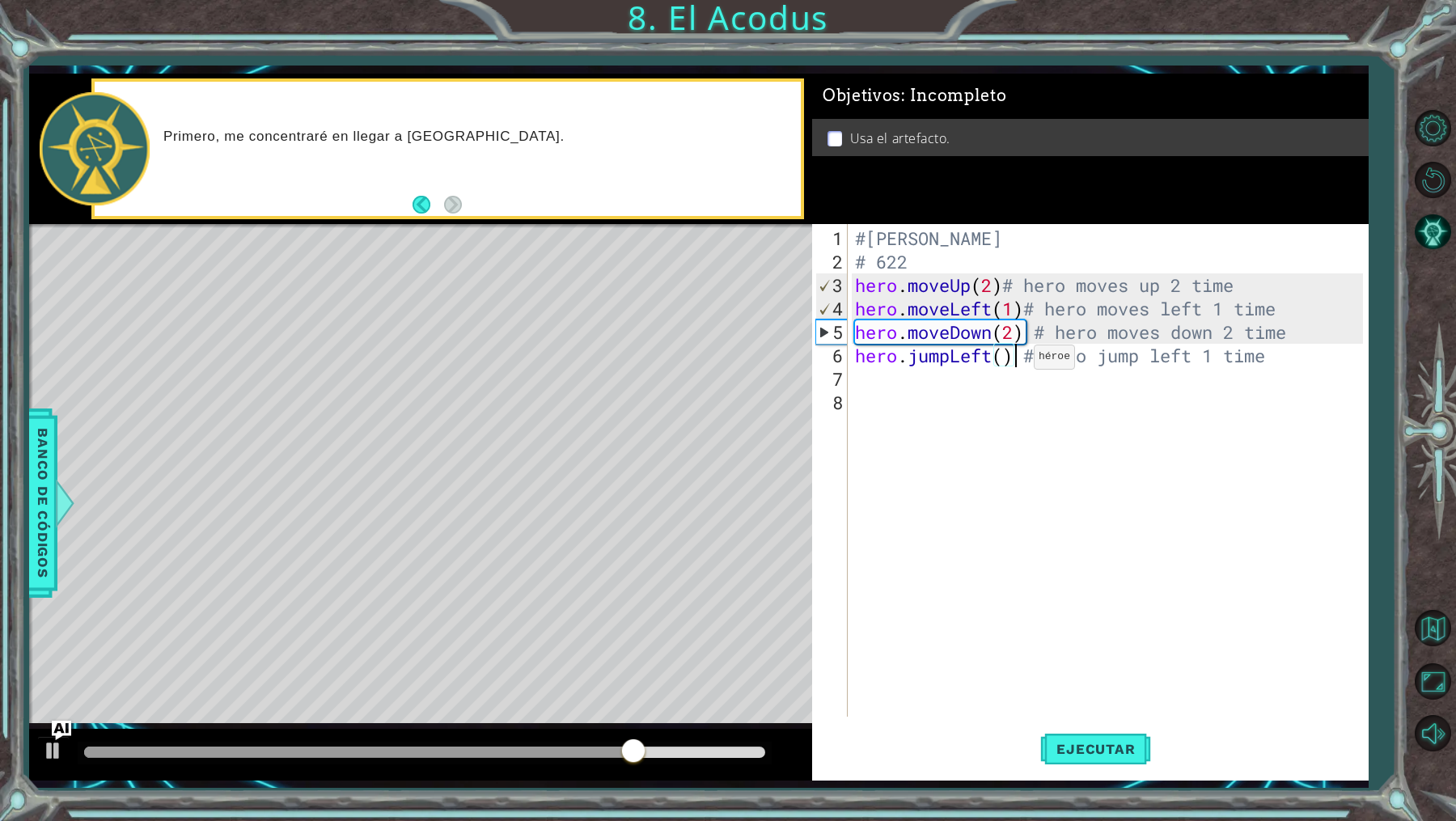
click at [1005, 367] on div "#[PERSON_NAME] # 622 hero . moveUp ( 2 ) # hero moves up 2 time hero . moveLeft…" at bounding box center [1111, 496] width 519 height 540
click at [1006, 360] on div "#[PERSON_NAME] # 622 hero . moveUp ( 2 ) # hero moves up 2 time hero . moveLeft…" at bounding box center [1111, 496] width 519 height 540
type textarea "hero.jumpLeft(1) # hero jump left 1 time"
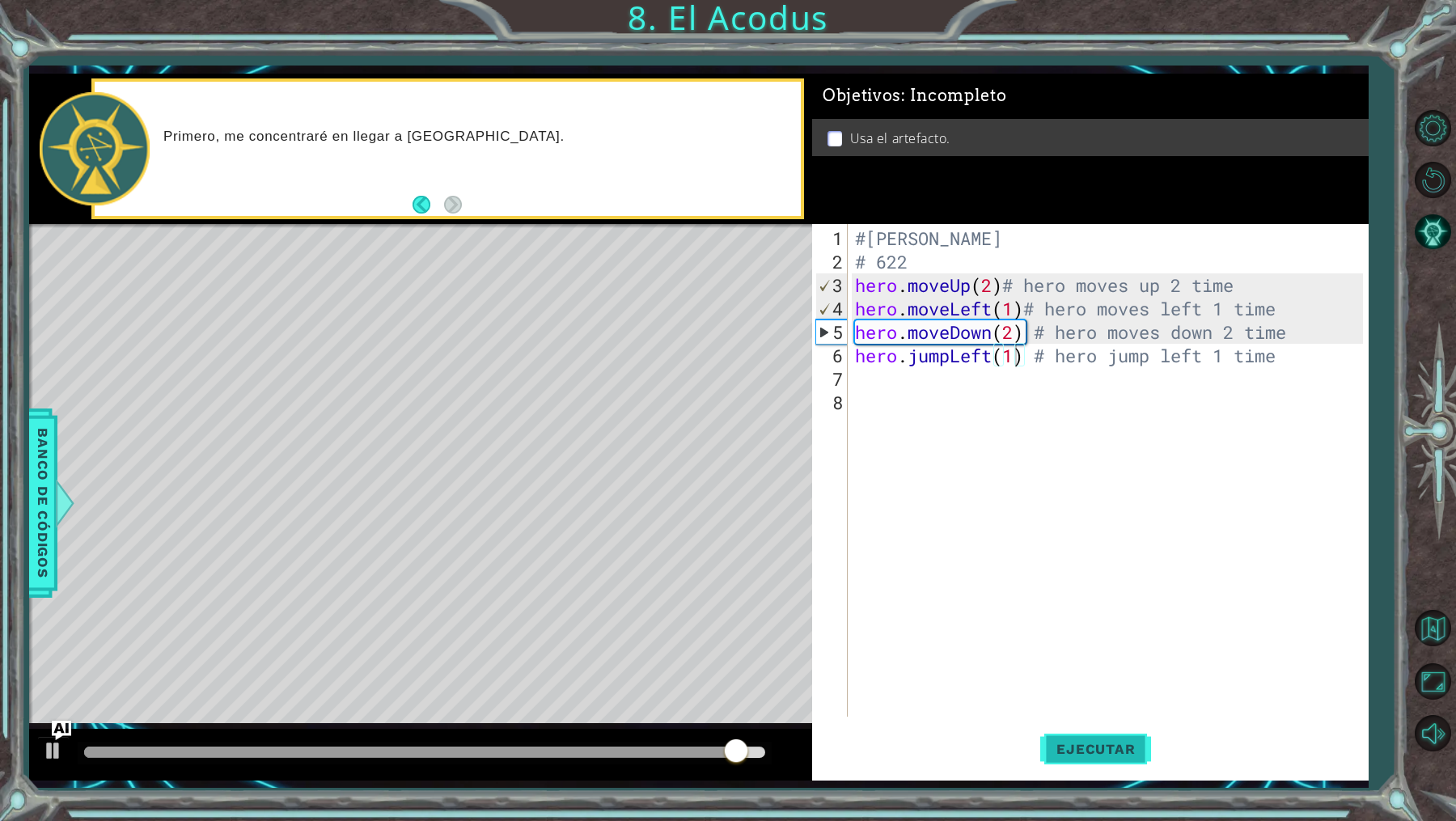
click at [1122, 755] on span "Ejecutar" at bounding box center [1095, 748] width 111 height 16
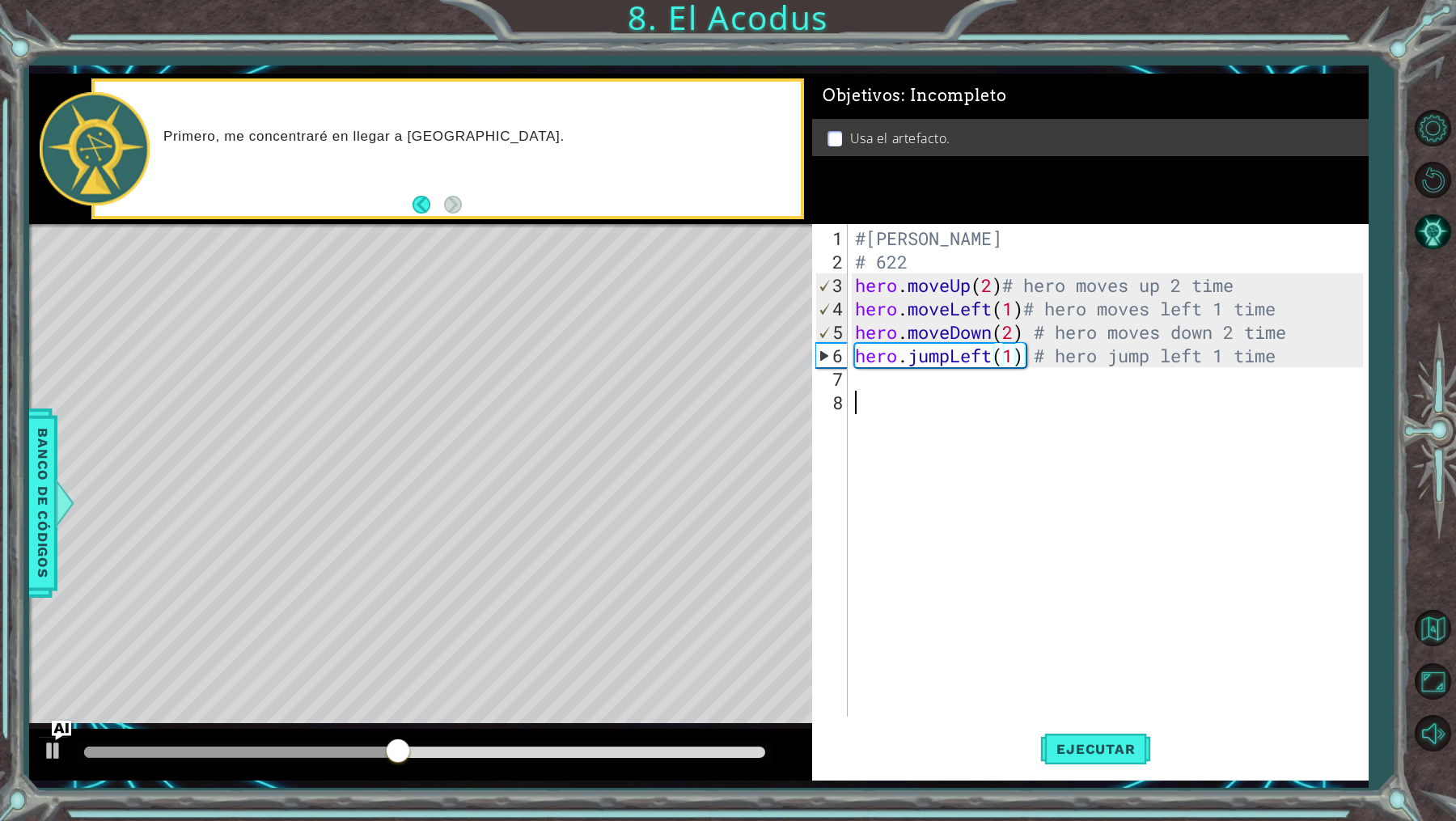
click at [942, 414] on div "#[PERSON_NAME] # 622 hero . moveUp ( 2 ) # hero moves up 2 time hero . moveLeft…" at bounding box center [1111, 496] width 519 height 540
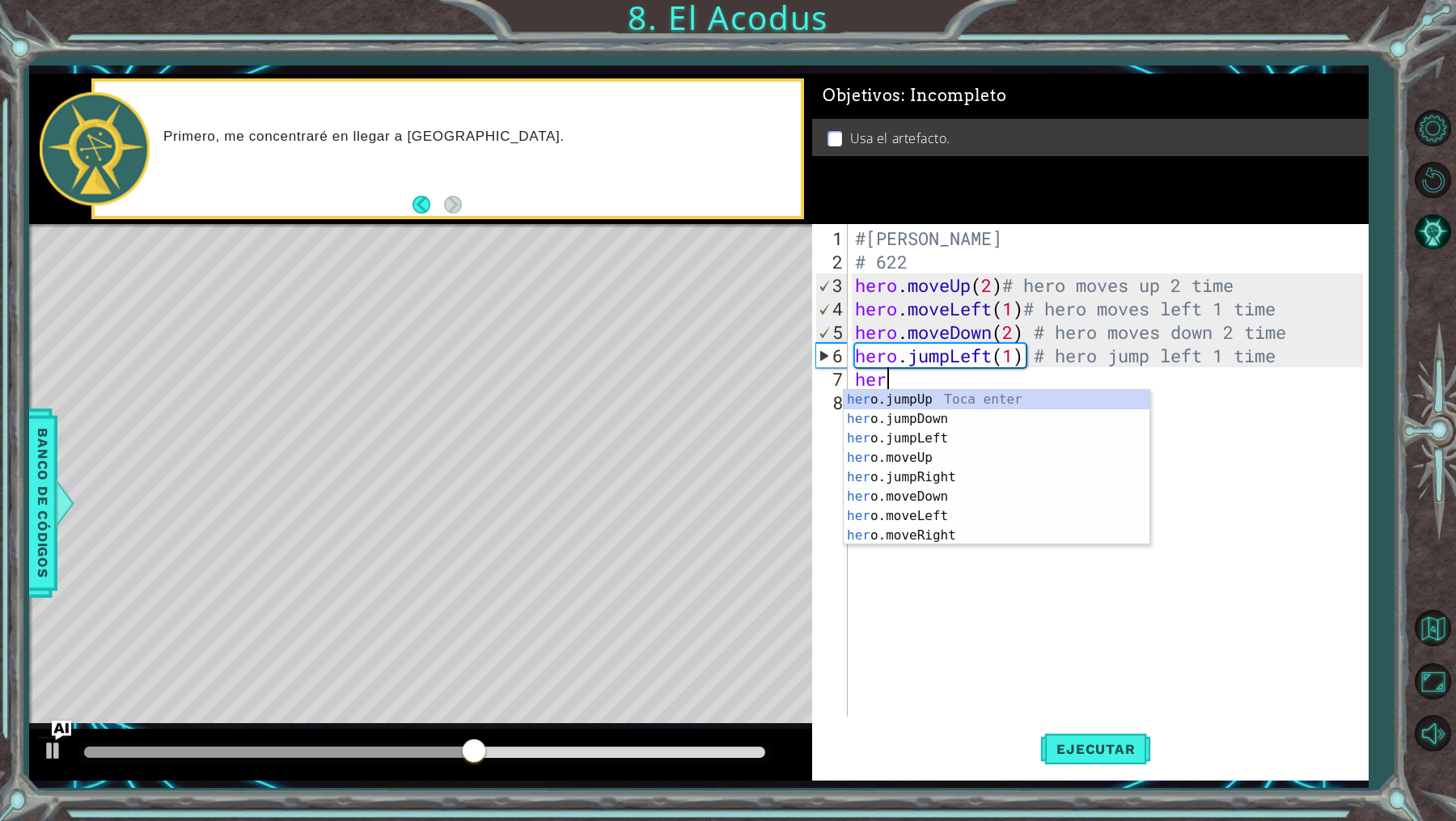
scroll to position [0, 1]
click at [923, 504] on div "hero Toca enter hero .jumpUp Toca enter hero .jumpDown Toca enter hero .jumpLef…" at bounding box center [997, 487] width 307 height 194
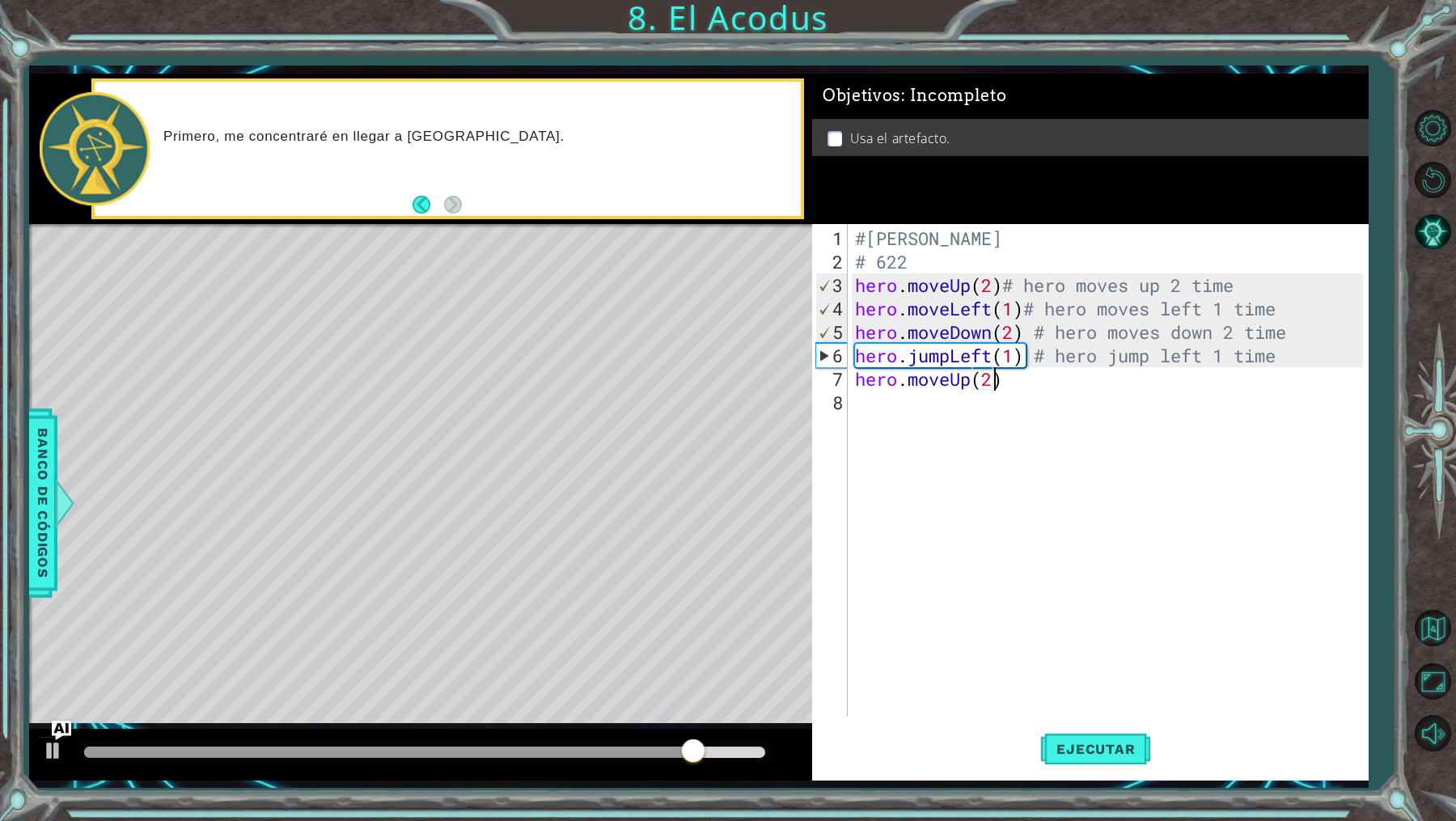
scroll to position [0, 6]
click at [1029, 378] on div "#[PERSON_NAME] # 622 hero . moveUp ( 2 ) # hero moves up 2 time hero . moveLeft…" at bounding box center [1111, 496] width 519 height 540
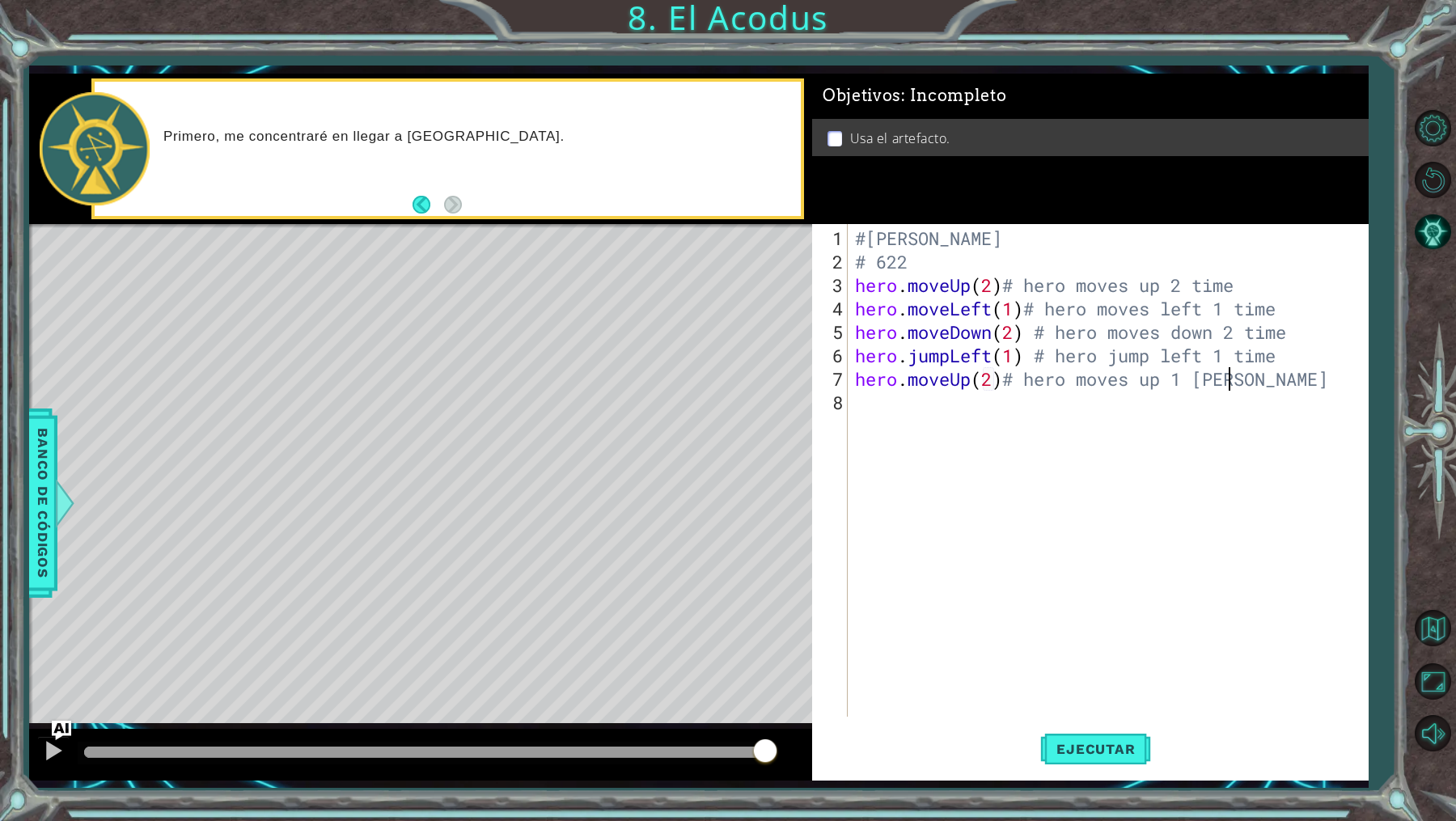
scroll to position [0, 16]
click at [1185, 382] on div "#[PERSON_NAME] # 622 hero . moveUp ( 2 ) # hero moves up 2 time hero . moveLeft…" at bounding box center [1111, 496] width 519 height 540
type textarea "hero.moveUp(2)# hero moves up 2 time"
click at [1253, 381] on div "#[PERSON_NAME] # 622 hero . moveUp ( 2 ) # hero moves up 2 time hero . moveLeft…" at bounding box center [1111, 496] width 519 height 540
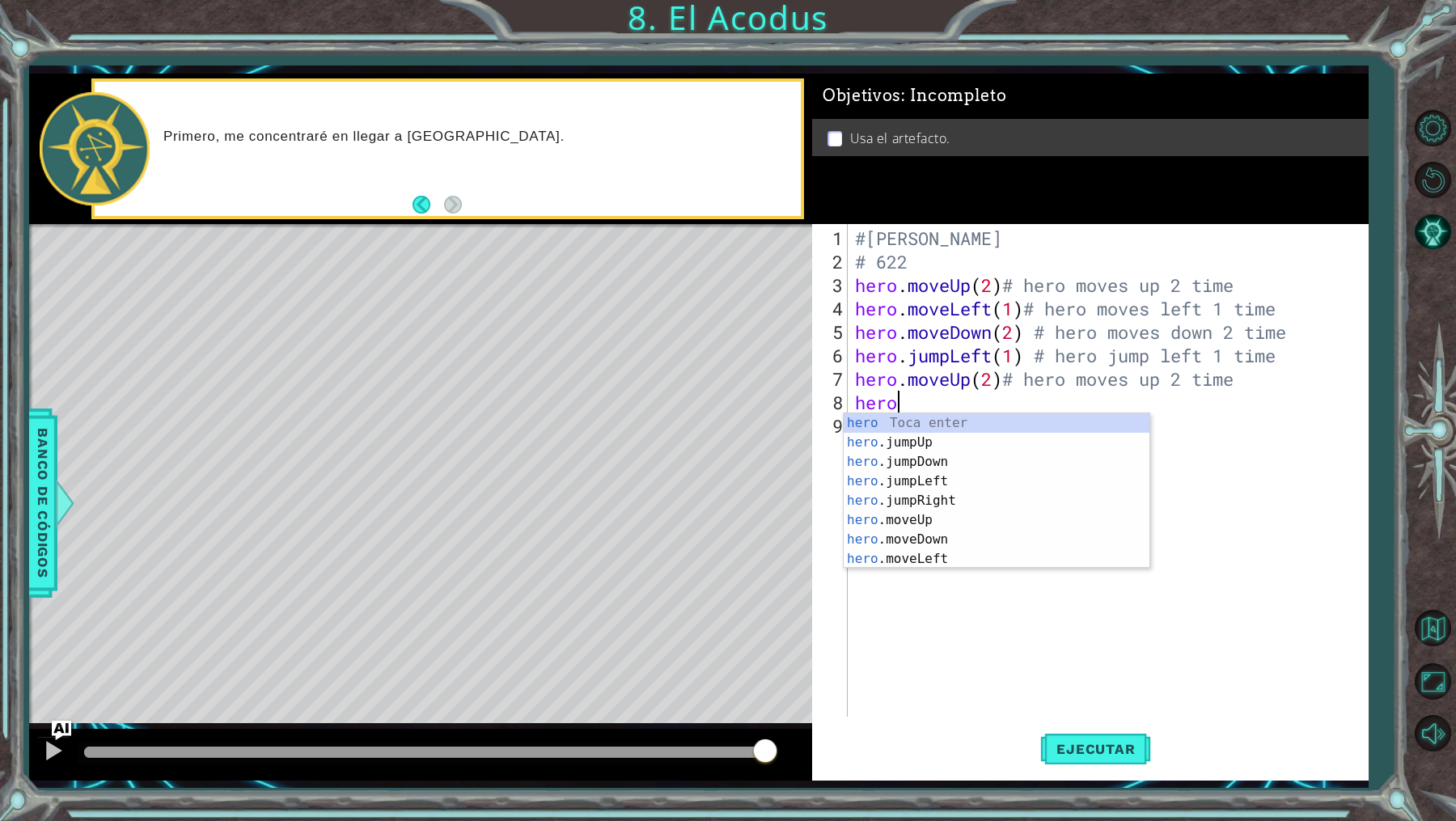
scroll to position [0, 1]
click at [952, 554] on div "hero Toca enter hero .jumpUp Toca enter hero .jumpDown Toca enter hero .jumpLef…" at bounding box center [997, 510] width 307 height 194
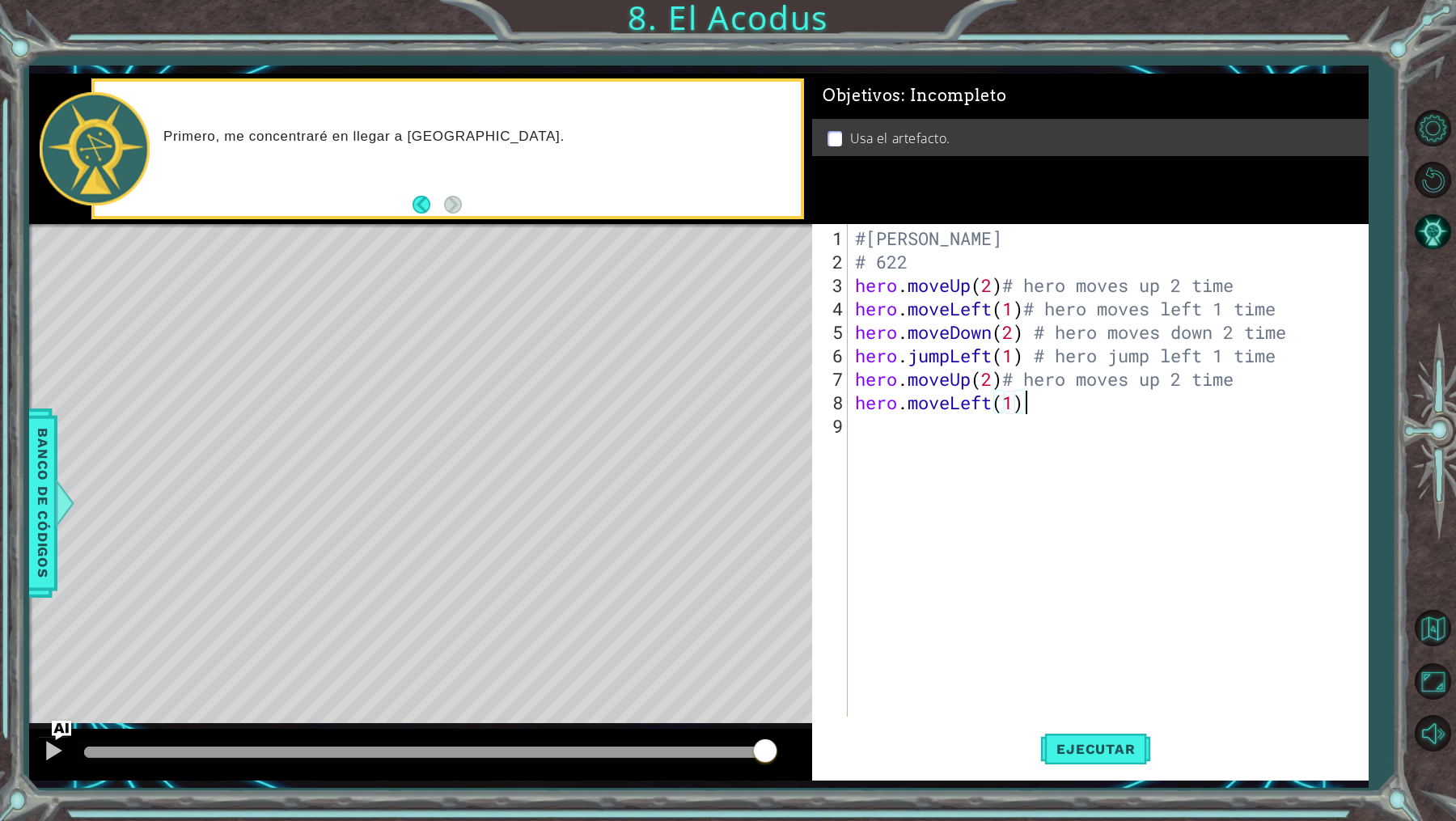
click at [1054, 410] on div "#[PERSON_NAME] # 622 hero . moveUp ( 2 ) # hero moves up 2 time hero . moveLeft…" at bounding box center [1111, 496] width 519 height 540
type textarea "hero.moveLeft(1)# hero moves left 1 time"
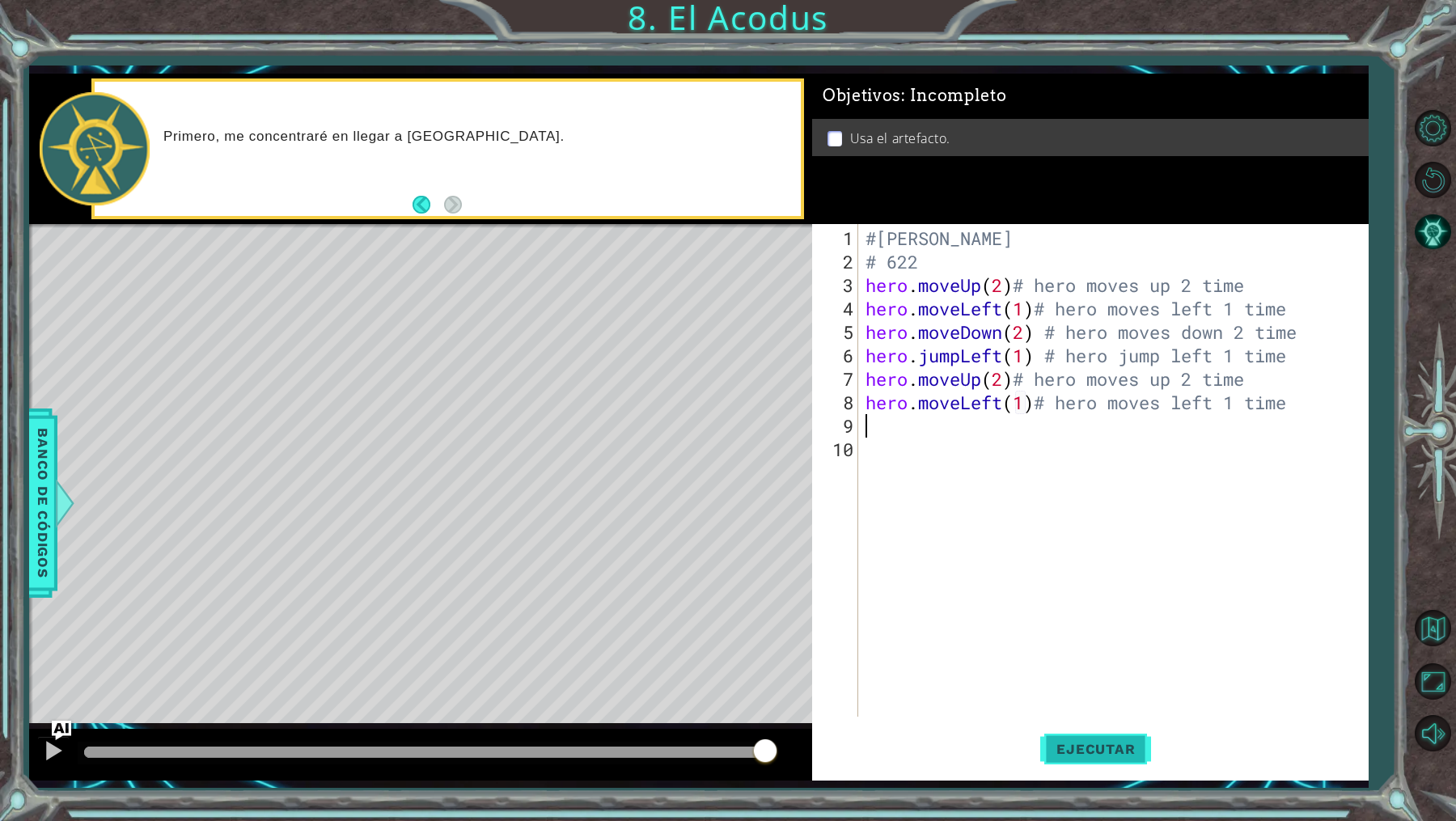
click at [1056, 759] on button "Ejecutar" at bounding box center [1095, 749] width 111 height 56
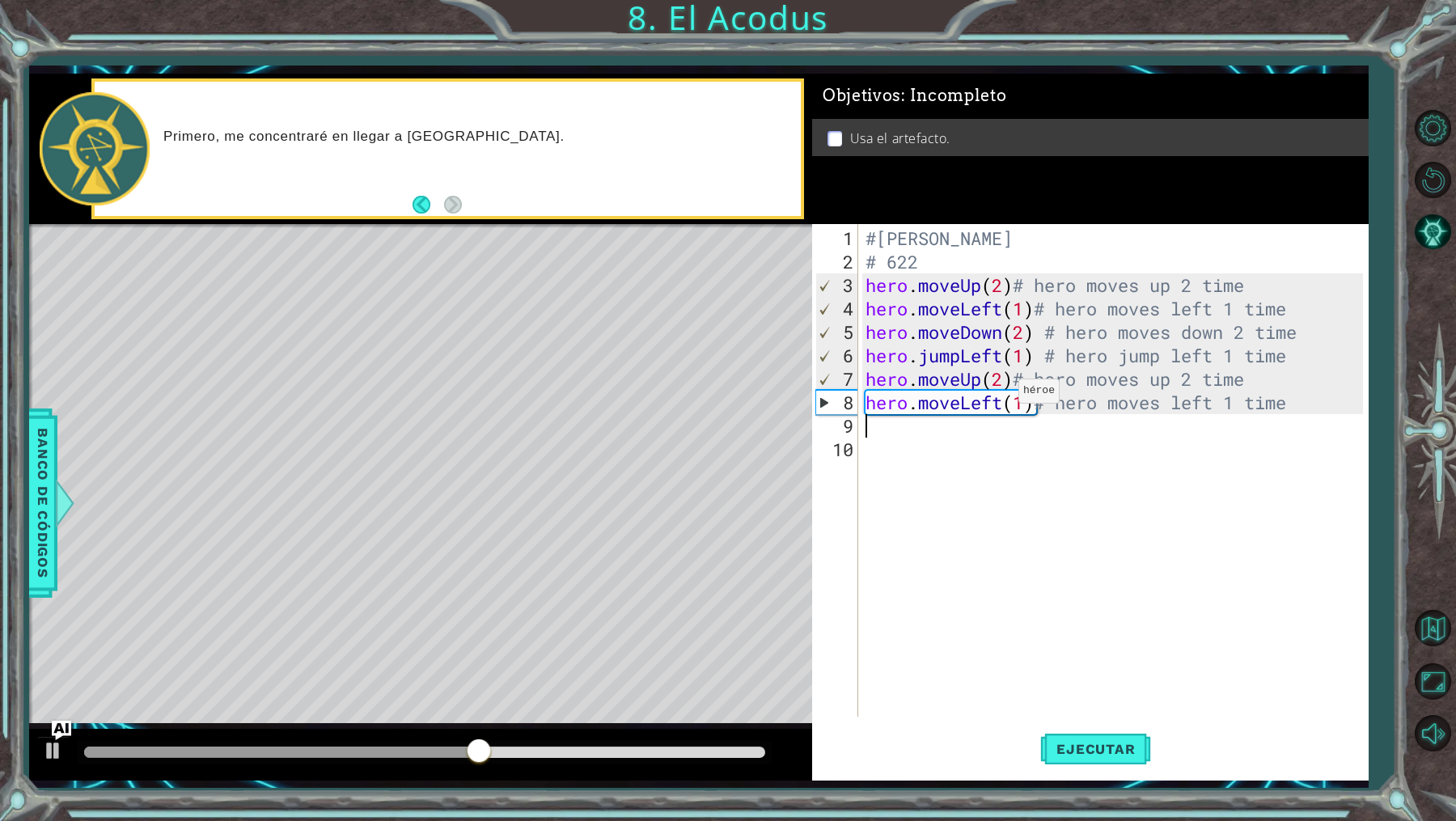
click at [1003, 403] on div "#[PERSON_NAME] # 622 hero . moveUp ( 2 ) # hero moves up 2 time hero . moveLeft…" at bounding box center [1117, 496] width 509 height 540
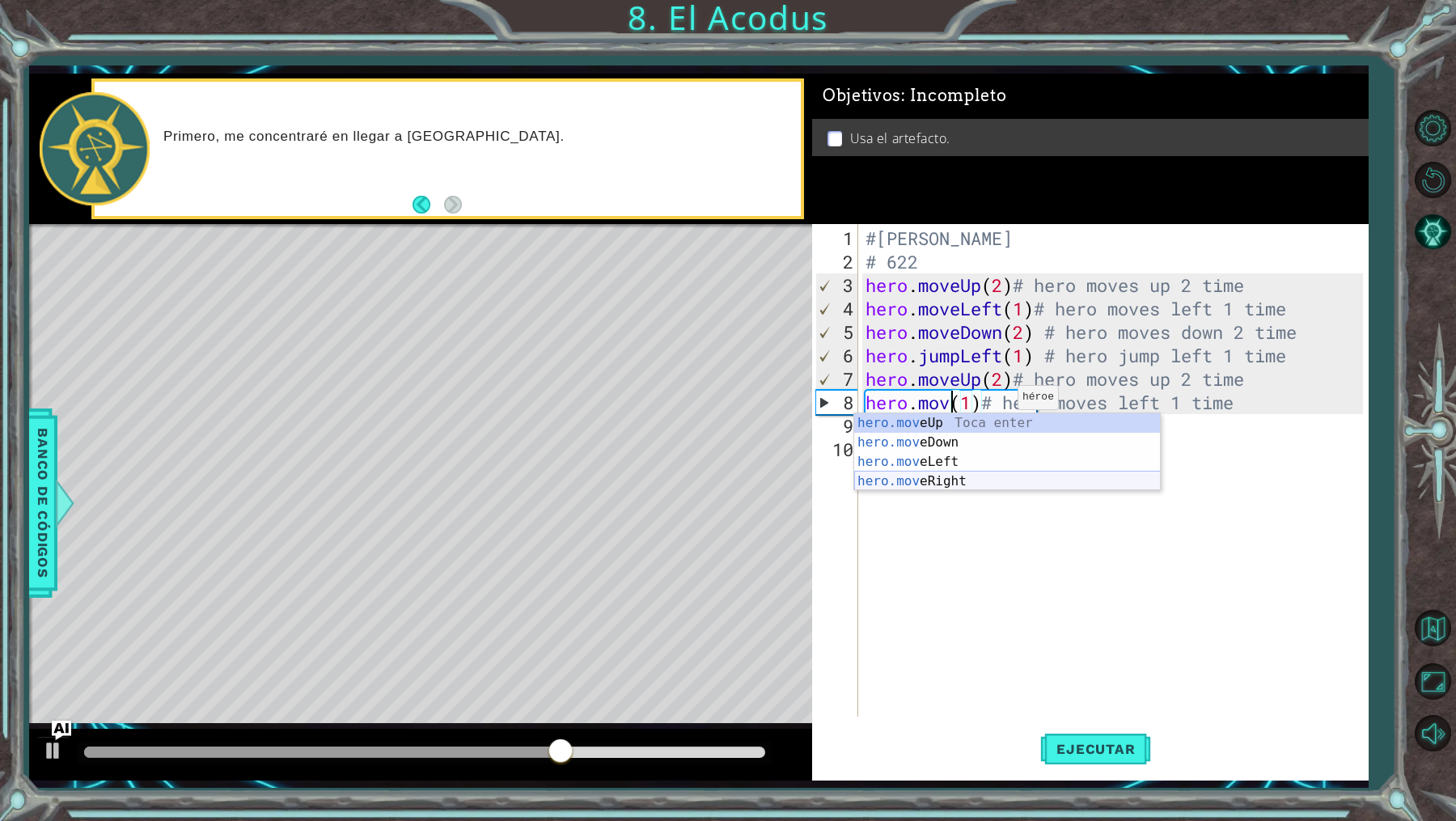
click at [941, 484] on div "hero.mov eUp Toca enter hero.mov eDown Toca enter hero.mov eLeft Toca enter her…" at bounding box center [1007, 471] width 307 height 116
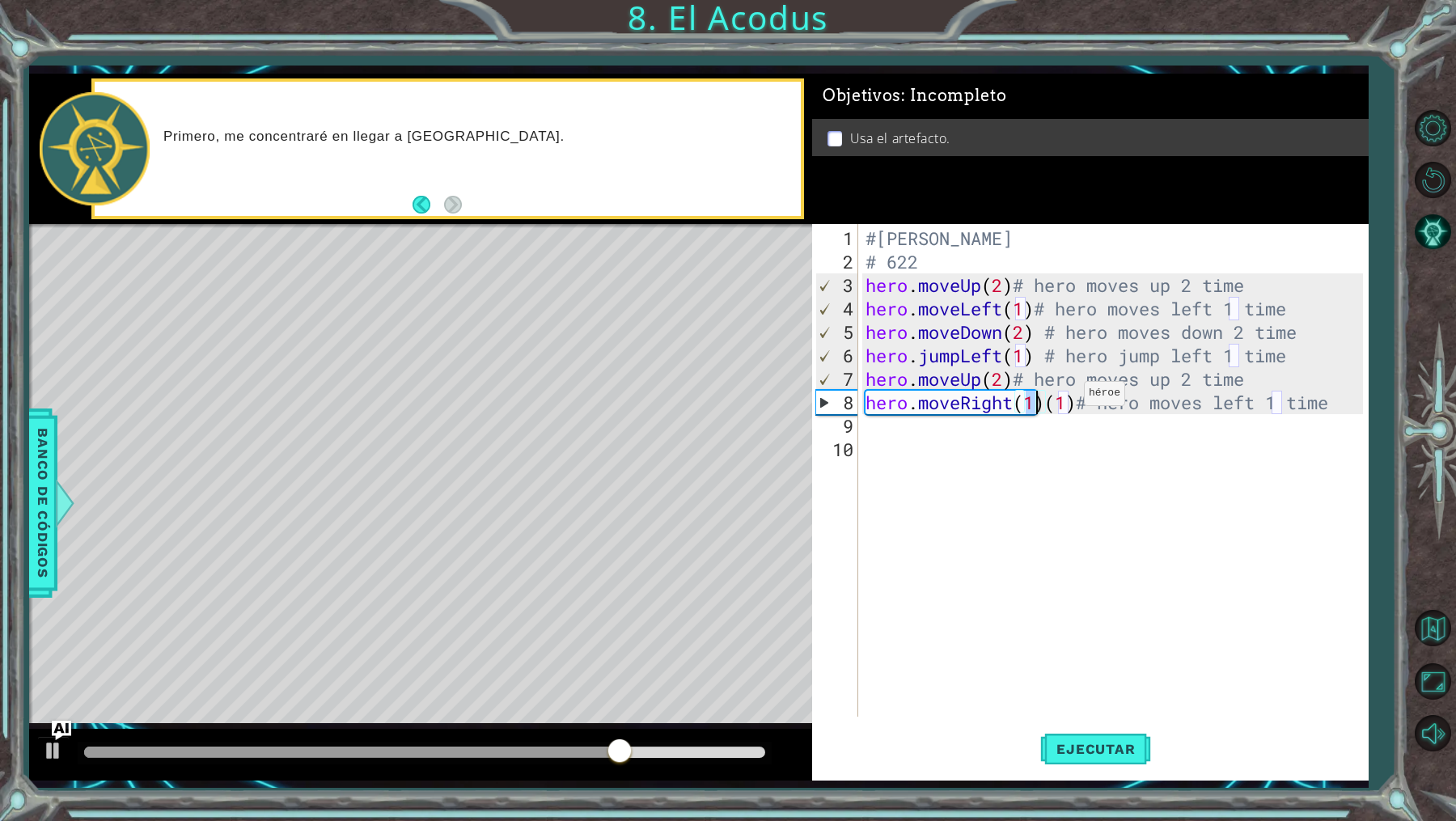
click at [1069, 398] on div "#[PERSON_NAME] # 622 hero . moveUp ( 2 ) # hero moves up 2 time hero . moveLeft…" at bounding box center [1117, 496] width 509 height 540
type textarea "hero.moveRight(1)# hero moves left 1 time"
click at [1125, 743] on span "Ejecutar" at bounding box center [1095, 748] width 111 height 16
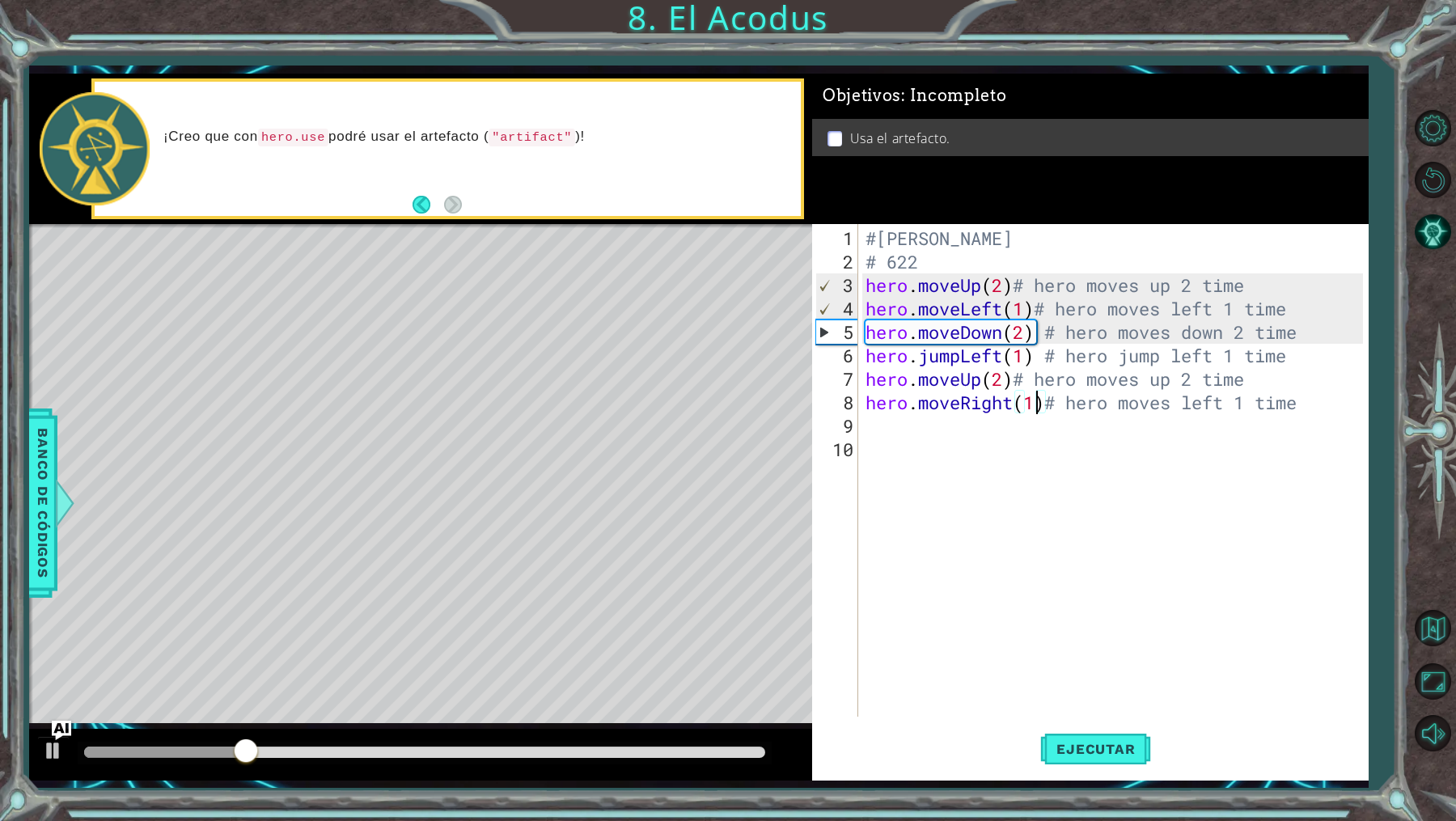
click at [897, 465] on div "#[PERSON_NAME] # 622 hero . moveUp ( 2 ) # hero moves up 2 time hero . moveLeft…" at bounding box center [1117, 496] width 509 height 540
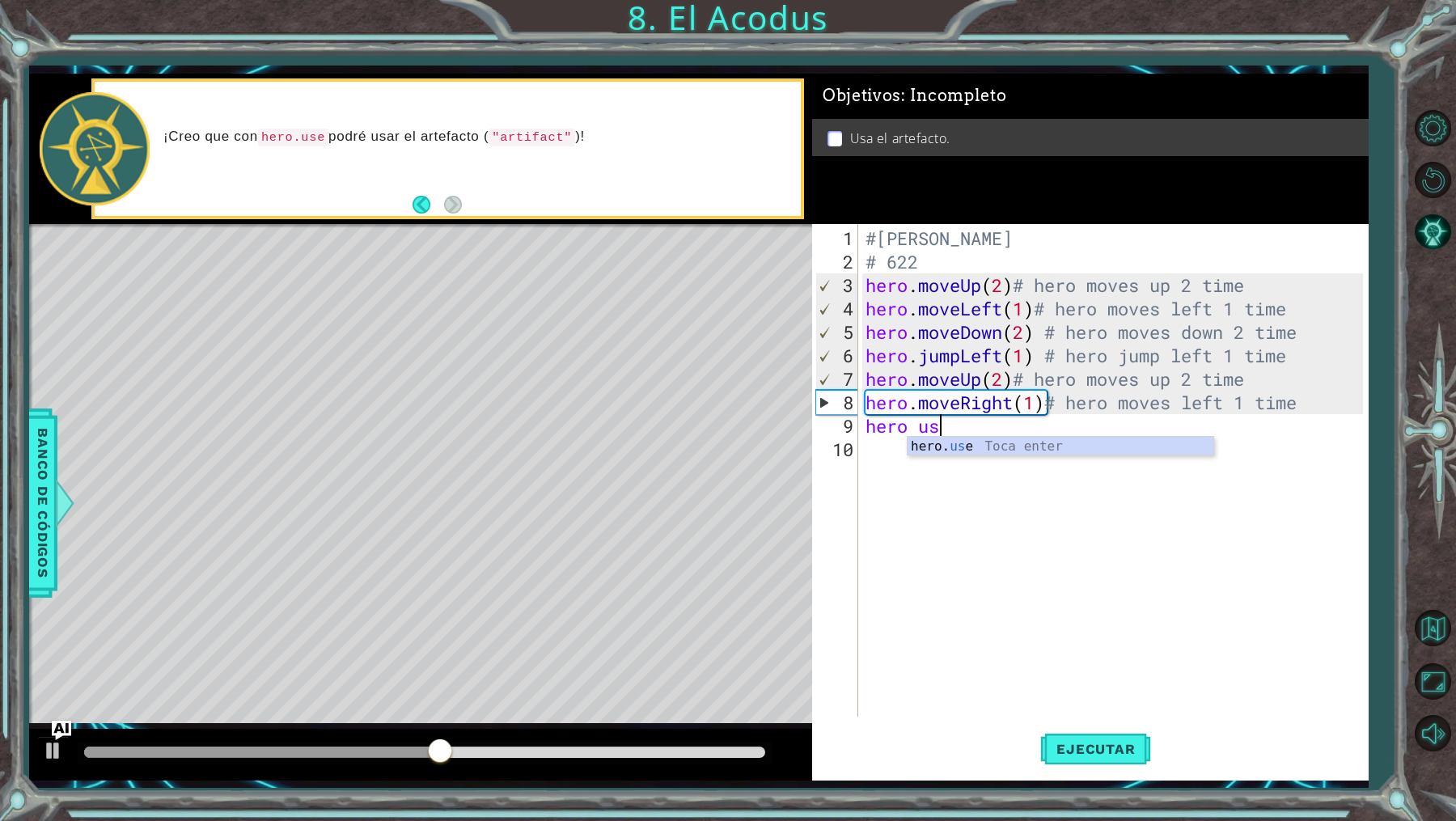
scroll to position [0, 3]
click at [931, 453] on div "hero. us e Toca enter" at bounding box center [1061, 465] width 307 height 59
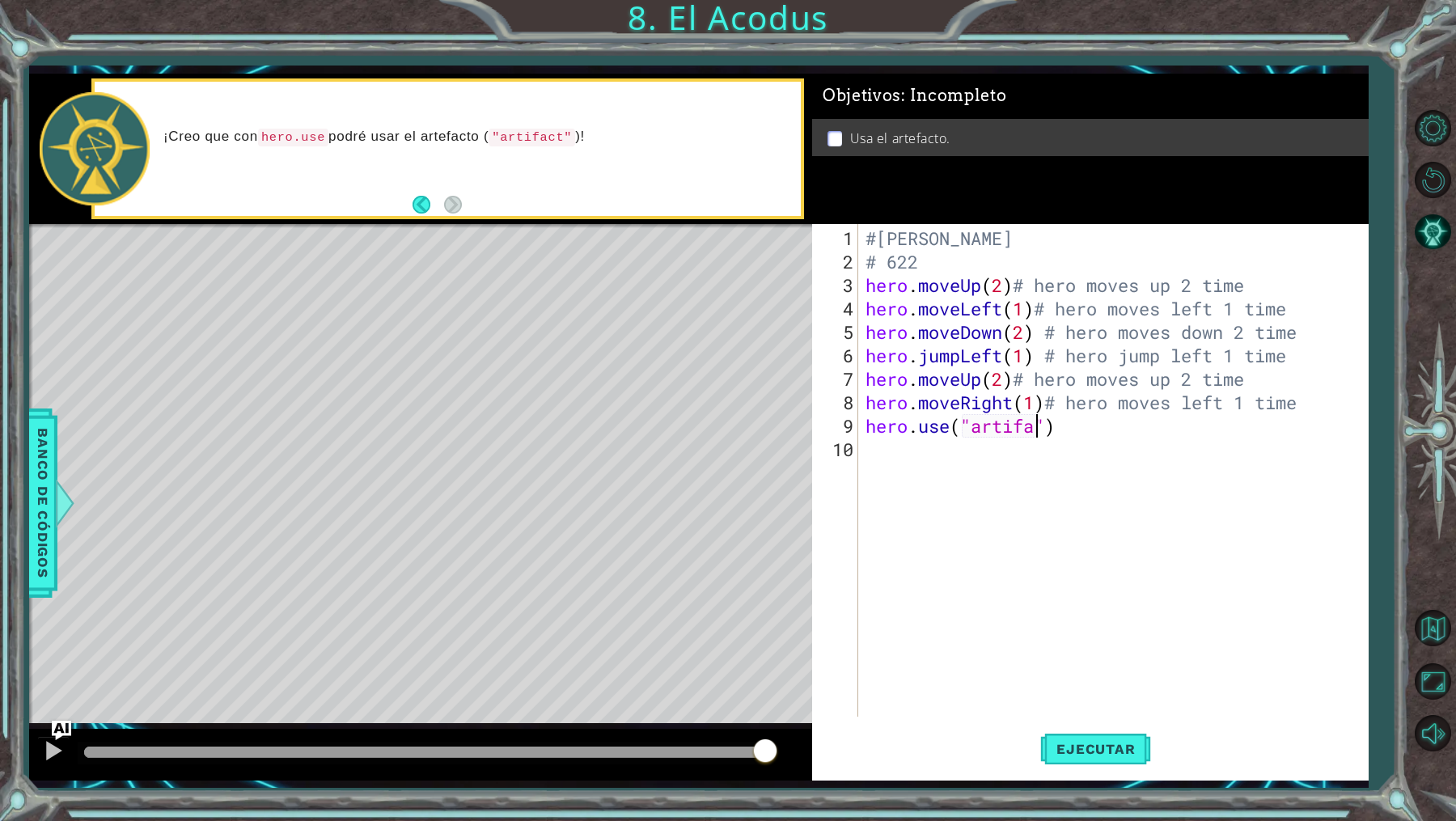
scroll to position [0, 8]
type textarea "hero.use("artifact")"
click at [1116, 440] on div "#[PERSON_NAME] # 622 hero . moveUp ( 2 ) # hero moves up 2 time hero . moveLeft…" at bounding box center [1117, 496] width 509 height 540
click at [1098, 735] on button "Ejecutar" at bounding box center [1095, 749] width 111 height 56
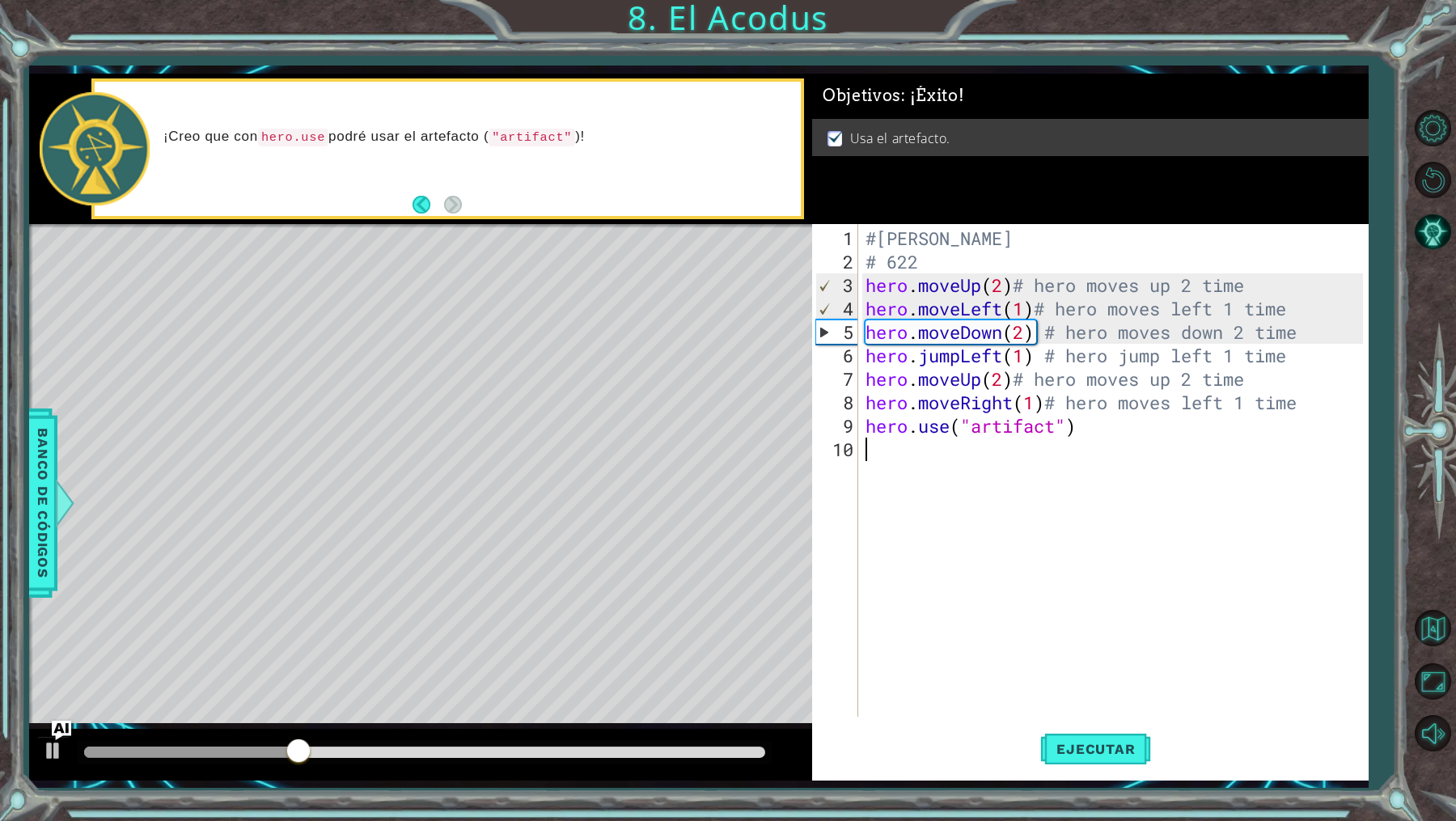
click at [1124, 444] on div "#[PERSON_NAME] # 622 hero . moveUp ( 2 ) # hero moves up 2 time hero . moveLeft…" at bounding box center [1117, 496] width 509 height 540
click at [1106, 426] on div "#[PERSON_NAME] # 622 hero . moveUp ( 2 ) # hero moves up 2 time hero . moveLeft…" at bounding box center [1117, 496] width 509 height 540
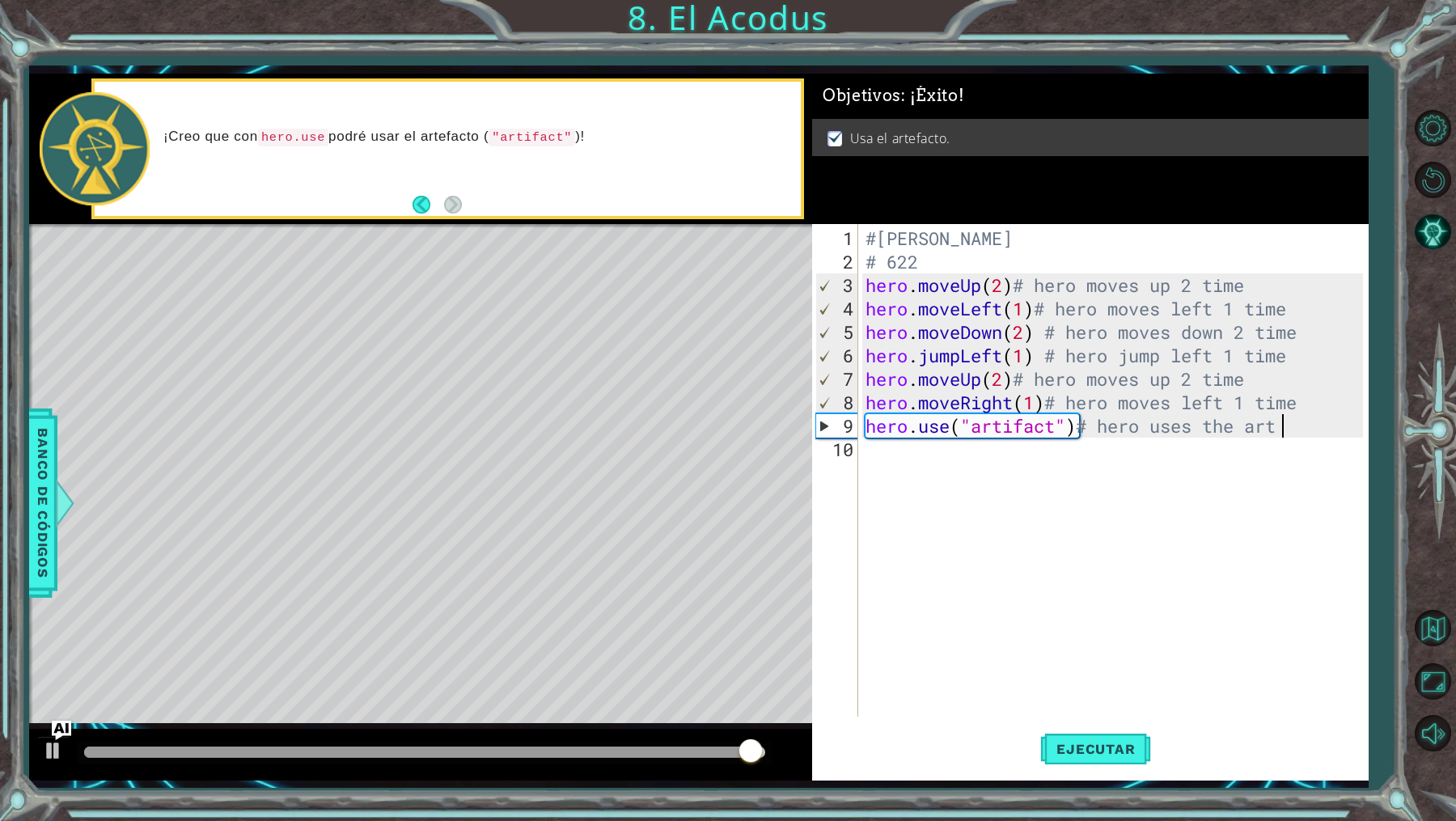
scroll to position [0, 19]
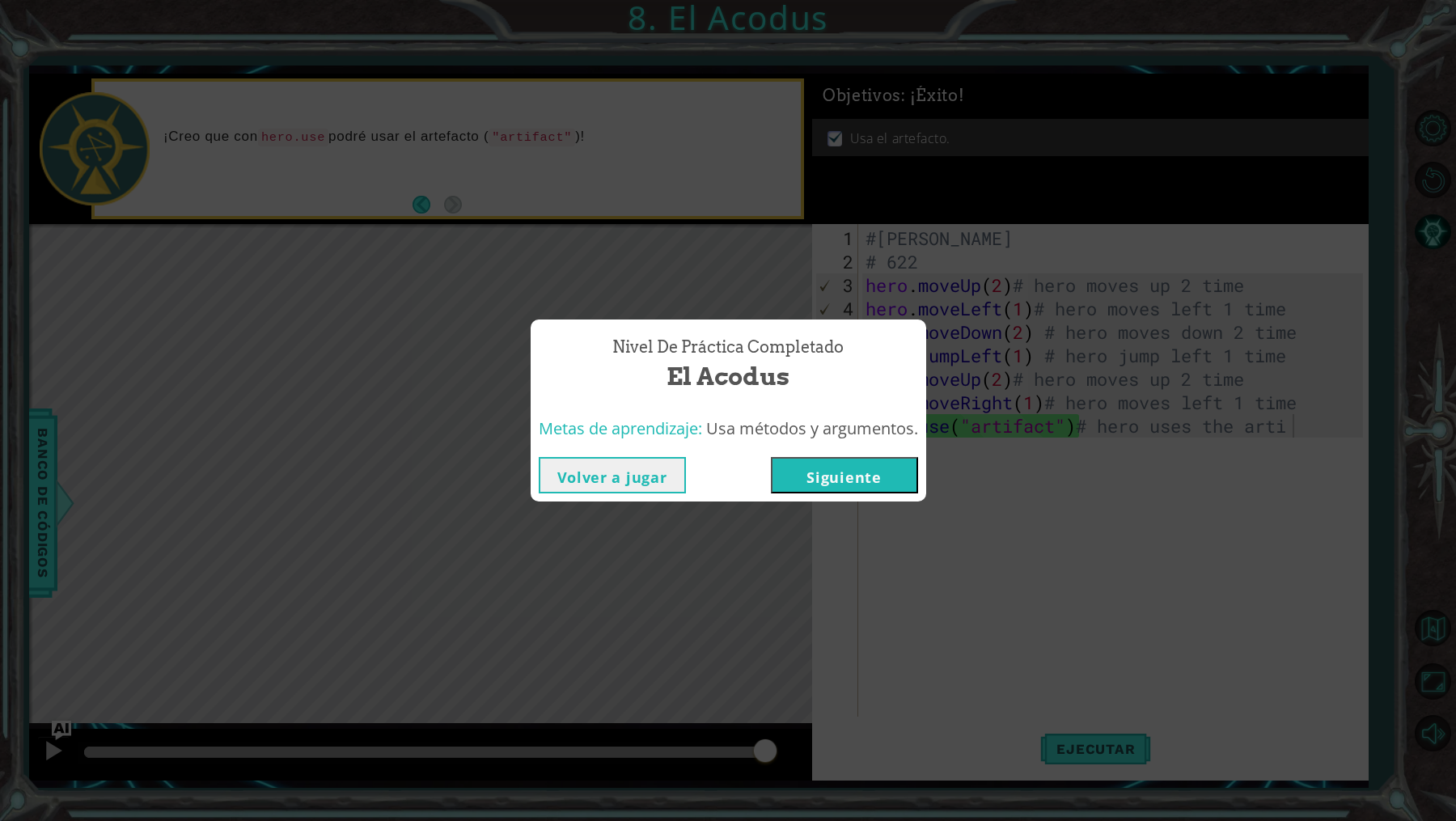
click at [622, 472] on button "Volver a jugar" at bounding box center [612, 475] width 147 height 36
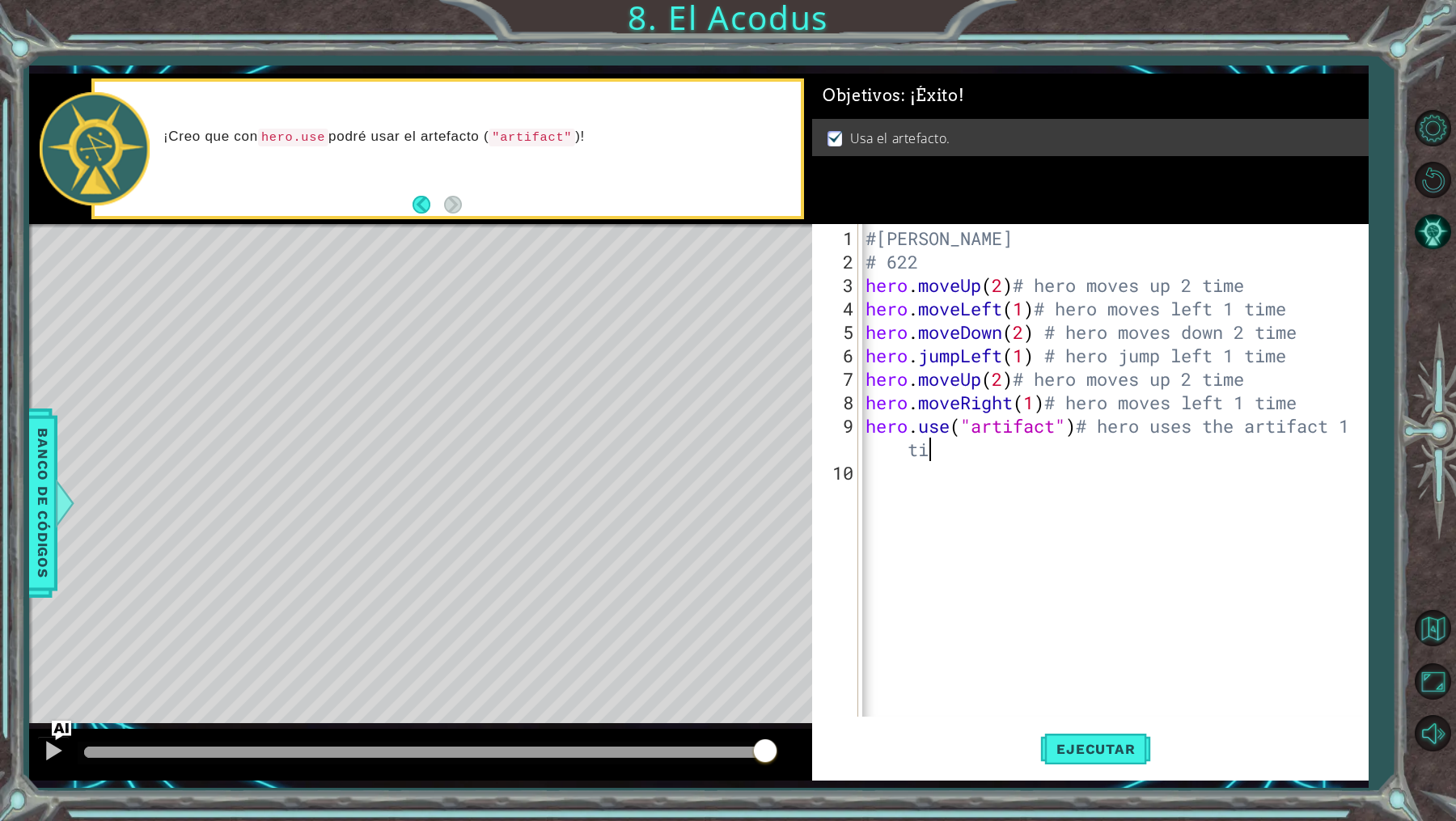
scroll to position [0, 23]
click at [859, 232] on div "hero.use("artifact")# hero uses the artifact 1 time 1 2 3 4 5 6 7 8 9 10 #[PERS…" at bounding box center [1087, 470] width 551 height 492
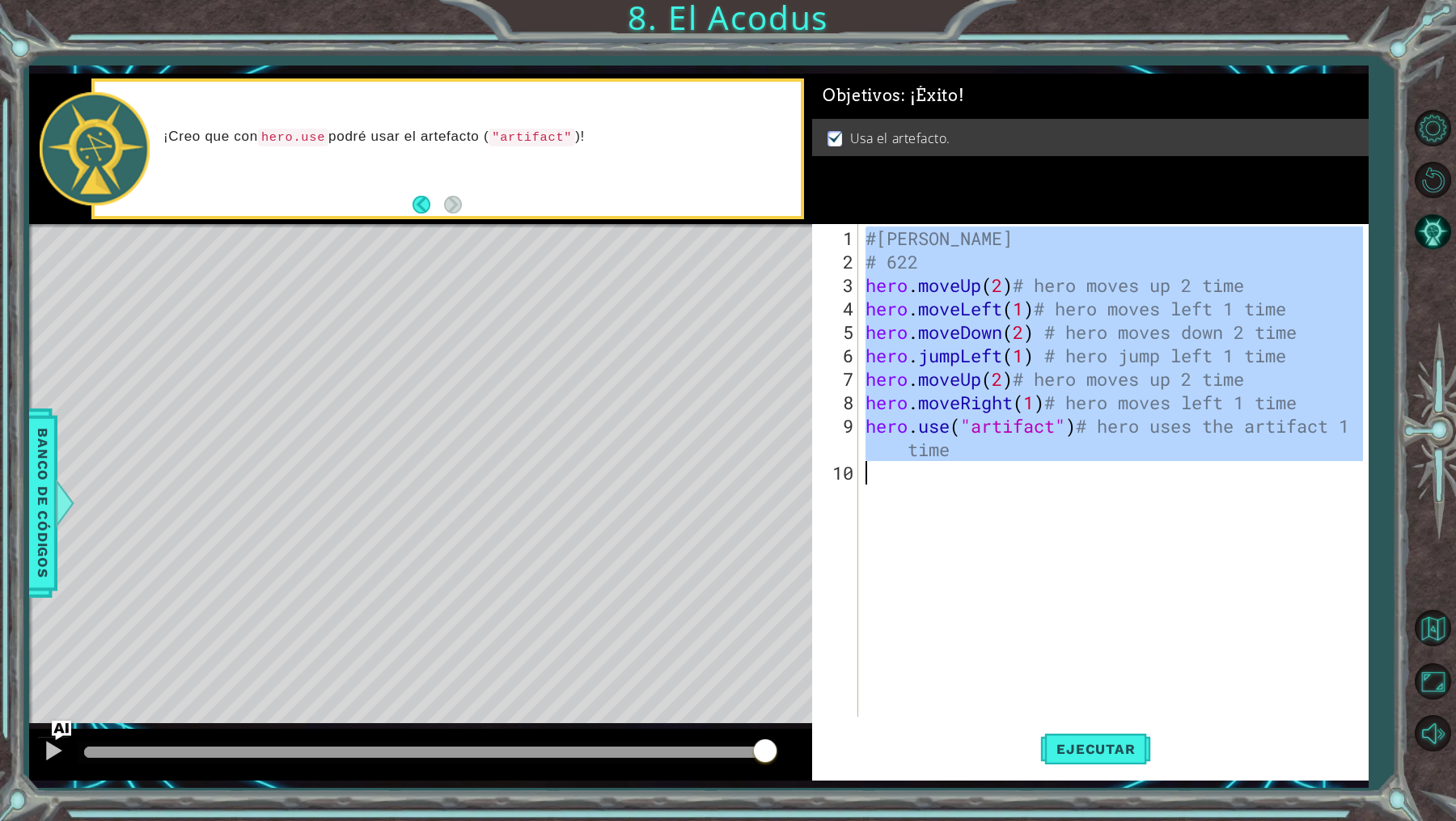
drag, startPoint x: 865, startPoint y: 232, endPoint x: 1031, endPoint y: 505, distance: 319.5
click at [1033, 506] on div "#[PERSON_NAME] # 622 hero . moveUp ( 2 ) # hero moves up 2 time hero . moveLeft…" at bounding box center [1117, 496] width 509 height 540
type textarea "hero.use("artifact")# hero uses the artifact 1 time"
click at [687, 484] on div "Level Map" at bounding box center [402, 462] width 747 height 476
